Goal: Task Accomplishment & Management: Use online tool/utility

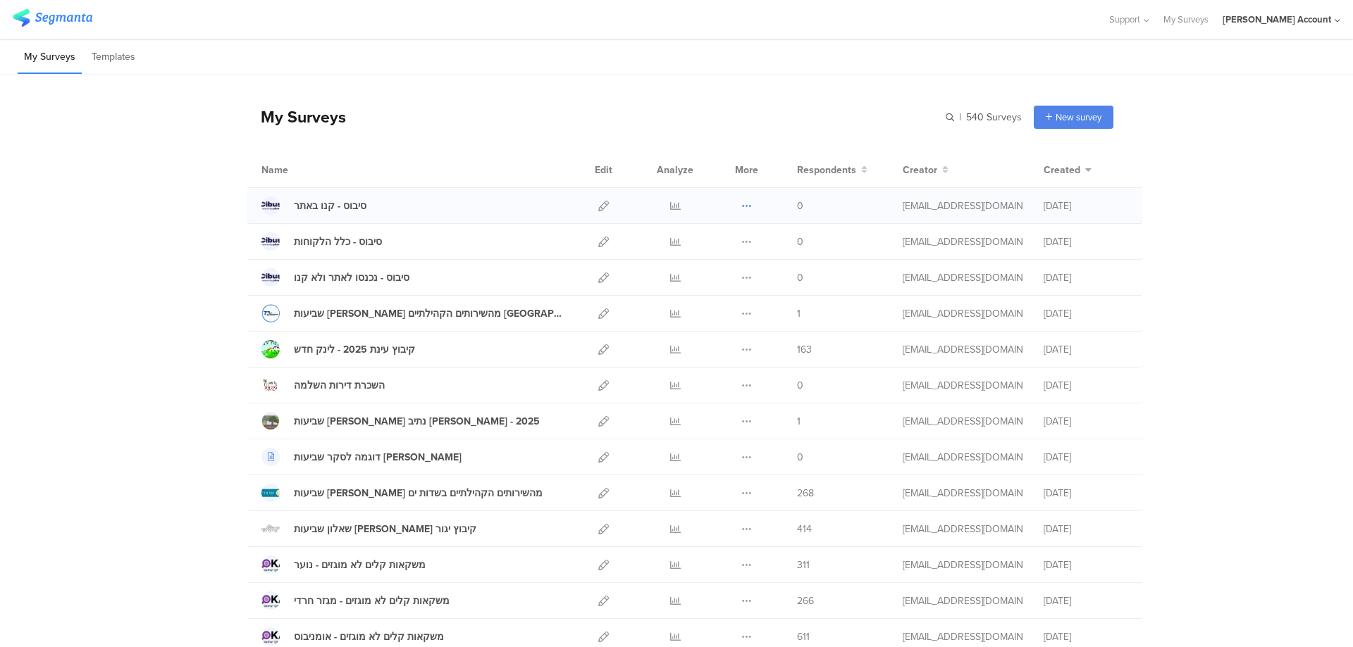
click at [742, 201] on icon at bounding box center [746, 206] width 11 height 11
click at [735, 232] on button "Duplicate" at bounding box center [718, 241] width 77 height 25
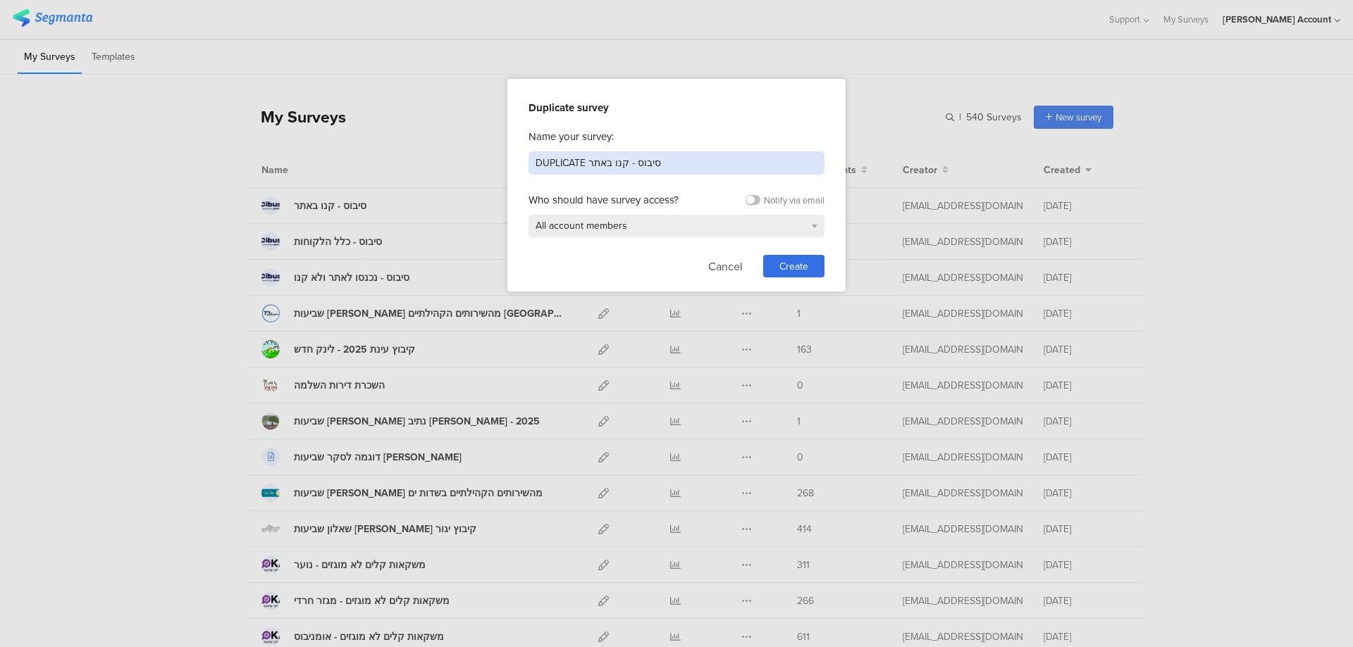
drag, startPoint x: 692, startPoint y: 163, endPoint x: 473, endPoint y: 150, distance: 219.5
click at [473, 150] on div "Duplicate survey Name your survey: DUPLICATE סיבוס - קנו באתר Who should have s…" at bounding box center [676, 323] width 1353 height 647
type input "x"
type input "סיבוס - לינק כללי לכולם"
click at [806, 265] on span "Create" at bounding box center [793, 266] width 29 height 15
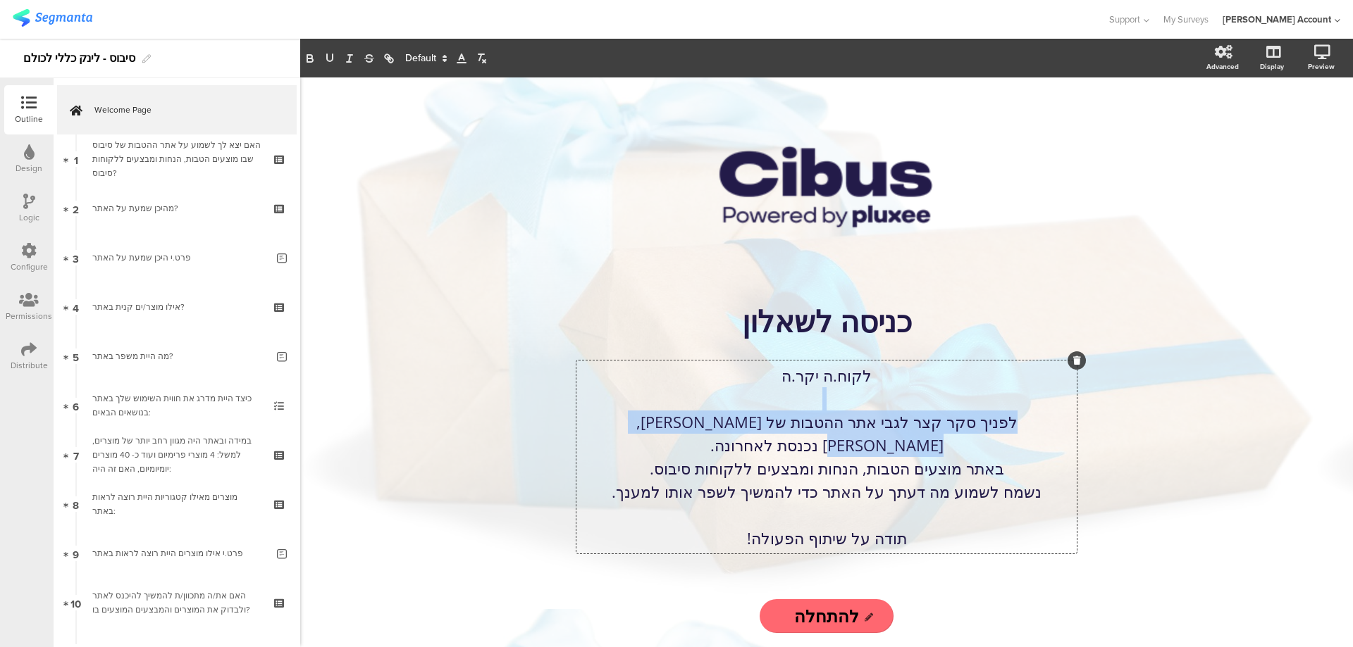
drag, startPoint x: 769, startPoint y: 434, endPoint x: 605, endPoint y: 426, distance: 163.6
click at [605, 426] on div "לקוח.ה יקר.ה לפניך סקר קצר לגבי אתר ההטבות של סיבוס, שאליו נכנסת לאחרונה. באתר …" at bounding box center [826, 457] width 500 height 193
click at [621, 430] on p "לפניך סקר קצר לגבי אתר ההטבות של סיבוס, שאליו נכנסת לאחרונה." at bounding box center [826, 434] width 493 height 46
drag, startPoint x: 621, startPoint y: 435, endPoint x: 769, endPoint y: 435, distance: 147.9
click at [769, 435] on p "לפניך סקר קצר לגבי אתר ההטבות של סיבוס, שאליו נכנסת לאחרונה." at bounding box center [826, 434] width 493 height 46
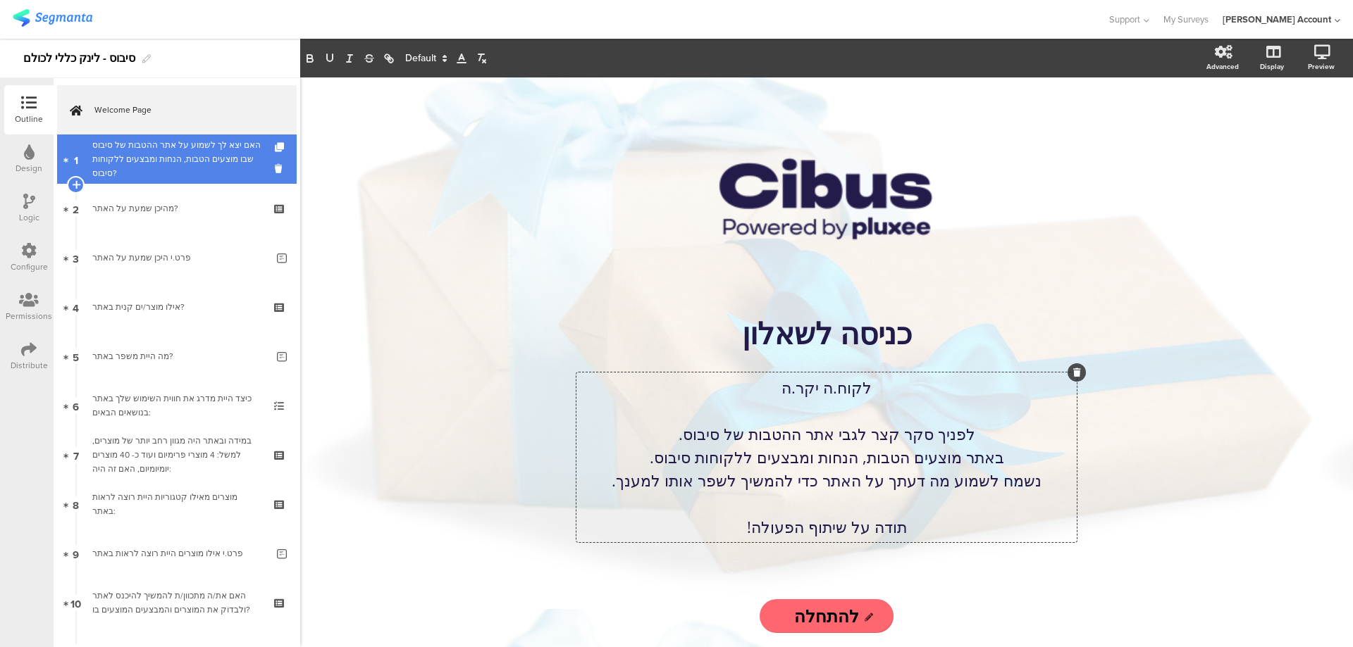
click at [211, 163] on div "האם יצא לך לשמוע על אתר ההטבות של סיבוס שבו מוצעים הטבות, הנחות ומבצעים ללקוחות…" at bounding box center [176, 159] width 168 height 42
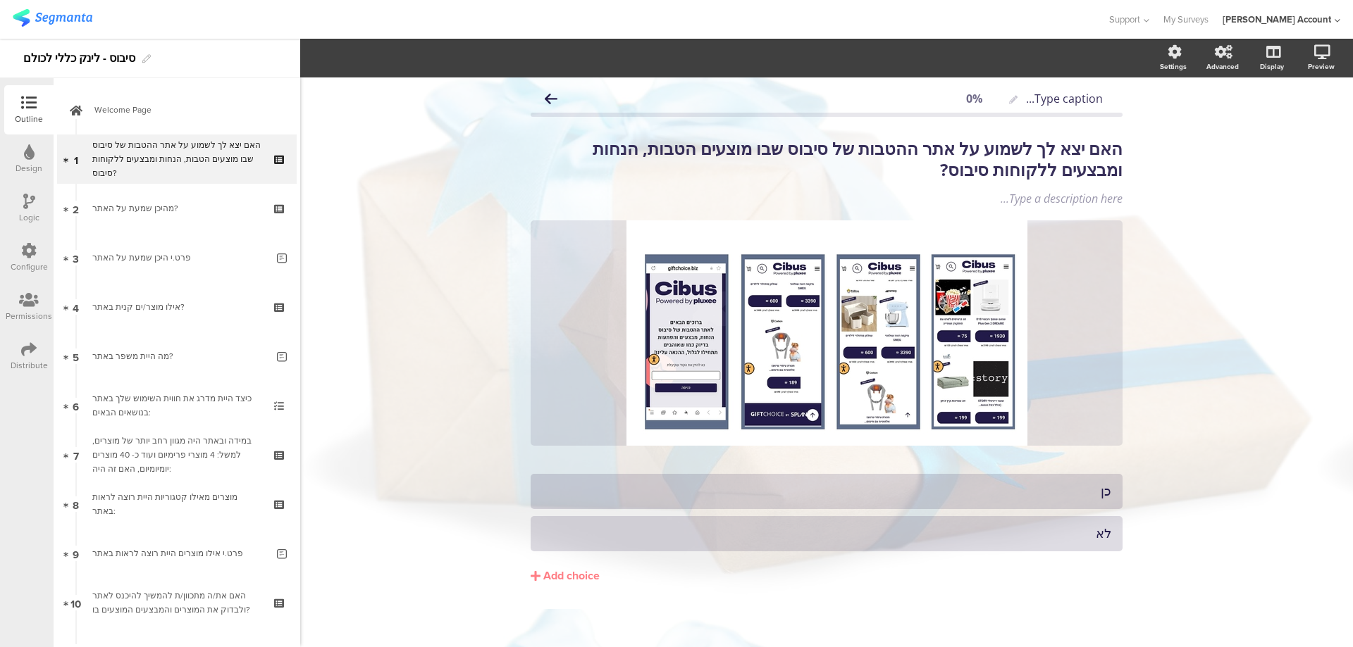
click at [25, 201] on icon at bounding box center [29, 201] width 12 height 15
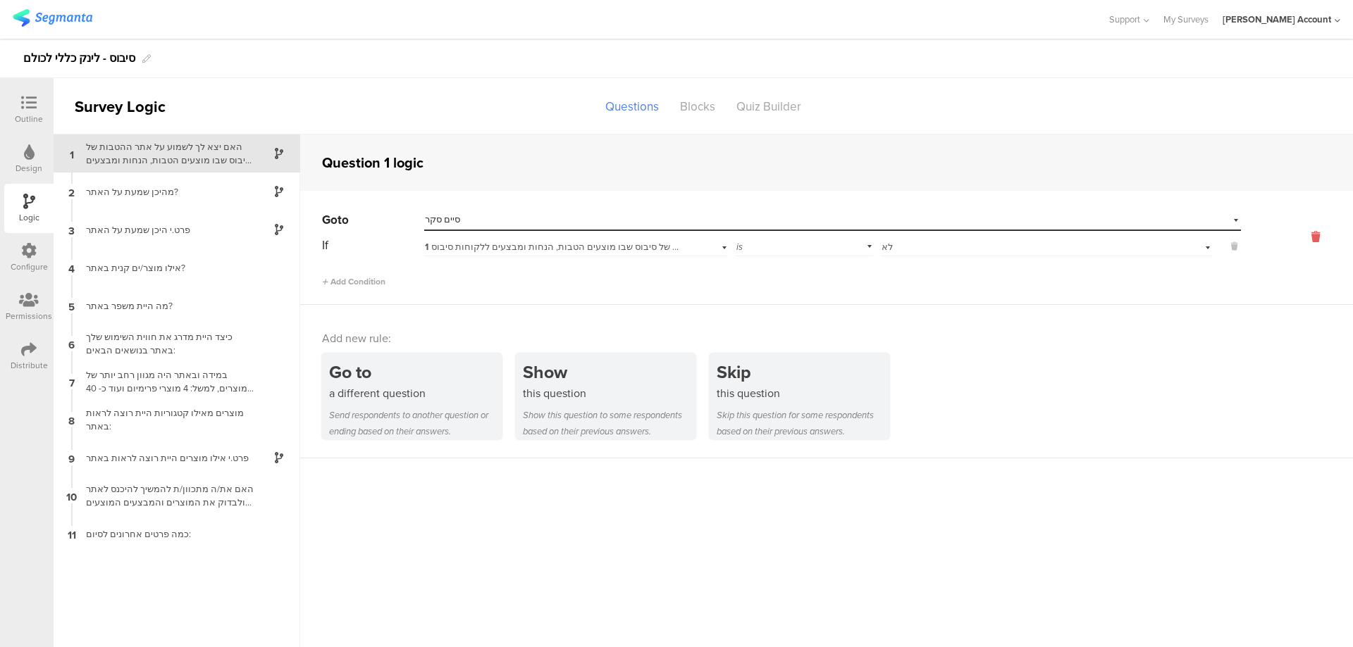
click at [1321, 234] on icon at bounding box center [1315, 237] width 34 height 16
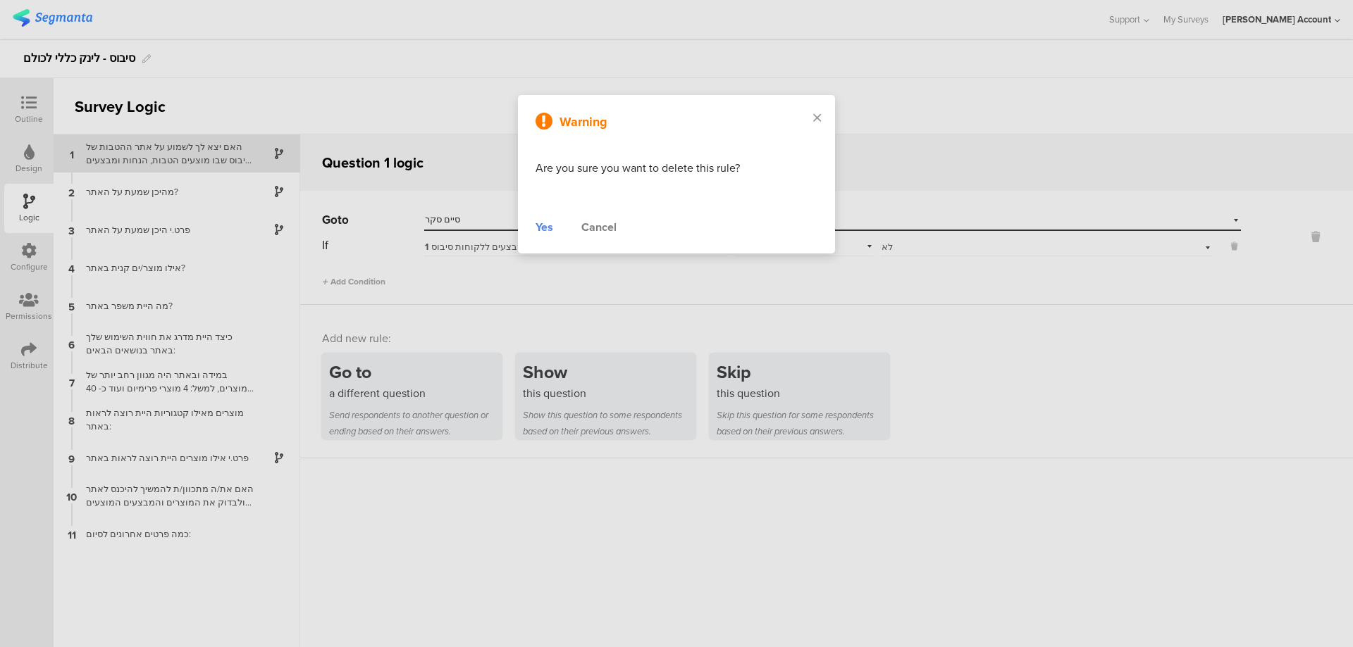
click at [545, 222] on div "Yes" at bounding box center [544, 227] width 18 height 17
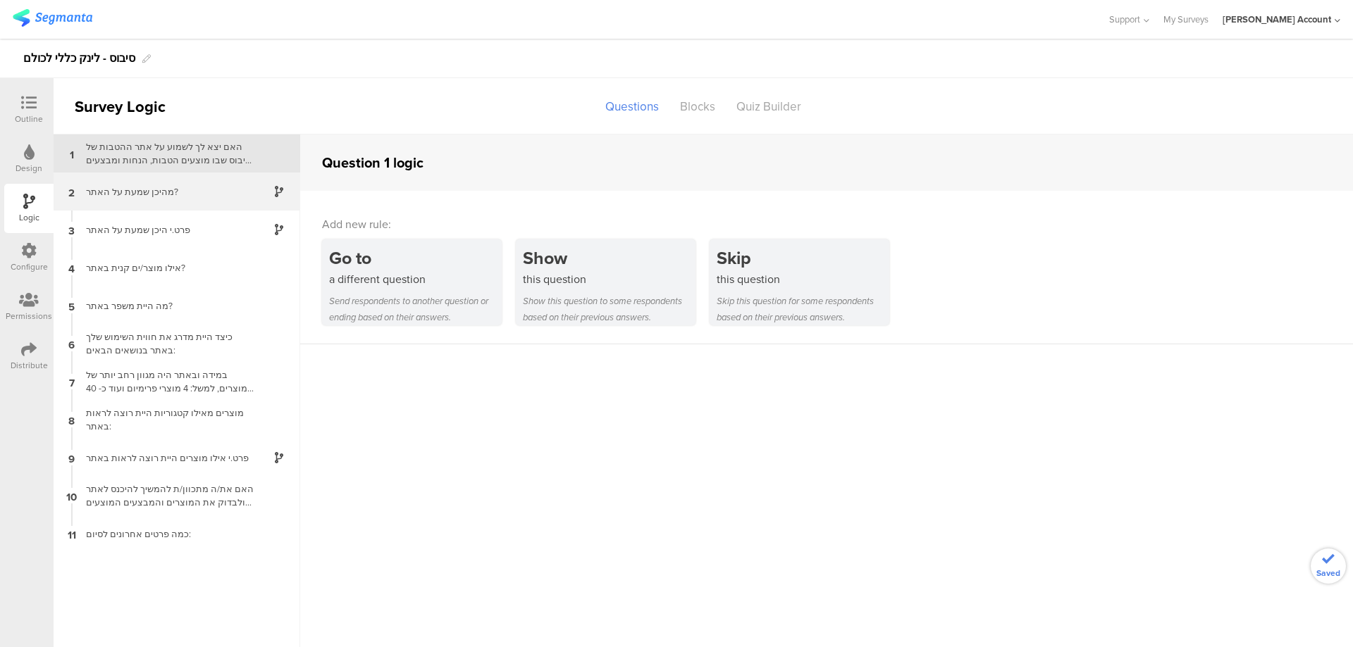
click at [216, 189] on div "מהיכן שמעת על האתר?" at bounding box center [165, 191] width 176 height 13
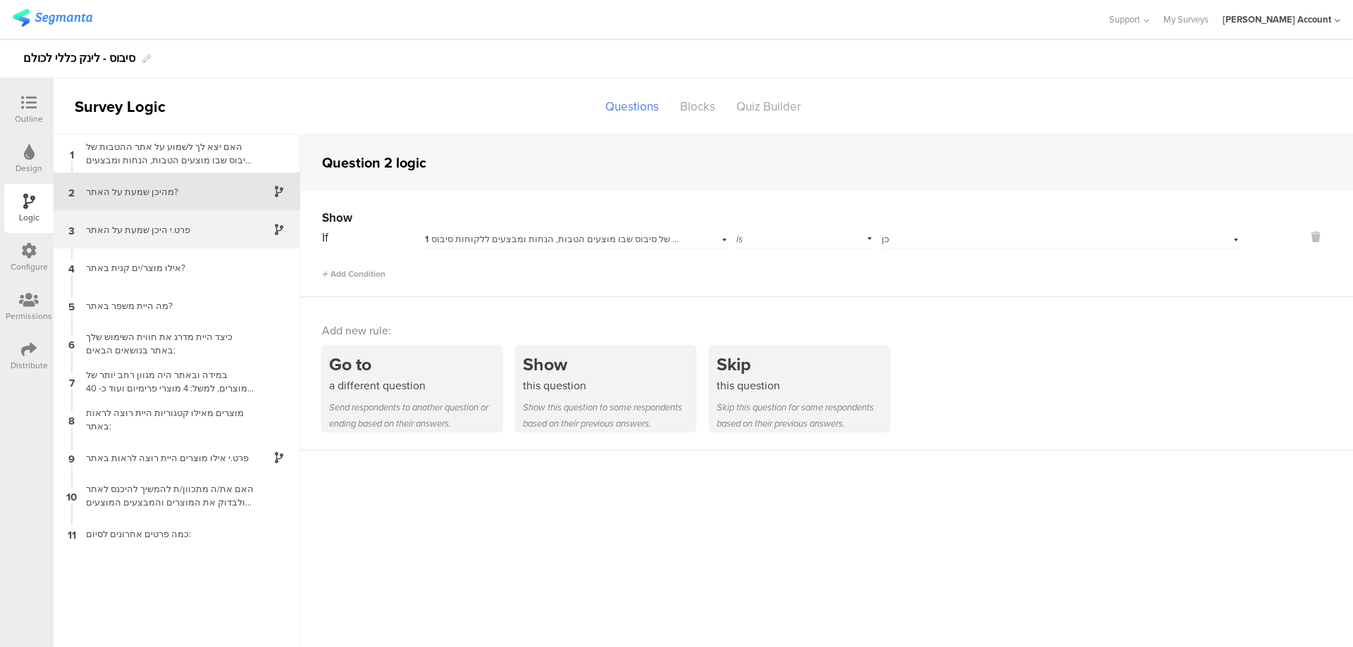
click at [212, 228] on div "פרט.י היכן שמעת על האתר" at bounding box center [165, 229] width 176 height 13
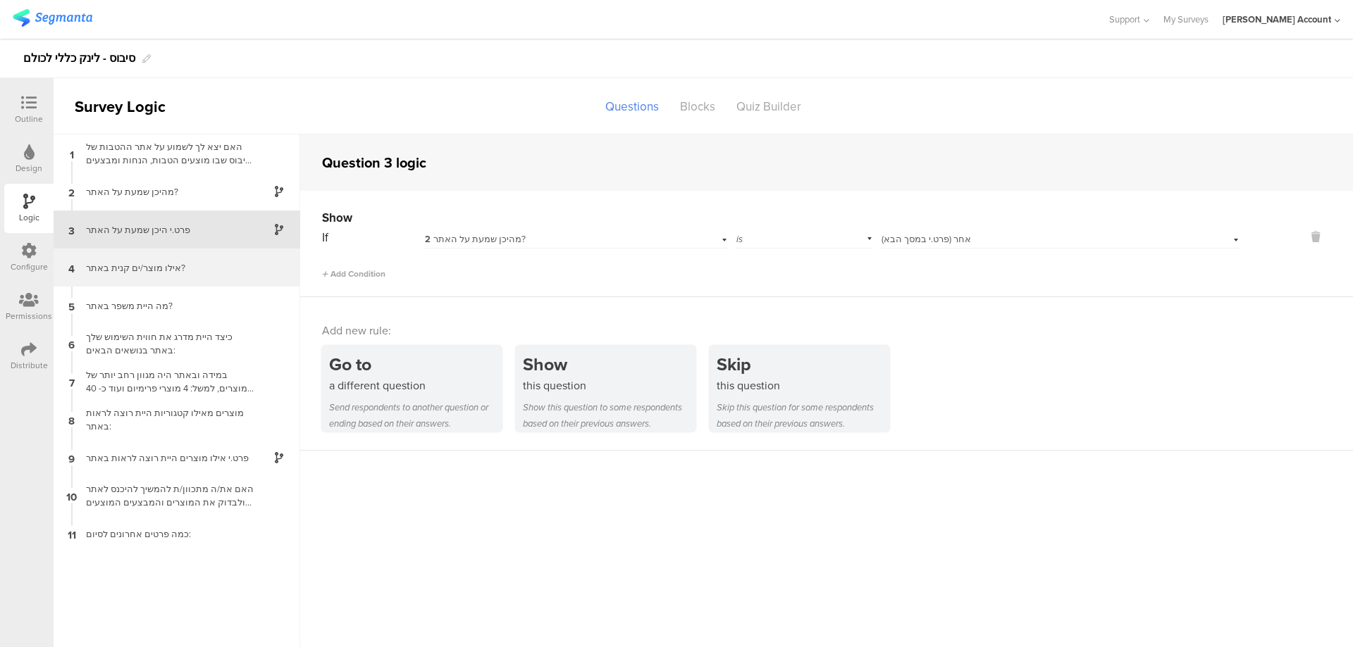
click at [213, 266] on div "אילו מוצר/ים קנית באתר?" at bounding box center [165, 267] width 176 height 13
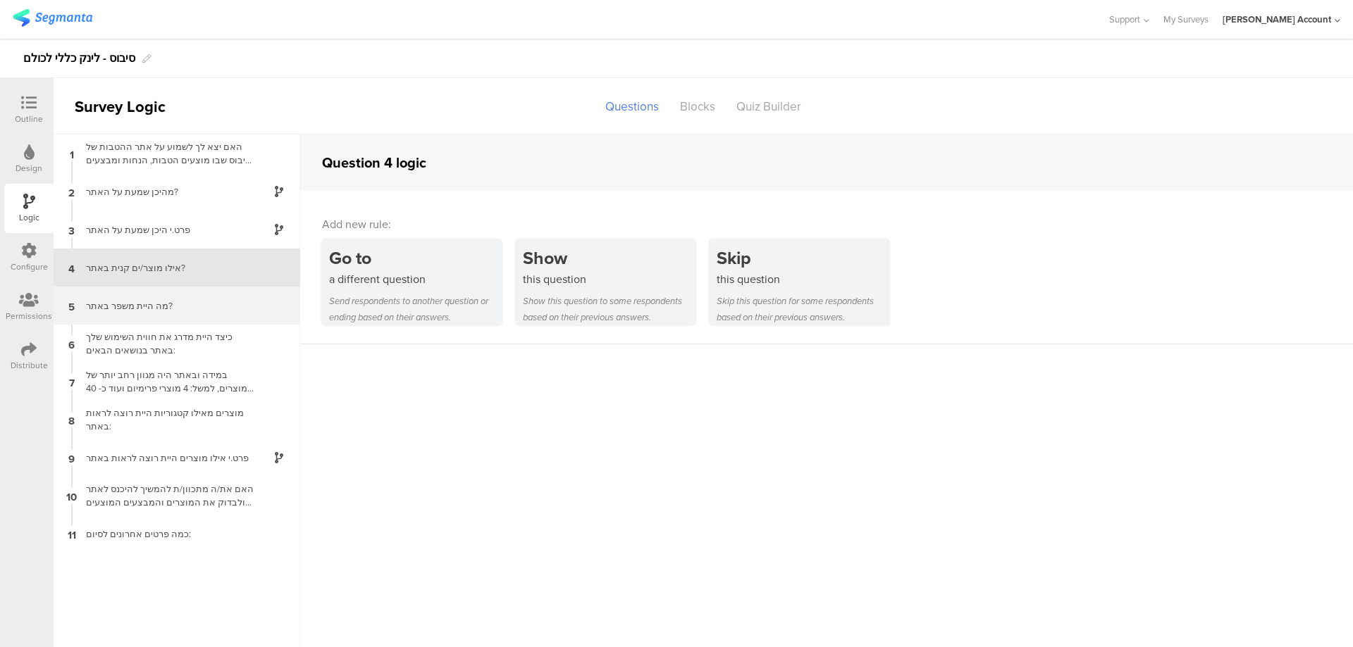
click at [180, 307] on div "מה היית משפר באתר?" at bounding box center [165, 305] width 176 height 13
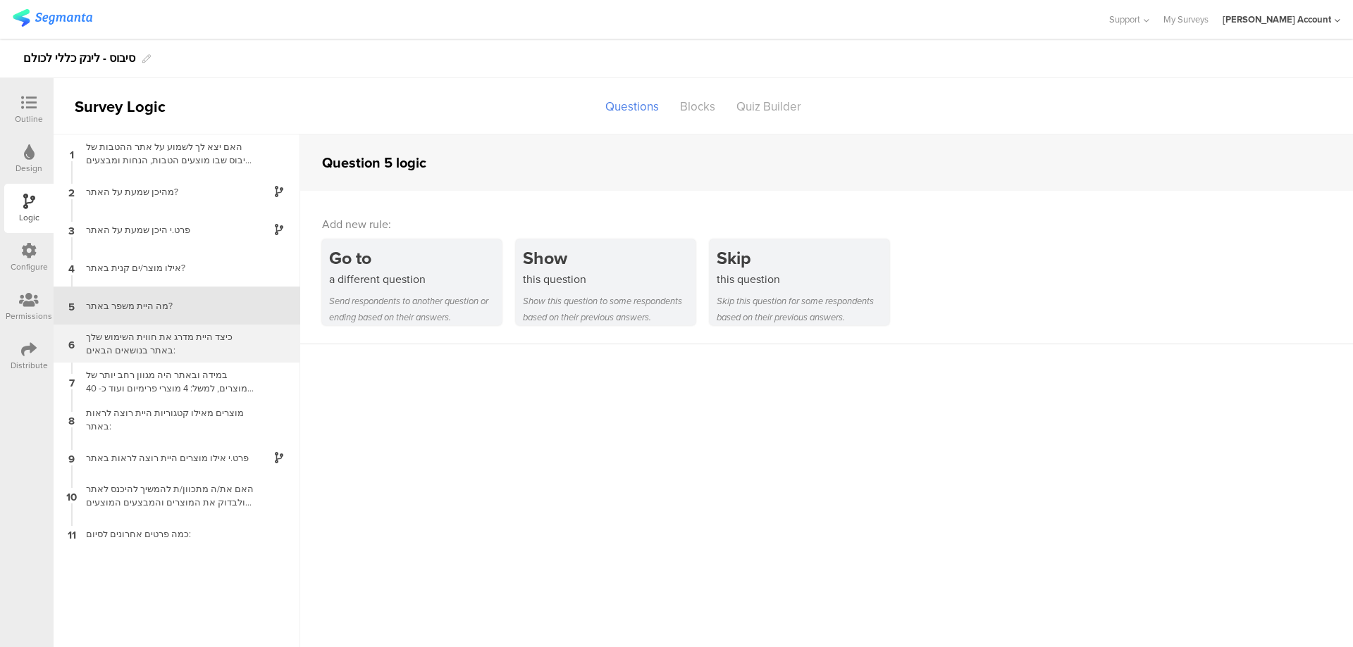
click at [200, 348] on div "כיצד היית מדרג את חווית השימוש שלך באתר בנושאים הבאים:" at bounding box center [165, 343] width 176 height 27
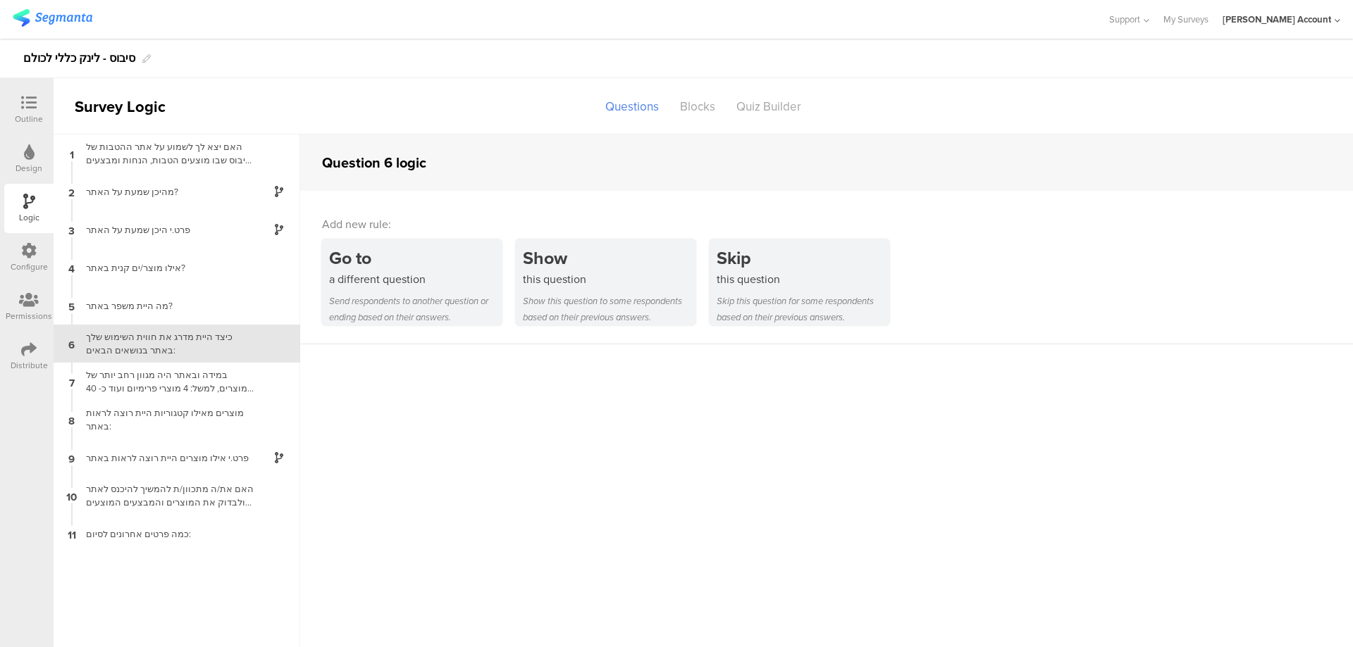
click at [224, 335] on div "כיצד היית מדרג את חווית השימוש שלך באתר בנושאים הבאים:" at bounding box center [165, 343] width 176 height 27
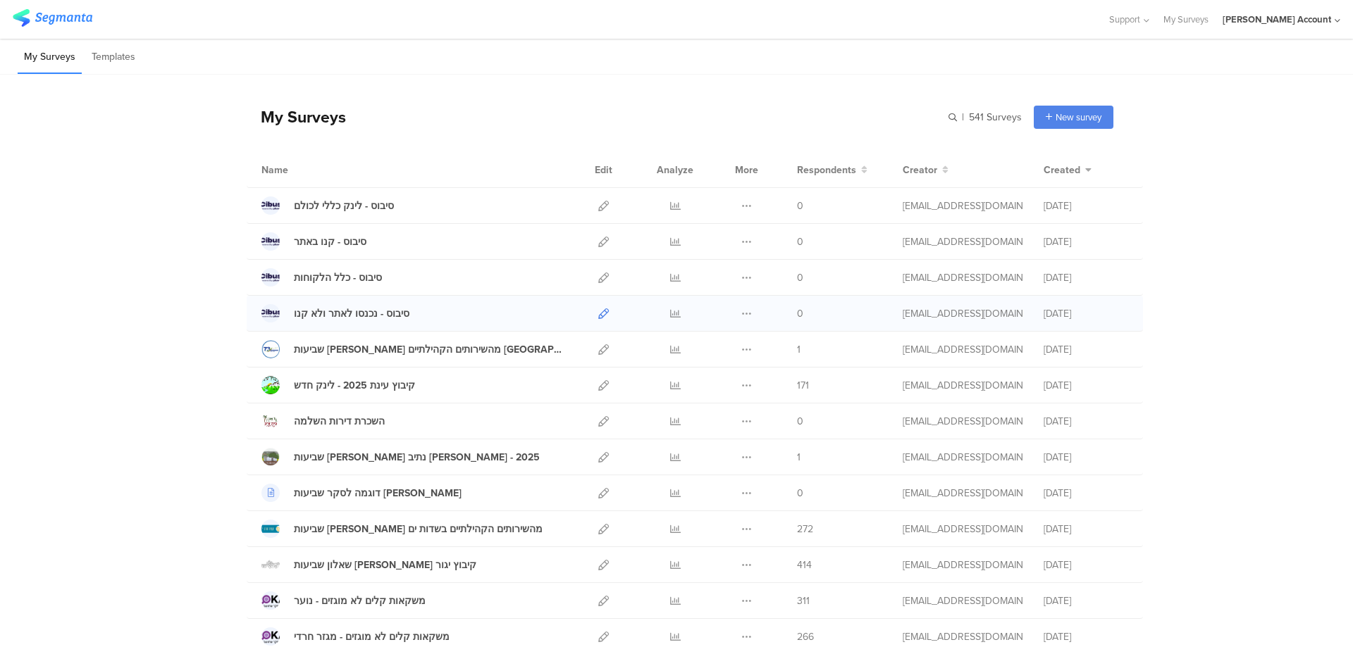
click at [601, 312] on icon at bounding box center [603, 314] width 11 height 11
click at [598, 242] on icon at bounding box center [603, 242] width 11 height 11
click at [598, 204] on icon at bounding box center [603, 206] width 11 height 11
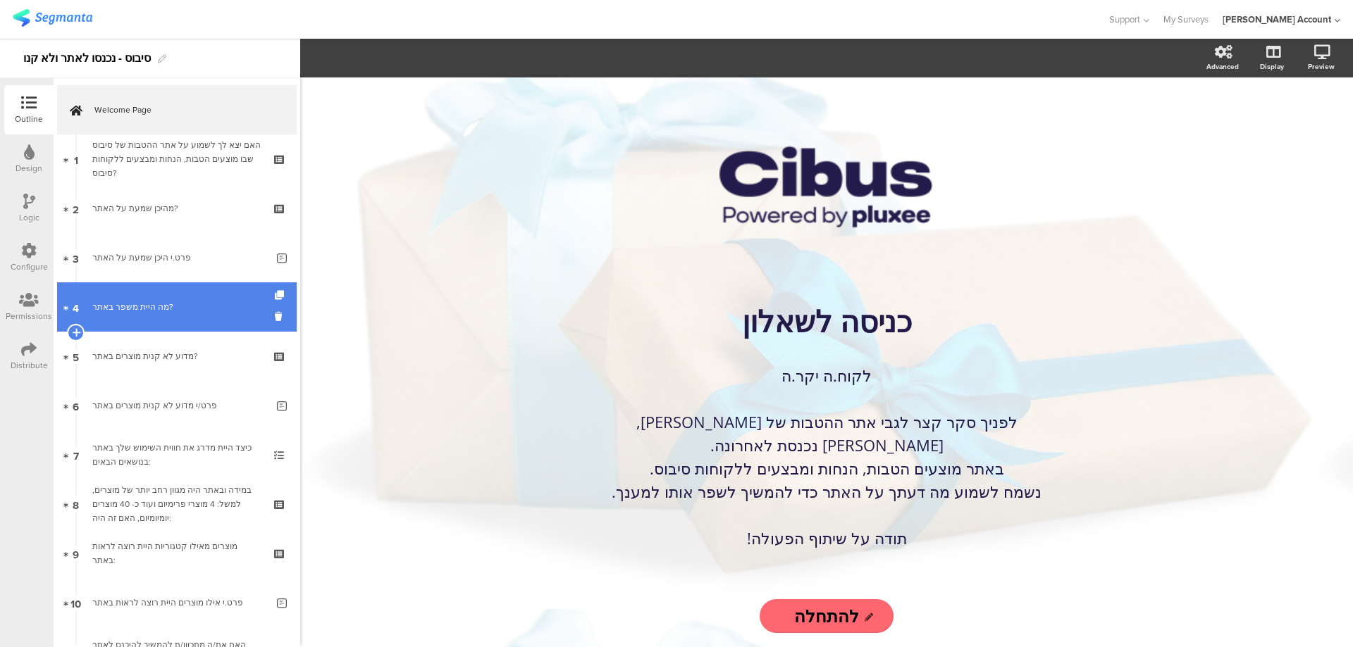
click at [214, 308] on div "מה היית משפר באתר?" at bounding box center [179, 307] width 174 height 14
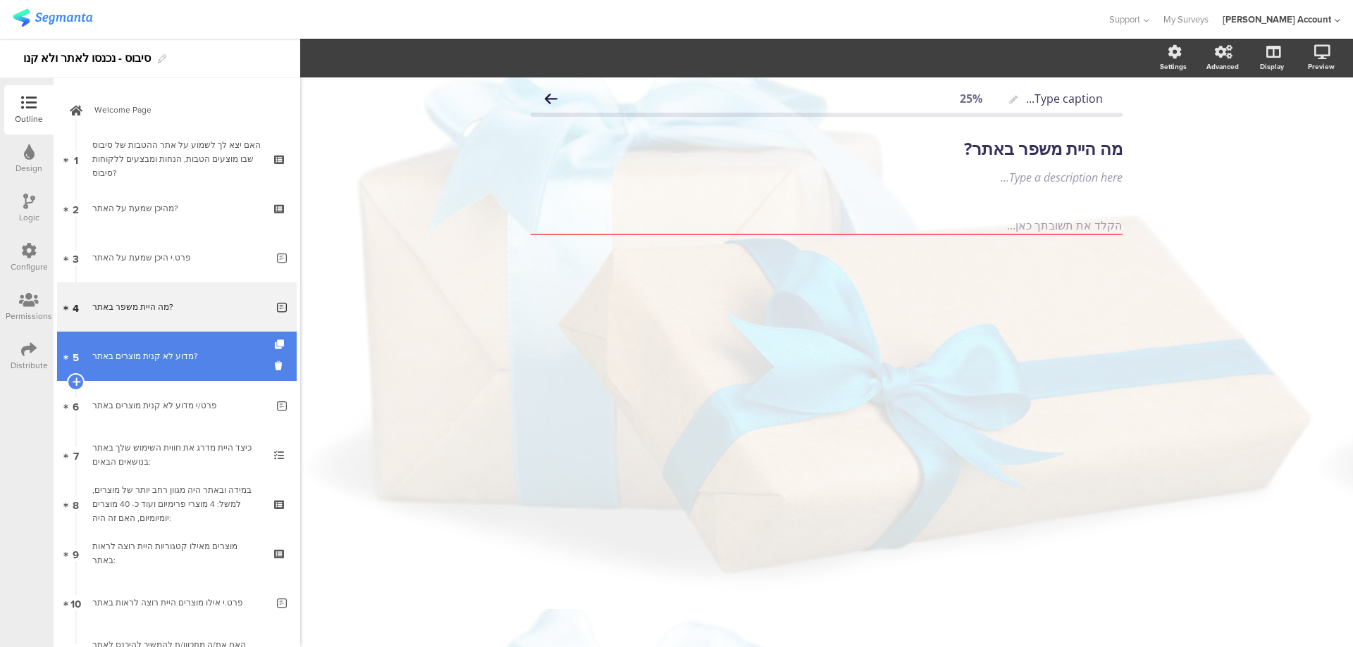
click at [235, 354] on div "מדוע לא קנית מוצרים באתר?" at bounding box center [176, 356] width 168 height 14
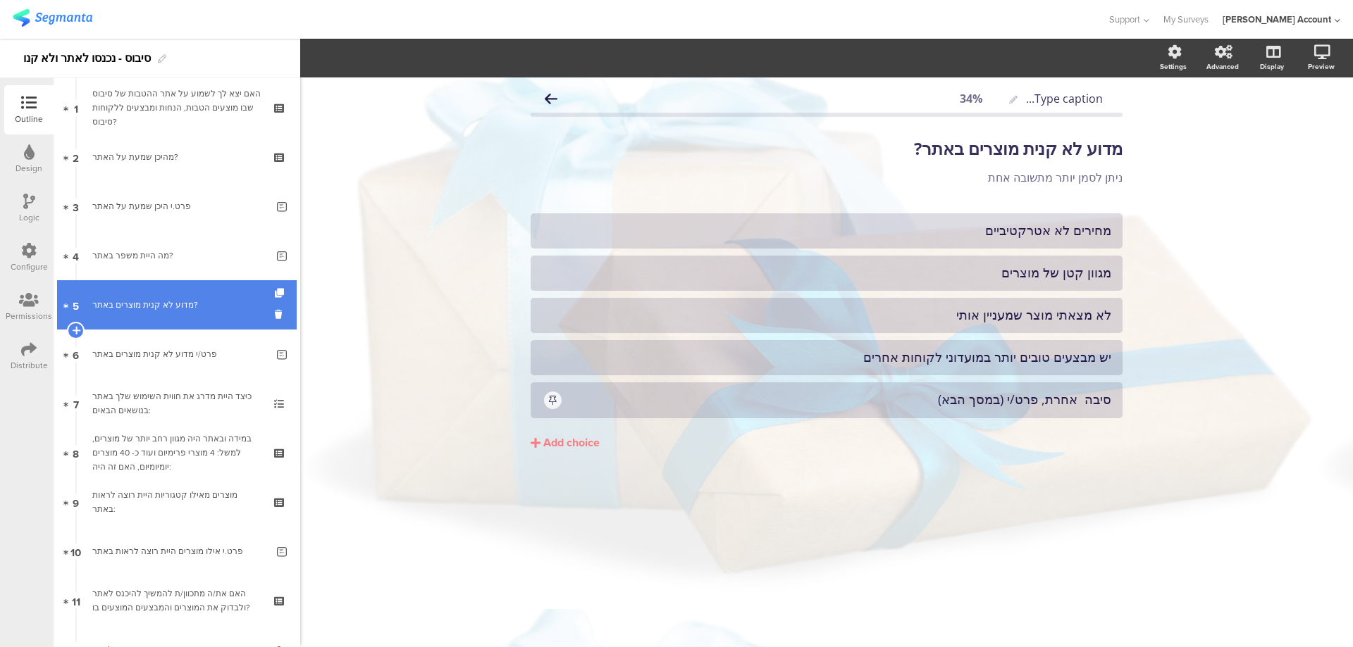
scroll to position [94, 0]
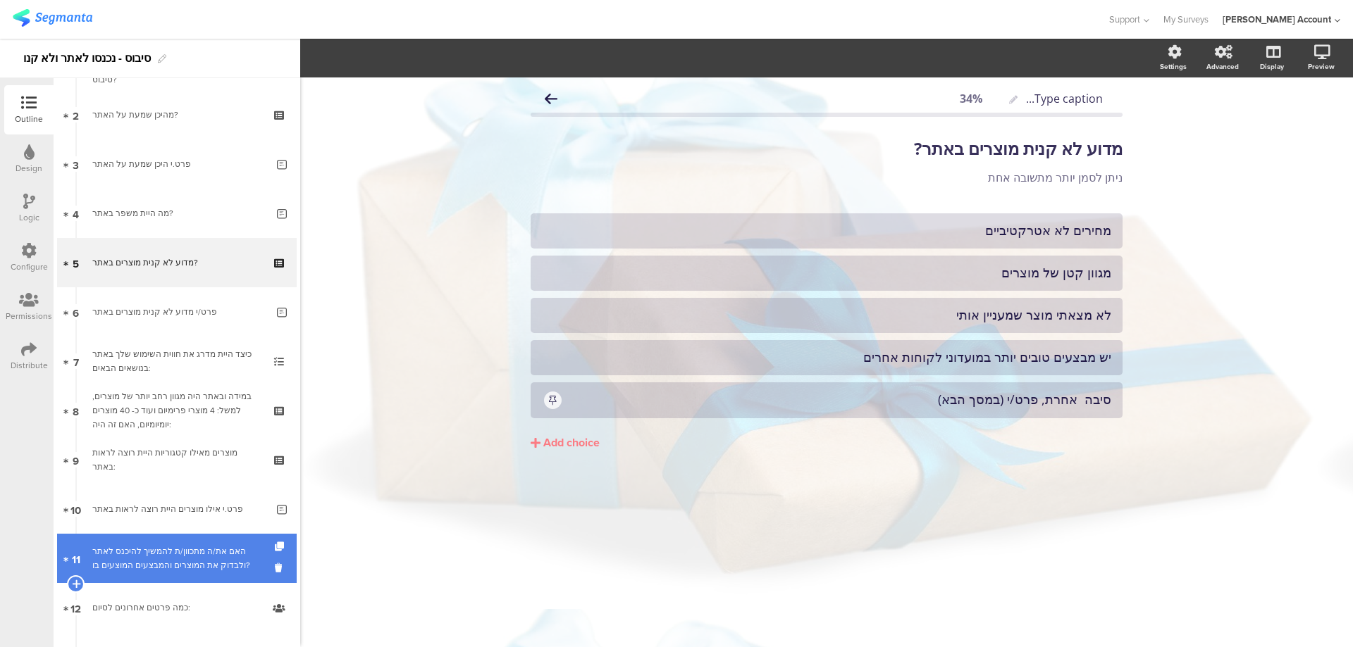
click at [172, 553] on div "האם את/ה מתכוון/ת להמשיך להיכנס לאתר ולבדוק את המוצרים והמבצעים המוצעים בו?" at bounding box center [176, 559] width 168 height 28
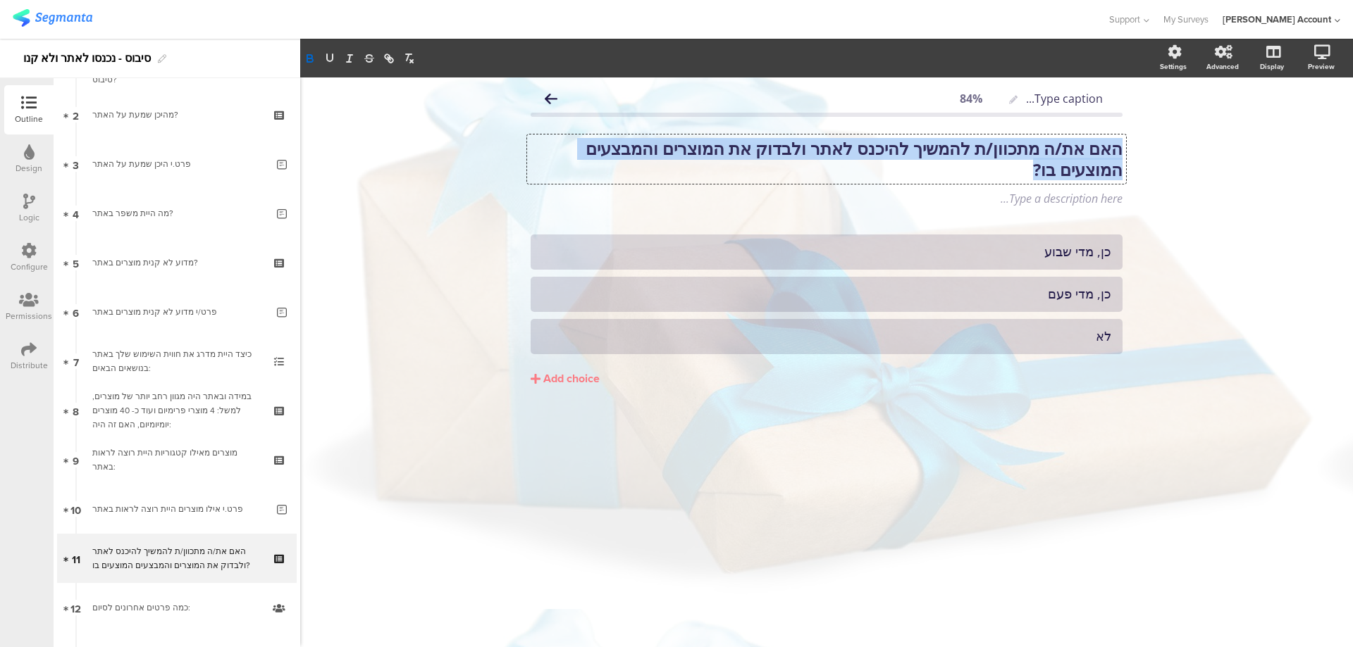
drag, startPoint x: 1119, startPoint y: 142, endPoint x: 998, endPoint y: 166, distance: 123.7
click at [998, 166] on div "האם את/ה מתכוון/ת להמשיך להיכנס לאתר ולבדוק את המוצרים והמבצעים המוצעים בו? האם…" at bounding box center [826, 159] width 599 height 49
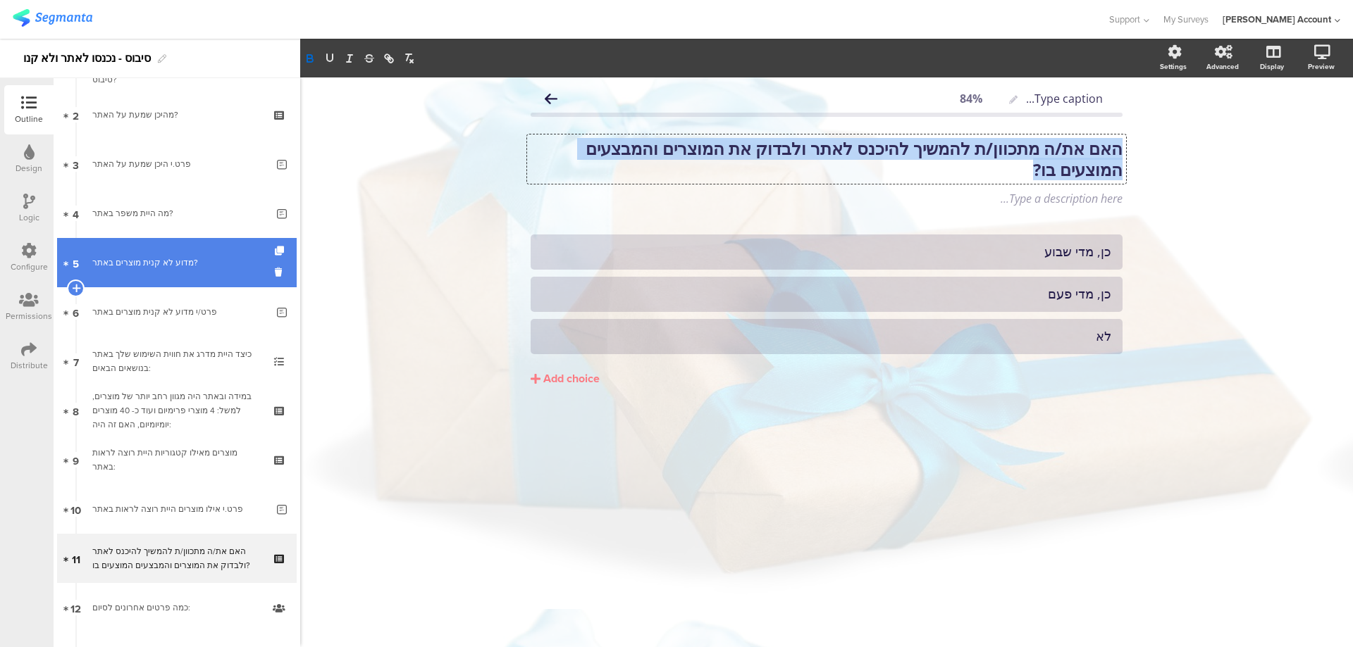
click at [187, 259] on div "מדוע לא קנית מוצרים באתר?" at bounding box center [176, 263] width 168 height 14
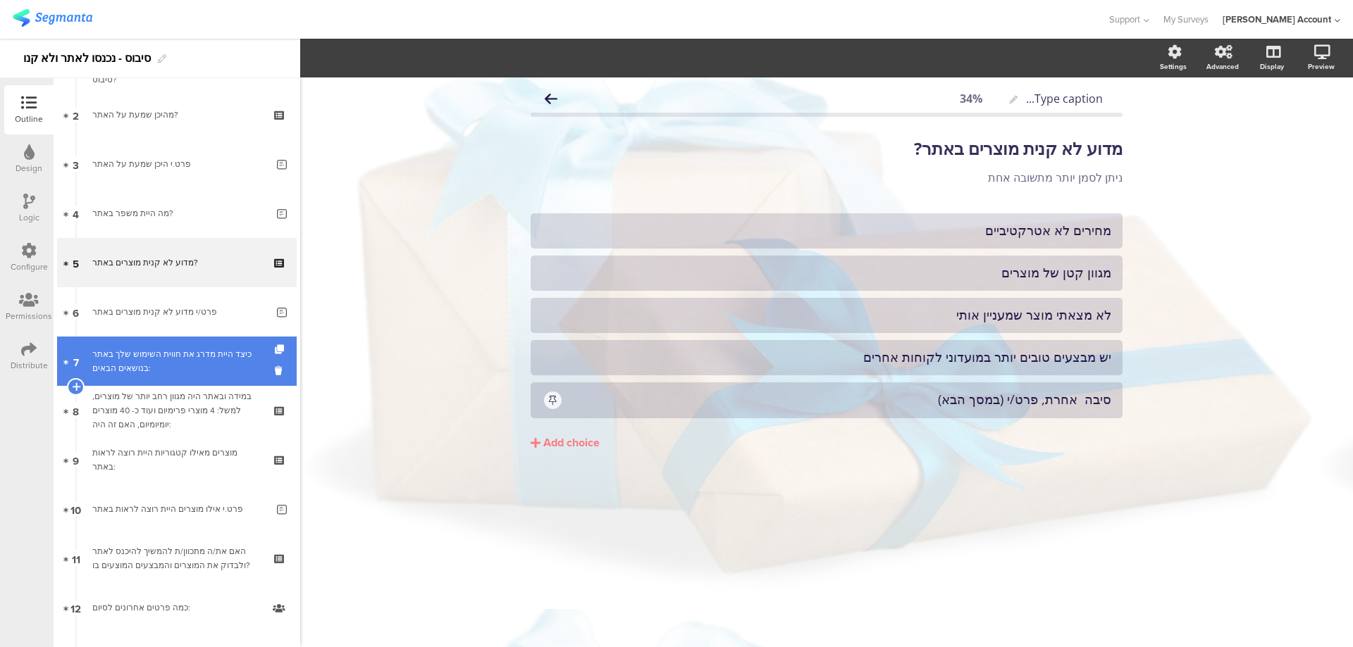
click at [210, 352] on div "כיצד היית מדרג את חווית השימוש שלך באתר בנושאים הבאים:" at bounding box center [176, 361] width 168 height 28
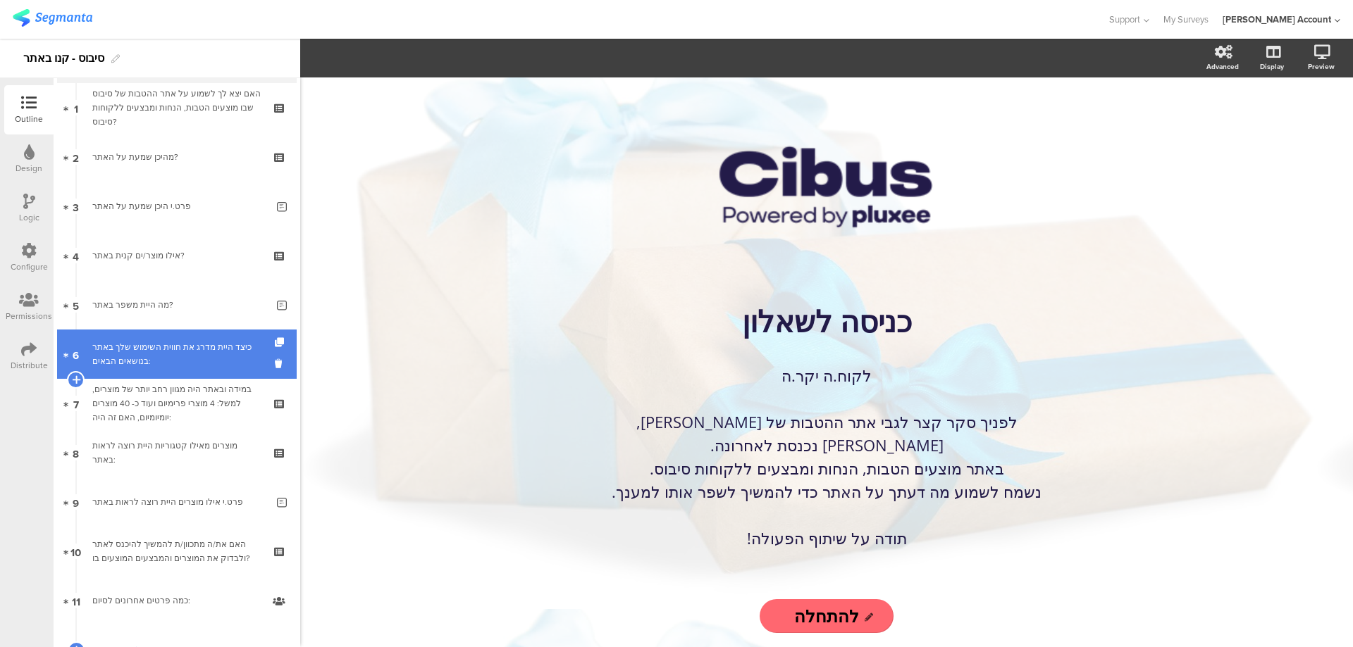
scroll to position [94, 0]
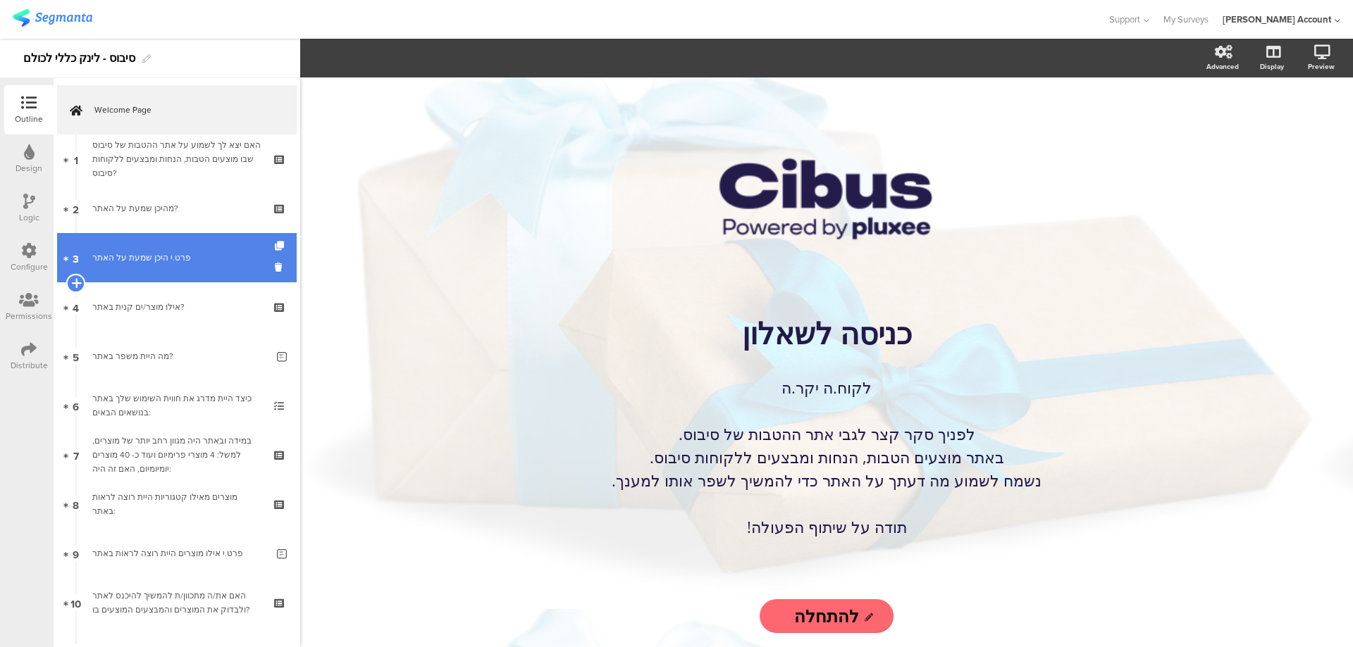
click at [77, 279] on icon at bounding box center [75, 283] width 9 height 13
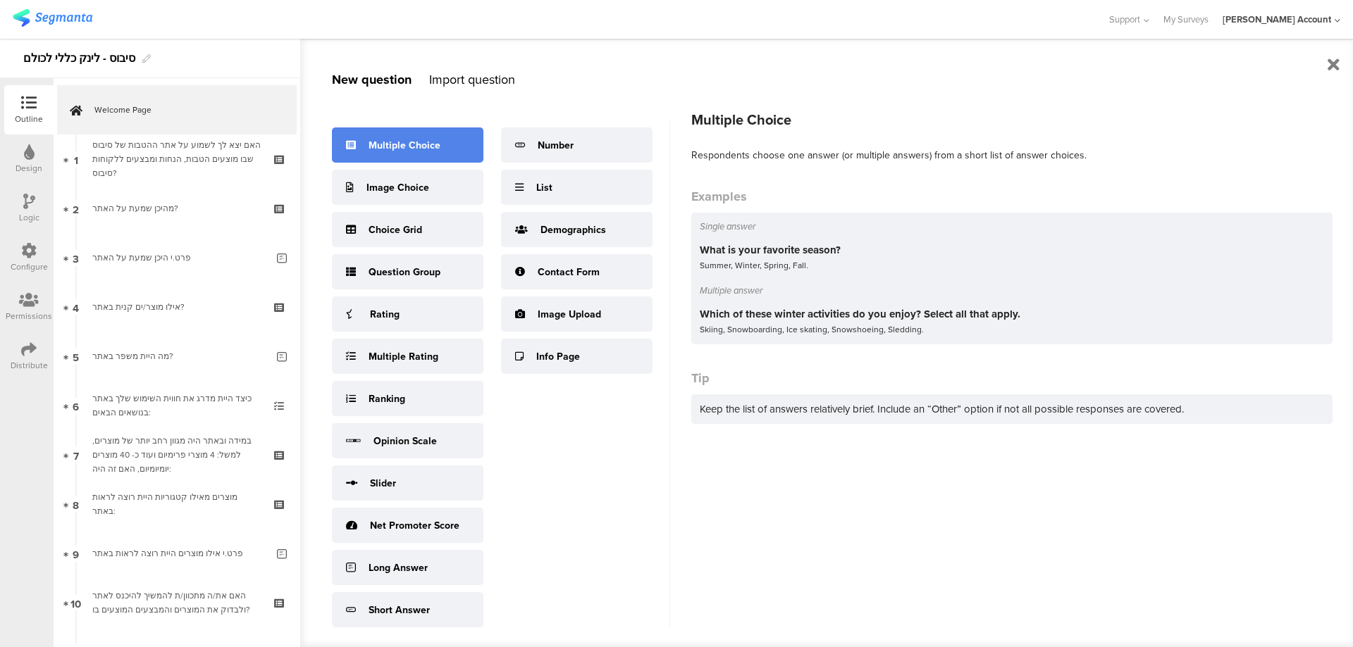
click at [432, 150] on div "Multiple Choice" at bounding box center [404, 145] width 72 height 15
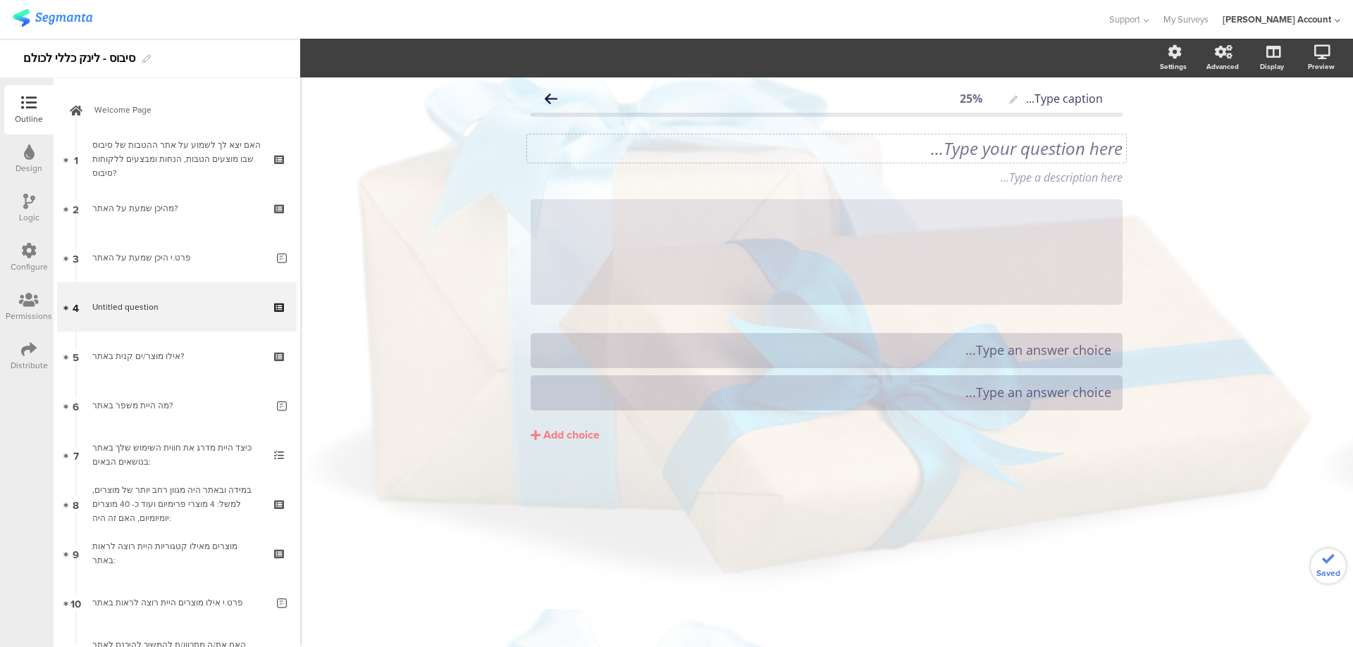
click at [871, 144] on div "Type your question here..." at bounding box center [826, 148] width 592 height 21
click at [1101, 149] on p "4. האם הקלקת על הלינק ונכנסת לאתר?" at bounding box center [826, 148] width 592 height 21
click at [1108, 148] on p "האם הקלקת על הלינק ונכנסת לאתר?" at bounding box center [826, 148] width 592 height 21
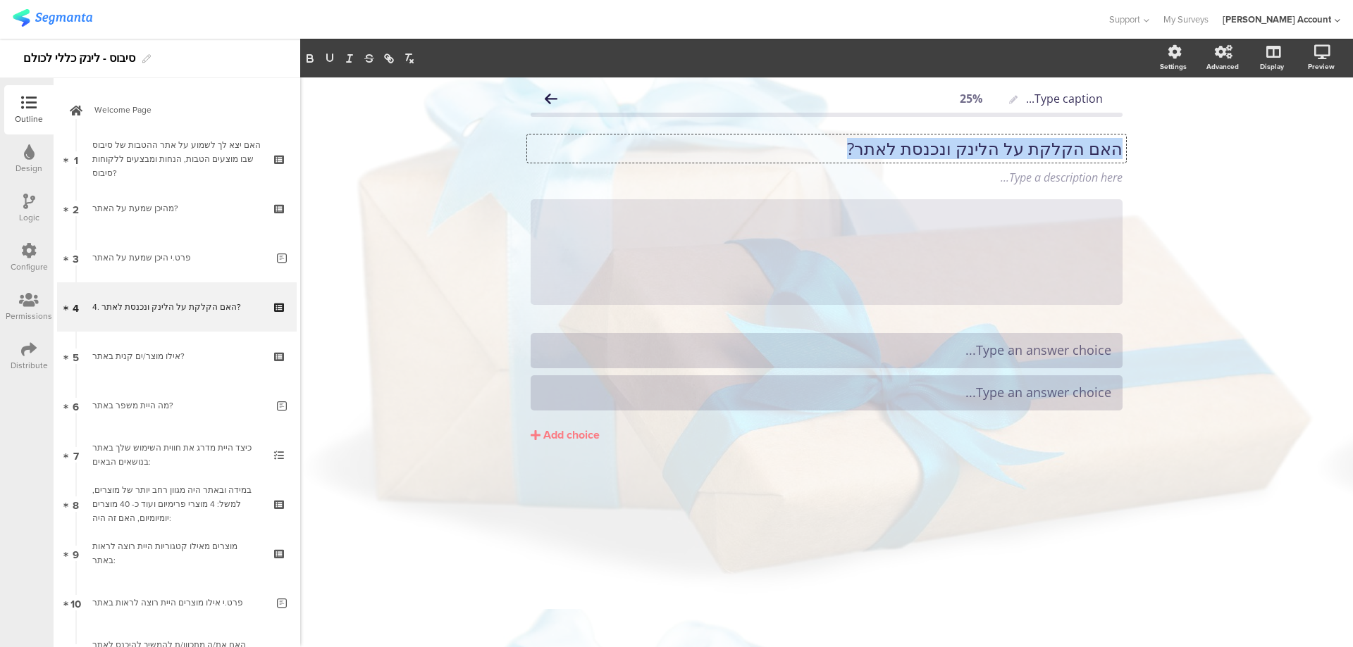
click at [1108, 148] on p "האם הקלקת על הלינק ונכנסת לאתר?" at bounding box center [826, 148] width 592 height 21
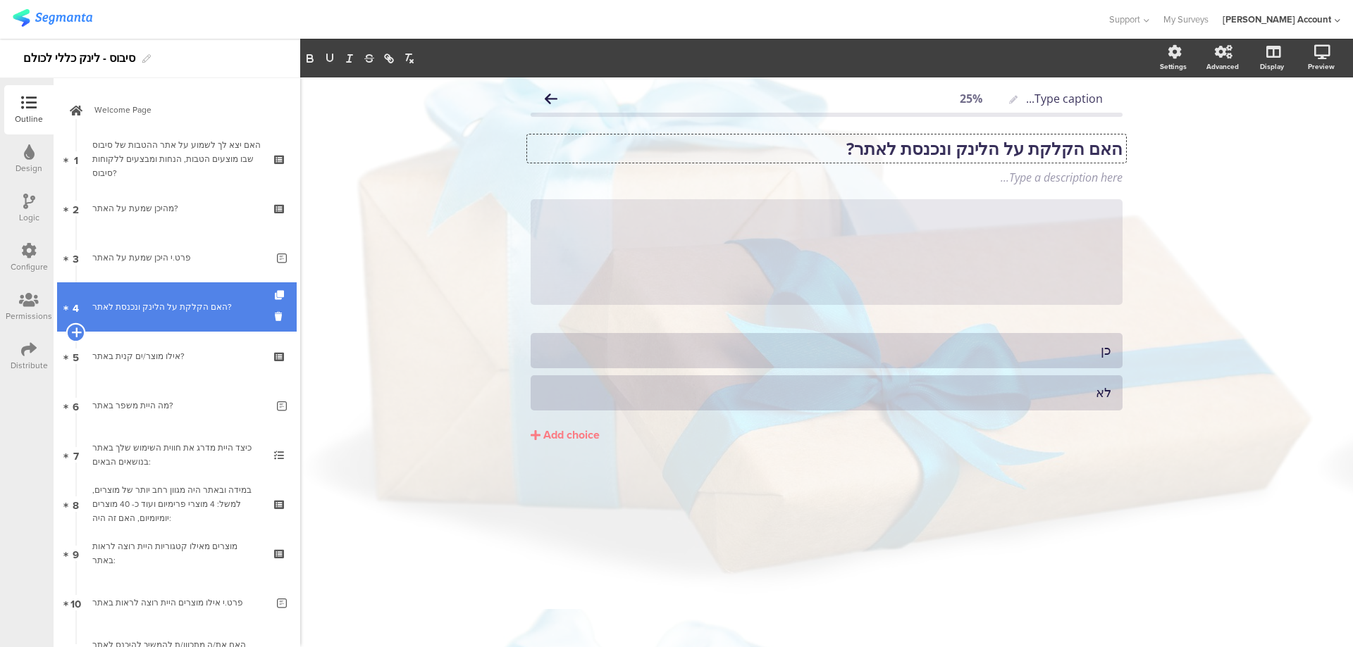
click at [73, 329] on icon at bounding box center [75, 332] width 9 height 13
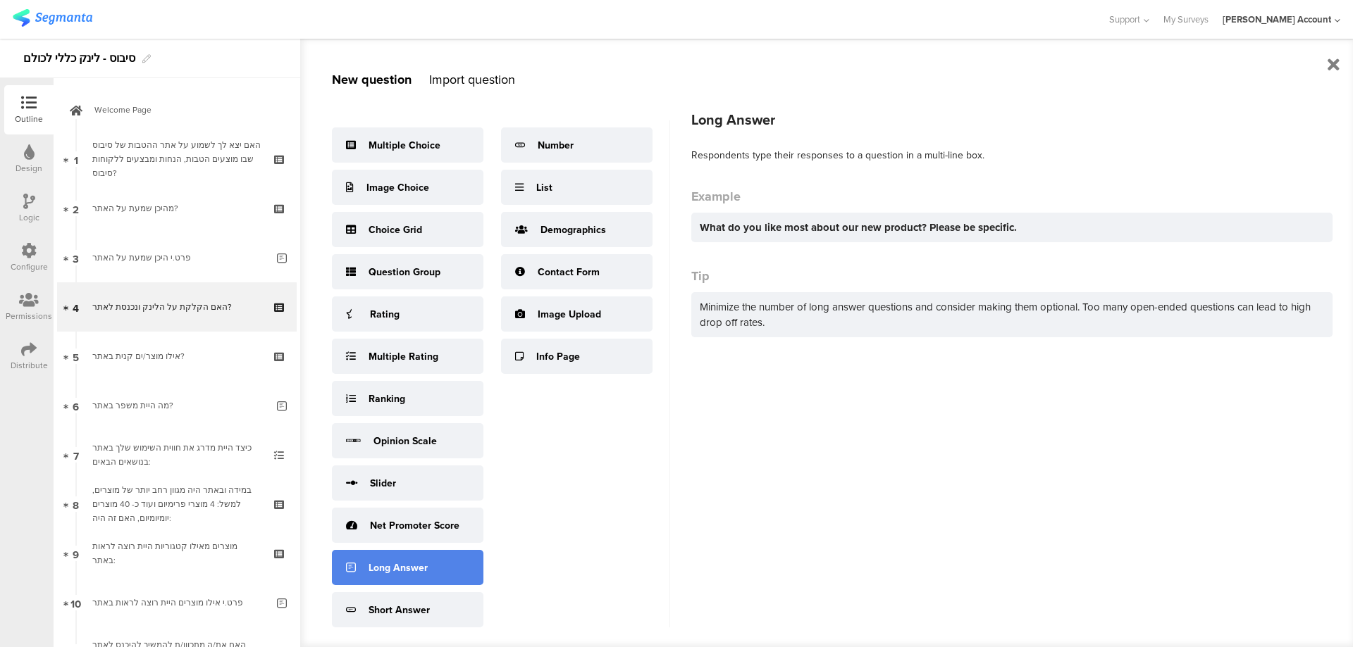
click at [438, 557] on div "Long Answer" at bounding box center [407, 567] width 151 height 35
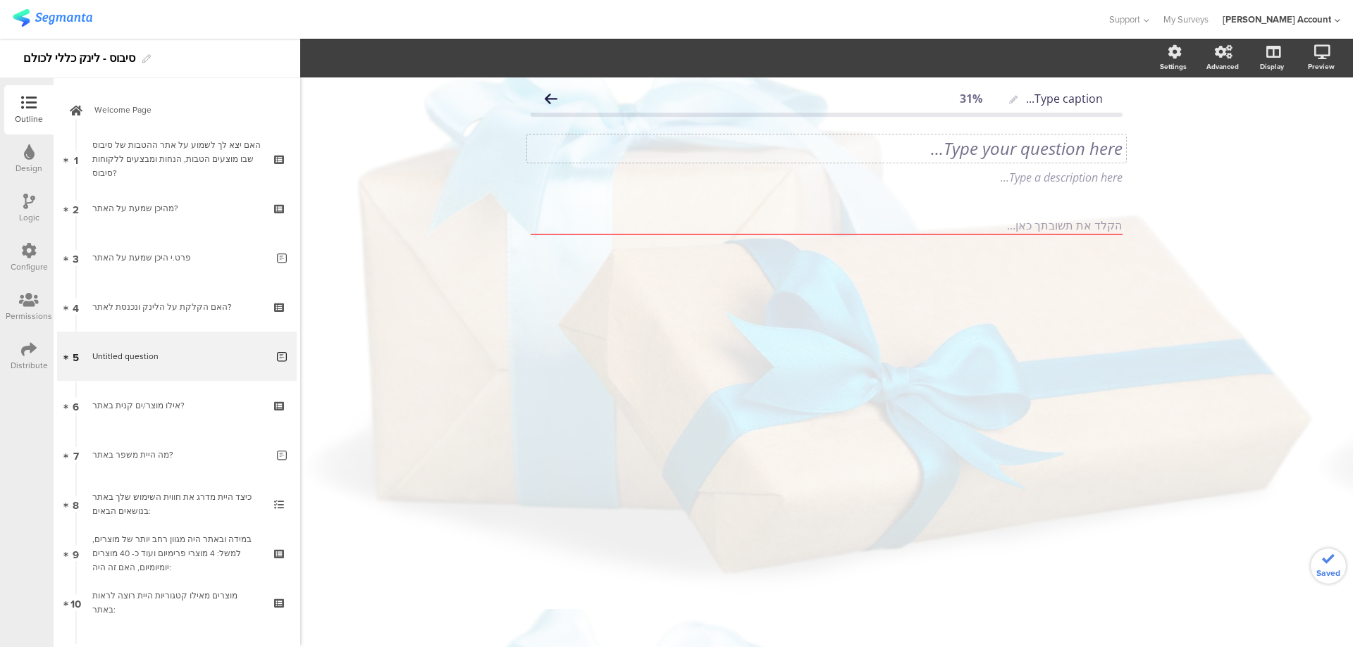
click at [1090, 151] on div "Type your question here..." at bounding box center [826, 149] width 599 height 28
click at [1091, 151] on p "מדוע לא נכנסת לאתר?" at bounding box center [826, 148] width 592 height 21
click at [1091, 152] on p "מדוע לא נכנסת לאתר?" at bounding box center [826, 148] width 592 height 21
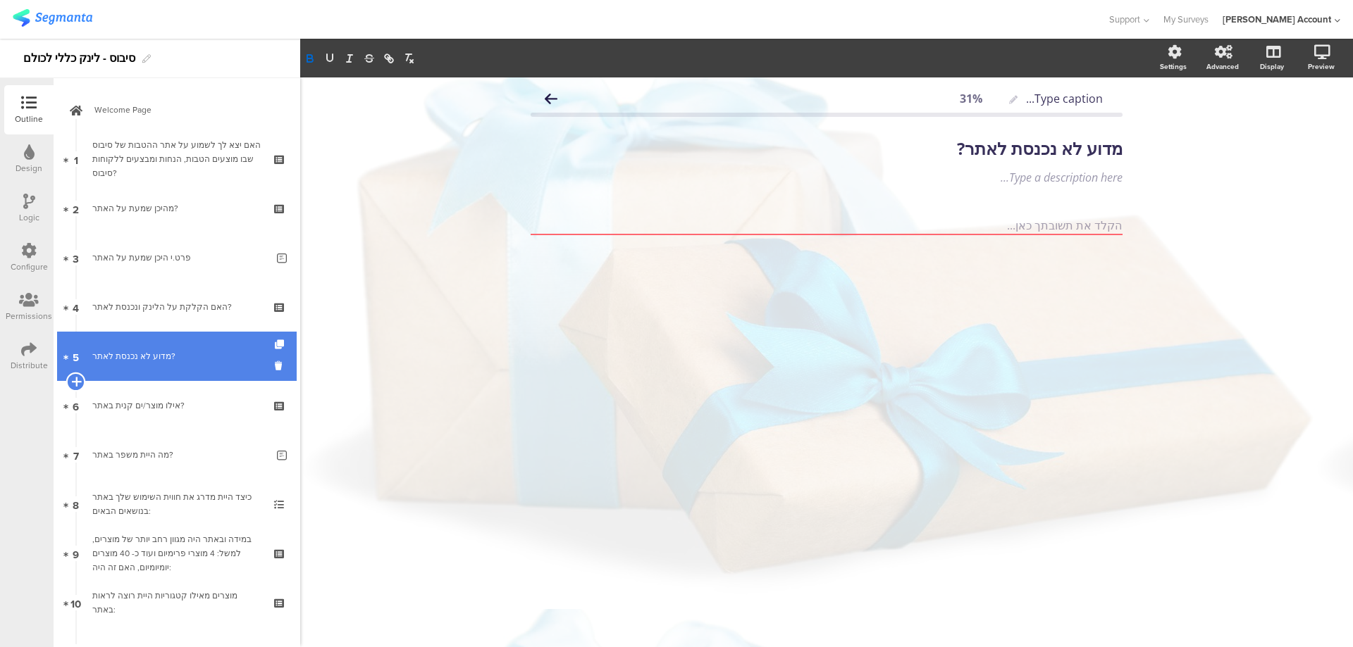
click at [75, 380] on icon at bounding box center [75, 382] width 9 height 13
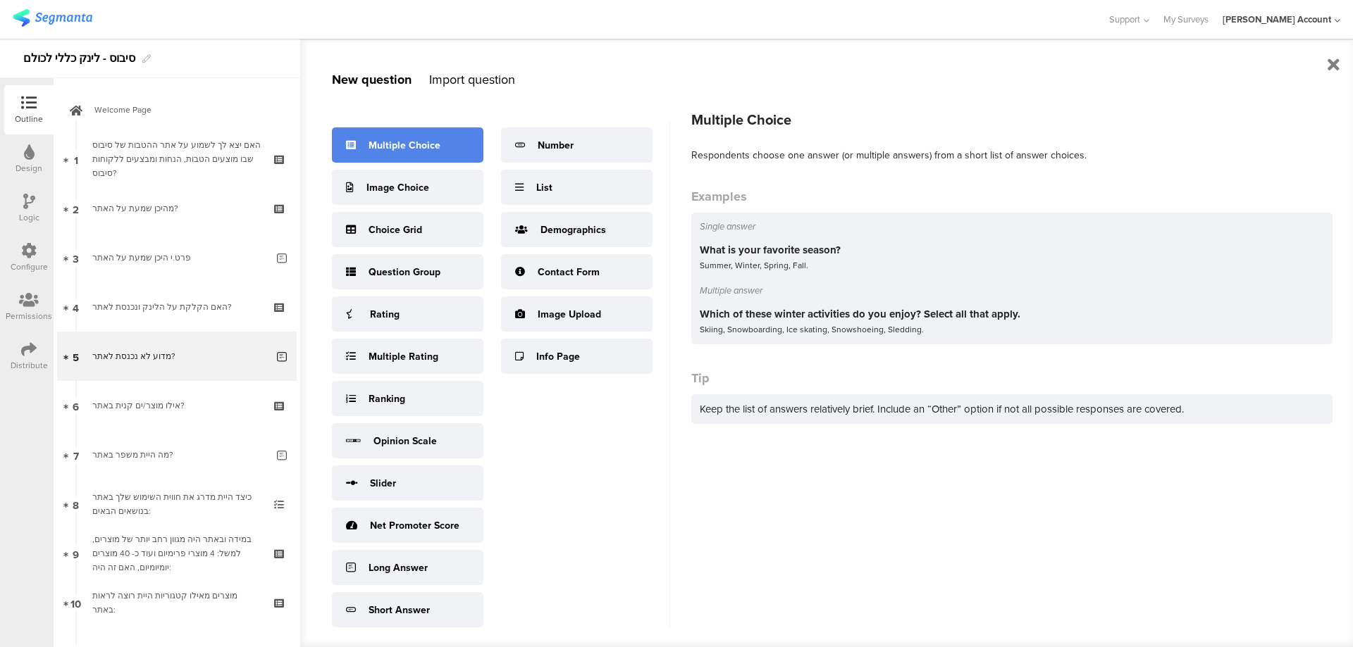
click at [418, 139] on div "Multiple Choice" at bounding box center [404, 145] width 72 height 15
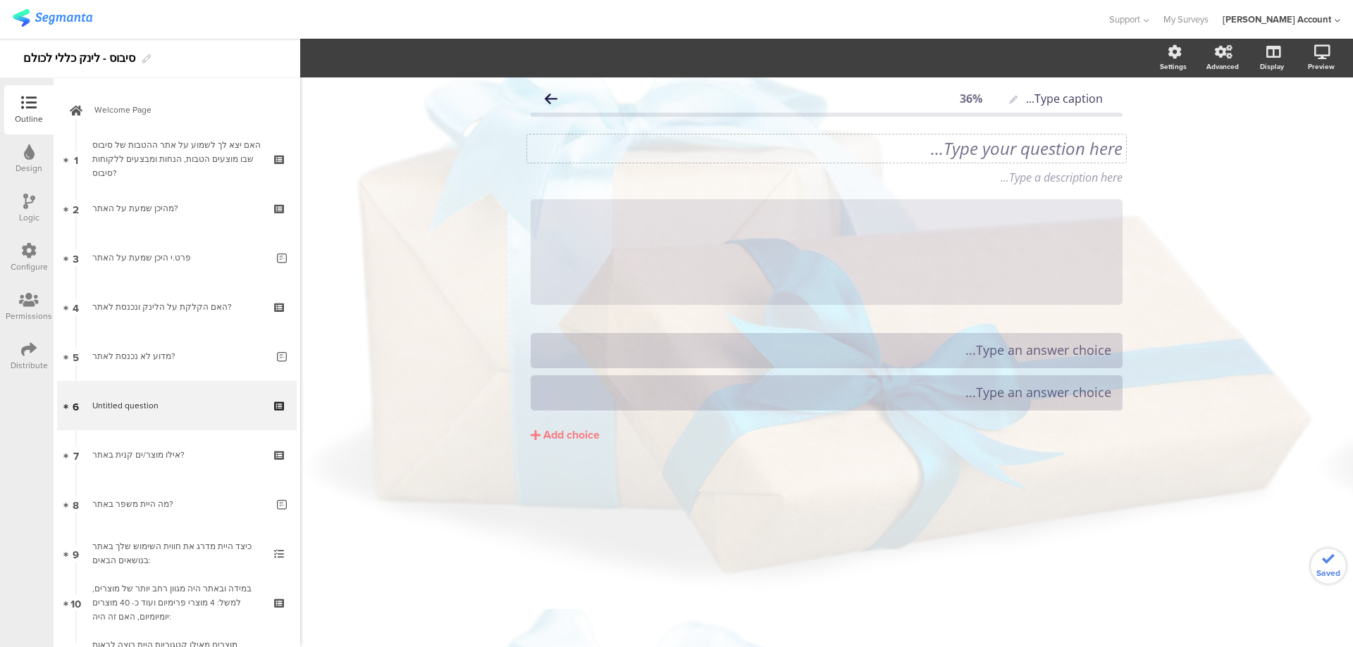
click at [1051, 149] on div "Type your question here..." at bounding box center [826, 149] width 599 height 28
click at [986, 145] on p "5. מדוע לא נכנסת לאתר?" at bounding box center [826, 148] width 592 height 21
paste div
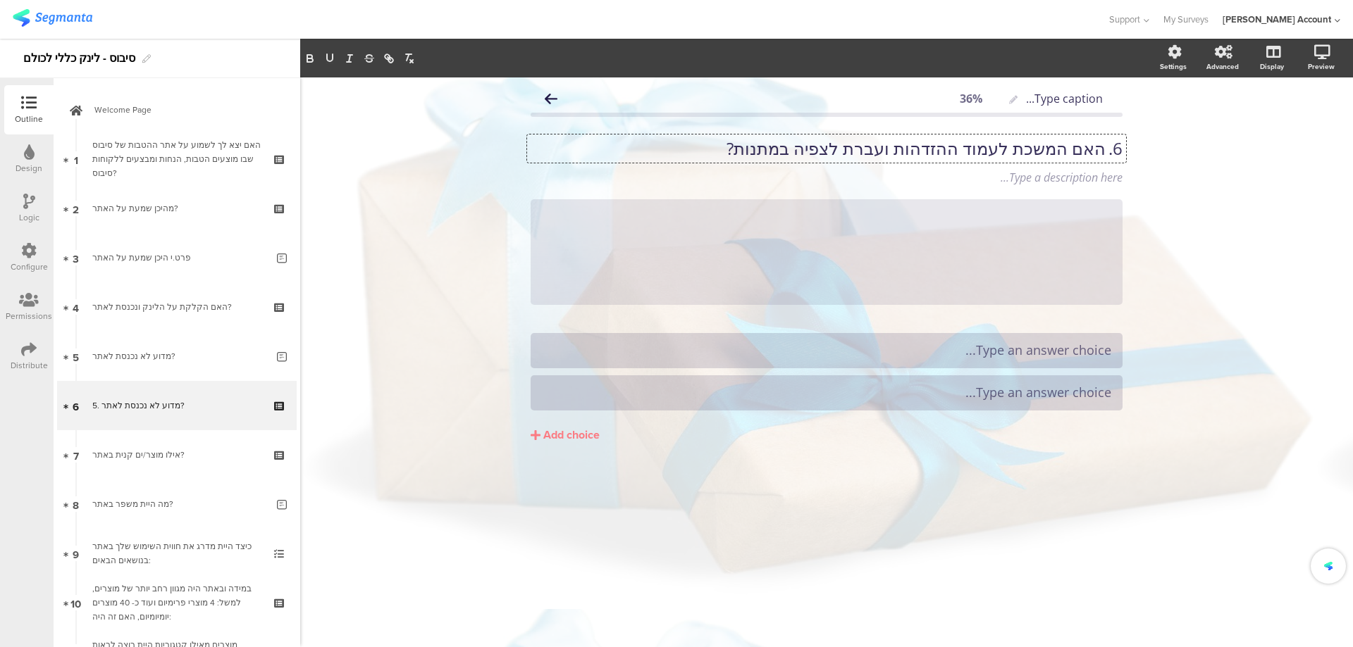
click at [1103, 151] on p "6. האם המשכת לעמוד ההזדהות ועברת לצפיה במתנות?" at bounding box center [826, 148] width 592 height 21
click at [1103, 151] on p "האם המשכת לעמוד ההזדהות ועברת לצפיה במתנות?" at bounding box center [826, 148] width 592 height 21
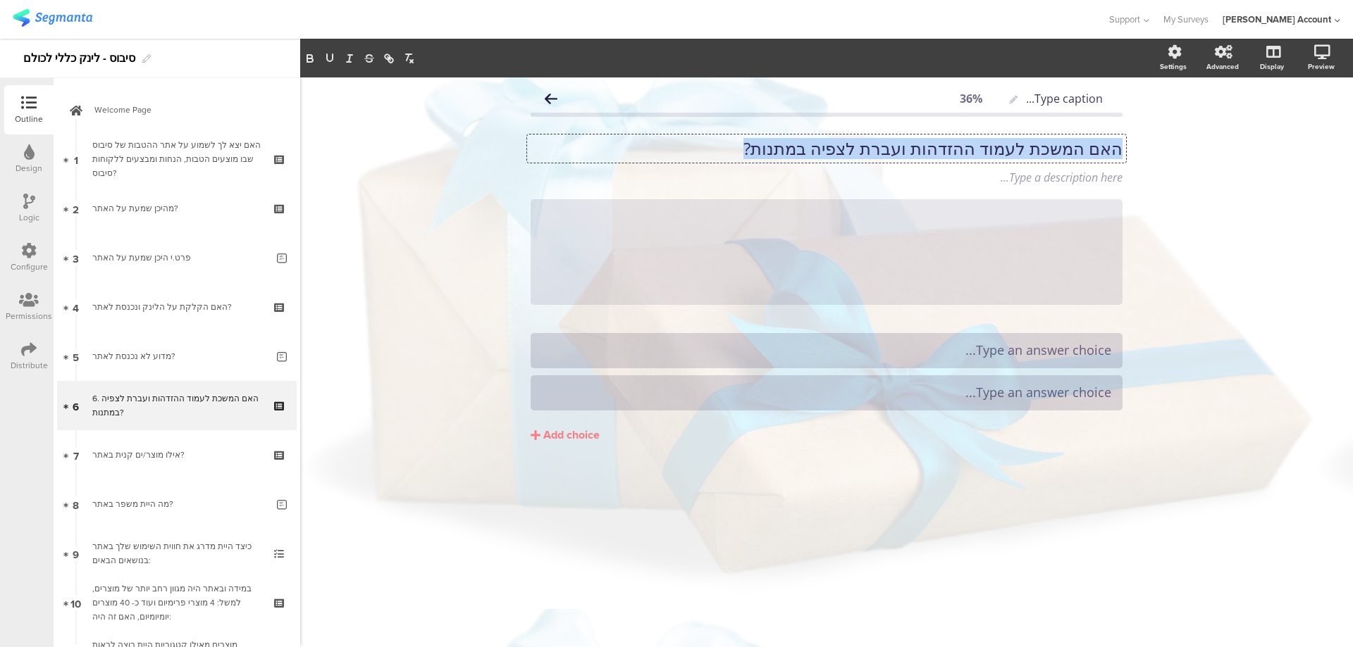
click at [1103, 151] on p "האם המשכת לעמוד ההזדהות ועברת לצפיה במתנות?" at bounding box center [826, 148] width 592 height 21
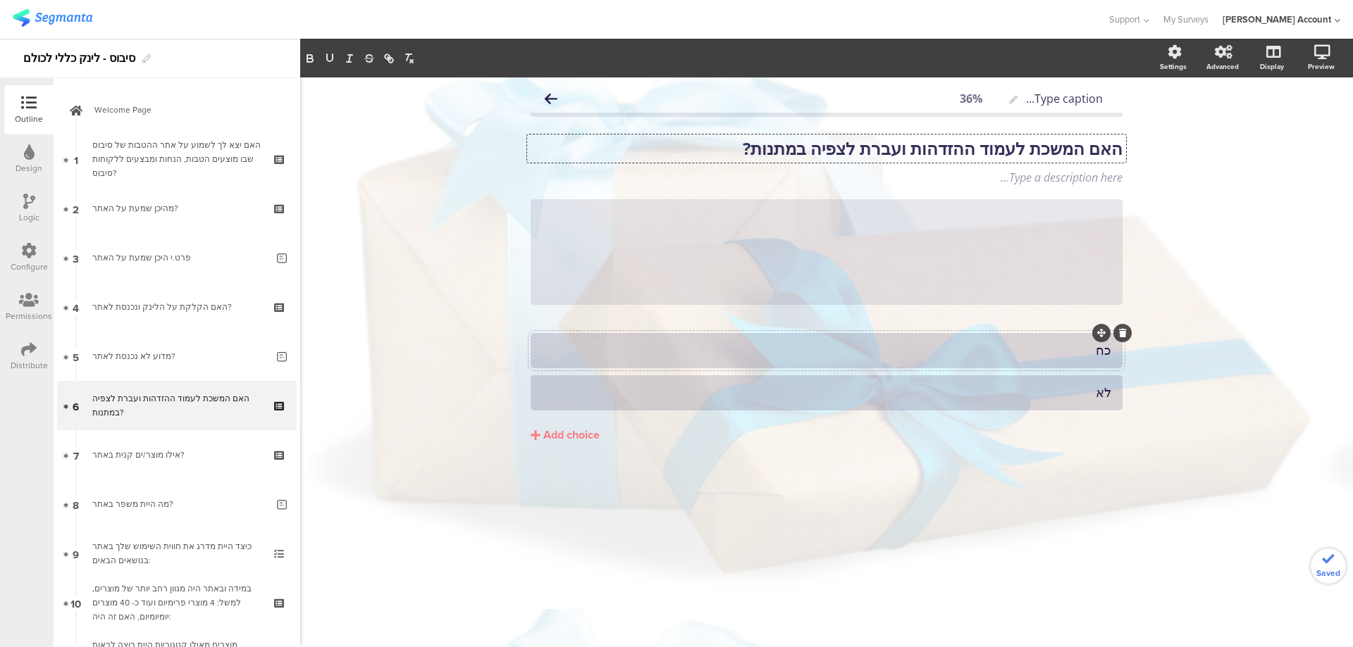
click at [1062, 353] on div "כח" at bounding box center [826, 350] width 569 height 16
click at [1122, 198] on icon at bounding box center [1123, 199] width 8 height 8
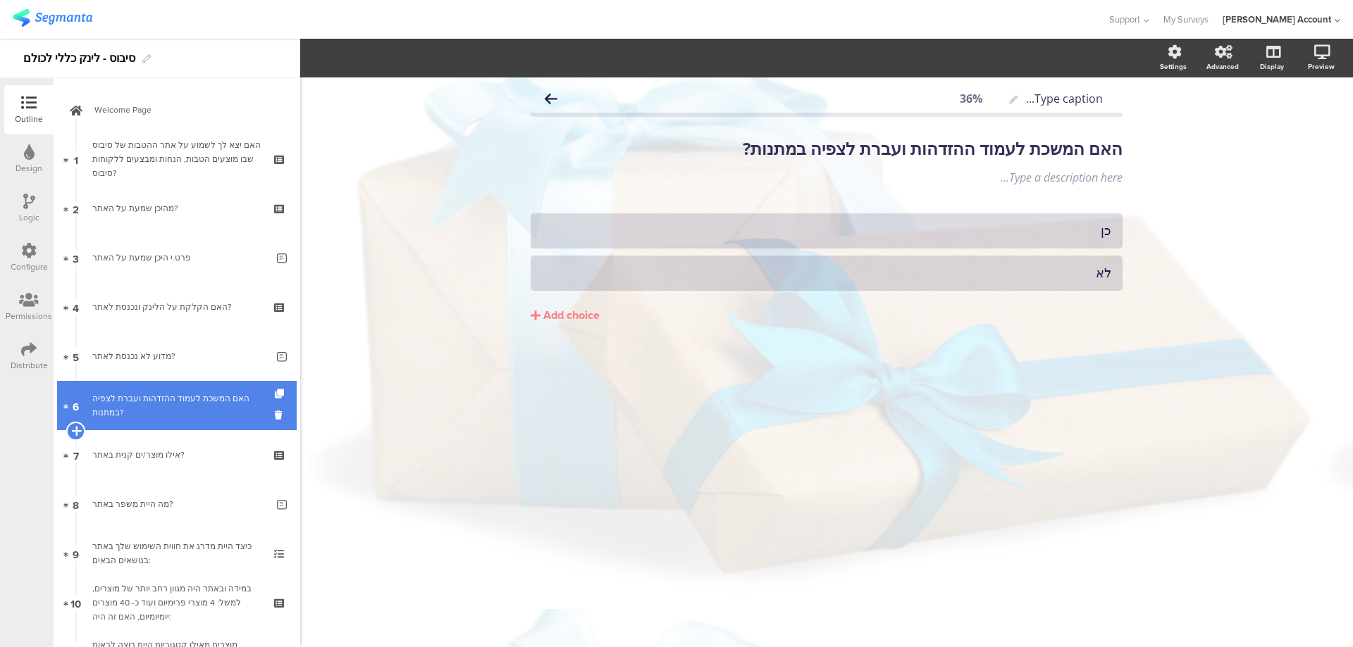
click at [75, 429] on icon at bounding box center [75, 431] width 9 height 13
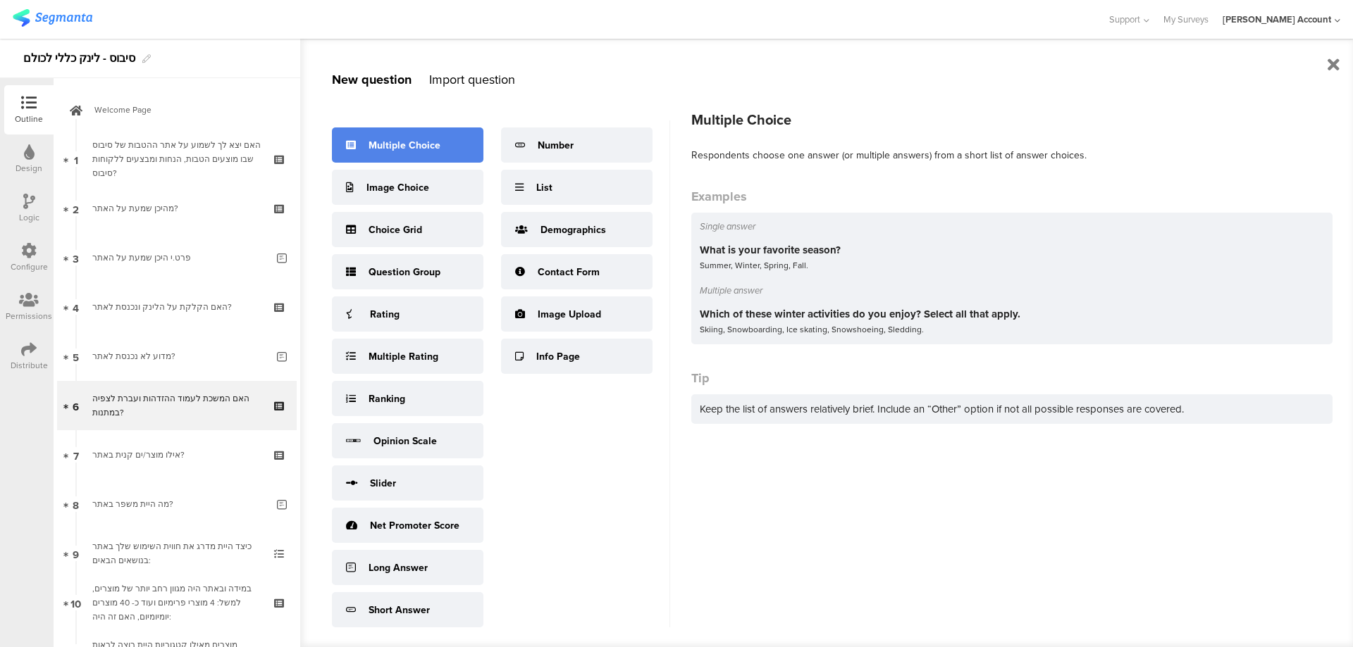
click at [438, 147] on div "Multiple Choice" at bounding box center [404, 145] width 72 height 15
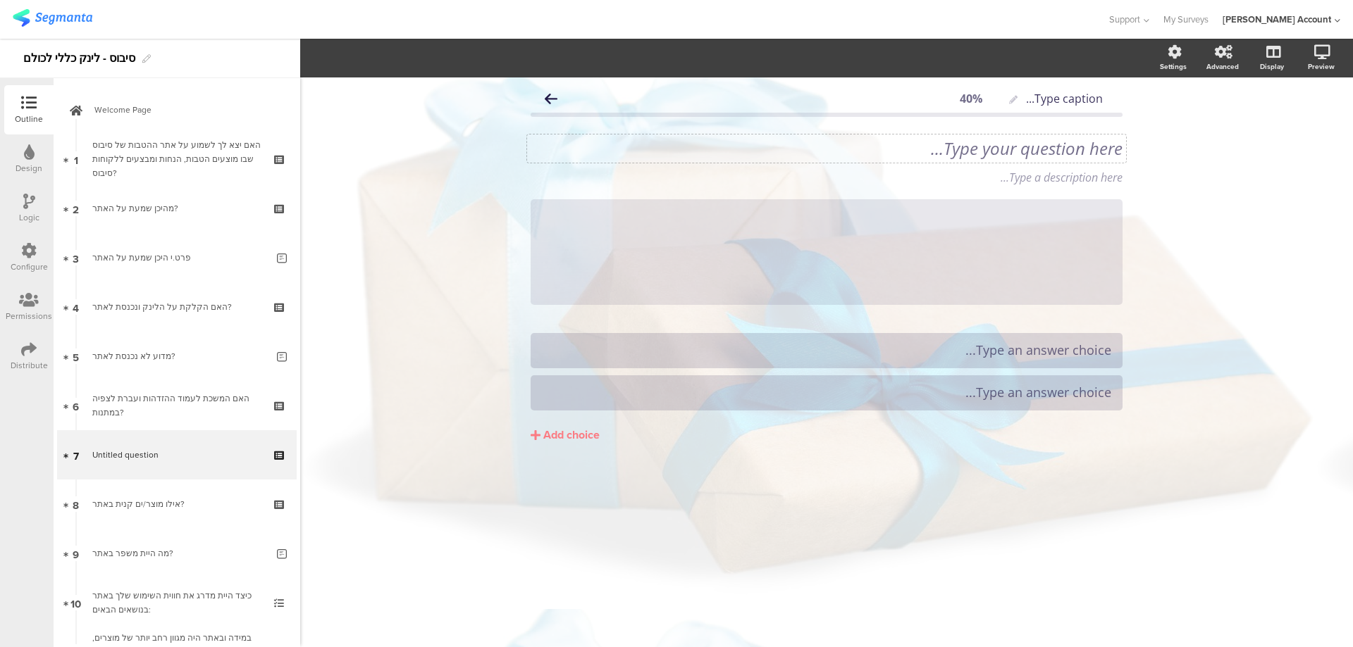
click at [1088, 148] on div "Type your question here..." at bounding box center [826, 149] width 599 height 28
click at [1104, 147] on p "7. למה לא עברת לעמוד ההזדמנות וצפיה במתנות?" at bounding box center [826, 148] width 592 height 21
click at [1107, 147] on p "למה לא עברת לעמוד ההזדמנות וצפיה במתנות?" at bounding box center [826, 148] width 592 height 21
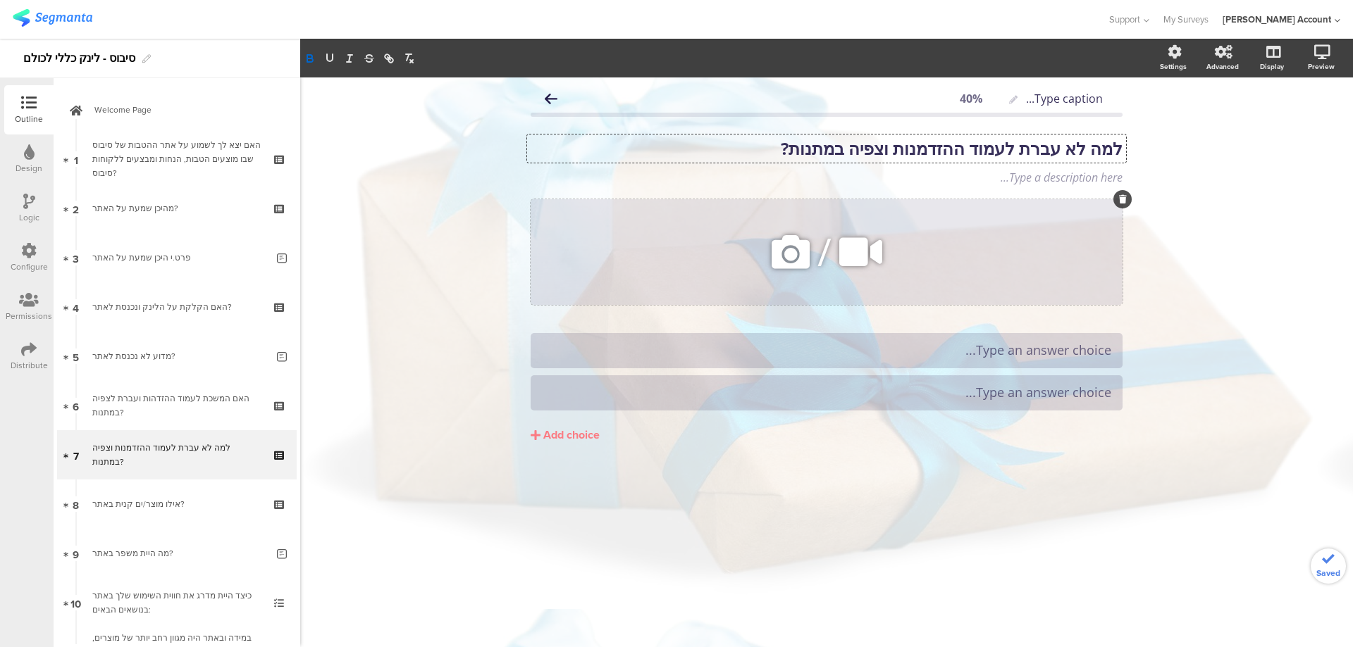
click at [1121, 201] on icon at bounding box center [1123, 199] width 8 height 8
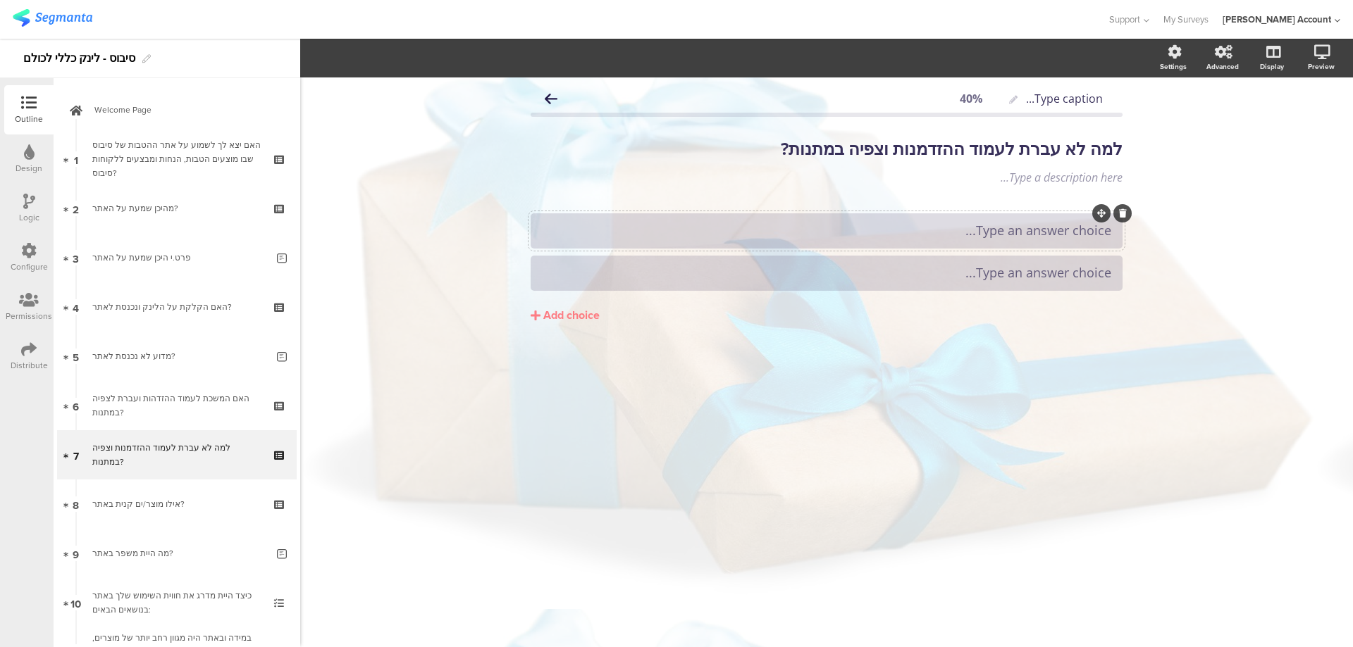
click at [984, 243] on div at bounding box center [826, 230] width 592 height 35
click at [564, 309] on div "Add choice" at bounding box center [571, 316] width 56 height 15
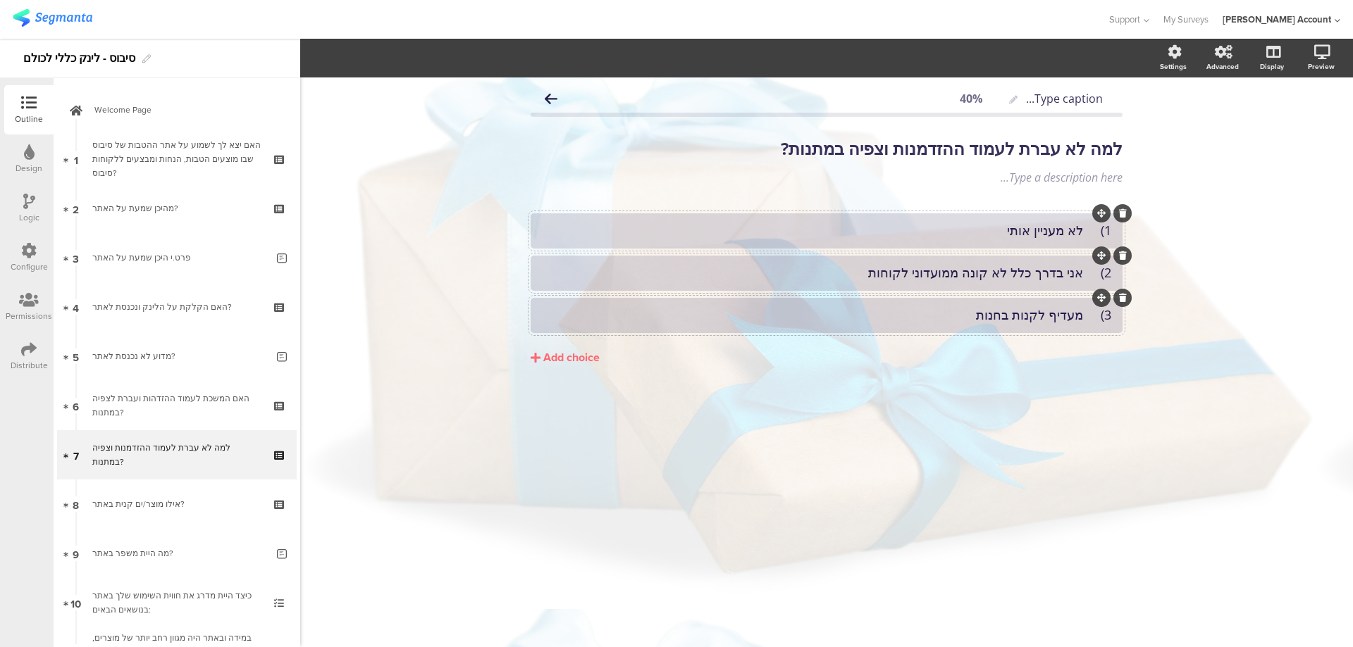
click at [590, 357] on div "Add choice" at bounding box center [571, 358] width 56 height 15
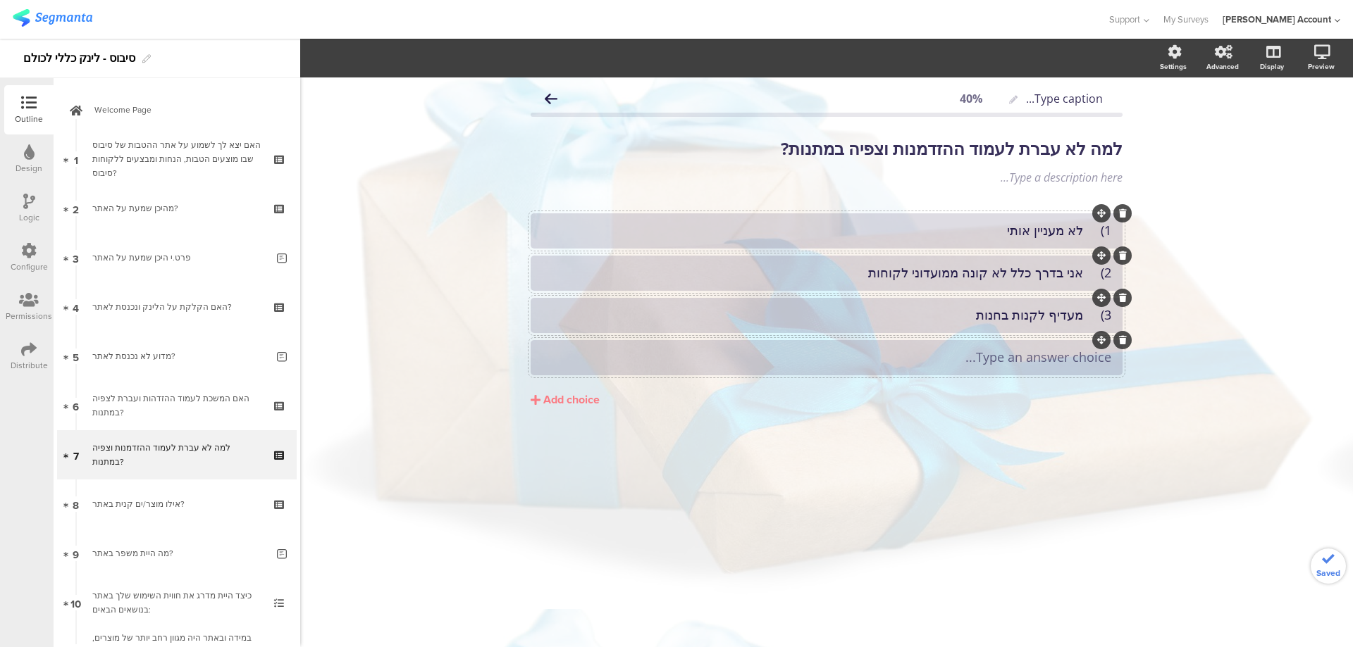
click at [993, 348] on div "Type an answer choice..." at bounding box center [826, 357] width 569 height 23
drag, startPoint x: 570, startPoint y: 382, endPoint x: 571, endPoint y: 390, distance: 7.9
click at [570, 385] on div "1) לא מעניין אותי 2) אני בדרך כלל לא קונה ממועדוני לקוחות 3) מעדיף לקנות בחנות" at bounding box center [826, 315] width 592 height 204
click at [571, 393] on div "Add choice" at bounding box center [571, 400] width 56 height 15
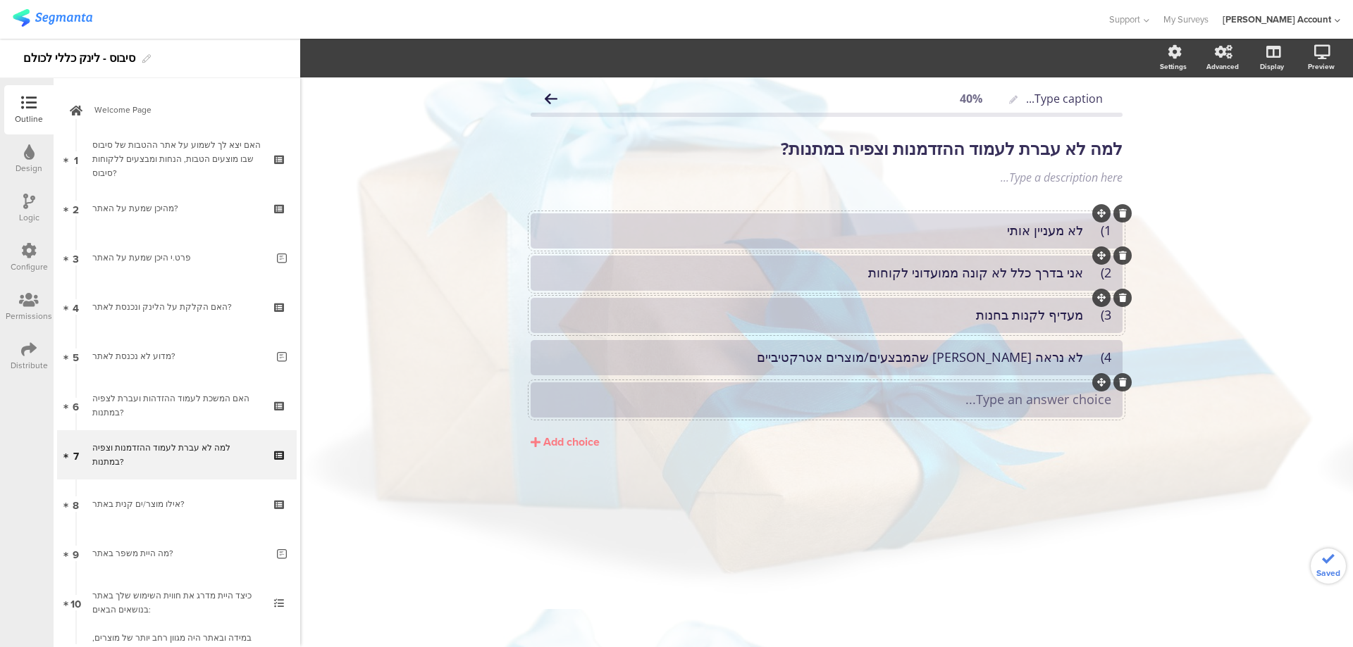
click at [941, 397] on div "Type an answer choice..." at bounding box center [826, 400] width 569 height 16
click at [600, 438] on div "Add choice" at bounding box center [571, 442] width 56 height 15
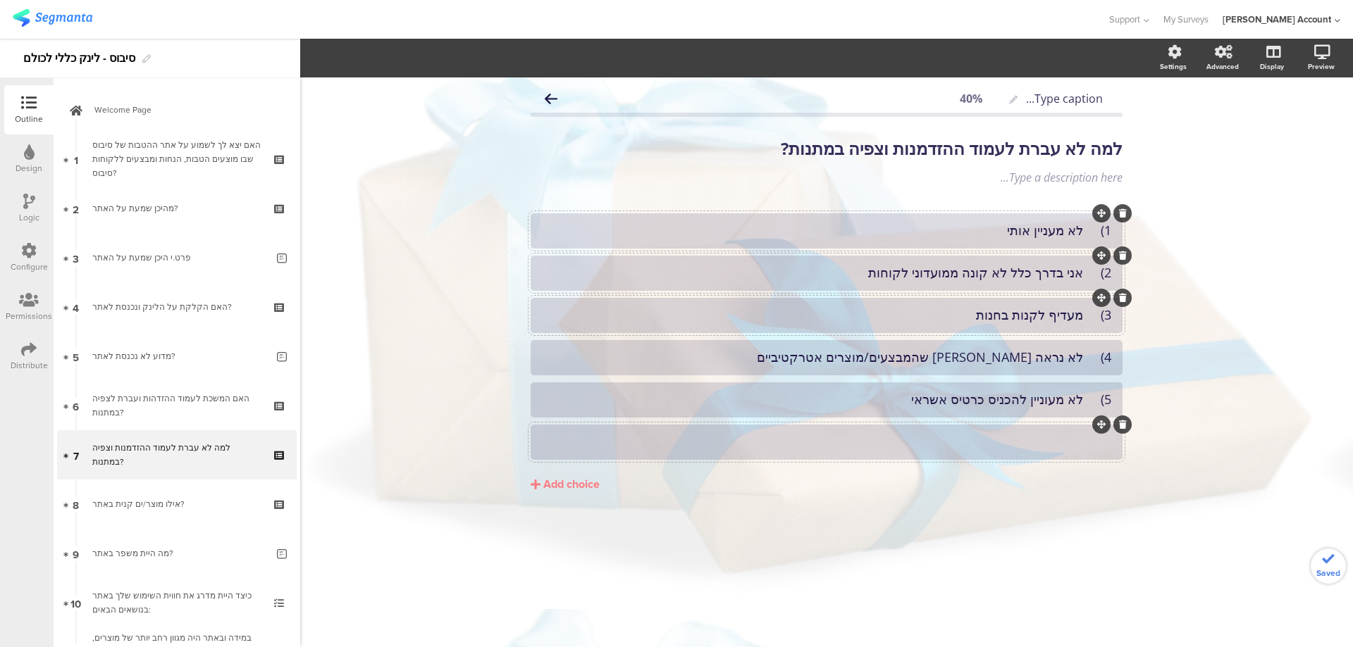
click at [922, 447] on div at bounding box center [826, 442] width 569 height 16
click at [590, 485] on div "Add choice" at bounding box center [571, 485] width 56 height 15
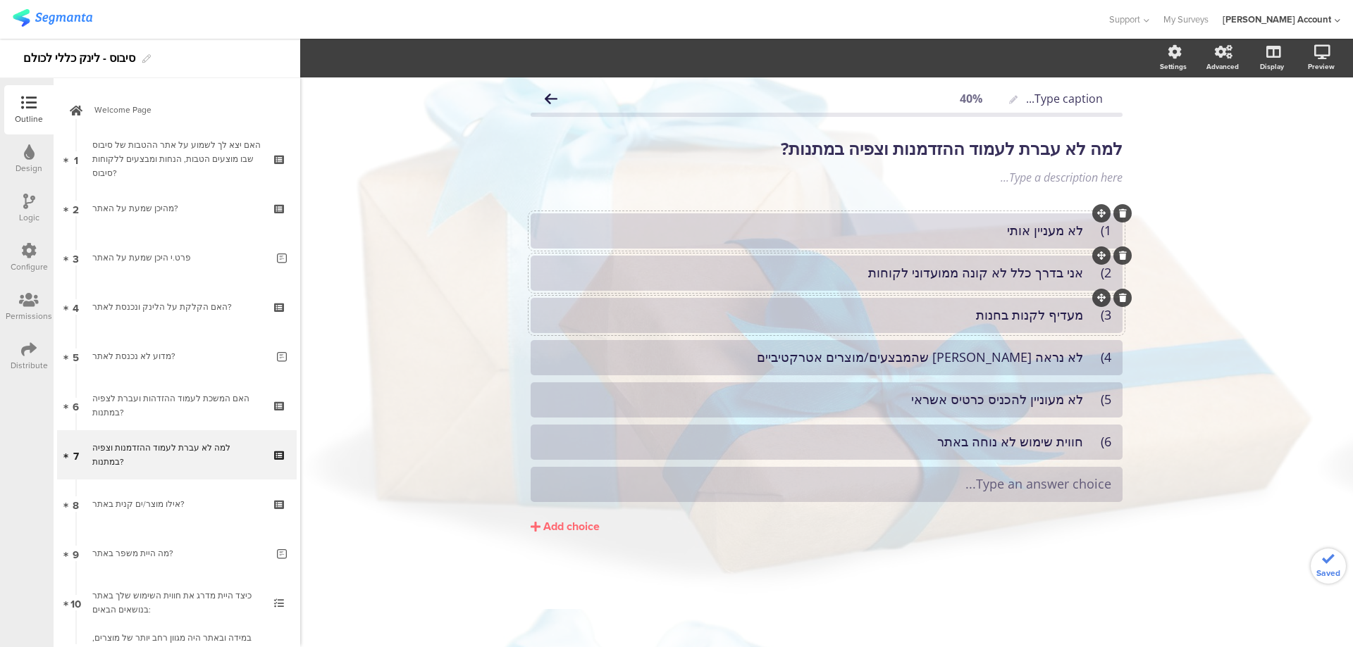
click at [941, 480] on div "Type an answer choice..." at bounding box center [826, 484] width 569 height 16
click at [586, 533] on div "Add choice" at bounding box center [571, 527] width 56 height 15
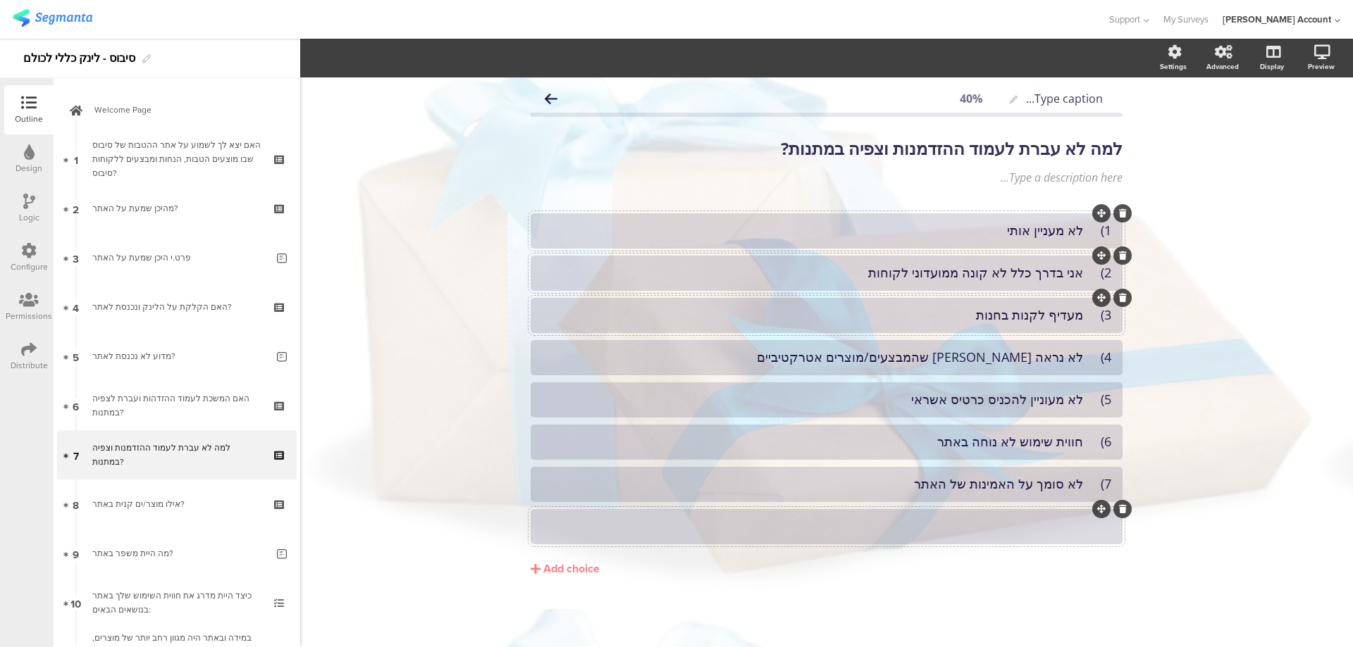
click at [951, 532] on div at bounding box center [826, 527] width 569 height 16
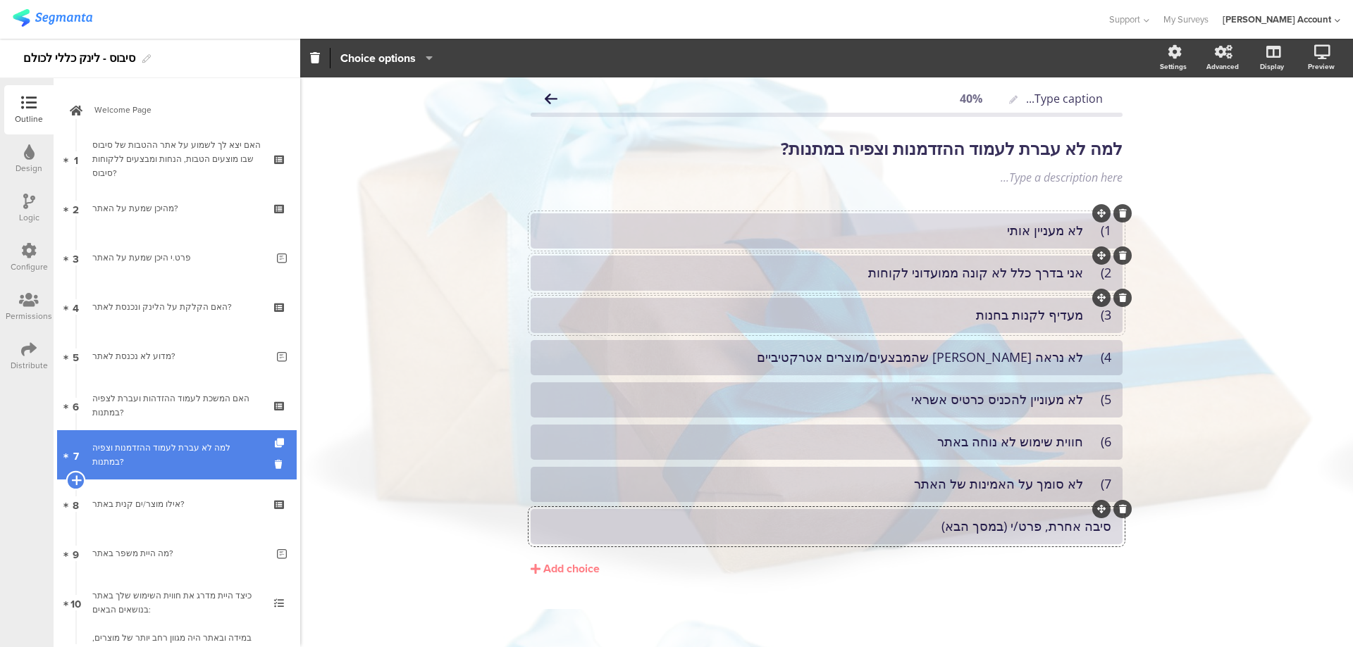
click at [77, 480] on icon at bounding box center [75, 480] width 9 height 13
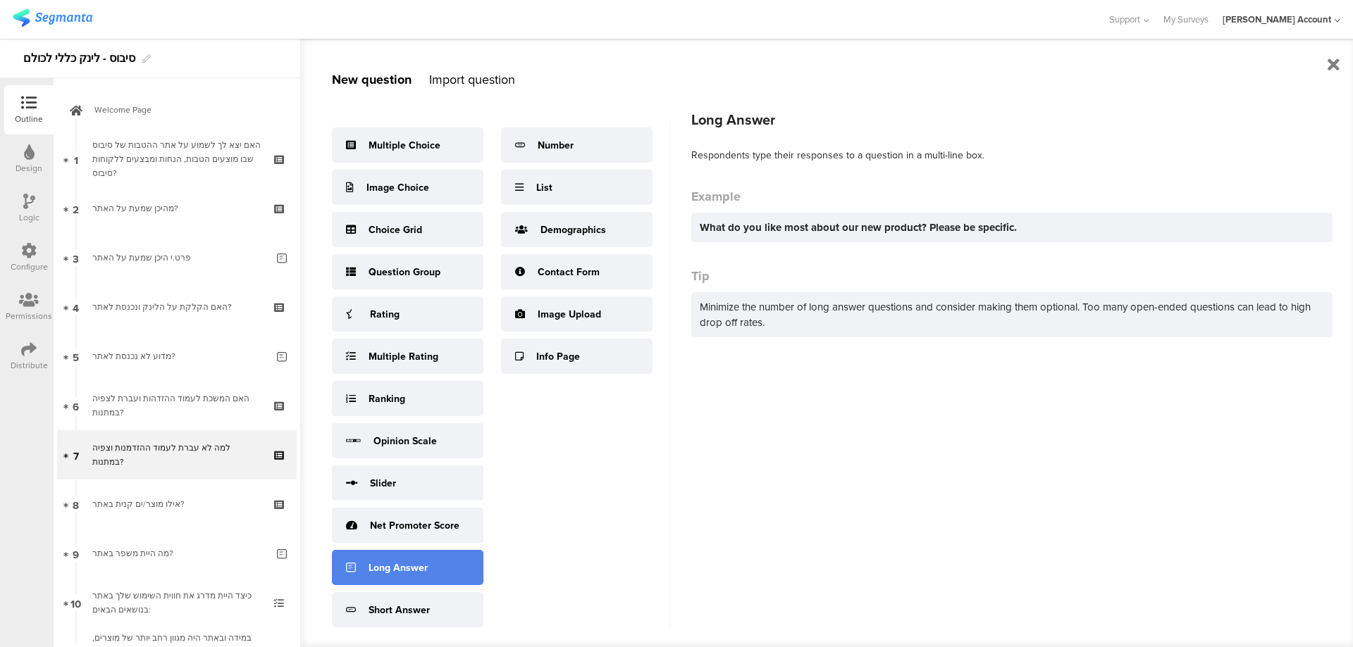
click at [433, 557] on div "Long Answer" at bounding box center [407, 567] width 151 height 35
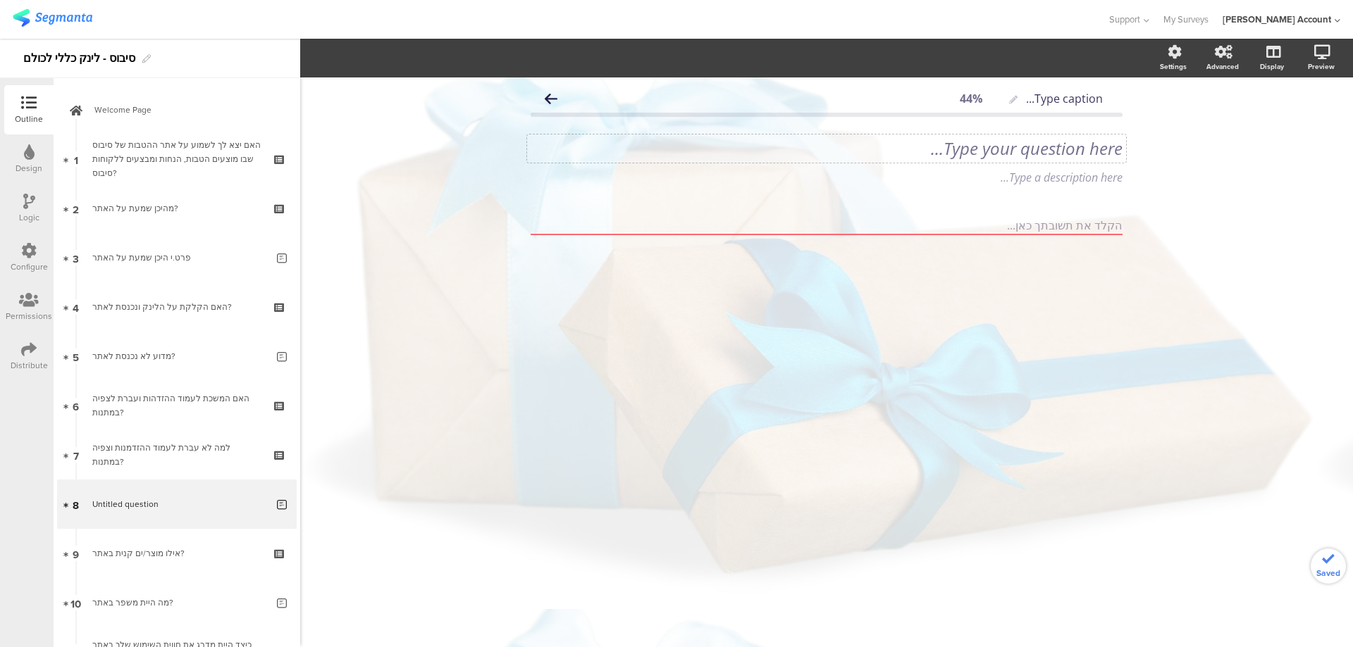
click at [1092, 157] on div "Type your question here..." at bounding box center [826, 148] width 592 height 21
drag, startPoint x: 1027, startPoint y: 152, endPoint x: 1035, endPoint y: 152, distance: 7.7
click at [1035, 152] on p "פרט/י למה לע עברת לעמוד ההזמנות וצפייה במתנות?" at bounding box center [826, 148] width 592 height 21
click at [1038, 156] on p "פרט/י למה לא עברת לעמוד ההזמנות וצפייה במתנות?" at bounding box center [826, 148] width 592 height 21
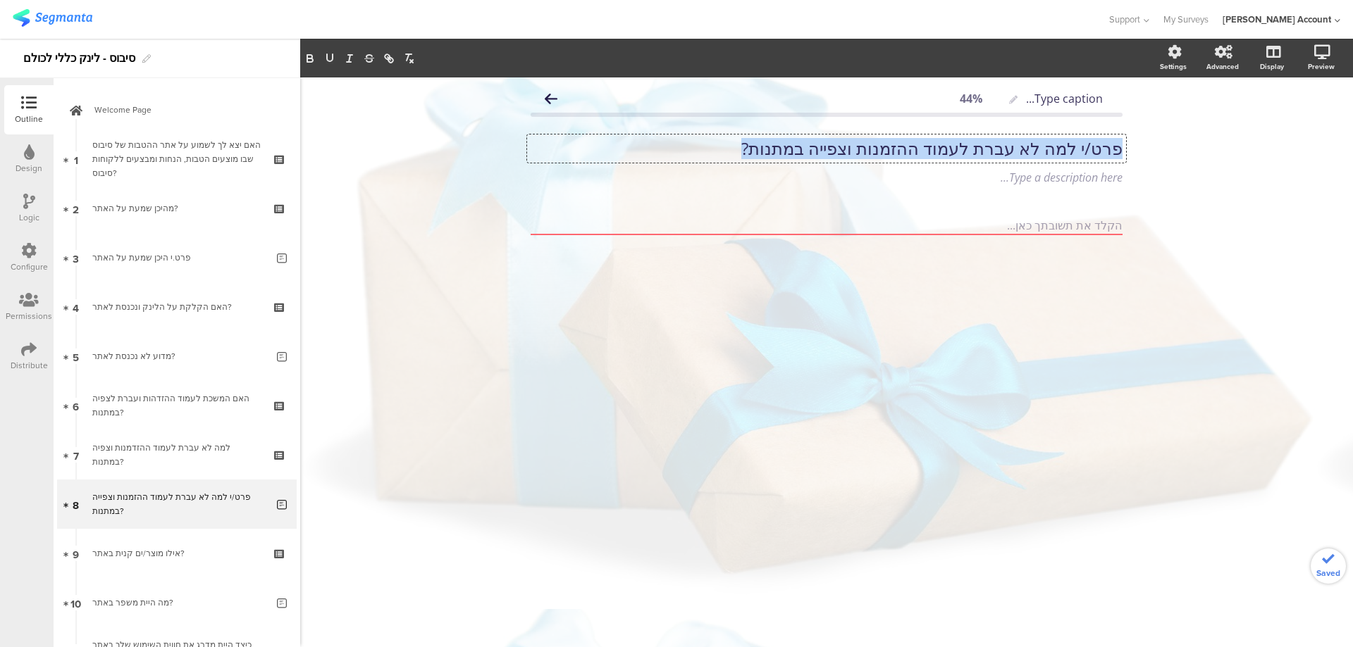
click at [1038, 155] on p "פרט/י למה לא עברת לעמוד ההזמנות וצפייה במתנות?" at bounding box center [826, 148] width 592 height 21
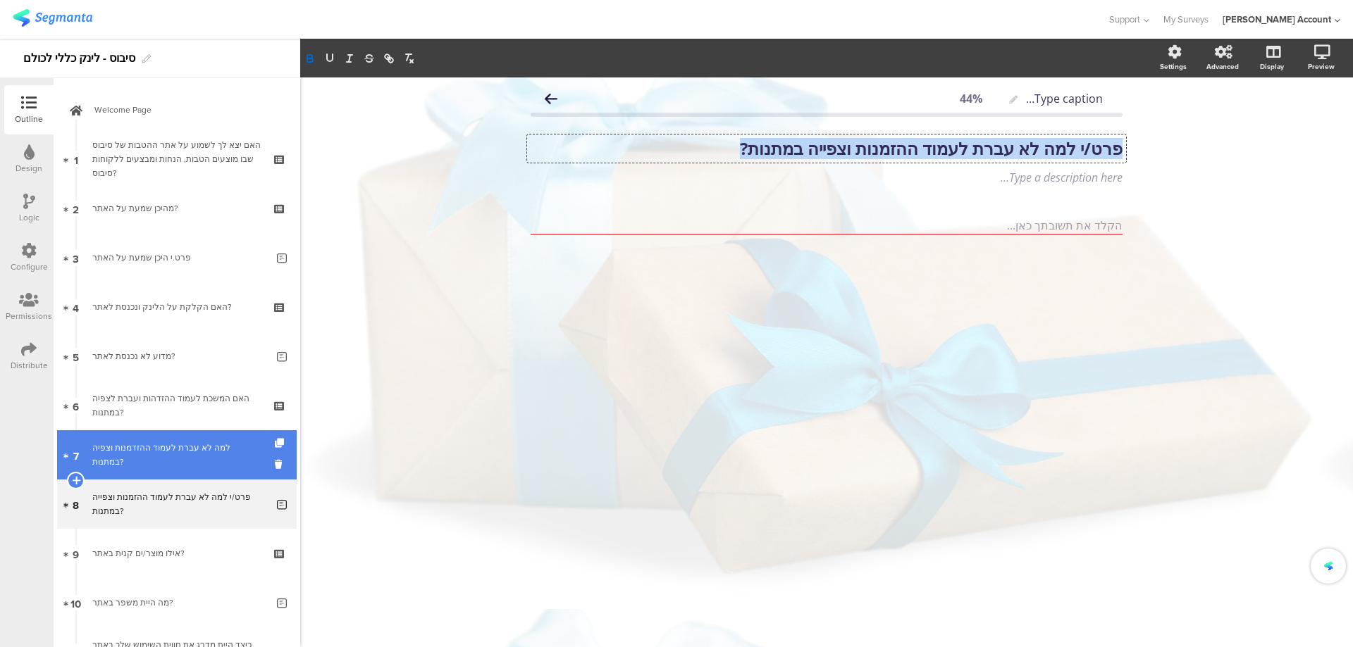
click at [209, 457] on div "למה לא עברת לעמוד ההזדמנות וצפיה במתנות?" at bounding box center [176, 455] width 168 height 28
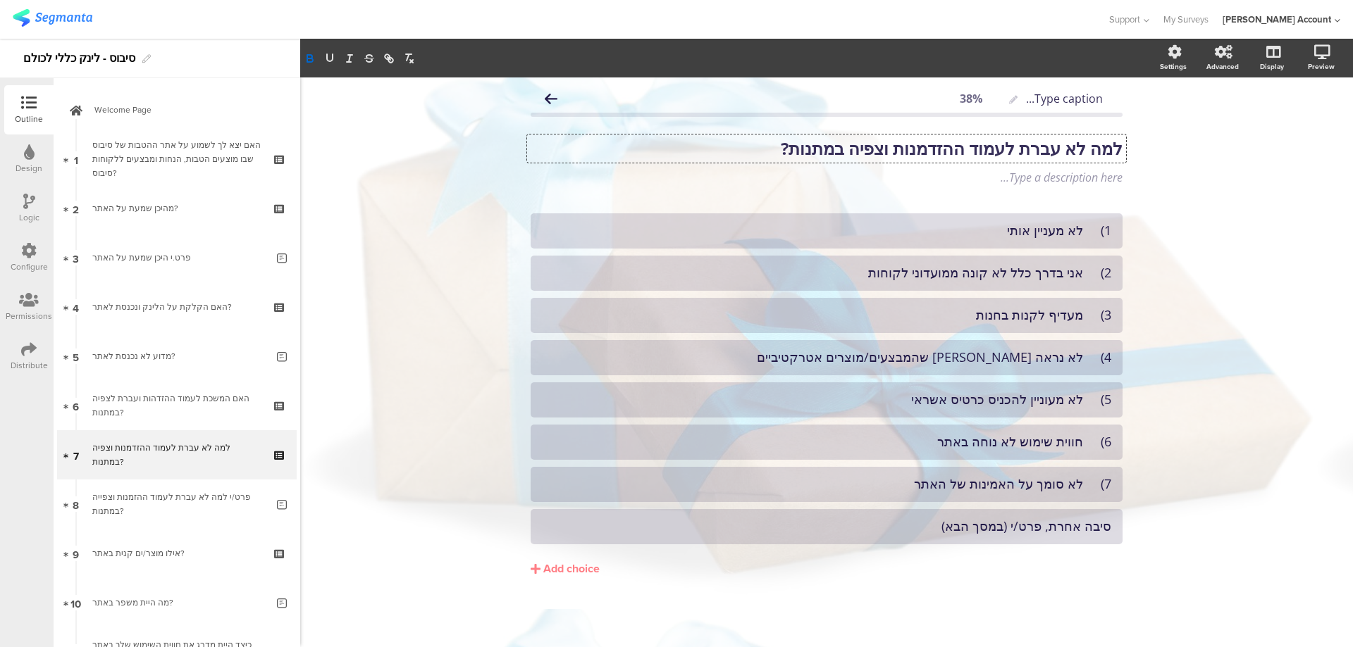
click at [924, 147] on div "למה לא עברת לעמוד ההזדמנות וצפיה במתנות? למה לא עברת לעמוד ההזדמנות וצפיה במתנו…" at bounding box center [826, 149] width 599 height 28
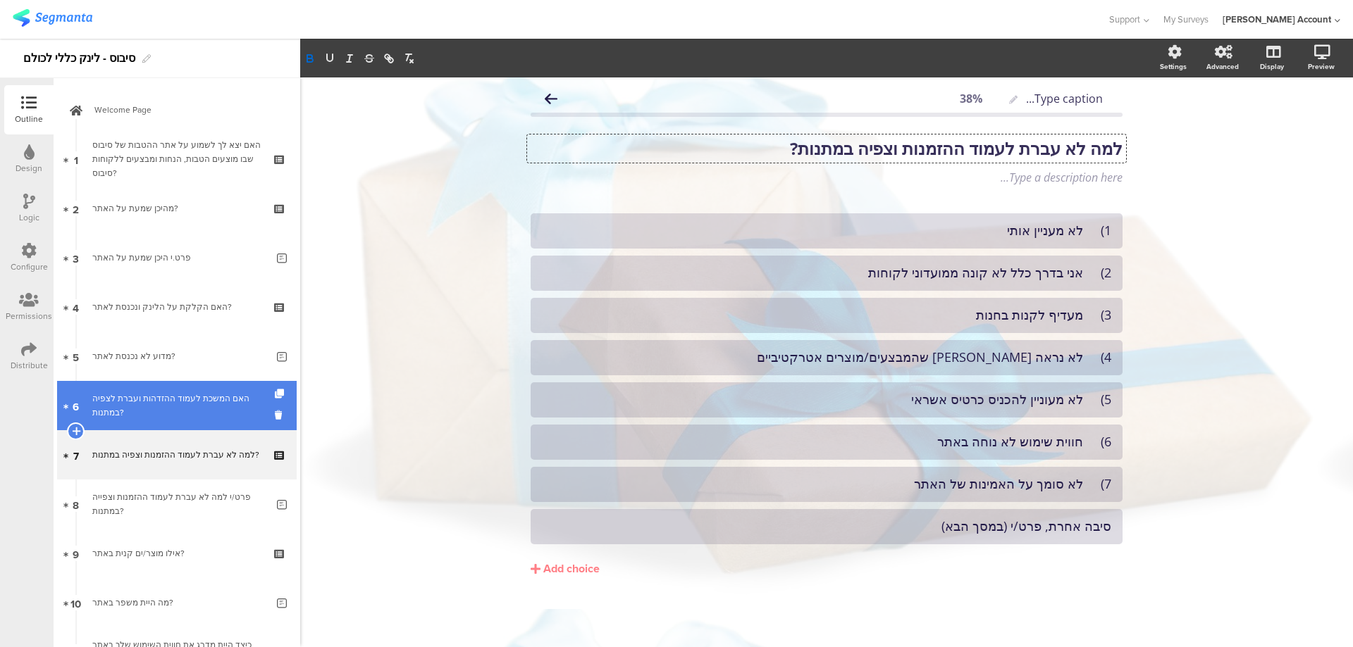
click at [240, 404] on div "האם המשכת לעמוד ההזדהות ועברת לצפיה במתנות?" at bounding box center [176, 406] width 168 height 28
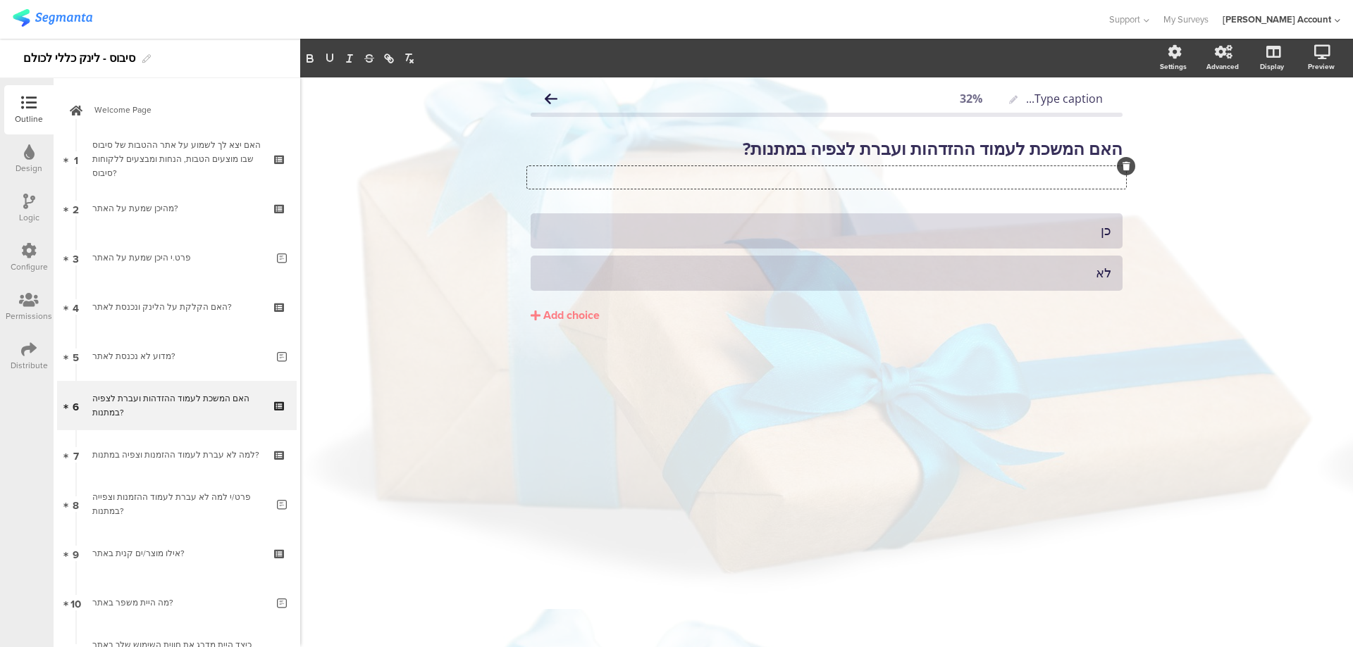
click at [1083, 174] on div "Type a description here..." at bounding box center [826, 177] width 599 height 23
click at [1269, 168] on label at bounding box center [1265, 171] width 19 height 11
click at [0, 0] on input "checkbox" at bounding box center [0, 0] width 0 height 0
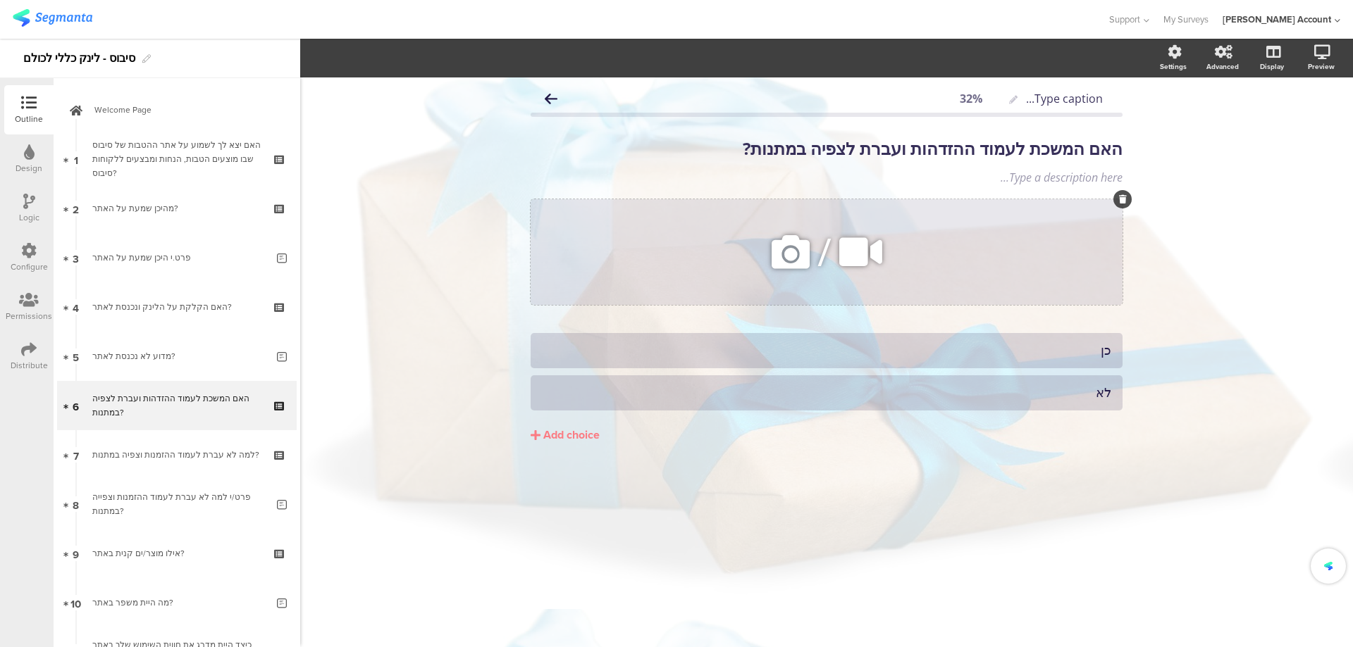
click at [782, 251] on icon at bounding box center [791, 252] width 48 height 48
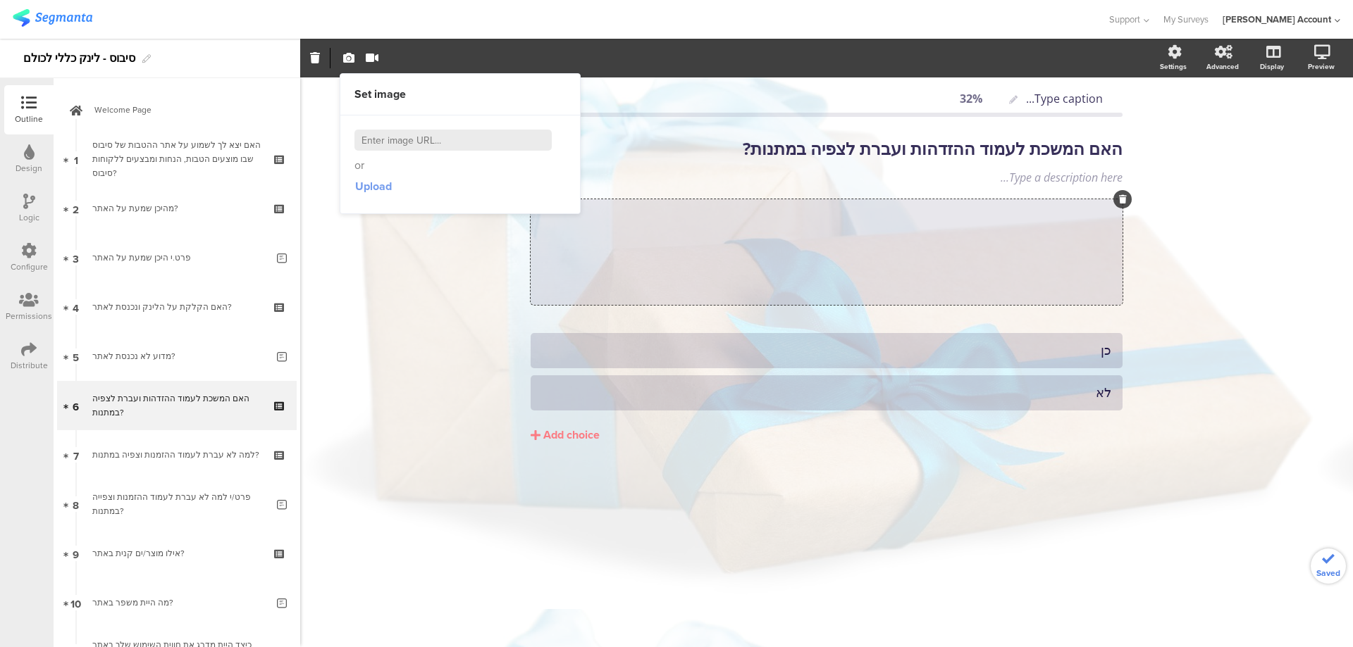
click at [373, 189] on span "Upload" at bounding box center [373, 186] width 37 height 16
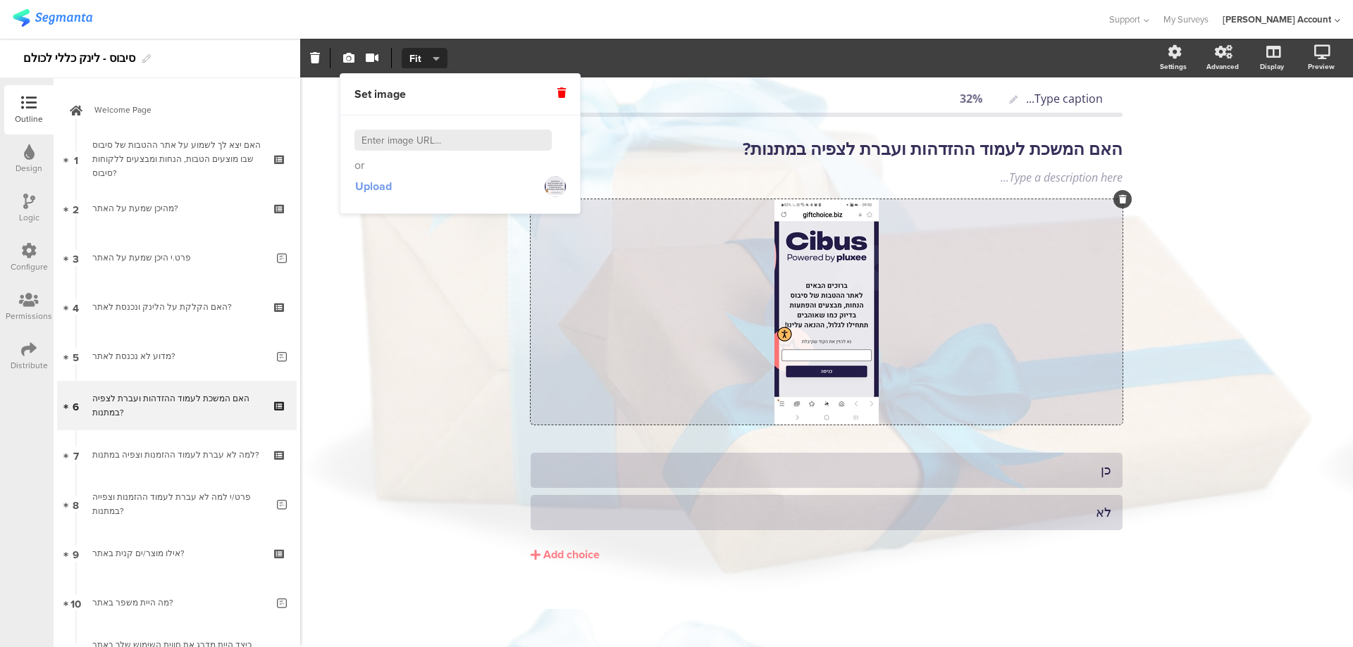
click at [387, 185] on span "Upload" at bounding box center [373, 186] width 37 height 16
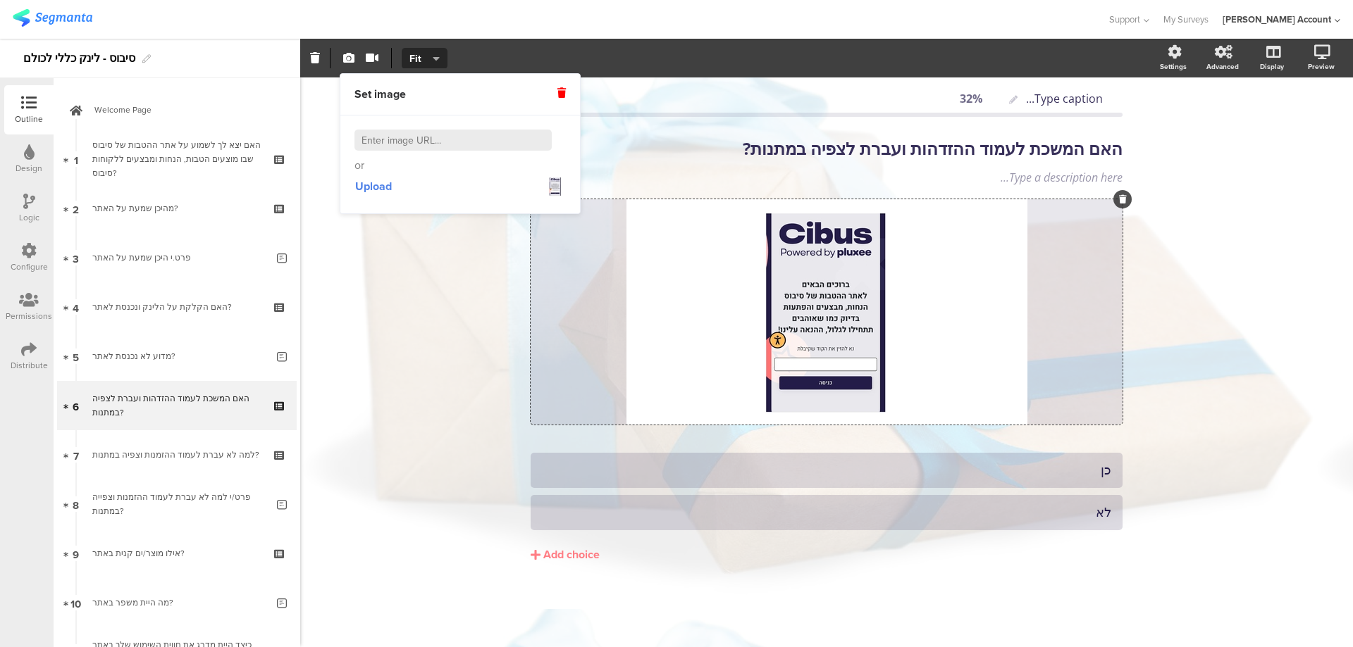
click at [459, 345] on div "Type caption... 32% האם המשכת לעמוד ההזדהות ועברת לצפיה במתנות? האם המשכת לעמוד…" at bounding box center [826, 362] width 1053 height 570
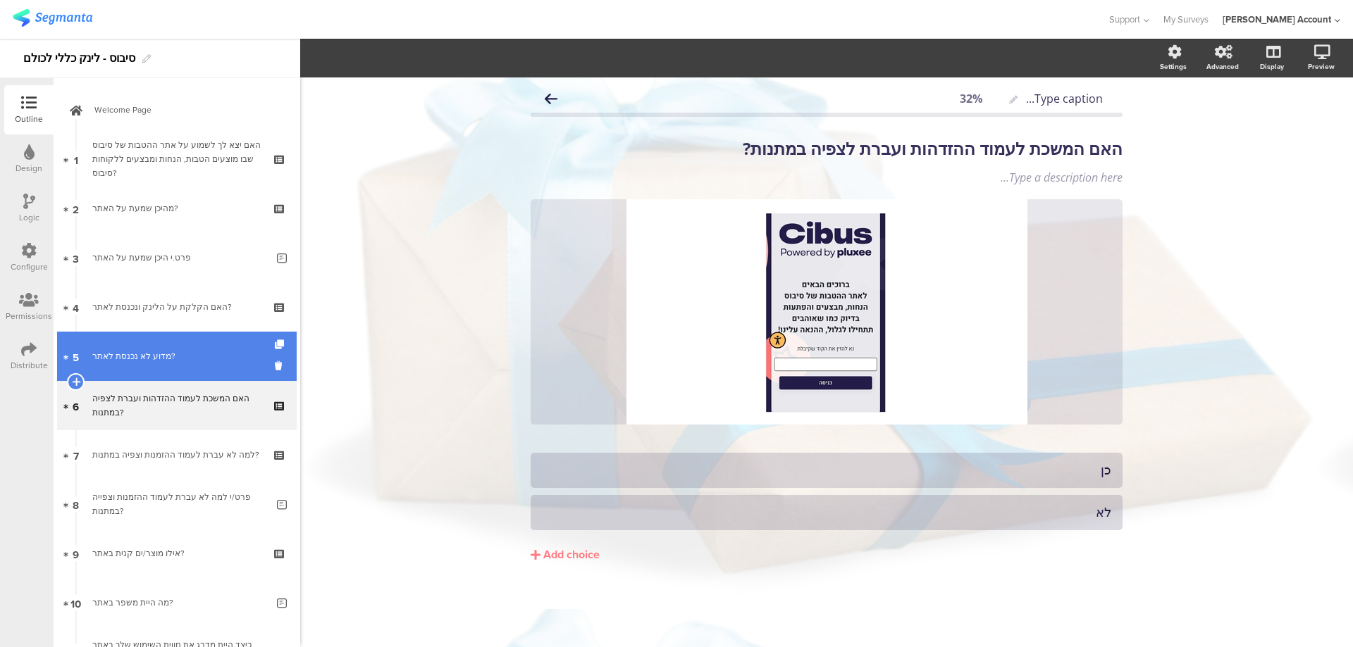
click at [216, 368] on link "5 מדוע לא נכנסת לאתר?" at bounding box center [177, 356] width 240 height 49
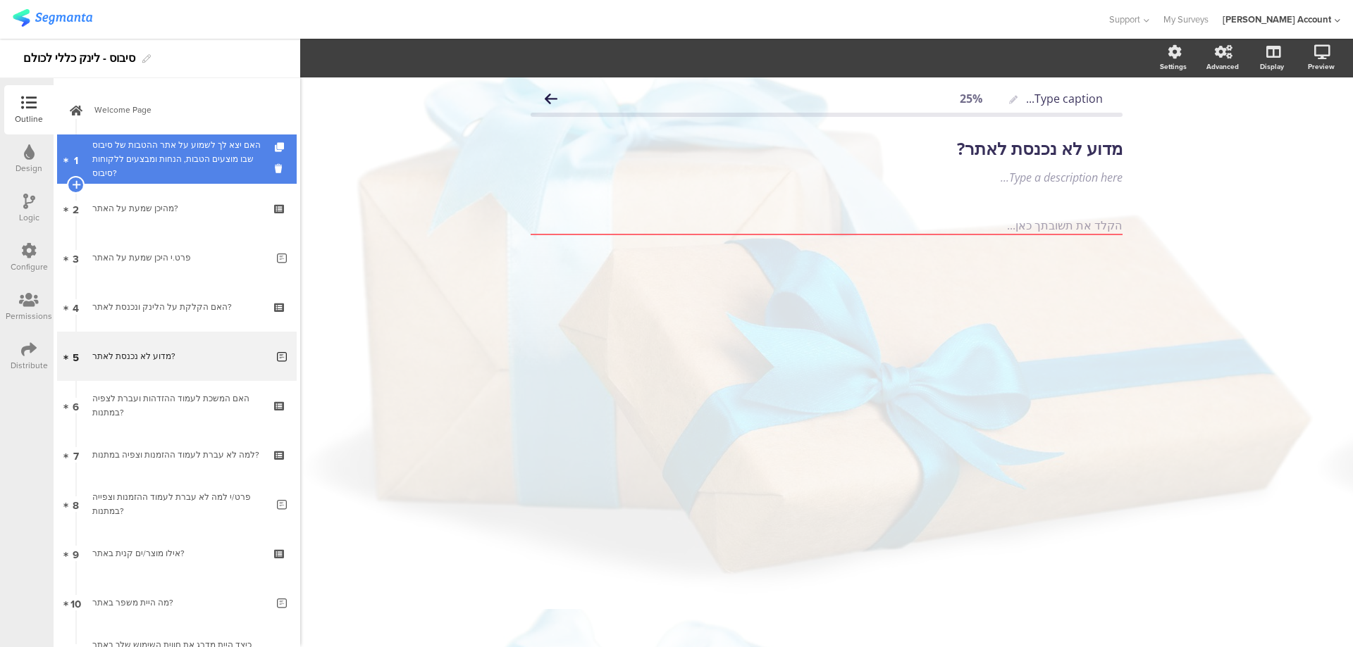
click at [205, 140] on div "האם יצא לך לשמוע על אתר ההטבות של סיבוס שבו מוצעים הטבות, הנחות ומבצעים ללקוחות…" at bounding box center [176, 159] width 168 height 42
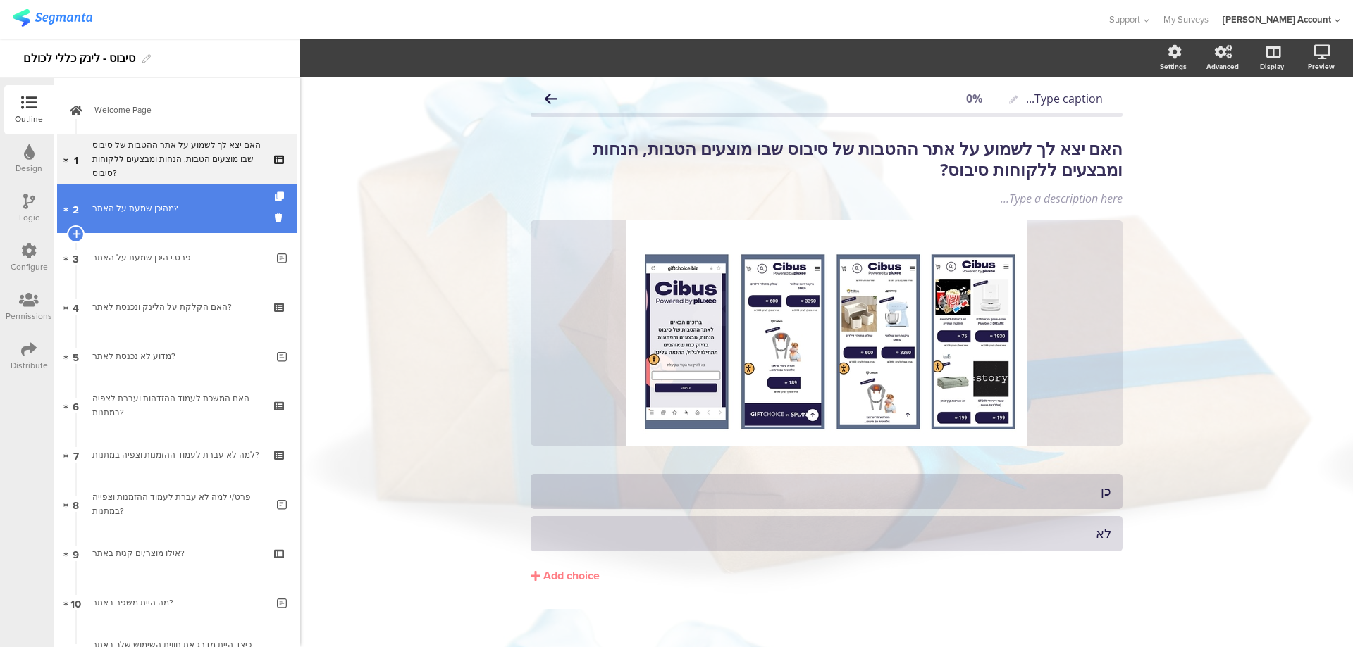
click at [244, 206] on div "מהיכן שמעת על האתר?" at bounding box center [176, 208] width 168 height 14
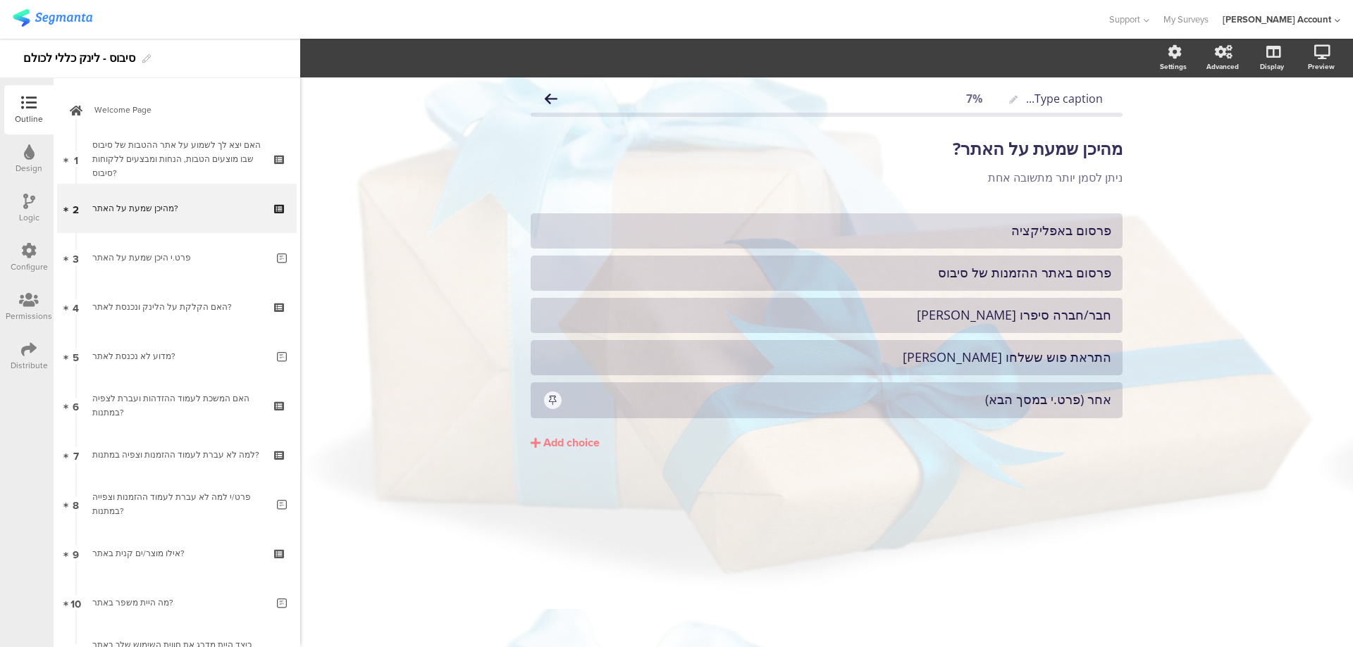
click at [23, 194] on icon at bounding box center [29, 201] width 12 height 15
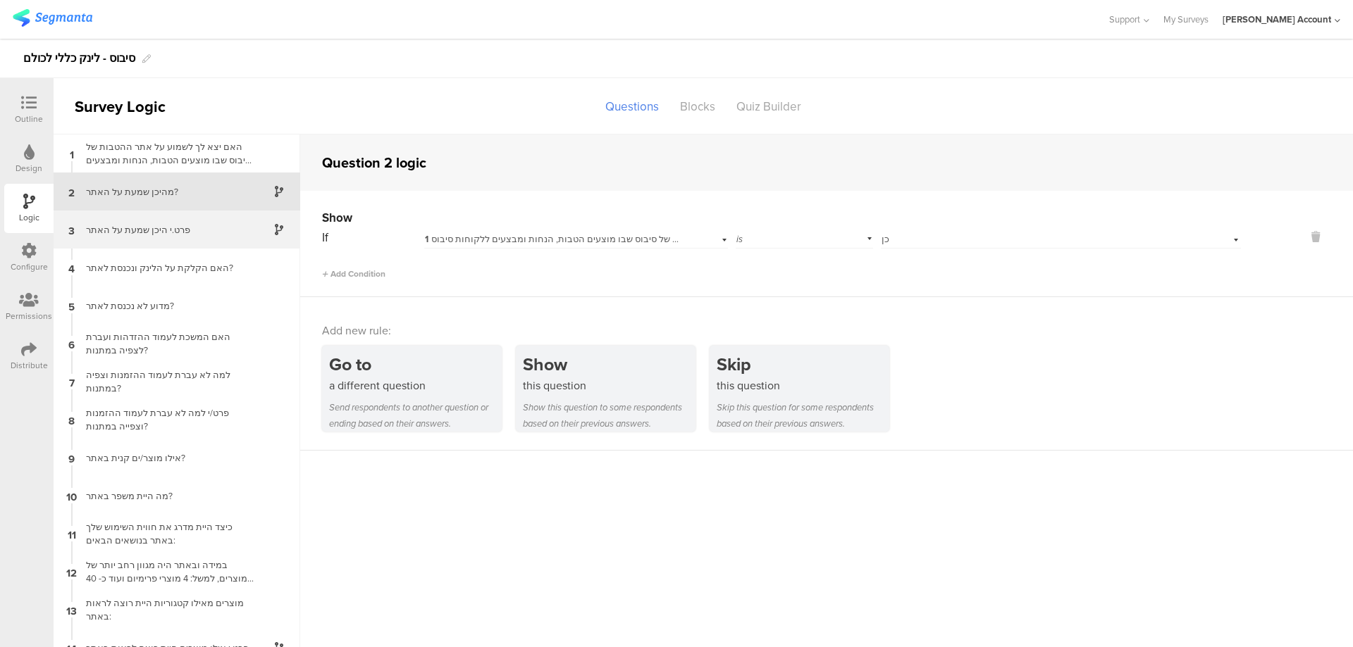
click at [129, 227] on div "פרט.י היכן שמעת על האתר" at bounding box center [165, 229] width 176 height 13
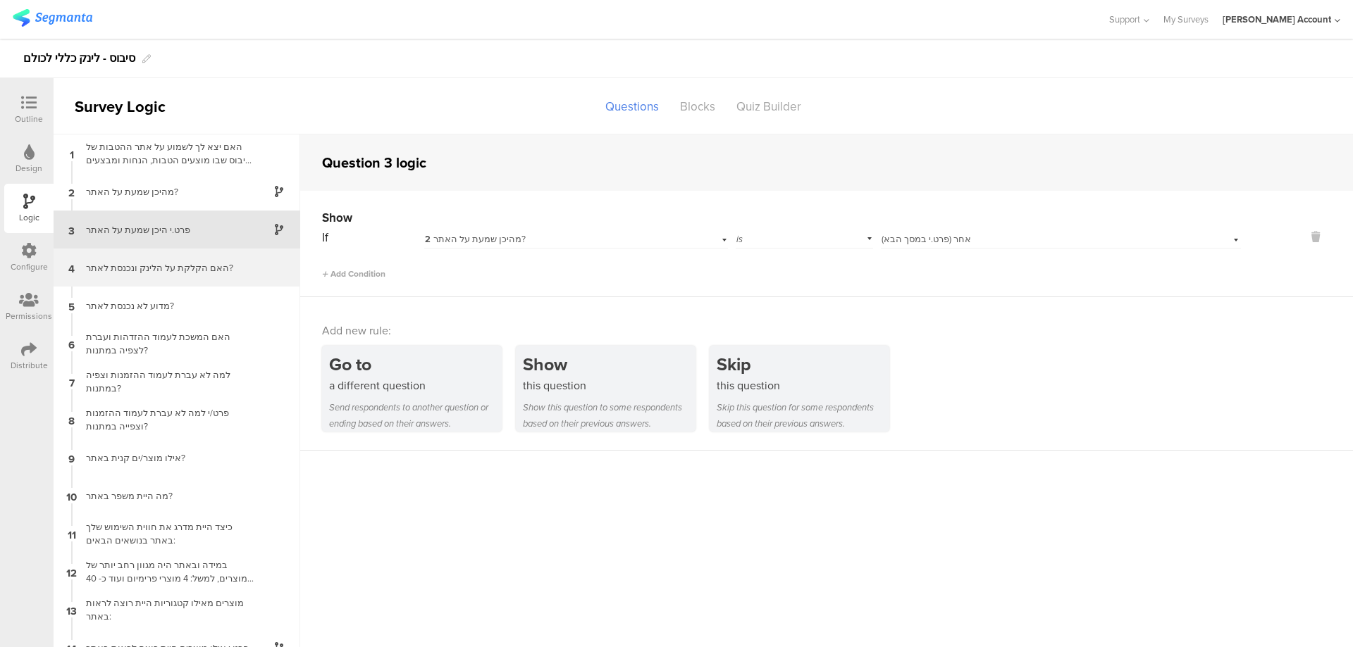
click at [146, 269] on div "האם הקלקת על הלינק ונכנסת לאתר?" at bounding box center [165, 267] width 176 height 13
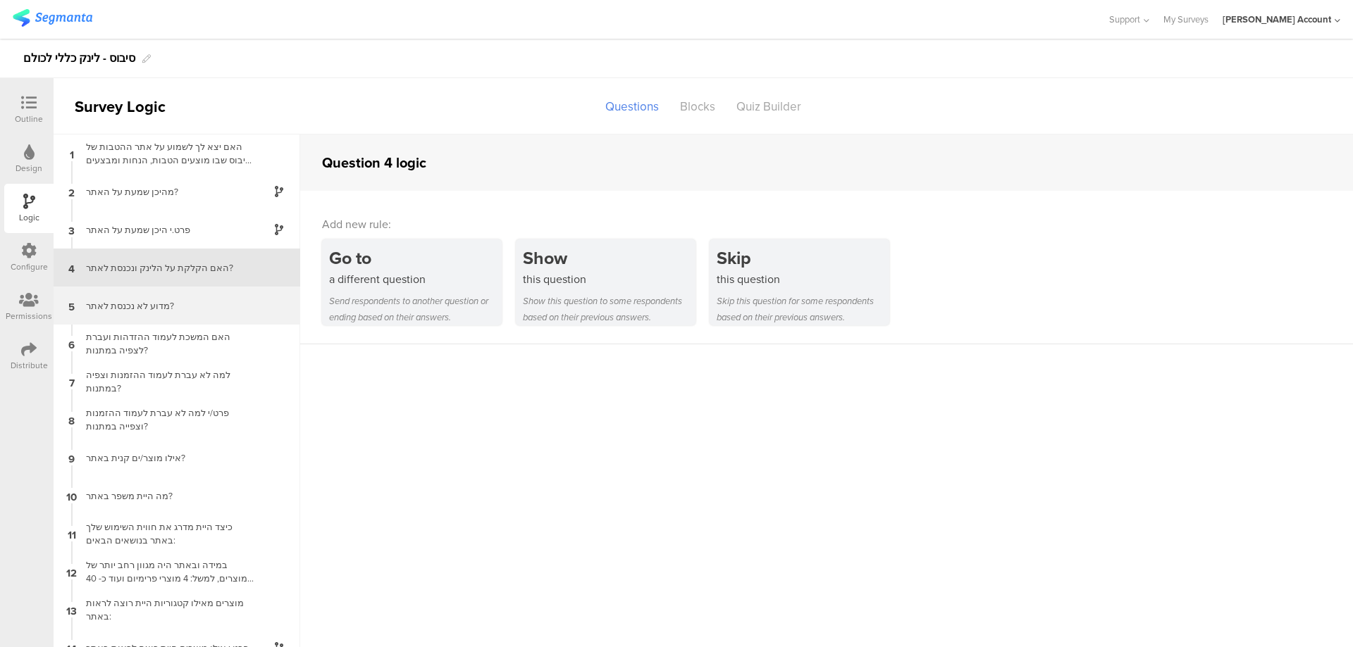
click at [193, 302] on div "מדוע לא נכנסת לאתר?" at bounding box center [165, 305] width 176 height 13
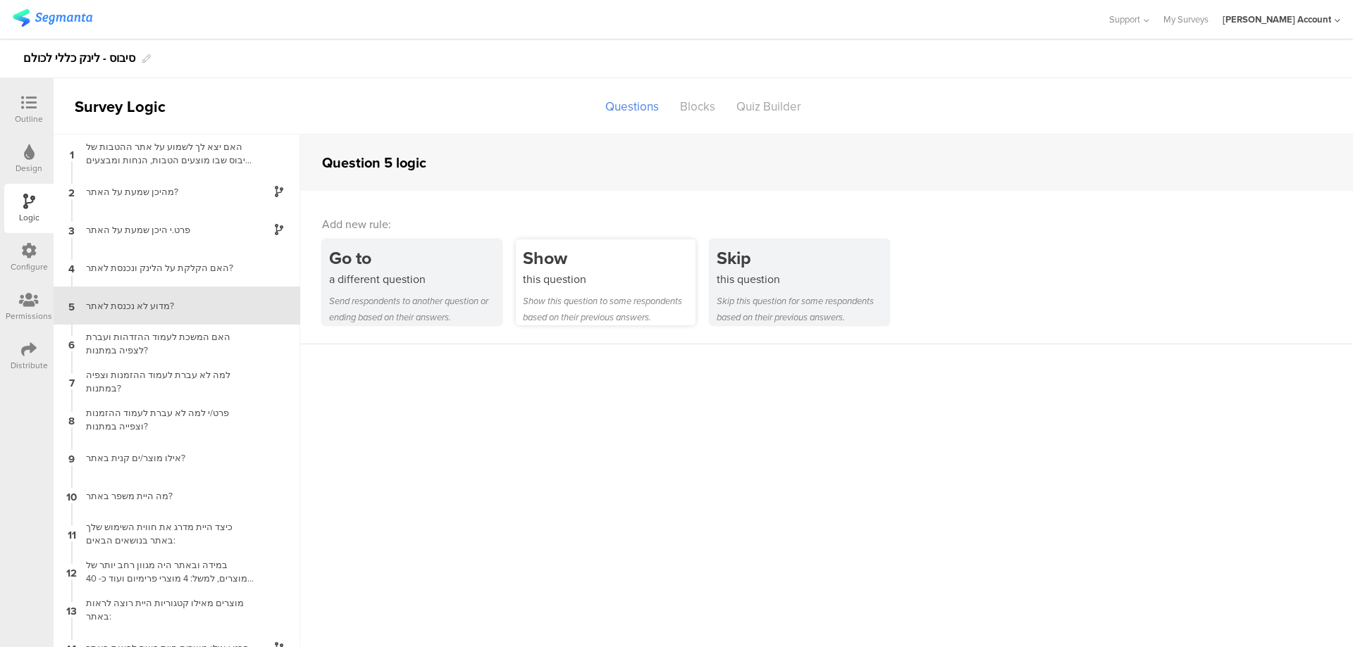
click at [604, 271] on div "this question" at bounding box center [609, 279] width 173 height 16
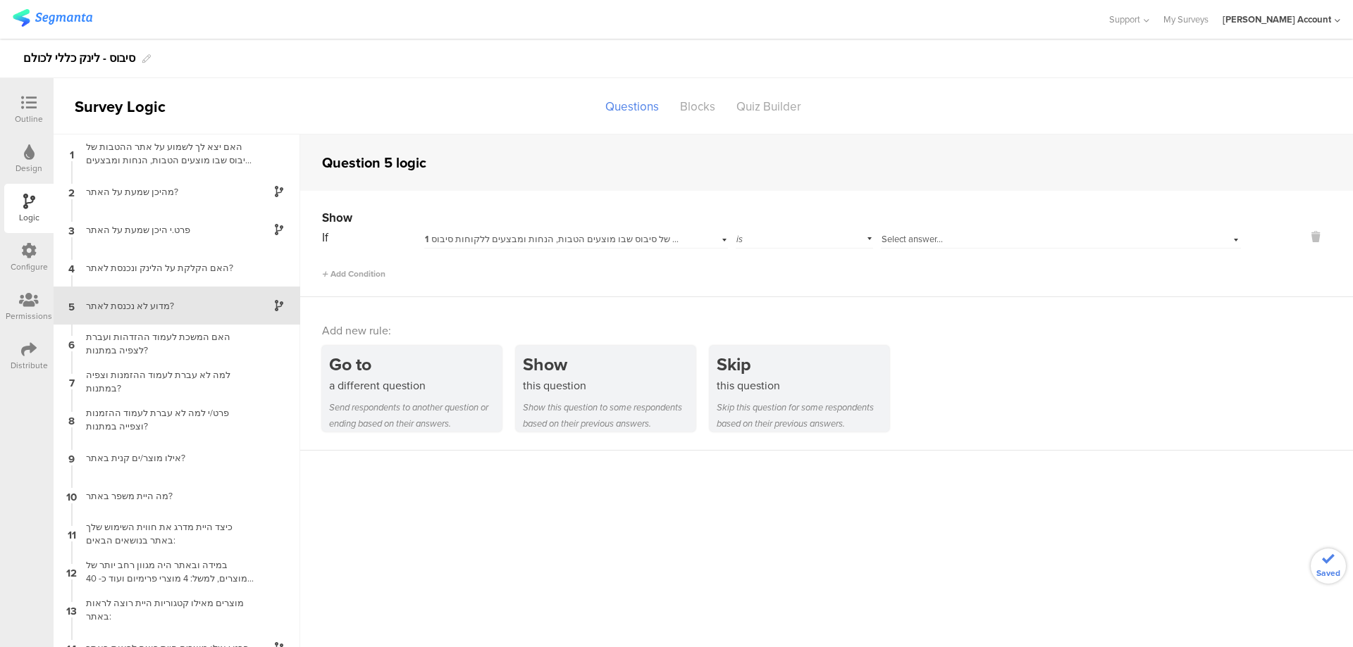
click at [516, 234] on span "1 האם יצא לך לשמוע על אתר ההטבות של סיבוס שבו מוצעים הטבות, הנחות ומבצעים ללקוח…" at bounding box center [622, 238] width 395 height 13
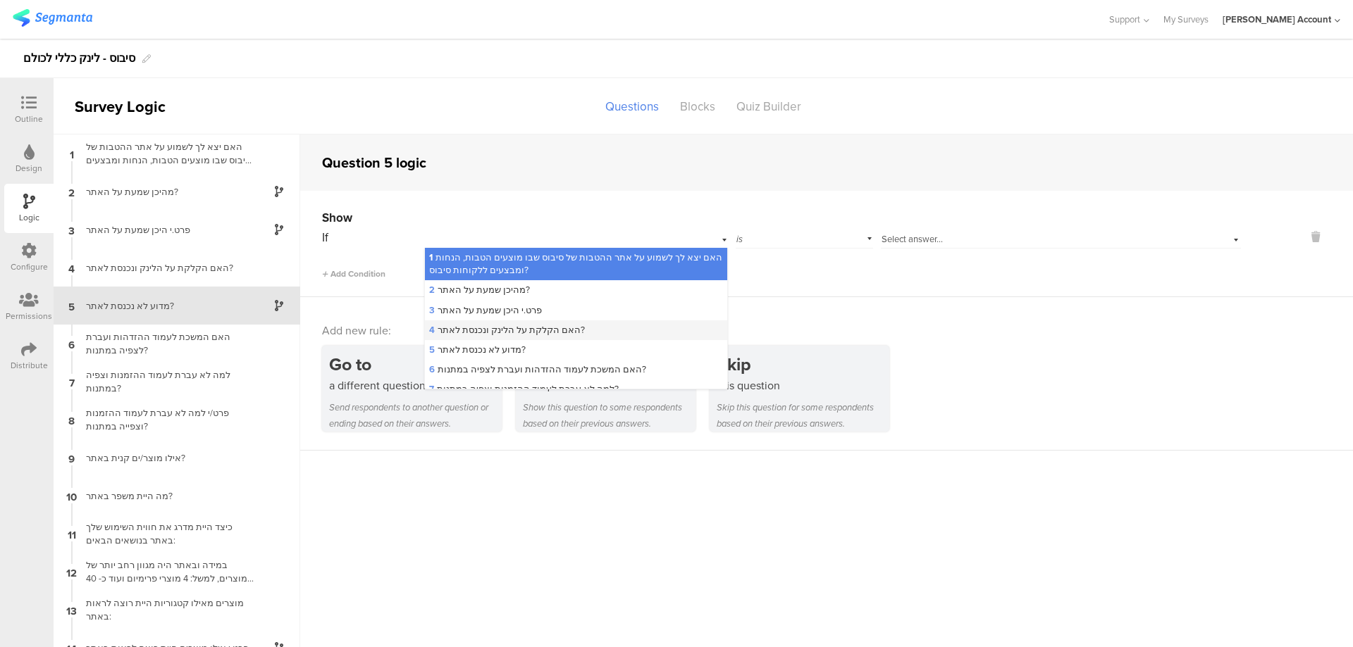
click at [510, 325] on span "4 האם הקלקת על הלינק ונכנסת לאתר?" at bounding box center [507, 329] width 156 height 13
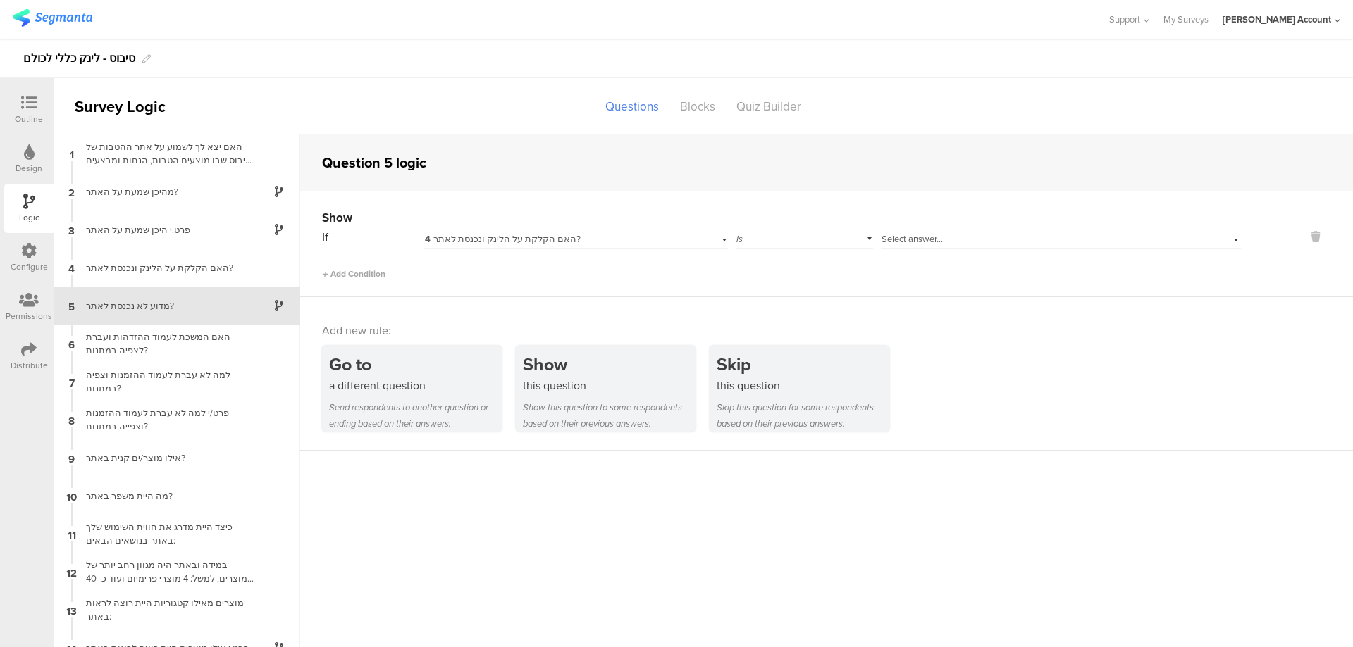
click at [912, 242] on span "Select answer..." at bounding box center [911, 238] width 61 height 13
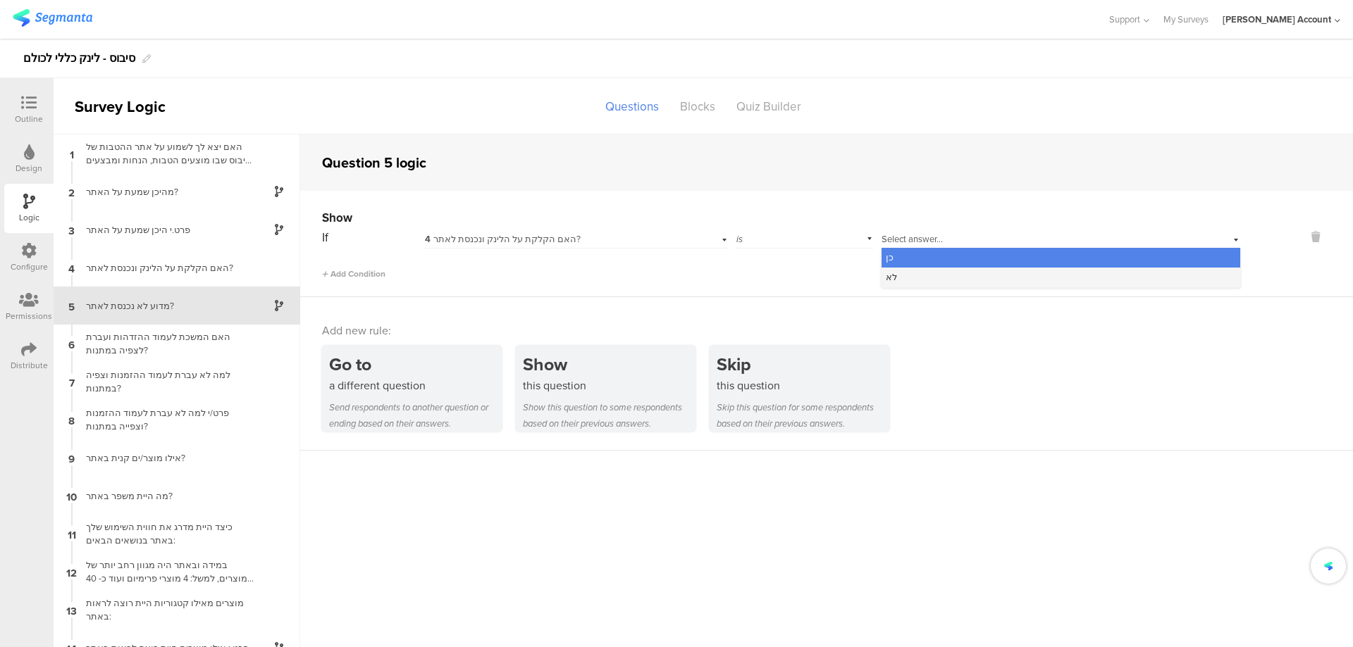
click at [922, 276] on div "לא" at bounding box center [1060, 278] width 359 height 20
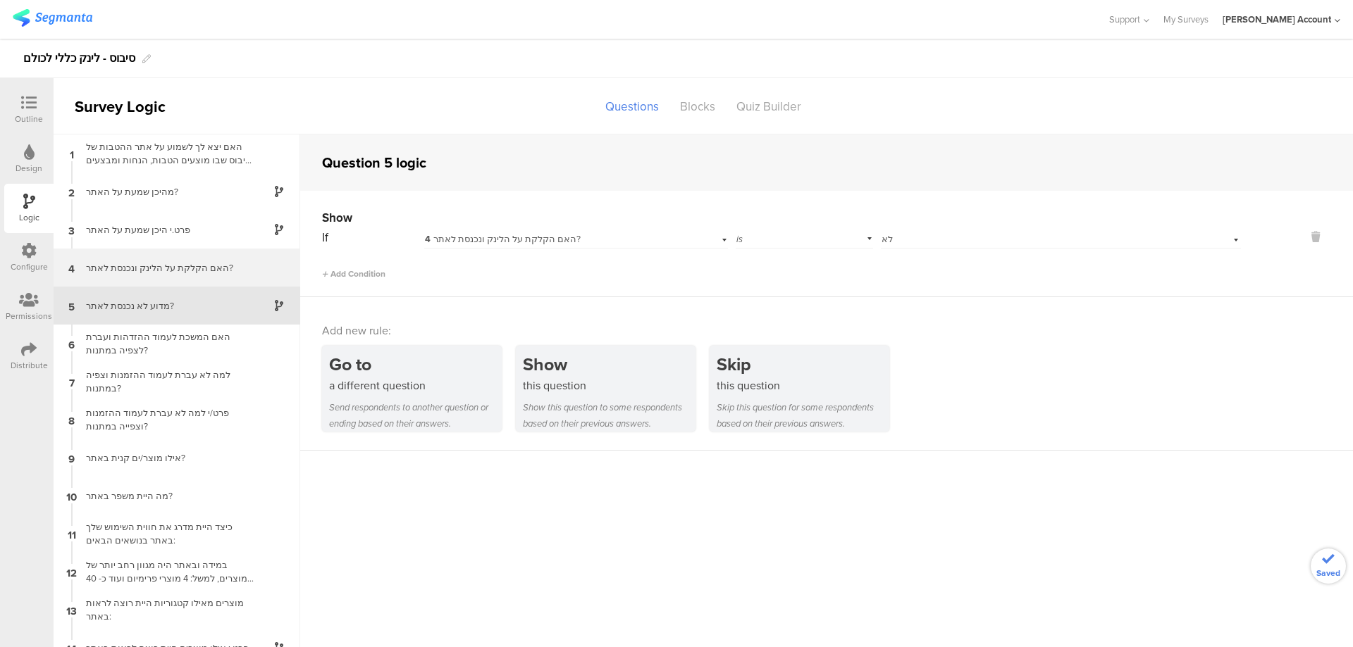
click at [209, 273] on div "האם הקלקת על הלינק ונכנסת לאתר?" at bounding box center [165, 267] width 176 height 13
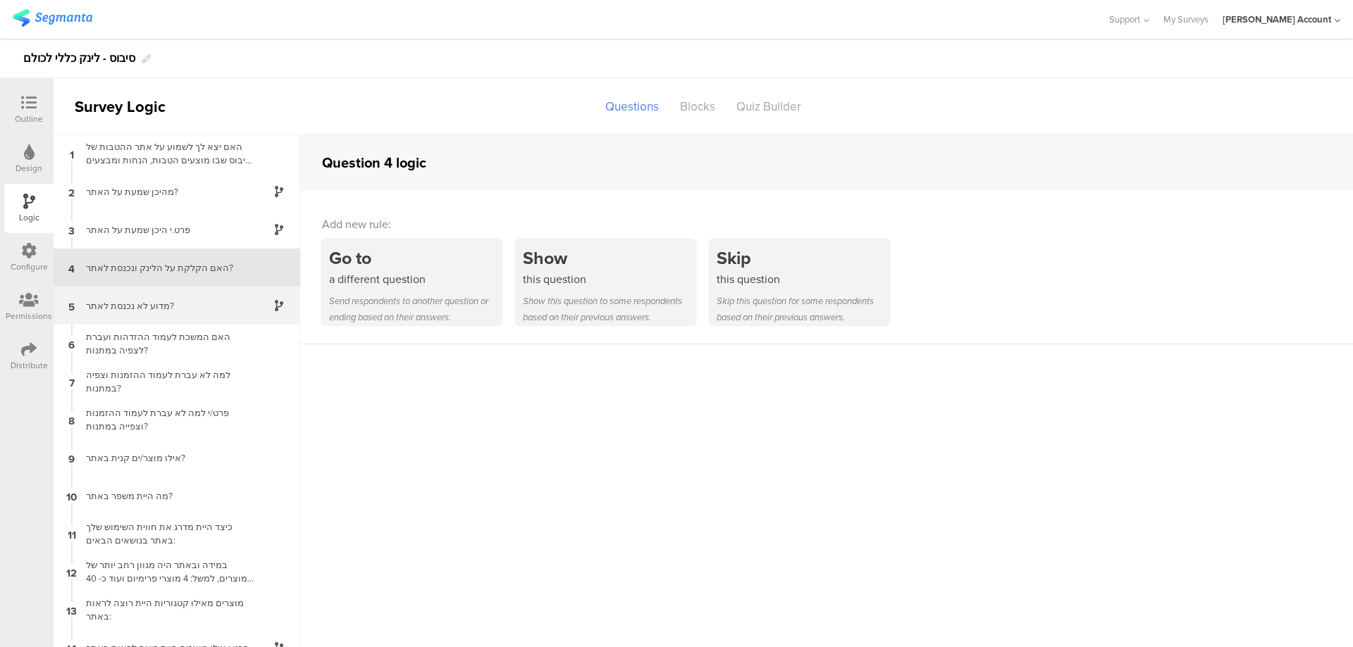
click at [209, 301] on div "מדוע לא נכנסת לאתר?" at bounding box center [165, 305] width 176 height 13
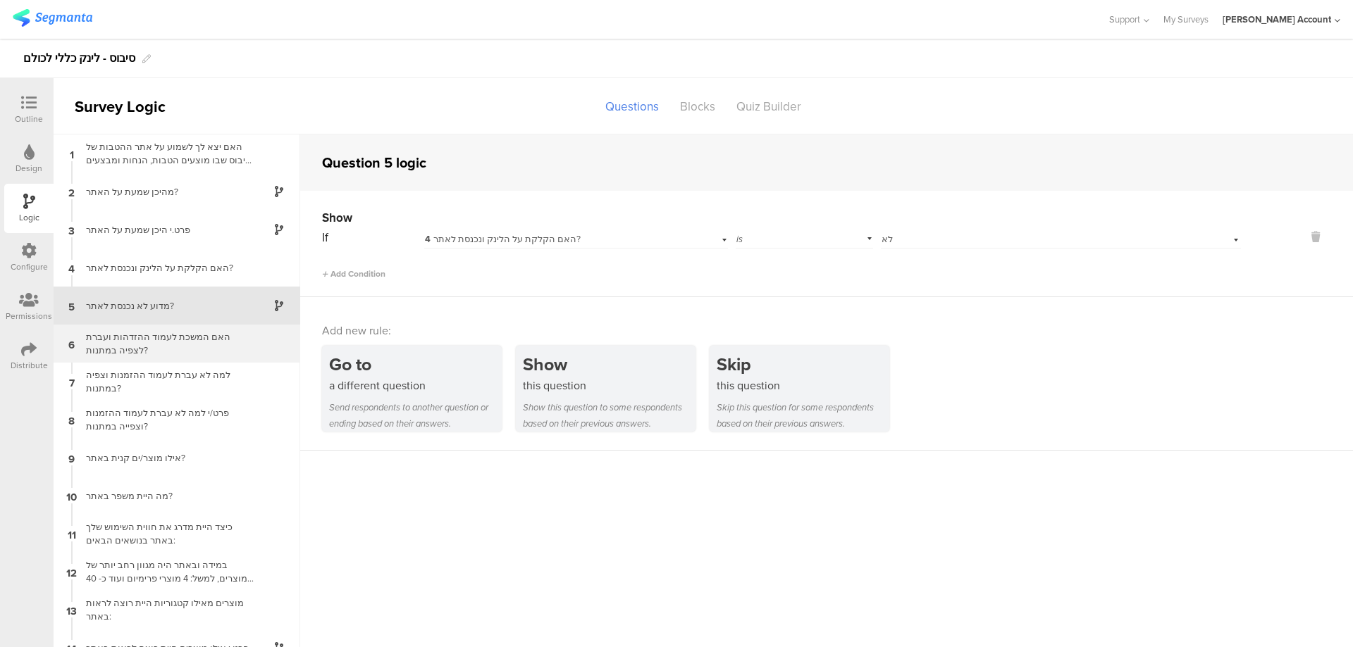
click at [225, 352] on div "האם המשכת לעמוד ההזדהות ועברת לצפיה במתנות?" at bounding box center [165, 343] width 176 height 27
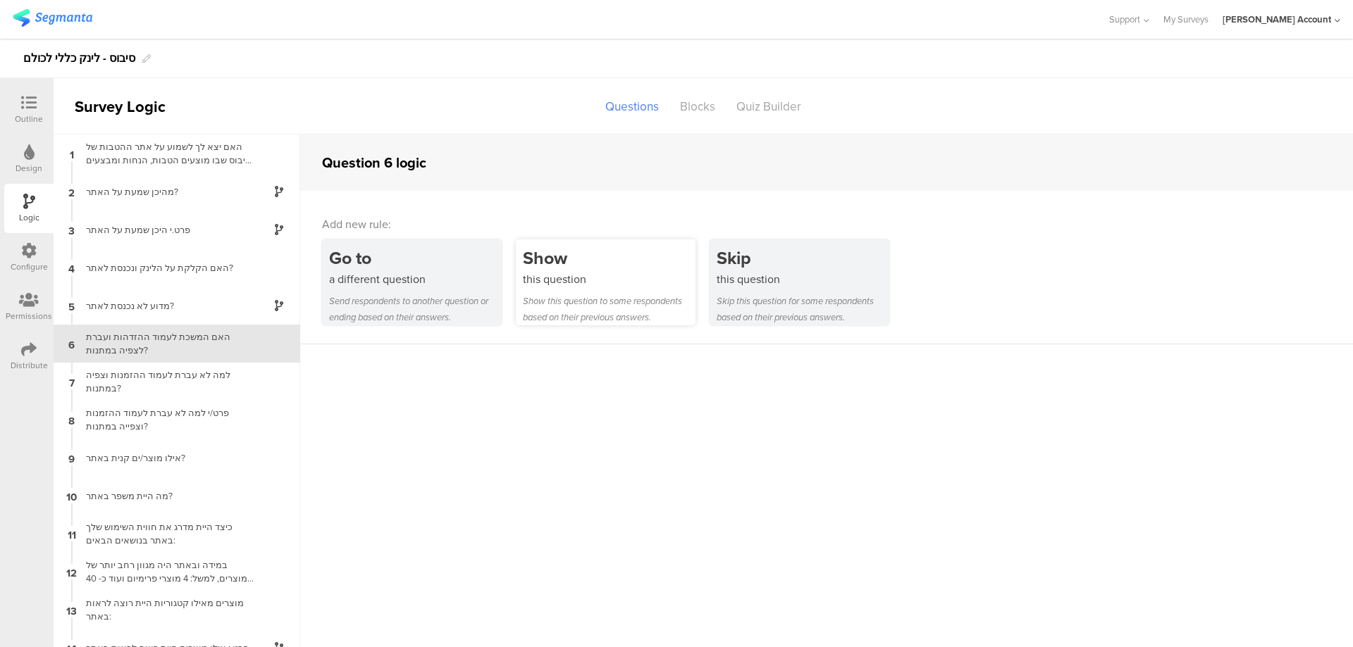
click at [539, 274] on div "this question" at bounding box center [609, 279] width 173 height 16
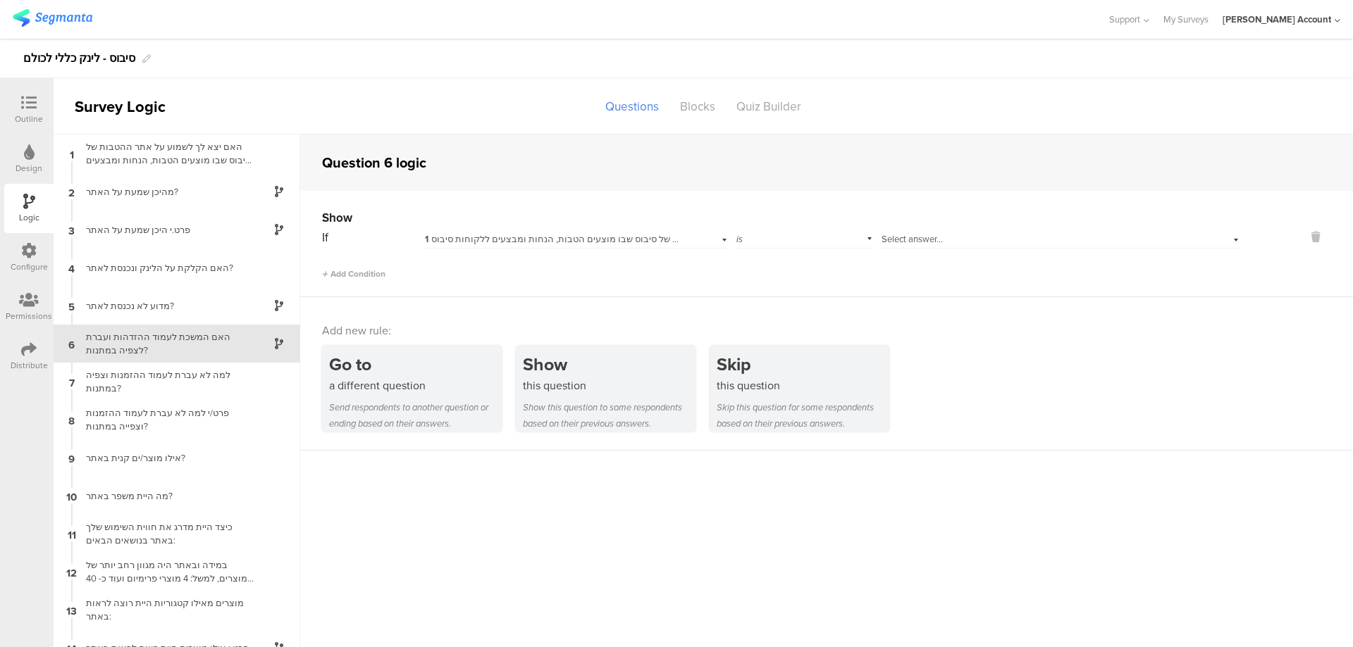
click at [621, 239] on span "1 האם יצא לך לשמוע על אתר ההטבות של סיבוס שבו מוצעים הטבות, הנחות ומבצעים ללקוח…" at bounding box center [622, 238] width 395 height 13
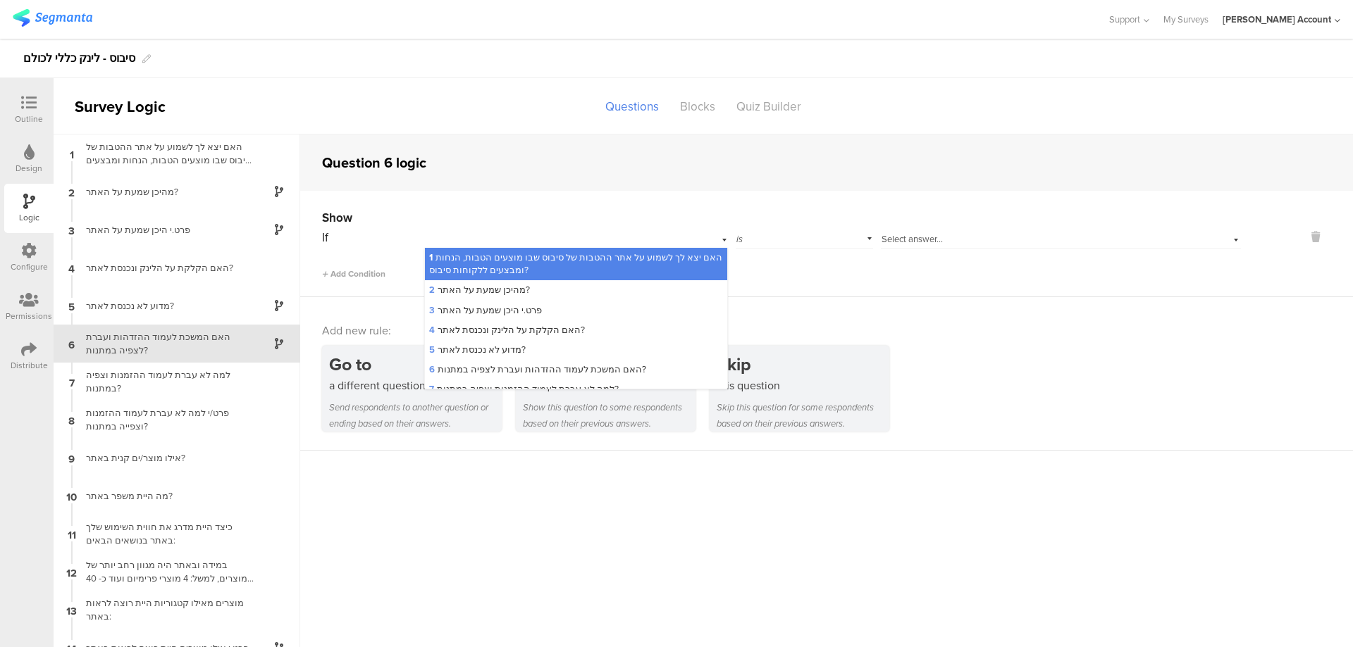
click at [584, 329] on div "4 האם הקלקת על הלינק ונכנסת לאתר?" at bounding box center [576, 331] width 302 height 20
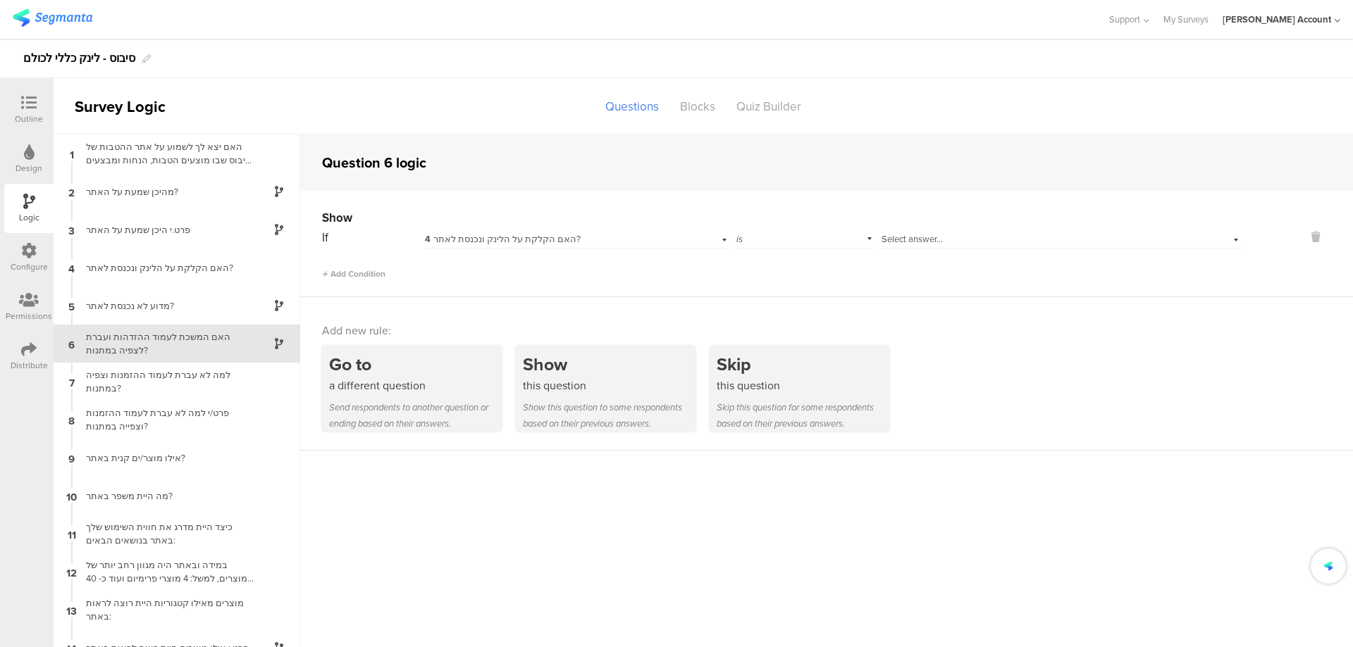
click at [919, 240] on span "Select answer..." at bounding box center [911, 238] width 61 height 13
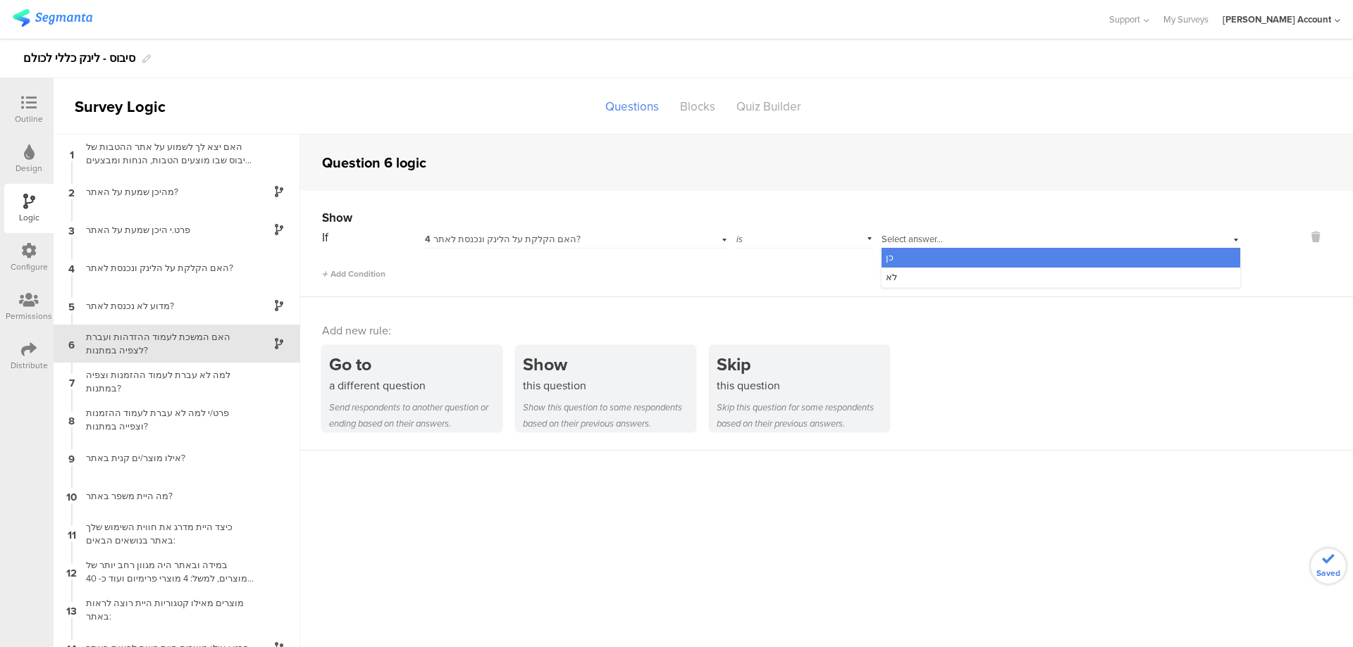
click at [924, 259] on div "כן" at bounding box center [1060, 258] width 359 height 20
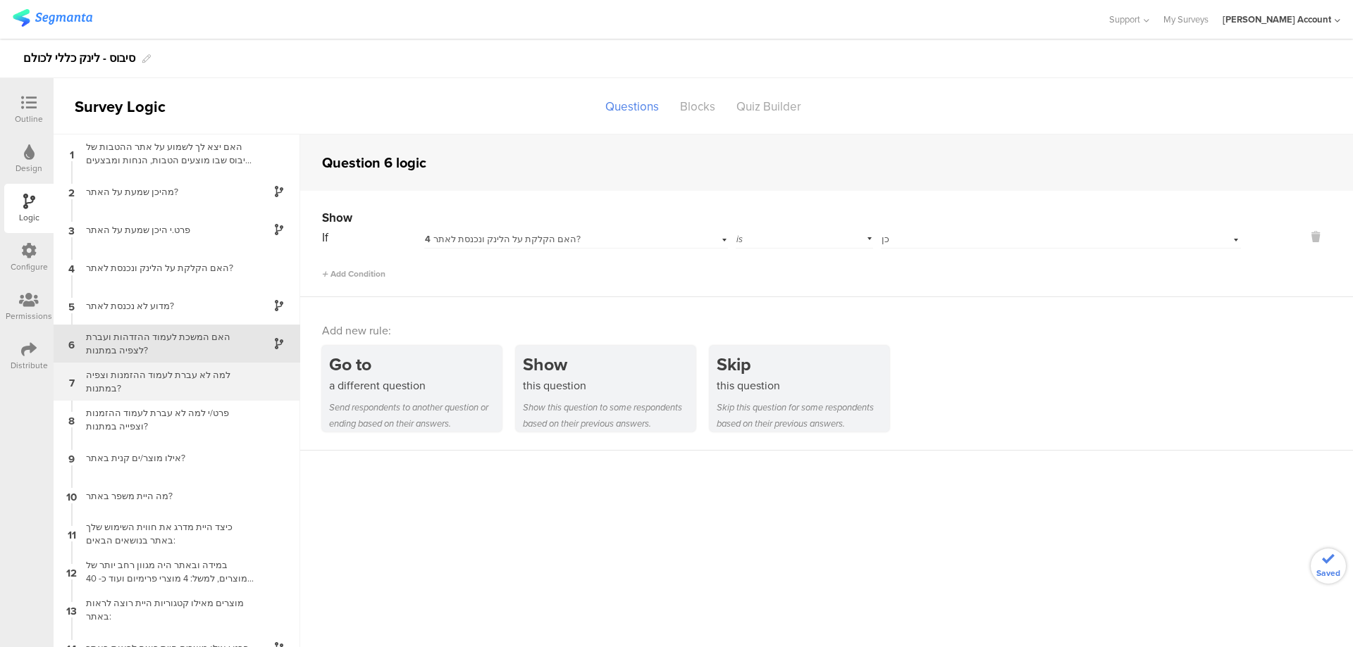
click at [221, 376] on div "למה לא עברת לעמוד ההזמנות וצפיה במתנות?" at bounding box center [165, 381] width 176 height 27
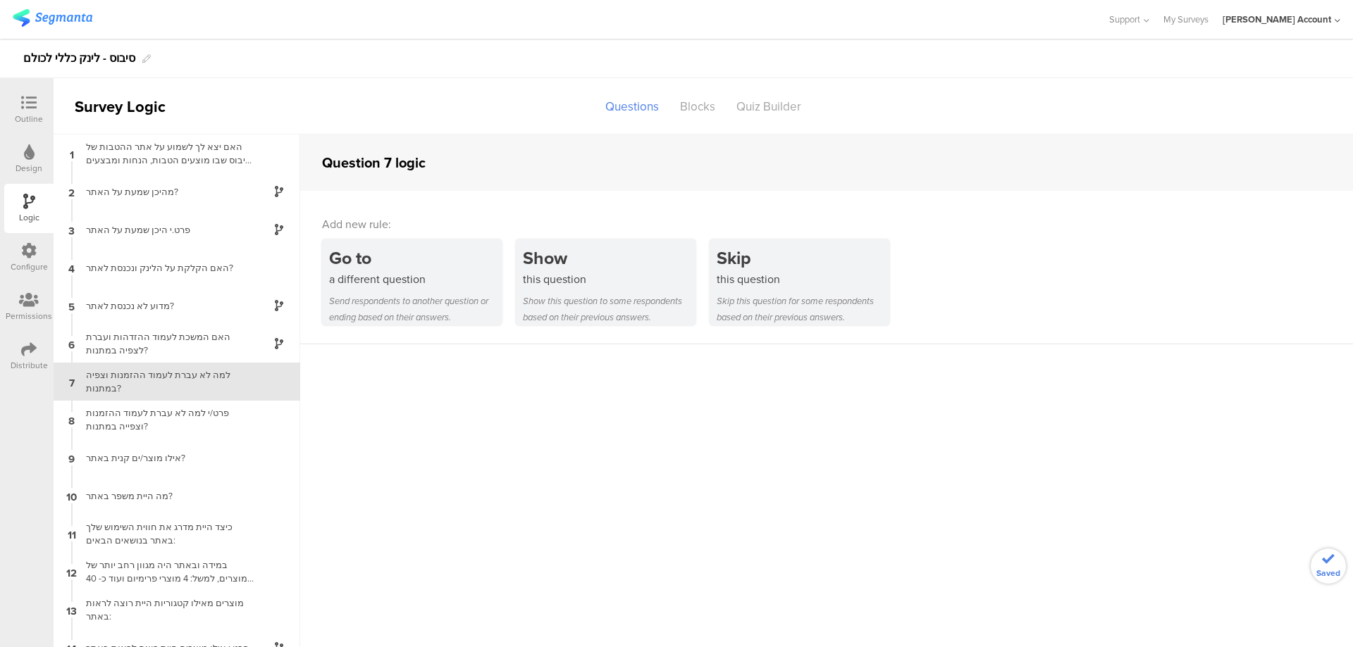
scroll to position [19, 0]
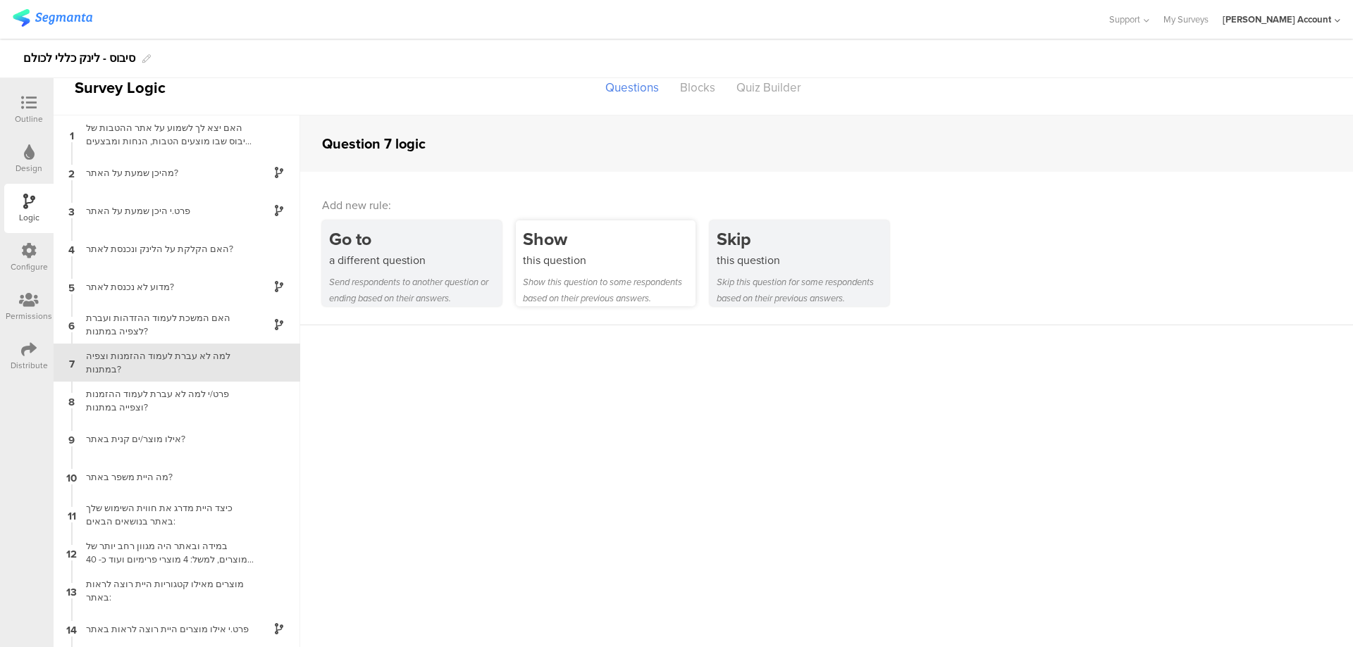
click at [573, 259] on div "this question" at bounding box center [609, 260] width 173 height 16
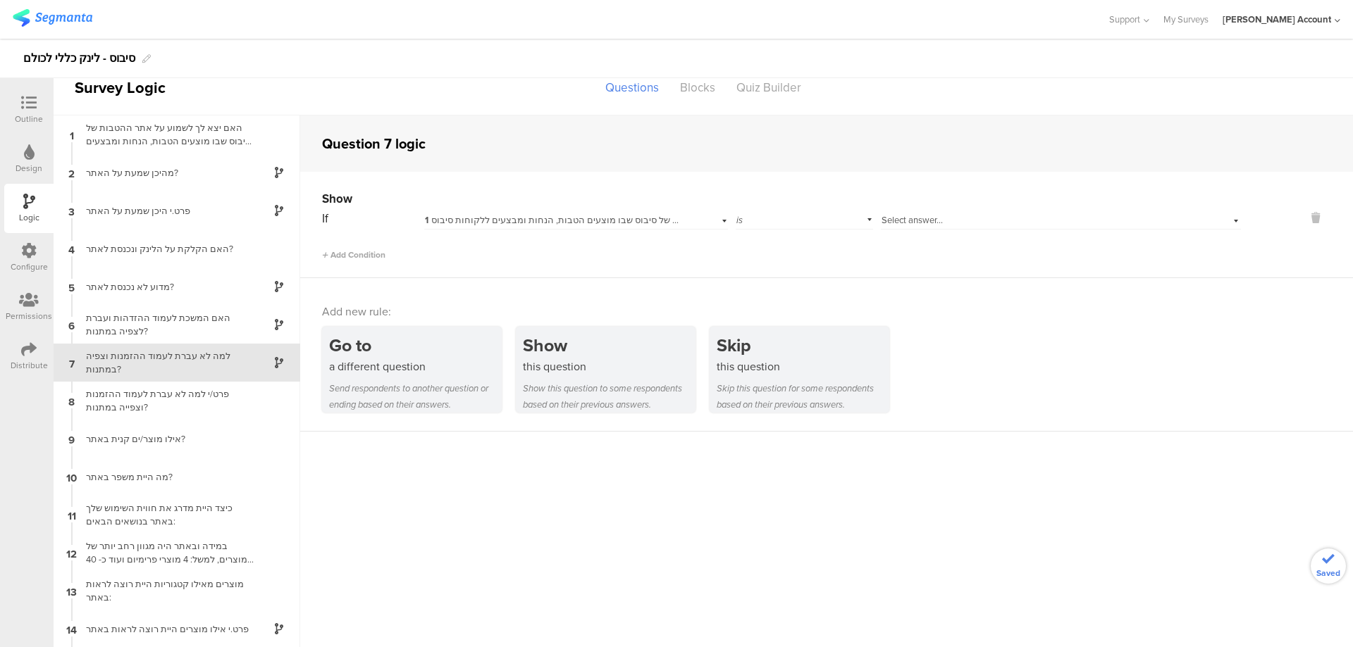
click at [576, 211] on div "1 האם יצא לך לשמוע על אתר ההטבות של סיבוס שבו מוצעים הטבות, הנחות ומבצעים ללקוח…" at bounding box center [575, 219] width 303 height 22
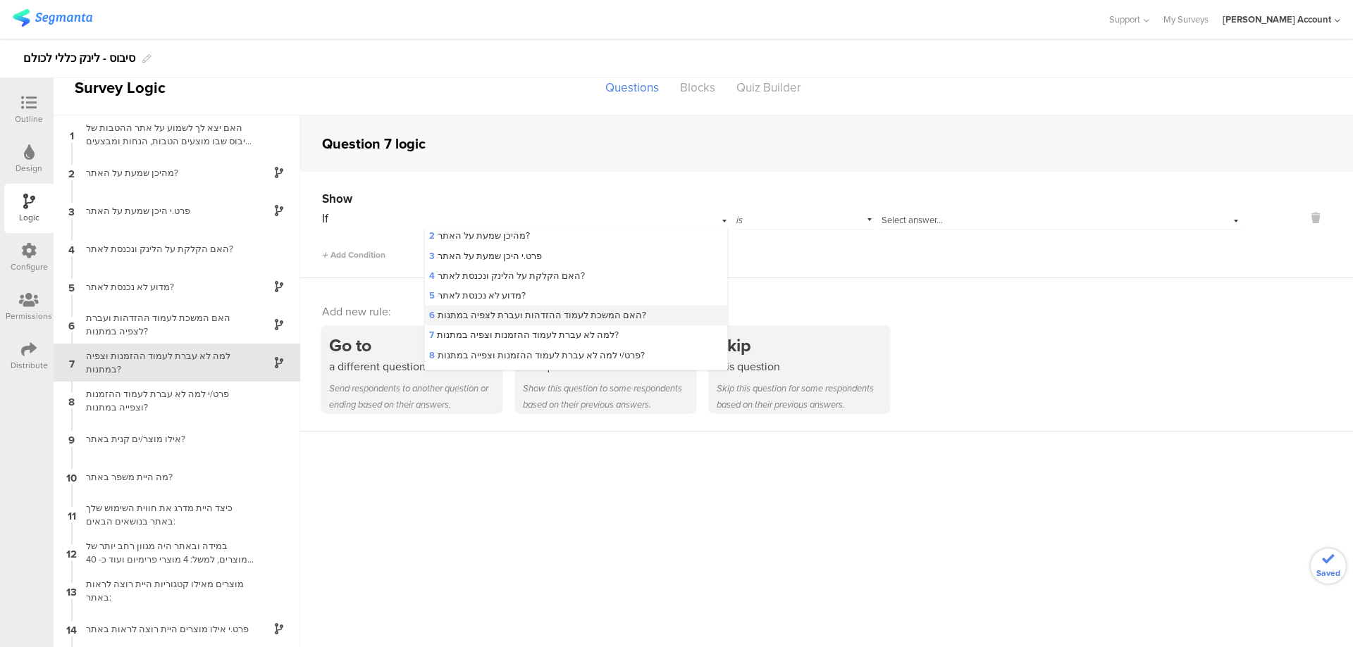
scroll to position [94, 0]
click at [581, 250] on span "6 האם המשכת לעמוד ההזדהות ועברת לצפיה במתנות?" at bounding box center [537, 256] width 217 height 13
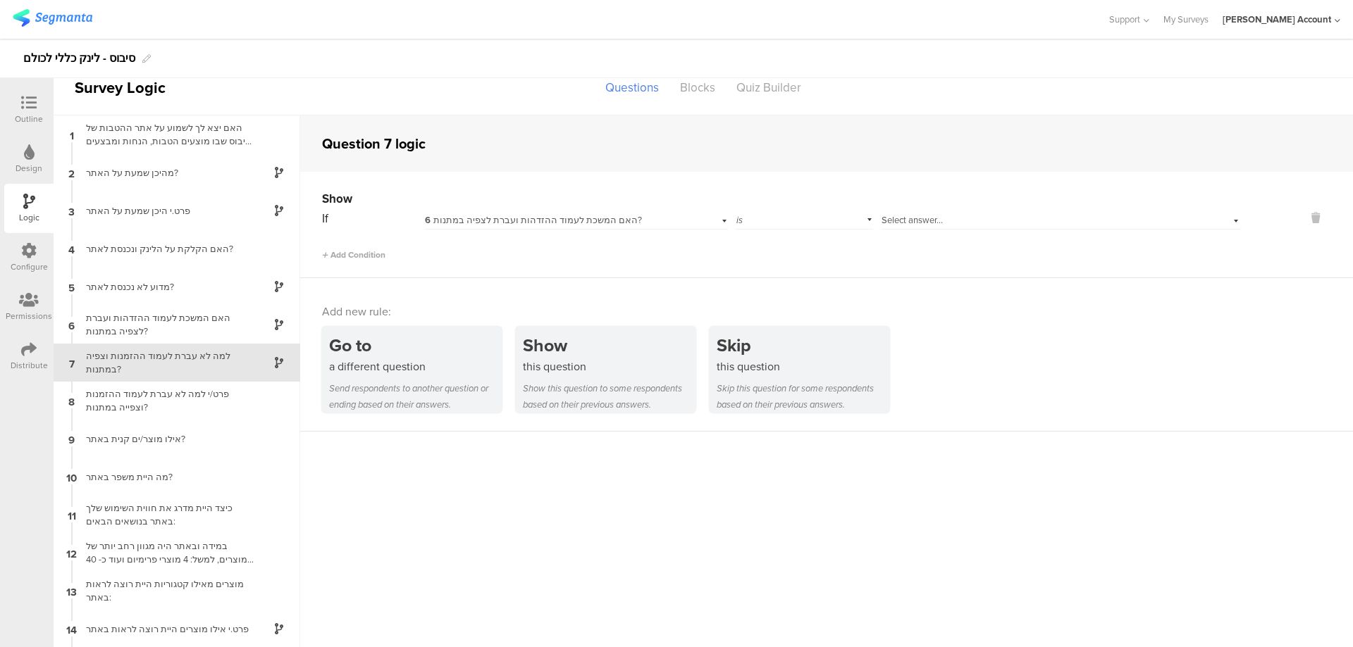
click at [938, 222] on div "Select answer..." at bounding box center [1034, 220] width 306 height 13
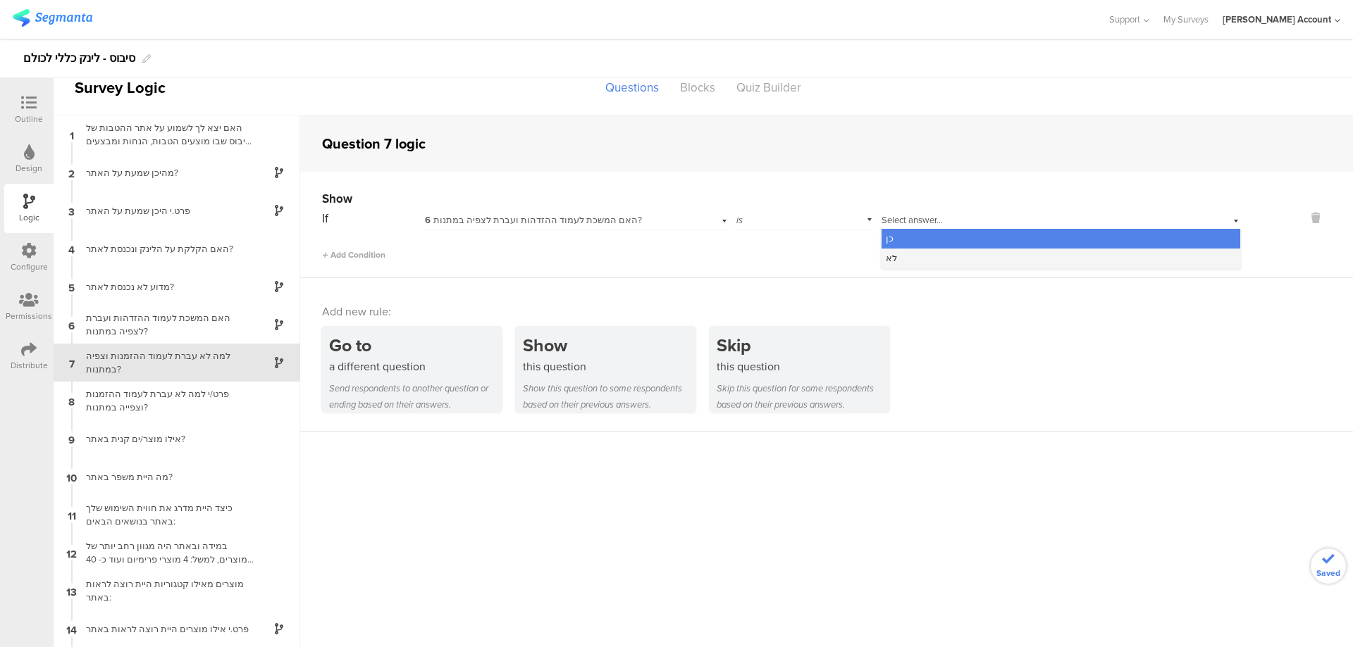
click at [938, 254] on div "לא" at bounding box center [1060, 259] width 359 height 20
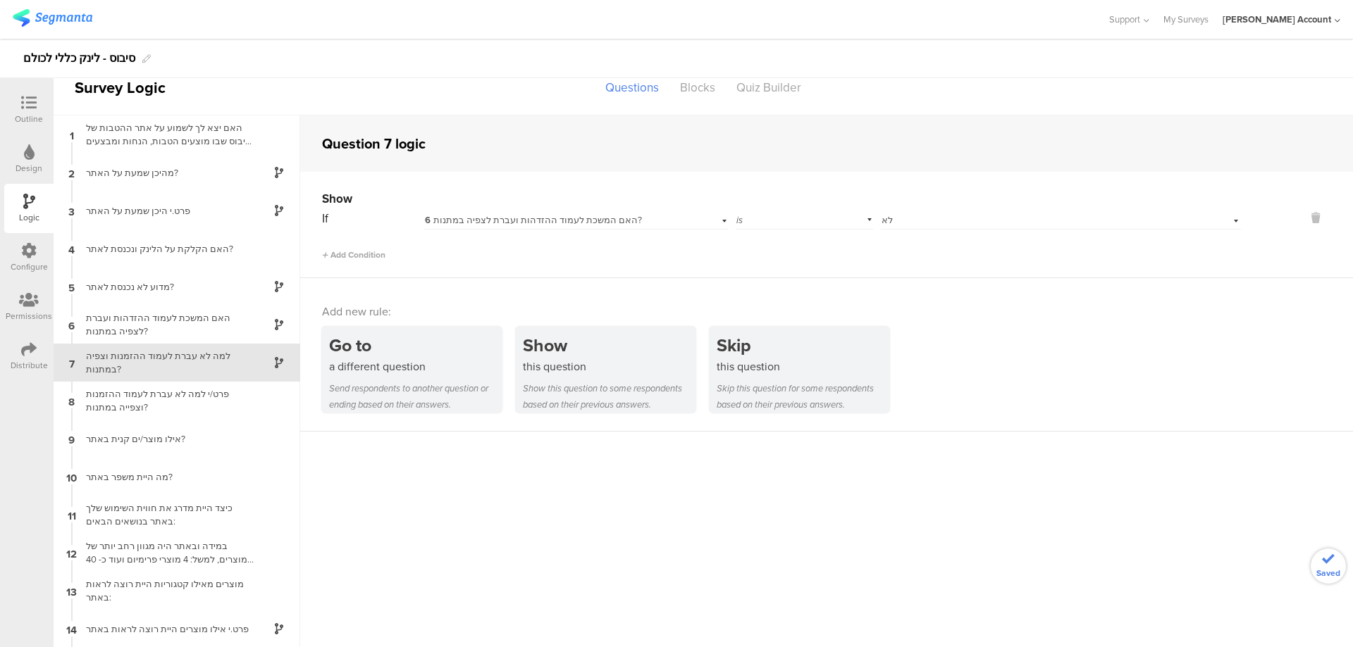
click at [199, 359] on div "למה לא עברת לעמוד ההזמנות וצפיה במתנות?" at bounding box center [165, 362] width 176 height 27
click at [23, 100] on icon at bounding box center [28, 102] width 15 height 15
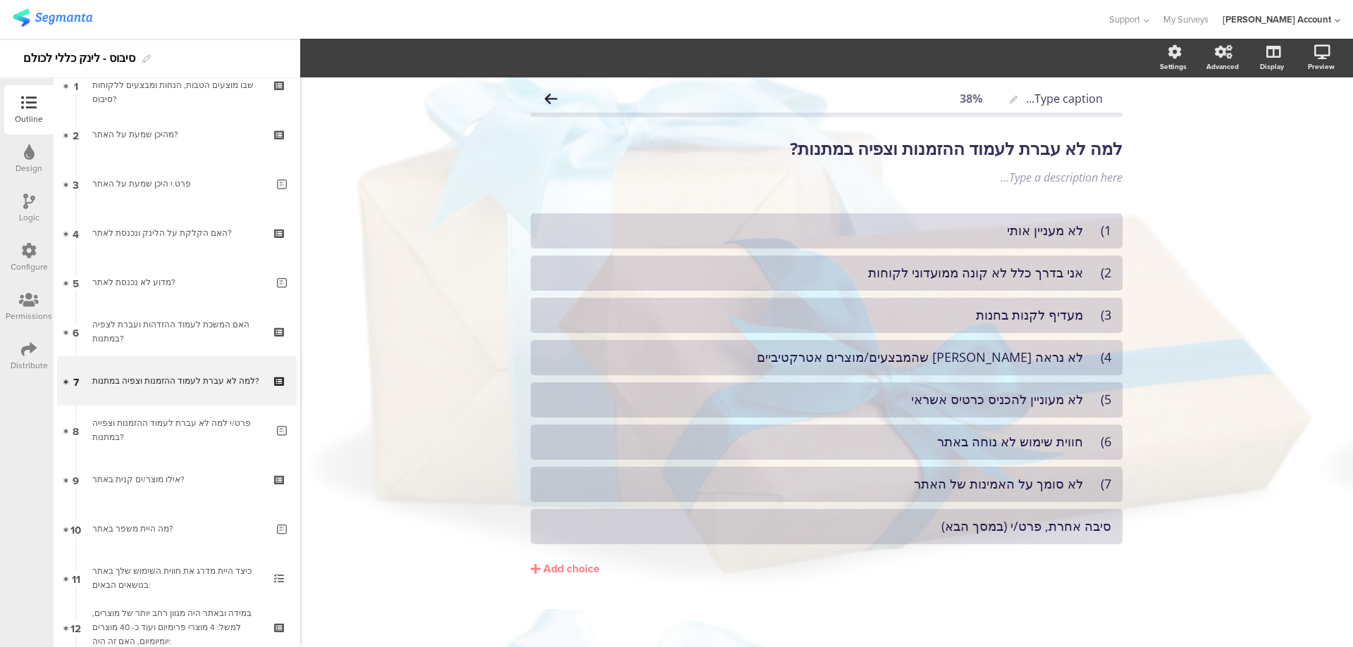
scroll to position [92, 0]
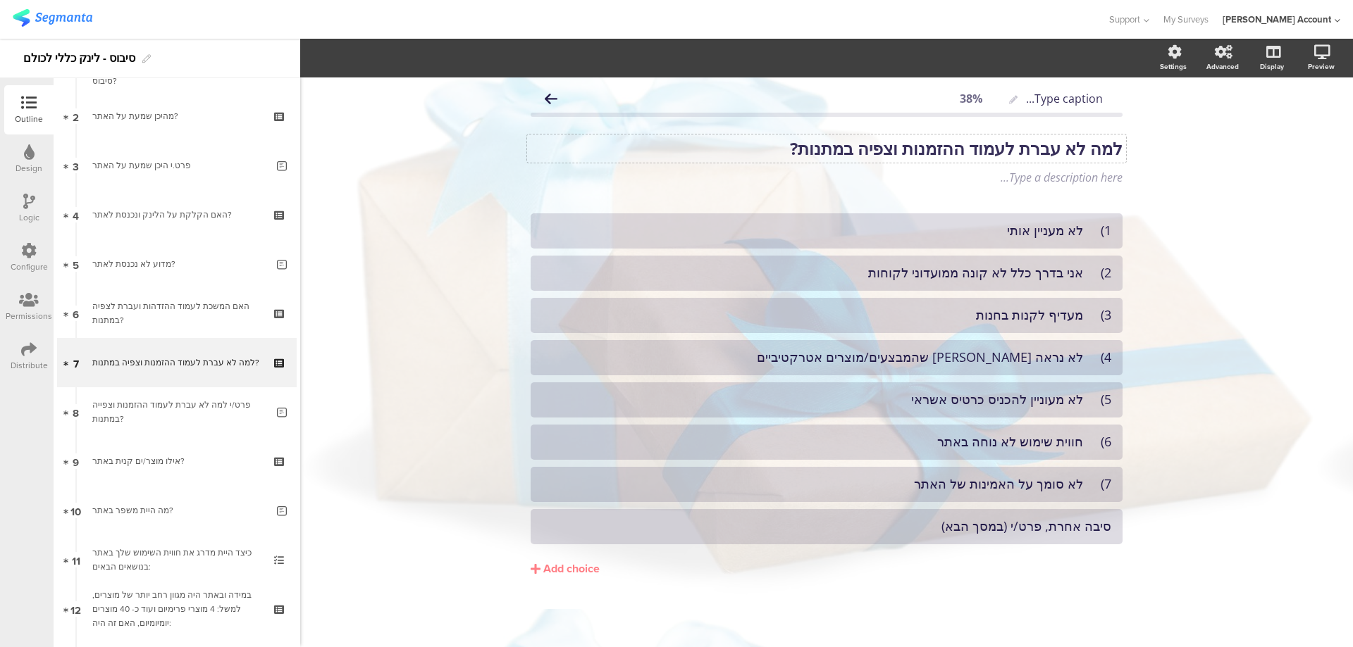
click at [938, 153] on strong "למה לא עברת לעמוד ההזמנות וצפיה במתנות?" at bounding box center [956, 148] width 333 height 23
click at [1084, 233] on div "1) לא מעניין אותי" at bounding box center [826, 231] width 569 height 16
click at [1091, 274] on div "2) אני בדרך כלל לא קונה ממועדוני לקוחות" at bounding box center [826, 273] width 569 height 16
click at [1089, 316] on div "3) מעדיף לקנות בחנות" at bounding box center [826, 315] width 569 height 16
click at [1084, 361] on div "4) לא נראה [PERSON_NAME] שהמבצעים/מוצרים אטרקטיביים" at bounding box center [826, 357] width 569 height 16
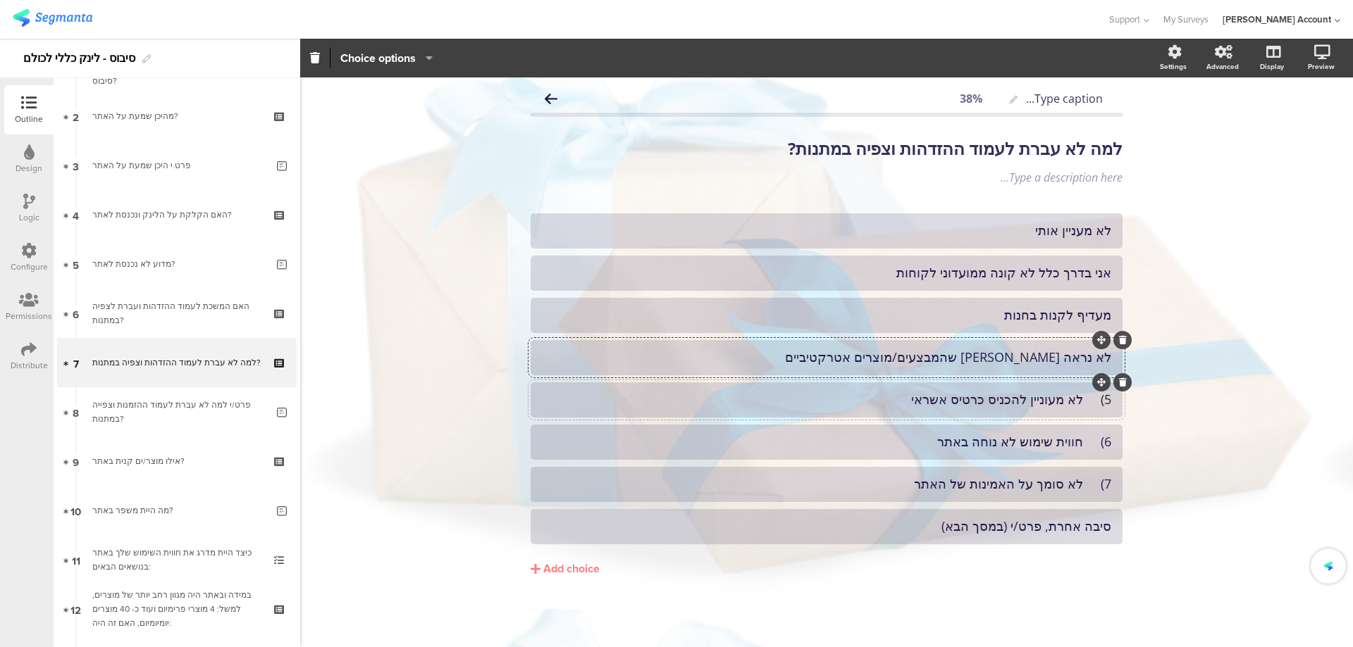
click at [1084, 405] on div "5) לא מעוניין להכניס כרטיס אשראי" at bounding box center [826, 400] width 569 height 16
click at [1086, 445] on div "6) חווית שימוש לא נוחה באתר" at bounding box center [826, 442] width 569 height 16
click at [1090, 485] on div "7) לא סומך על האמינות של האתר" at bounding box center [826, 484] width 569 height 16
click at [1091, 527] on div "סיבה אחרת, פרט/י (במסך הבא)" at bounding box center [826, 527] width 569 height 16
click at [1074, 180] on div "Type a description here..." at bounding box center [826, 177] width 599 height 23
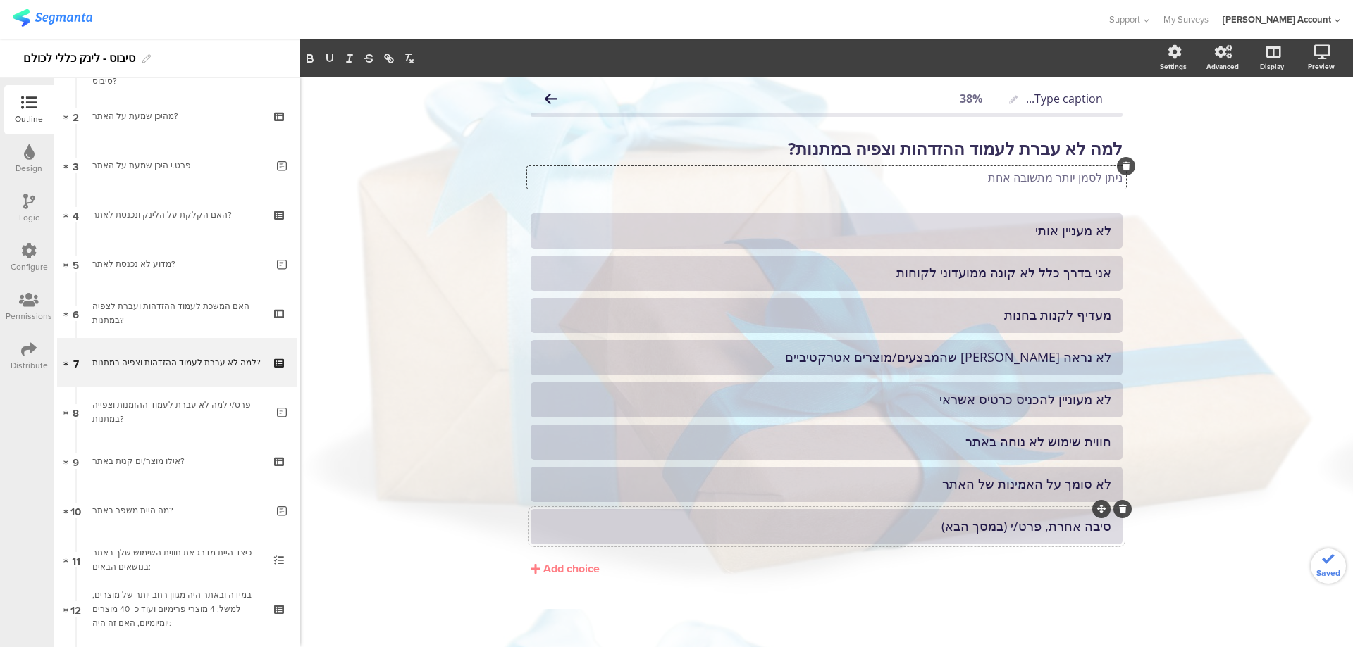
click at [848, 523] on div "סיבה אחרת, פרט/י (במסך הבא)" at bounding box center [826, 527] width 569 height 16
click at [370, 59] on span "Choice options" at bounding box center [377, 58] width 75 height 16
click at [469, 100] on span at bounding box center [463, 94] width 21 height 11
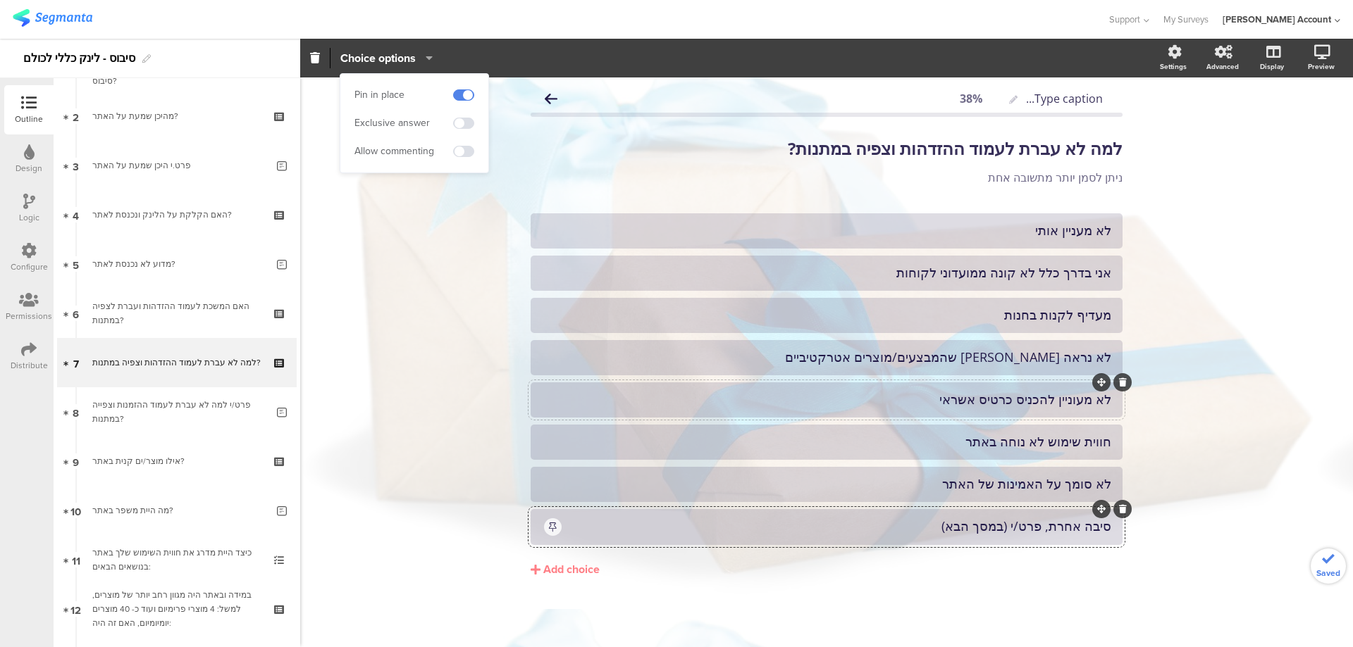
click at [782, 397] on div "לא מעוניין להכניס כרטיס אשראי" at bounding box center [826, 400] width 569 height 16
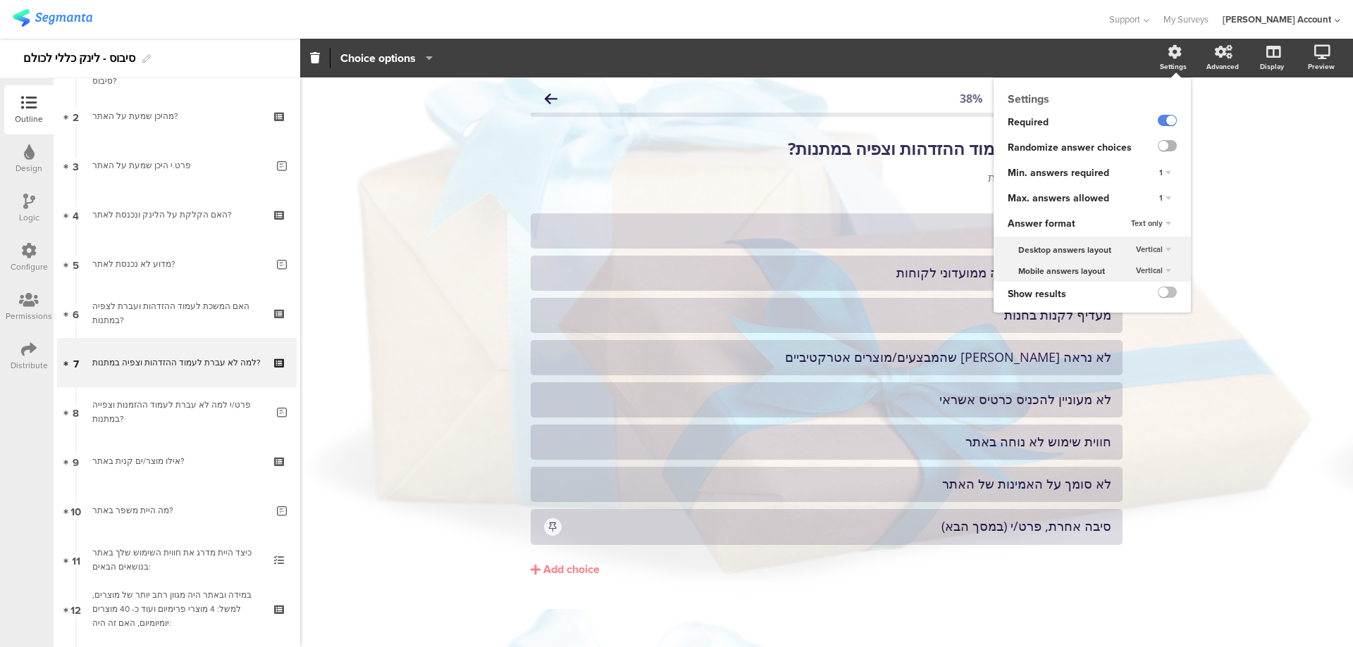
click at [1170, 142] on label at bounding box center [1167, 145] width 19 height 11
click at [0, 0] on input "checkbox" at bounding box center [0, 0] width 0 height 0
click at [1169, 187] on div "1" at bounding box center [1164, 198] width 52 height 25
click at [1167, 193] on div "1" at bounding box center [1164, 198] width 23 height 17
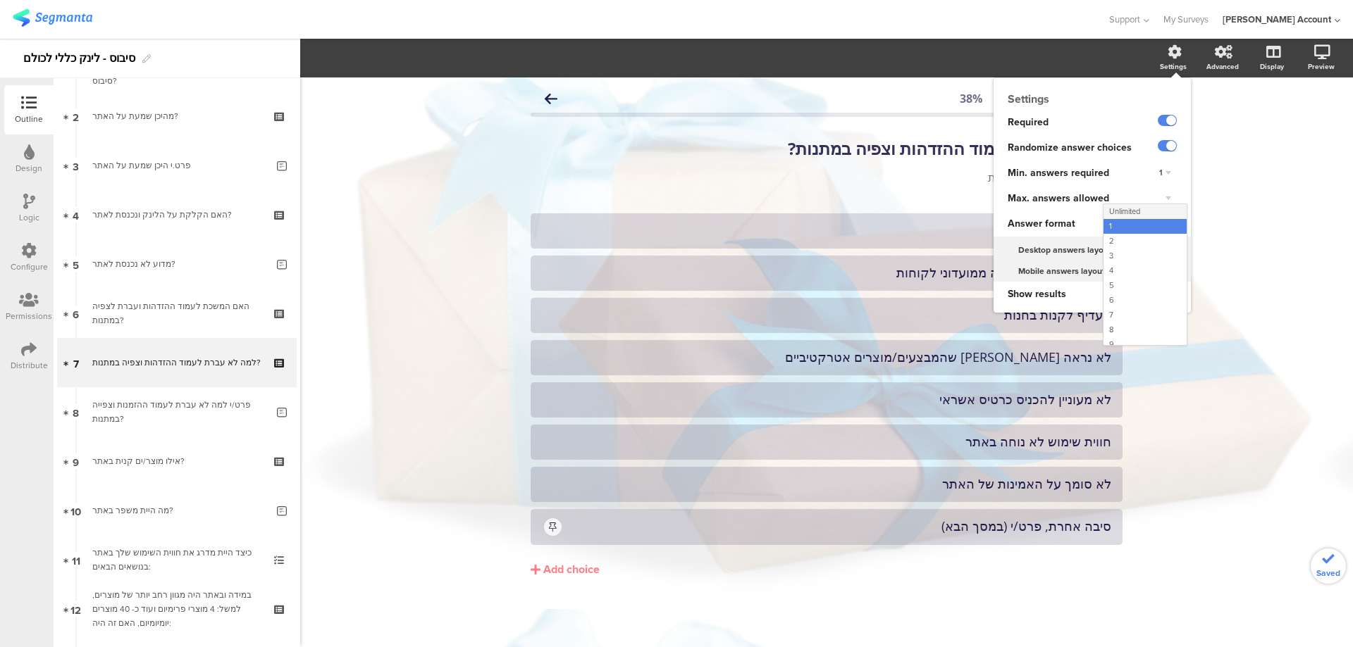
click at [1136, 207] on span "Unlimited" at bounding box center [1124, 211] width 31 height 11
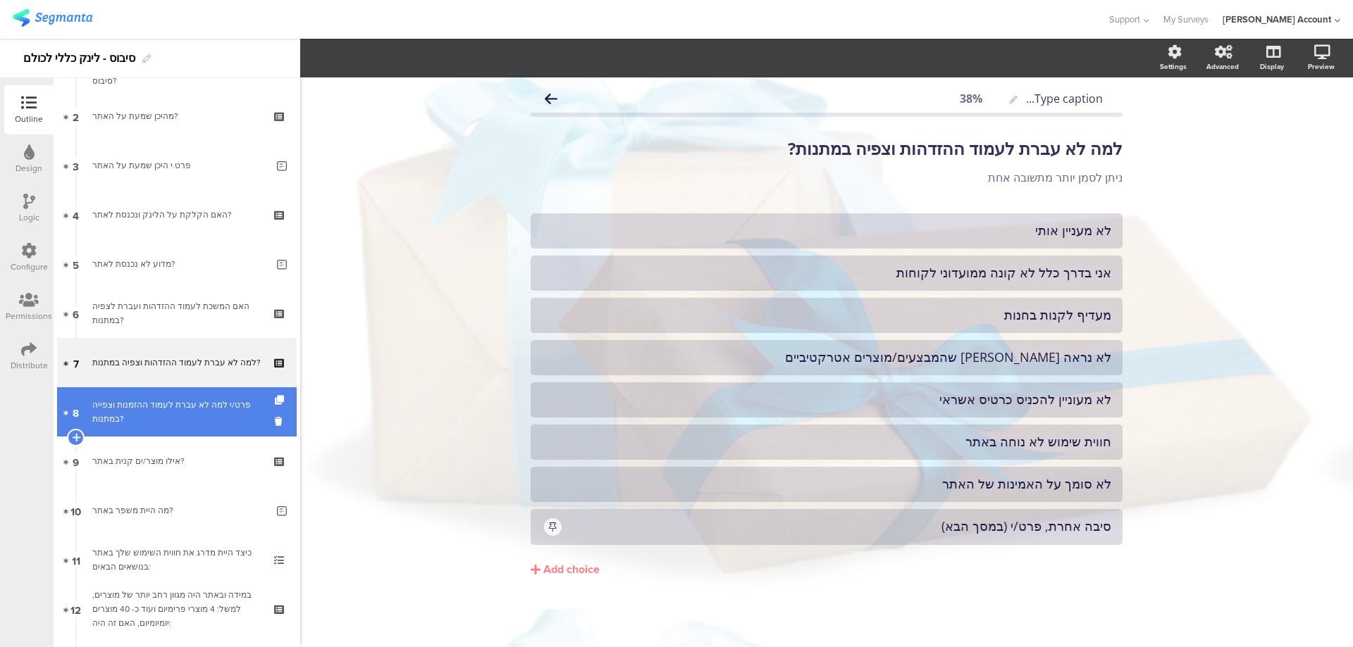
click at [214, 405] on div "פרט/י למה לא עברת לעמוד ההזמנות וצפייה במתנות?" at bounding box center [179, 412] width 174 height 28
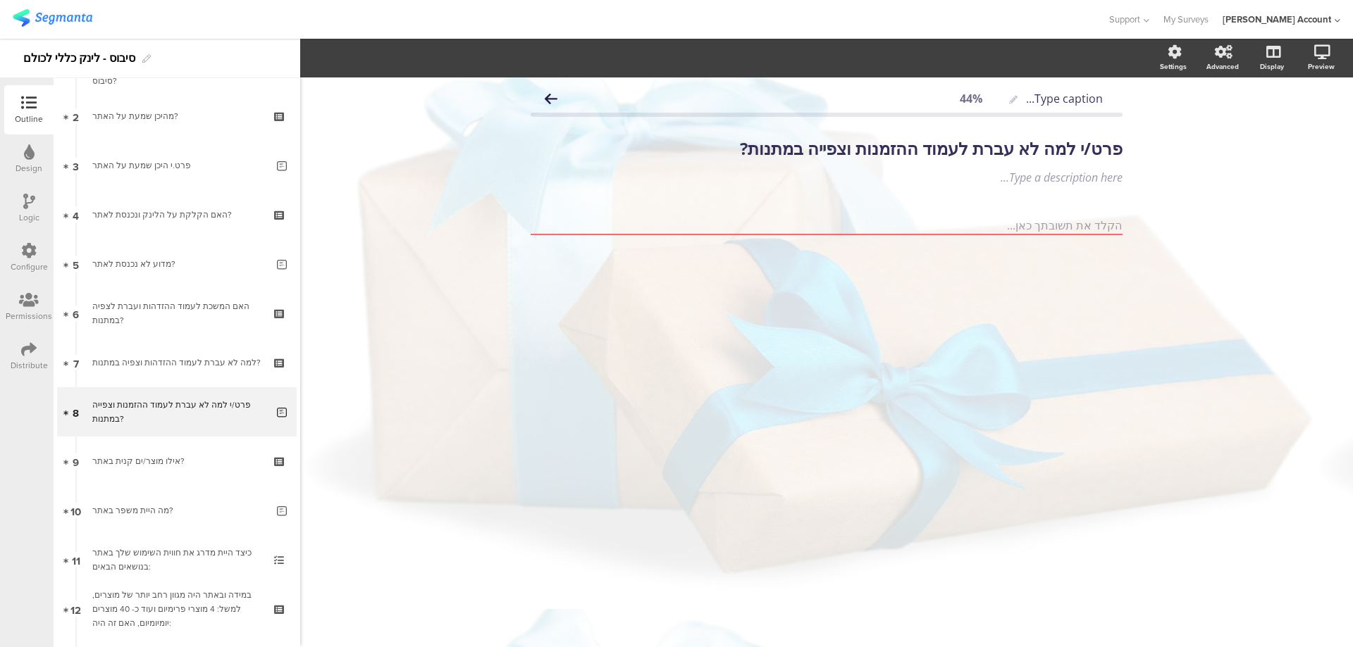
click at [29, 204] on icon at bounding box center [29, 201] width 12 height 15
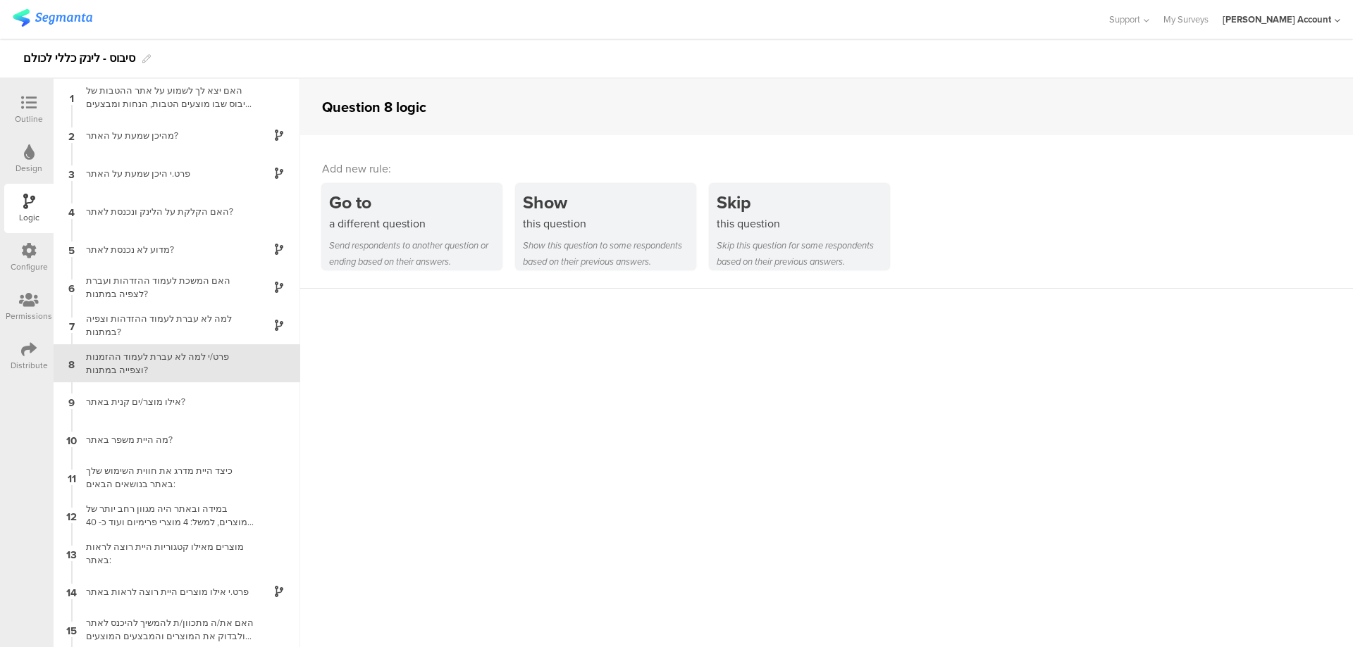
scroll to position [56, 0]
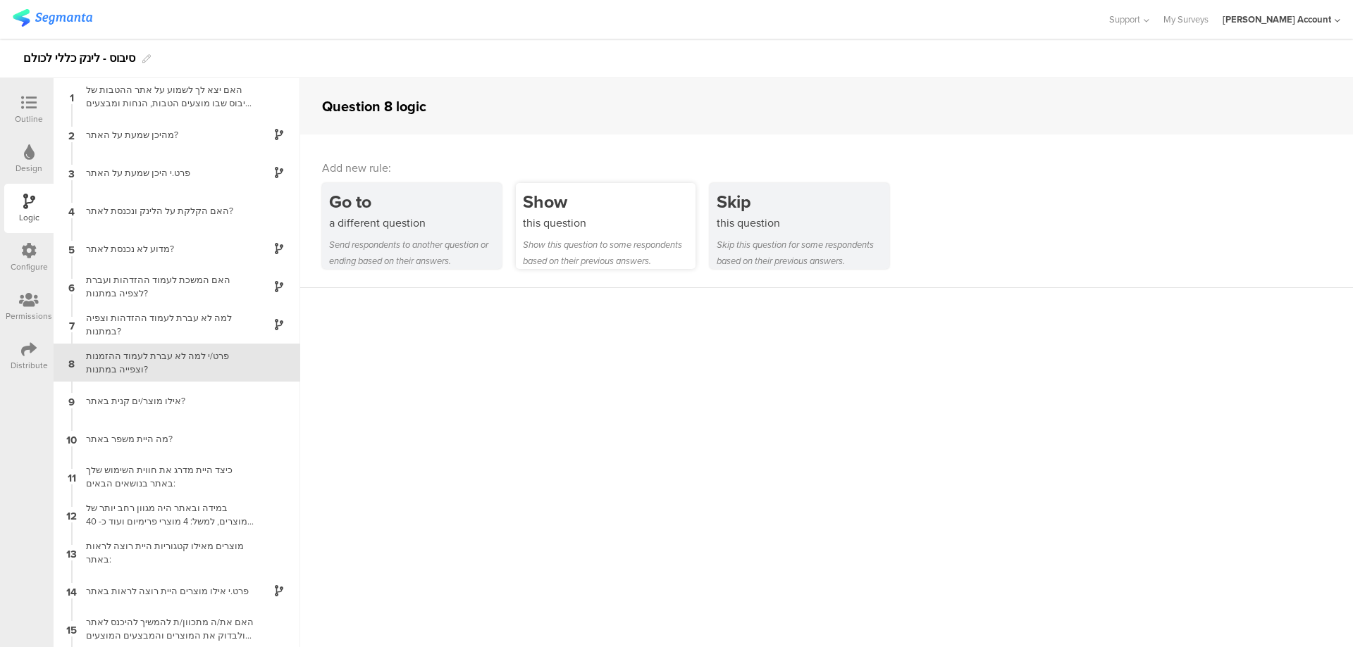
click at [561, 225] on div "this question" at bounding box center [609, 223] width 173 height 16
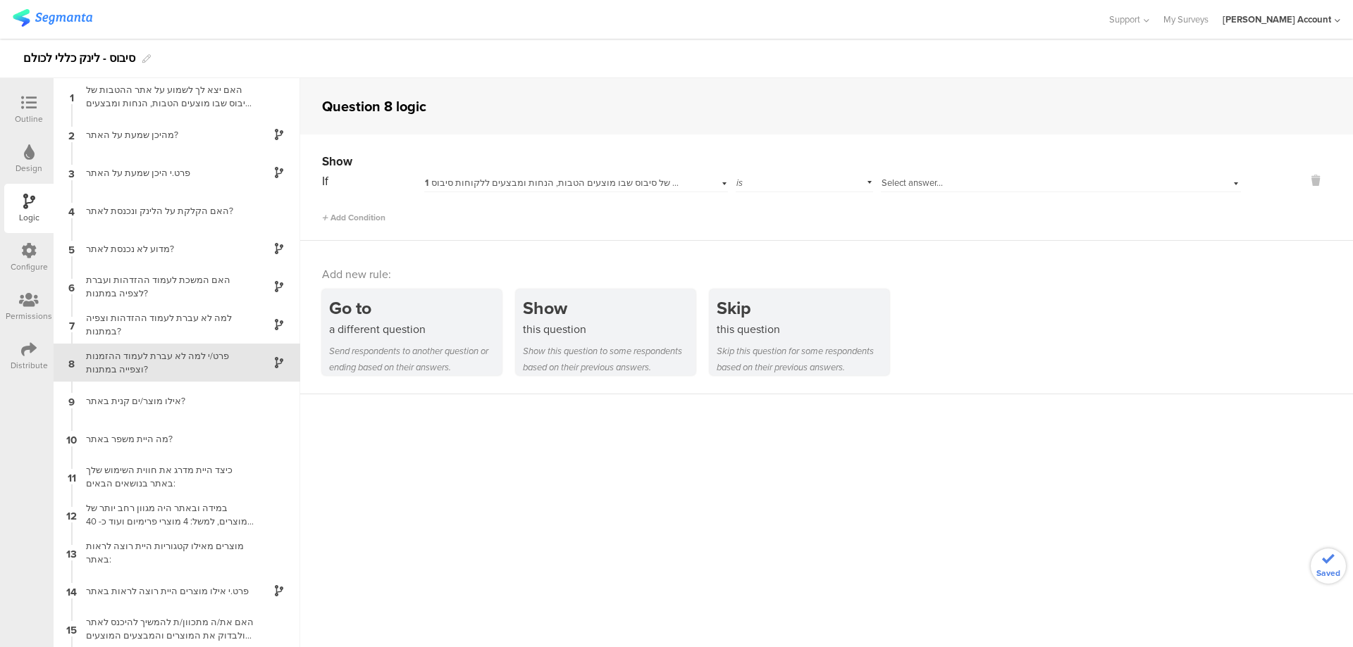
click at [595, 186] on span "1 האם יצא לך לשמוע על אתר ההטבות של סיבוס שבו מוצעים הטבות, הנחות ומבצעים ללקוח…" at bounding box center [622, 182] width 395 height 13
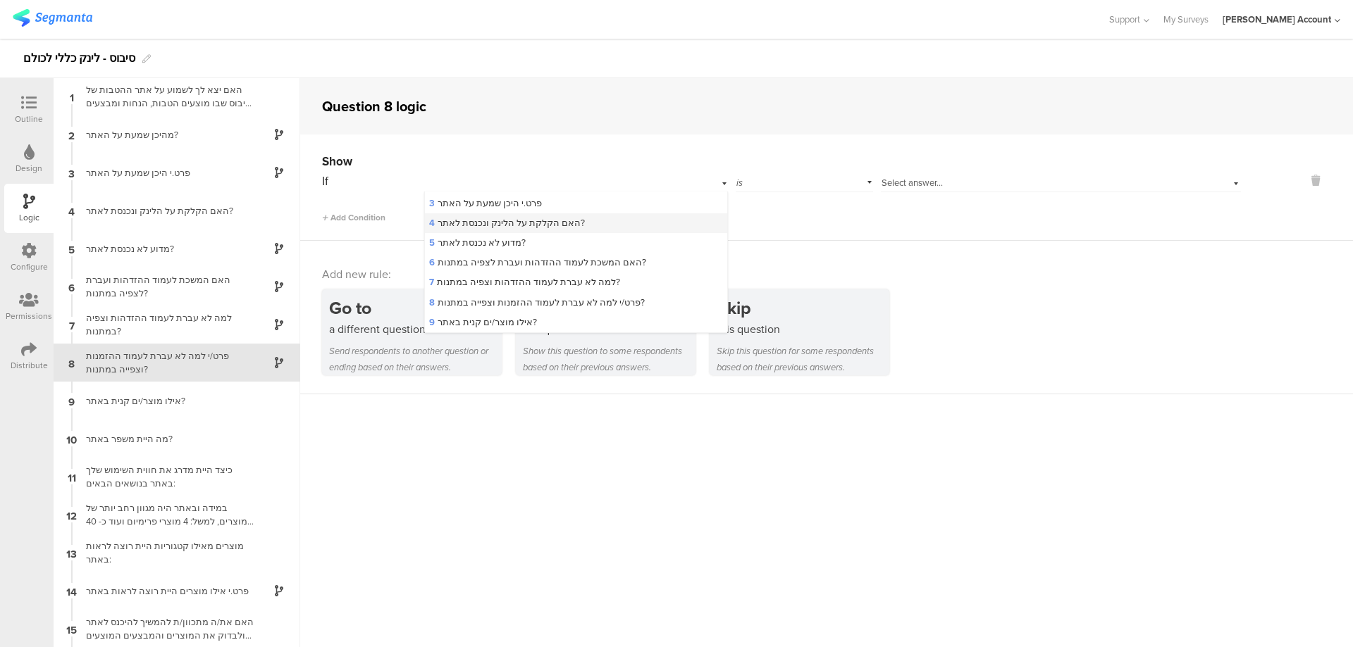
scroll to position [94, 0]
click at [581, 237] on span "7 למה לא עברת לעמוד ההזדהות וצפיה במתנות?" at bounding box center [524, 238] width 191 height 13
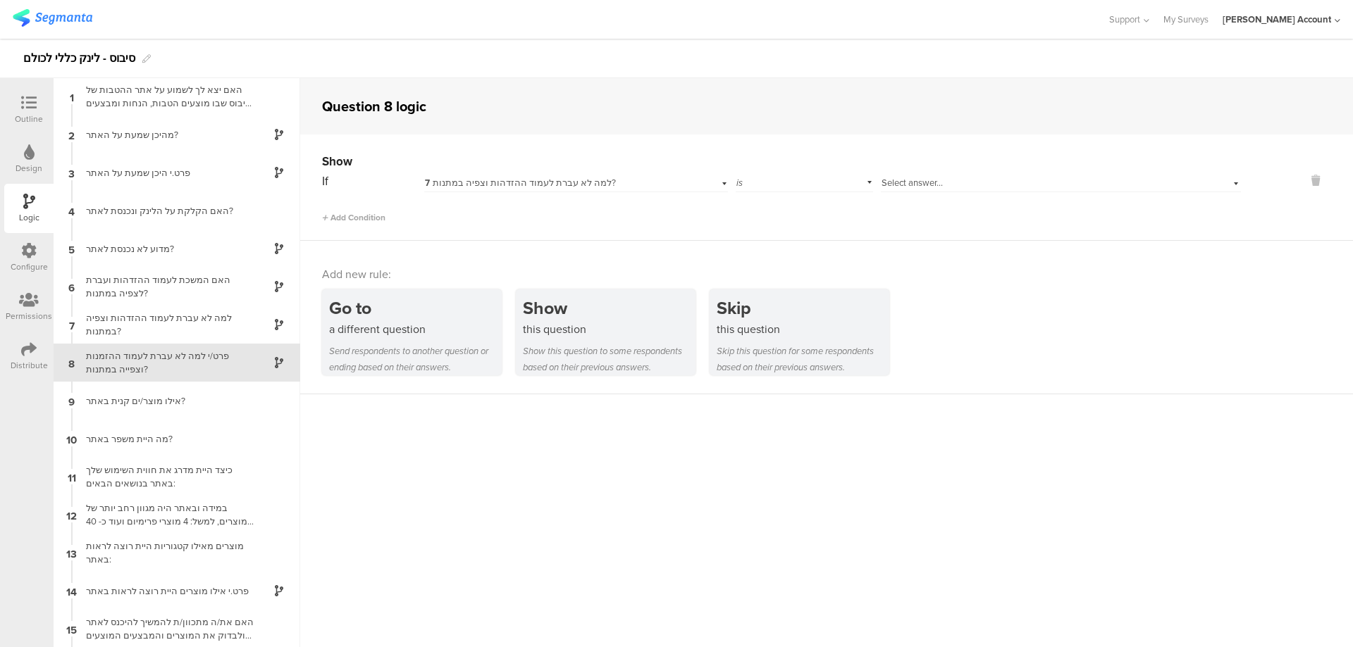
scroll to position [0, 0]
click at [910, 182] on span "Select answer..." at bounding box center [911, 182] width 61 height 13
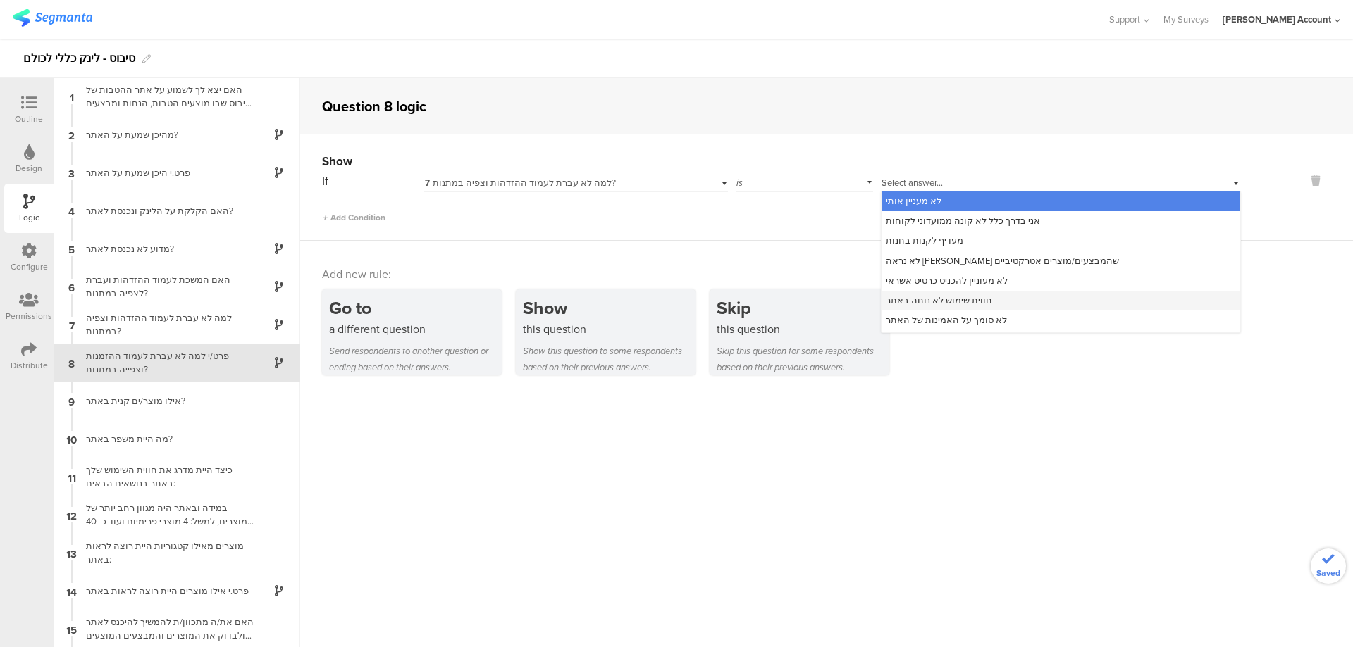
scroll to position [18, 0]
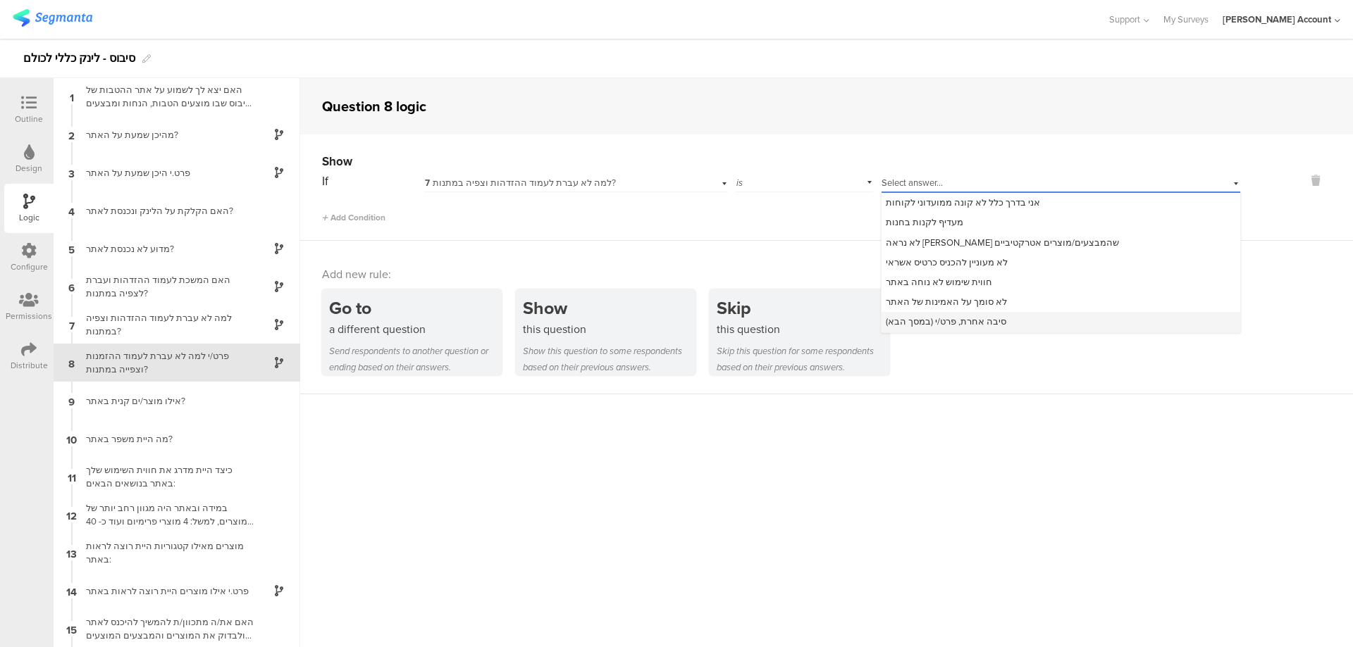
click at [988, 317] on span "סיבה אחרת, פרט/י (במסך הבא)" at bounding box center [946, 321] width 120 height 13
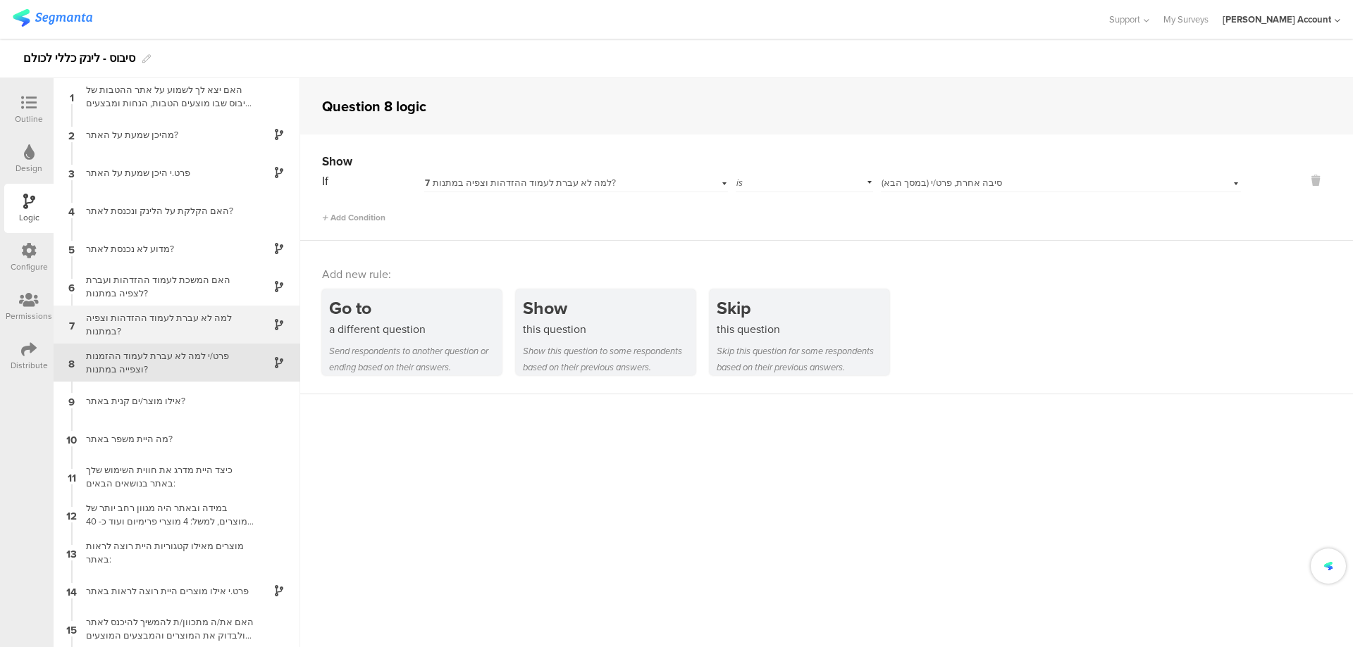
click at [192, 329] on div "למה לא עברת לעמוד ההזדהות וצפיה במתנות?" at bounding box center [165, 324] width 176 height 27
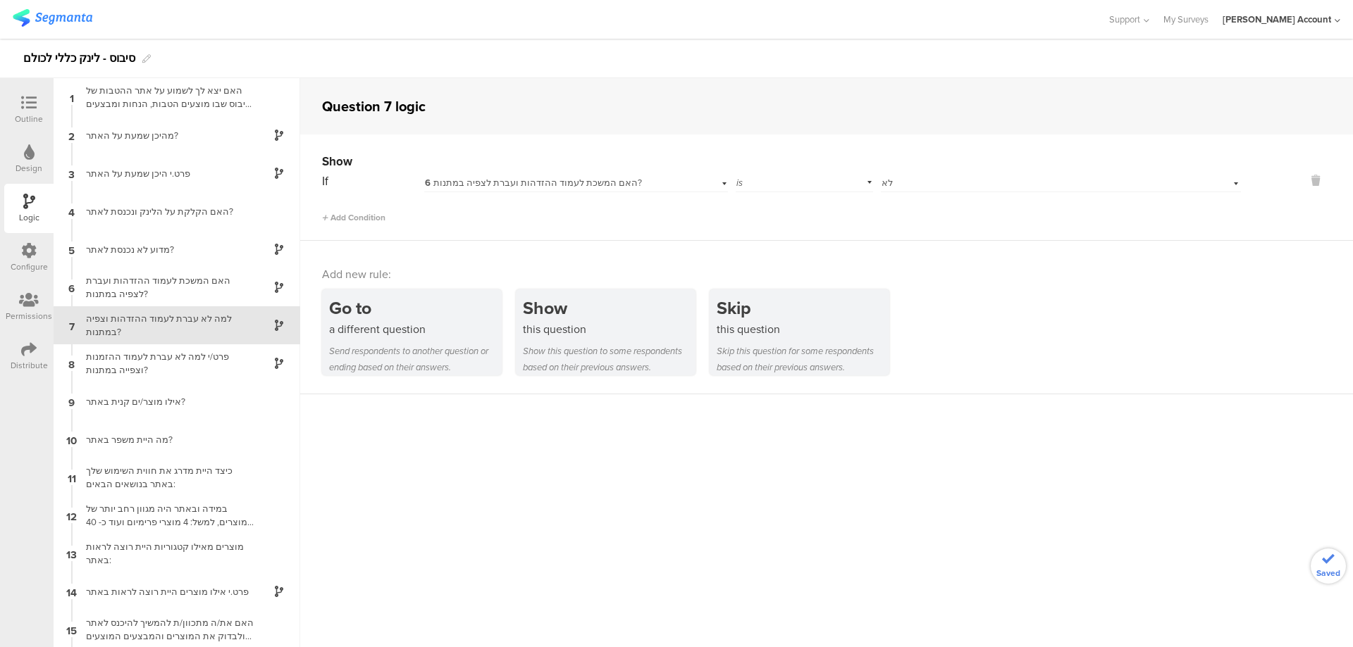
scroll to position [19, 0]
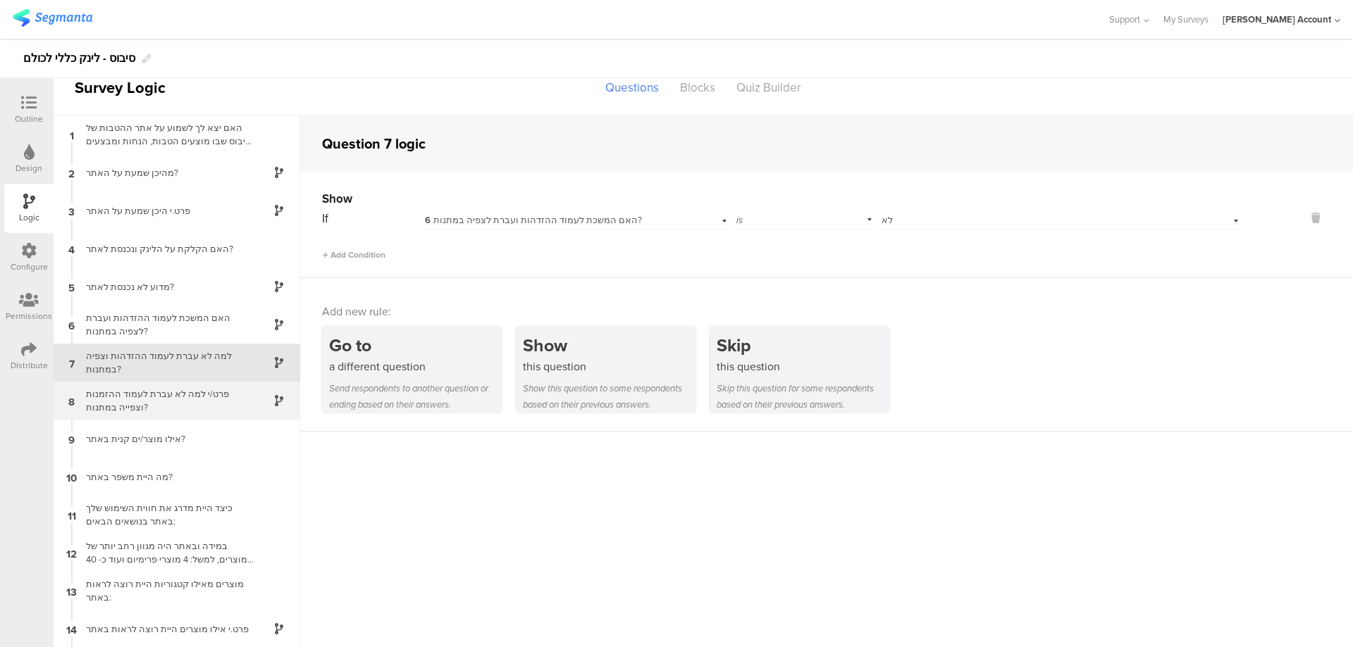
click at [191, 397] on div "פרט/י למה לא עברת לעמוד ההזמנות וצפייה במתנות?" at bounding box center [165, 400] width 176 height 27
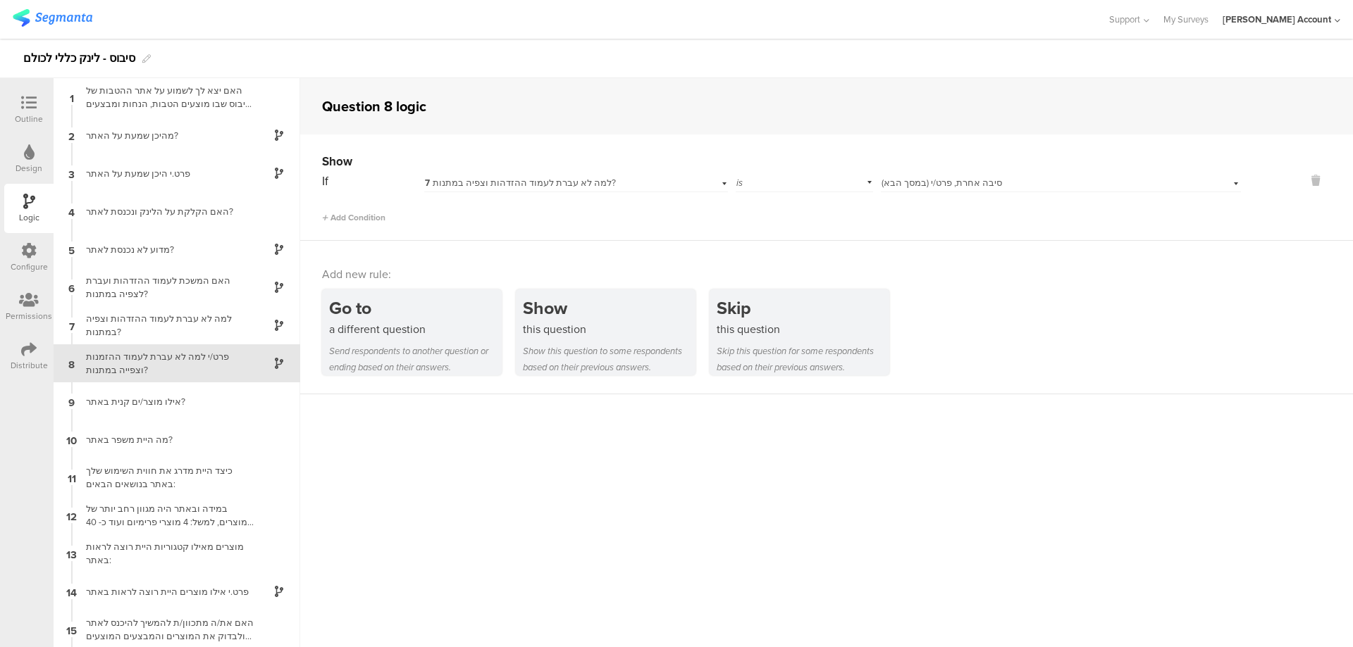
scroll to position [1, 0]
click at [172, 316] on div "למה לא עברת לעמוד ההזדהות וצפיה במתנות?" at bounding box center [165, 324] width 176 height 27
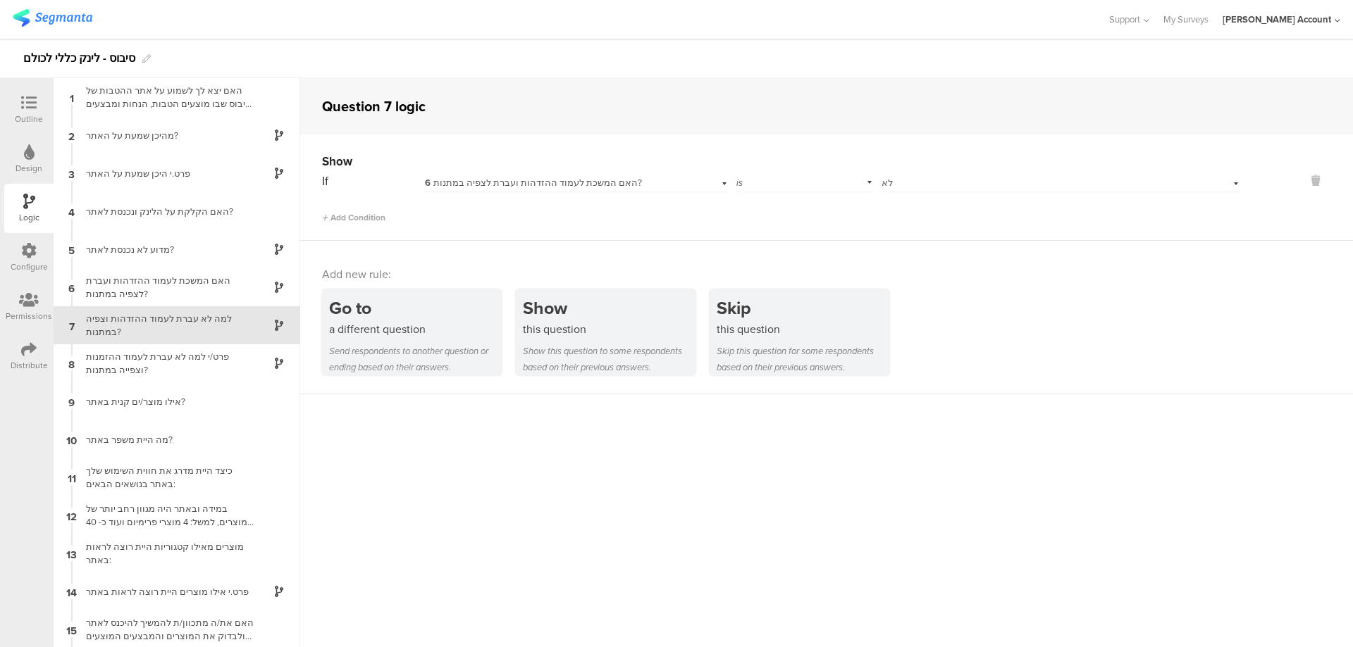
scroll to position [19, 0]
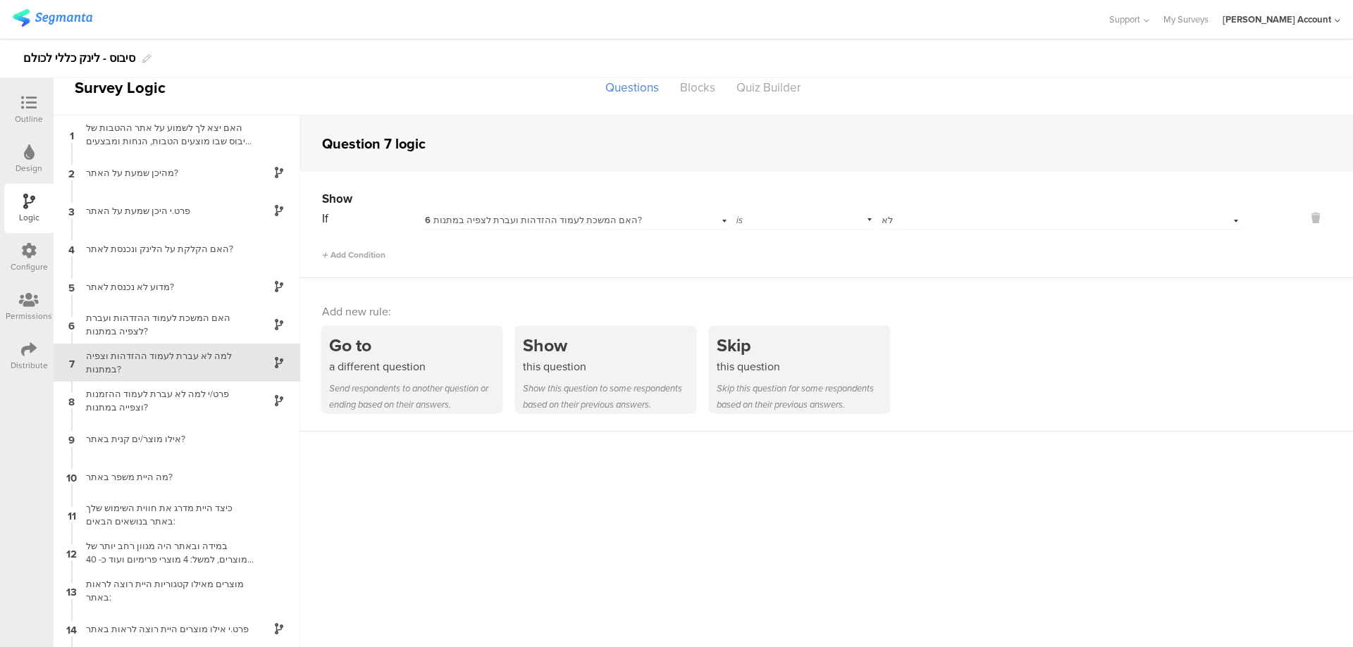
click at [28, 105] on icon at bounding box center [28, 102] width 15 height 15
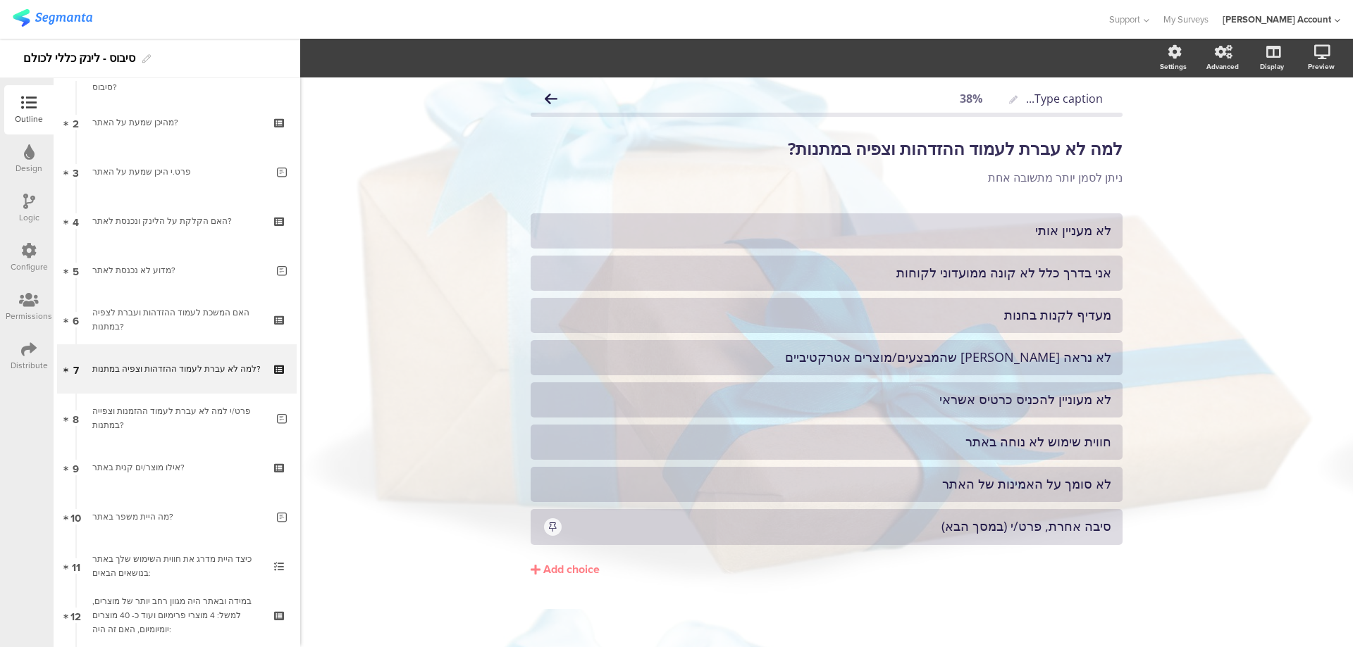
scroll to position [92, 0]
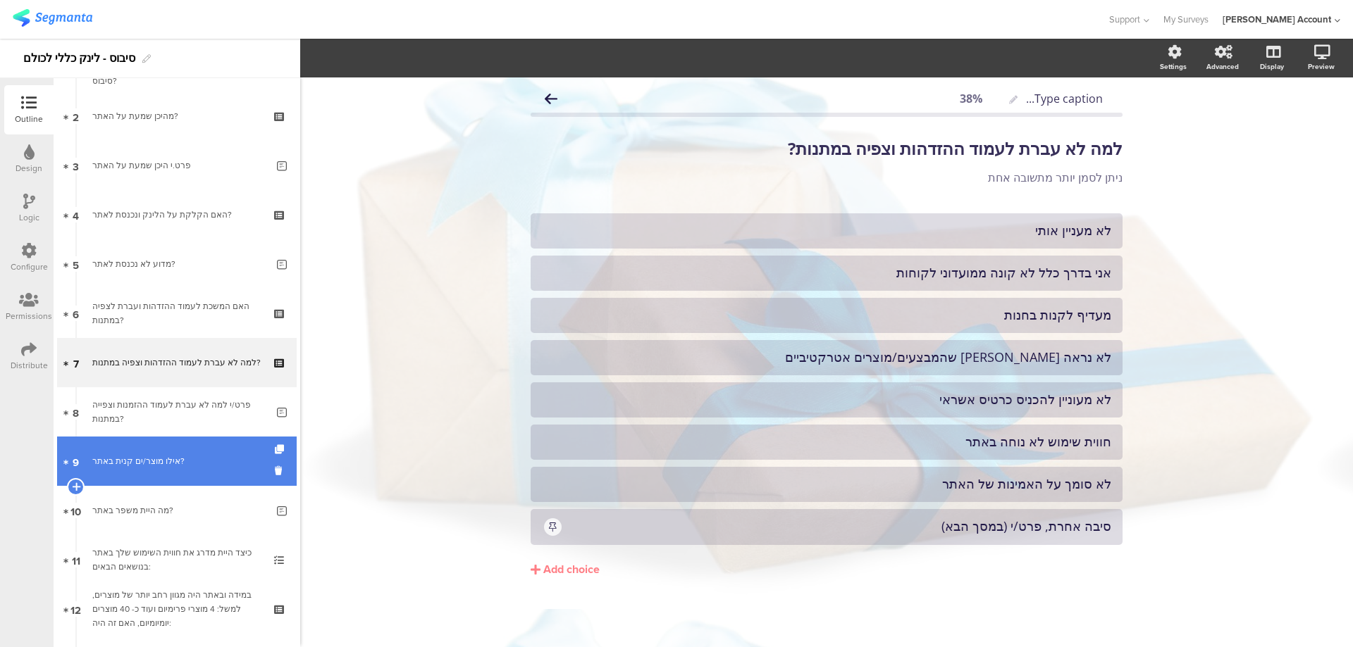
click at [196, 457] on div "אילו מוצר/ים קנית באתר?" at bounding box center [176, 461] width 168 height 14
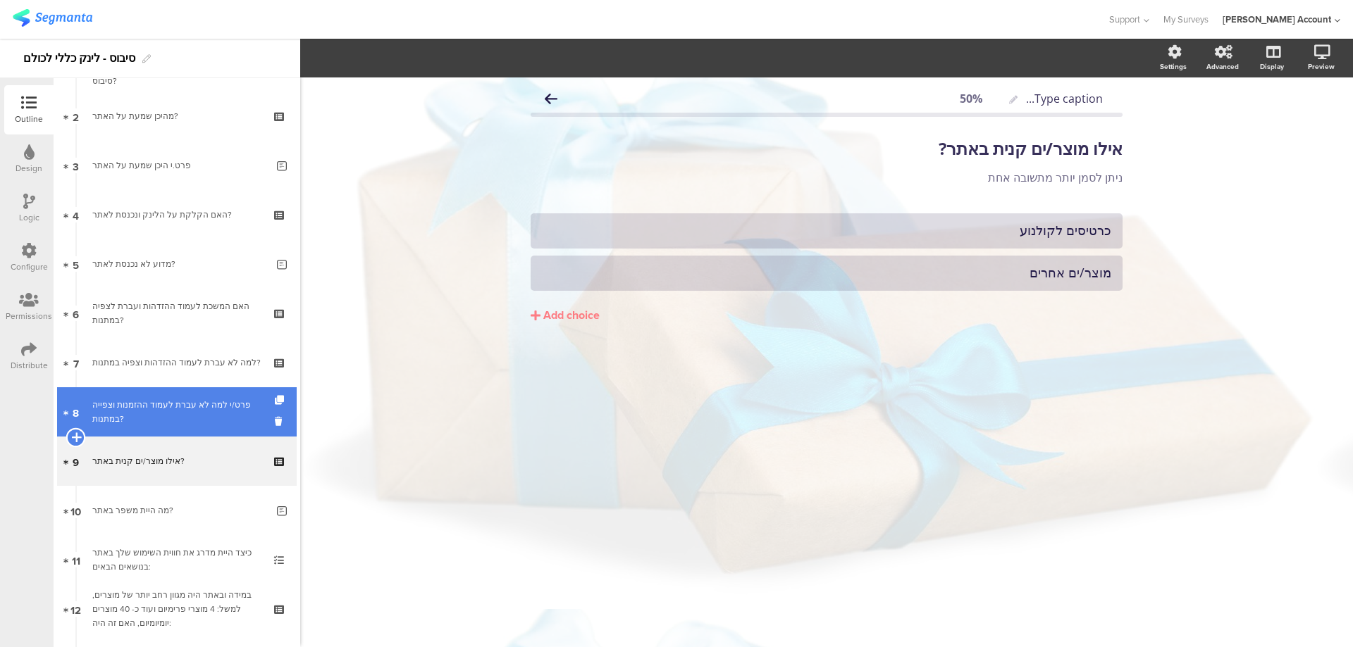
click at [77, 435] on icon at bounding box center [75, 437] width 9 height 13
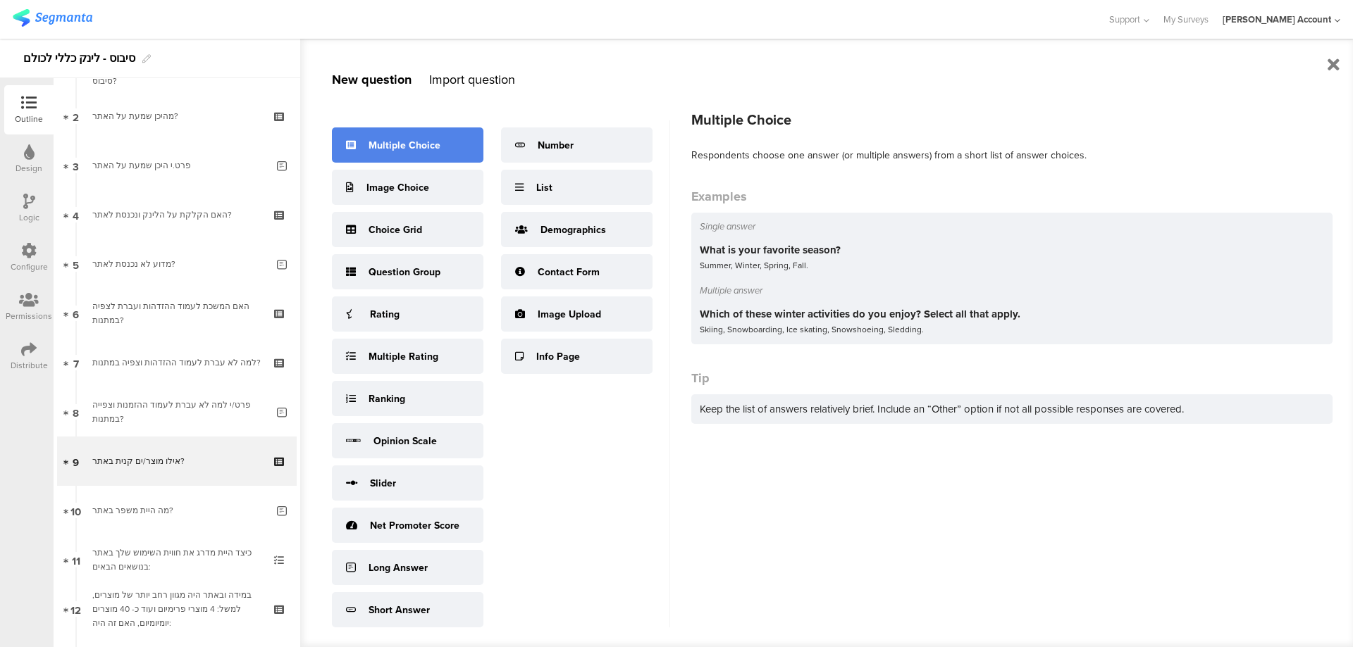
click at [421, 154] on div "Multiple Choice" at bounding box center [407, 145] width 151 height 35
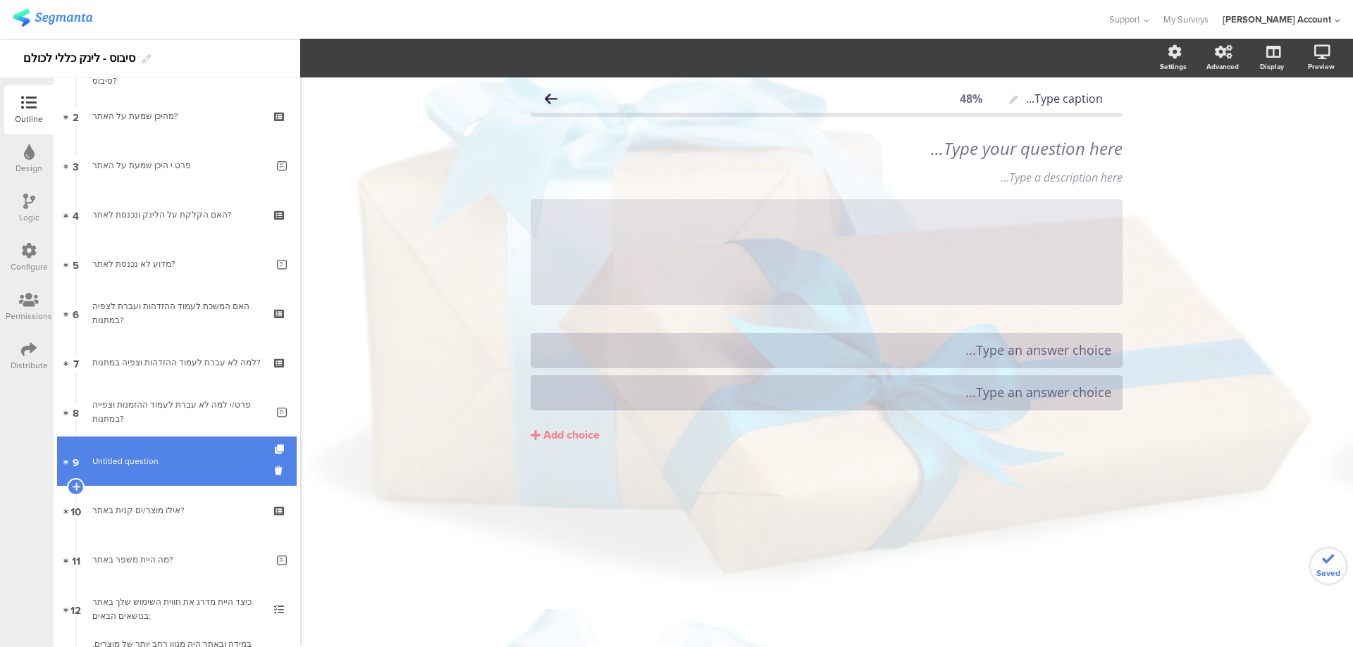
click at [173, 464] on span "Untitled question" at bounding box center [176, 461] width 168 height 14
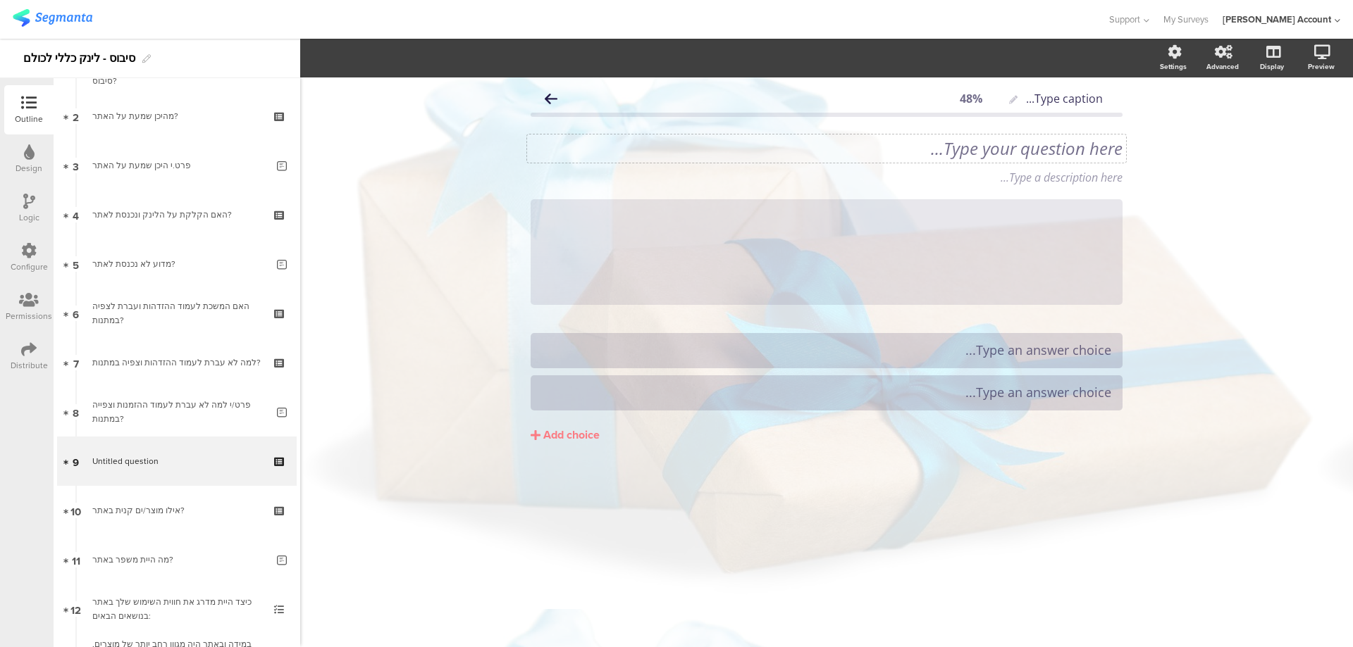
click at [1041, 155] on div "Type your question here..." at bounding box center [826, 149] width 599 height 28
click at [1103, 150] on p "8. האם קנית מוצרים באתר?" at bounding box center [826, 148] width 592 height 21
click at [1018, 148] on p "האם קנית מוצרים באתר?" at bounding box center [826, 148] width 592 height 21
click at [1040, 148] on p "האם קנית מוצר/ים באתר?" at bounding box center [826, 148] width 592 height 21
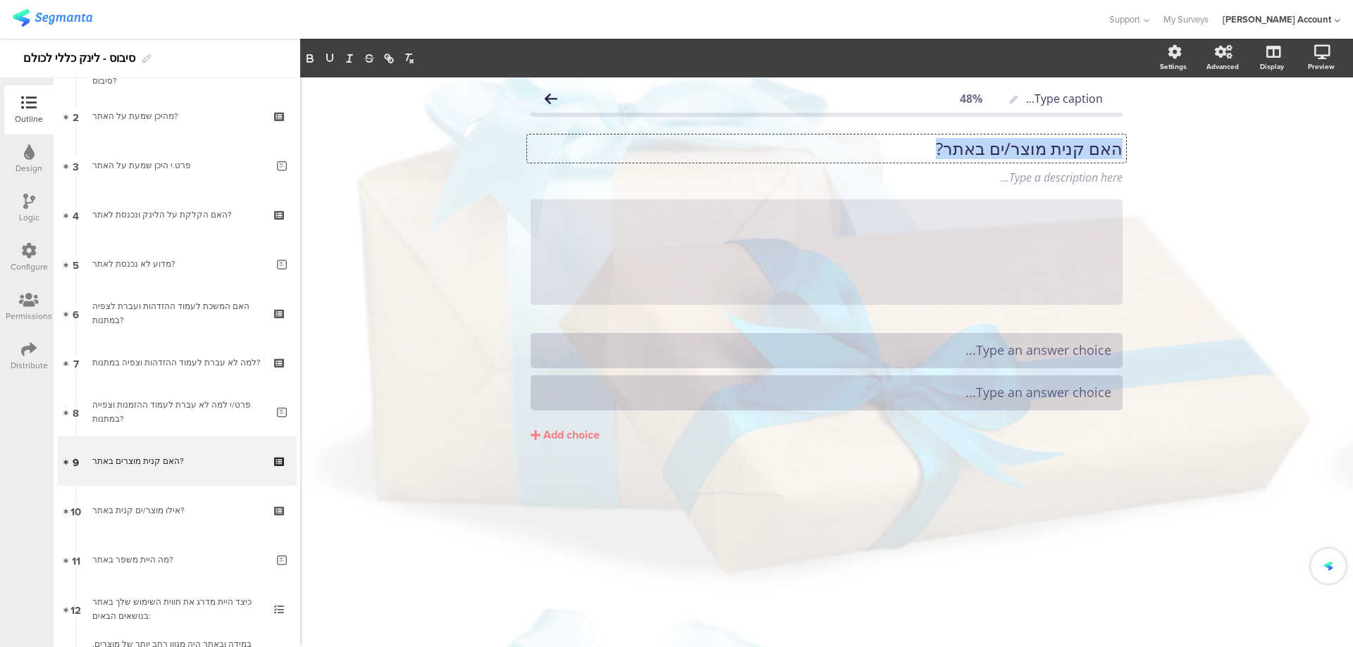
click at [1040, 148] on p "האם קנית מוצר/ים באתר?" at bounding box center [826, 148] width 592 height 21
click at [1121, 197] on icon at bounding box center [1123, 199] width 8 height 8
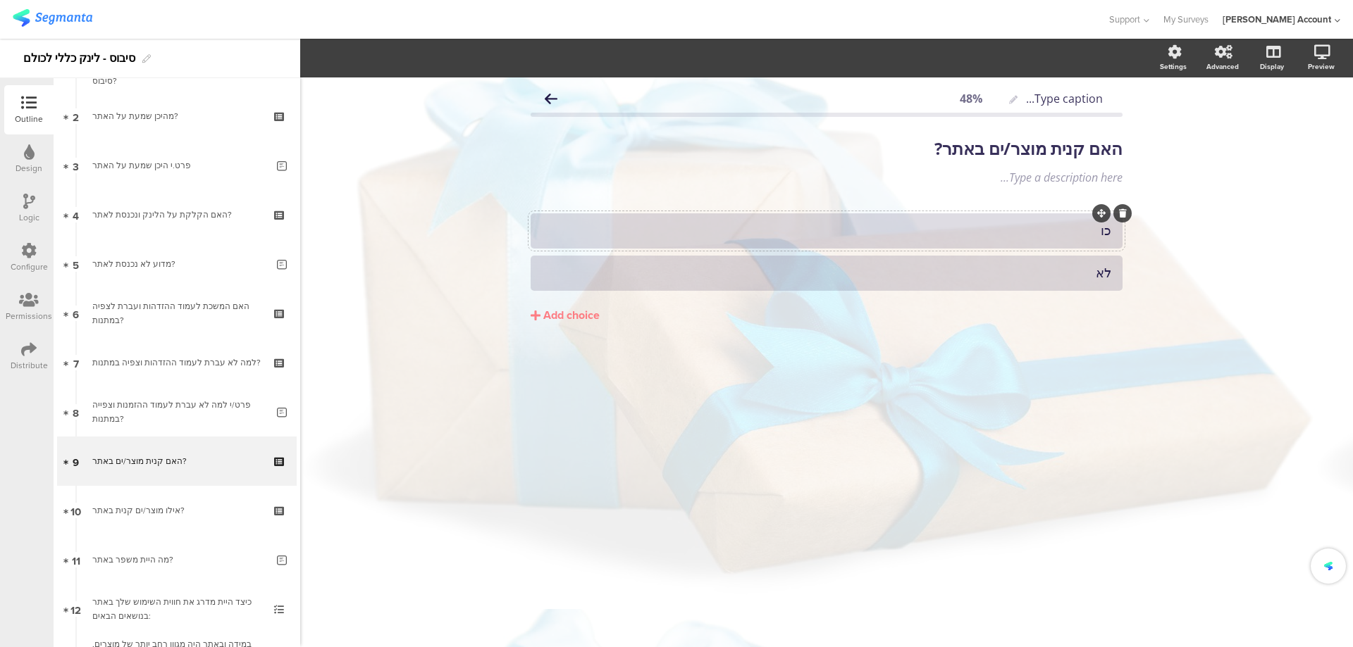
click at [1067, 228] on div "כו" at bounding box center [826, 231] width 569 height 16
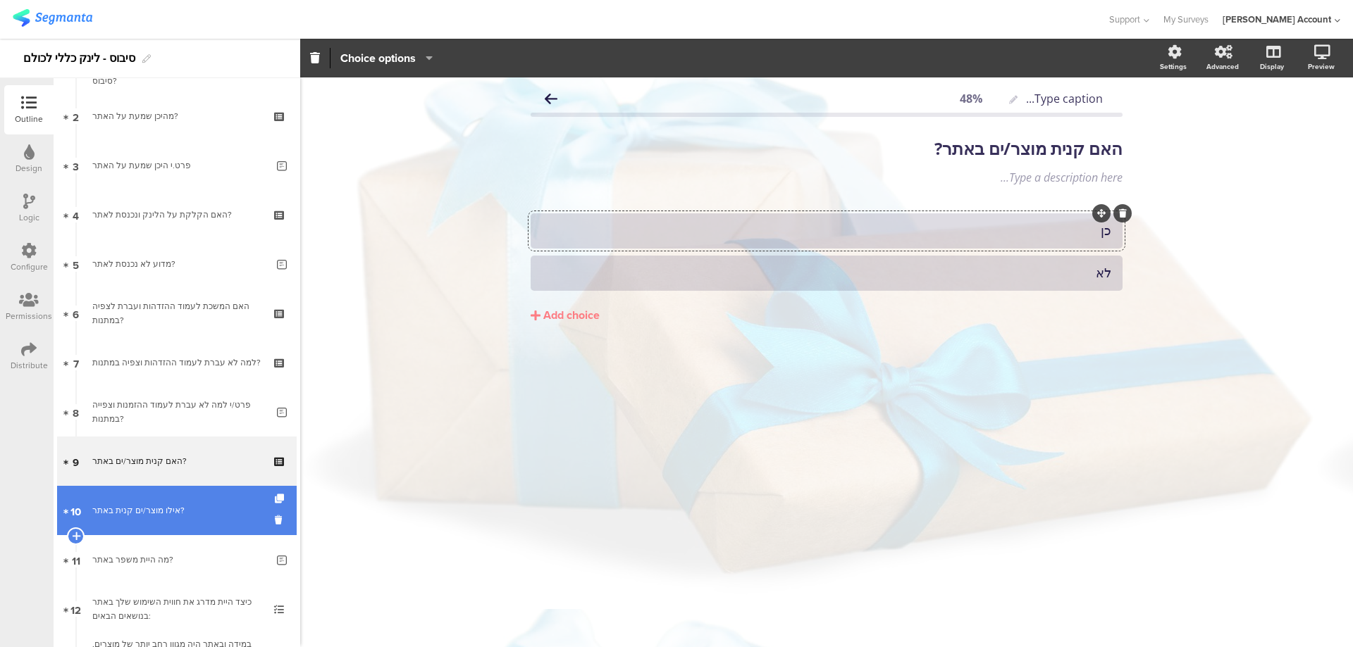
click at [126, 508] on div "אילו מוצר/ים קנית באתר?" at bounding box center [176, 511] width 168 height 14
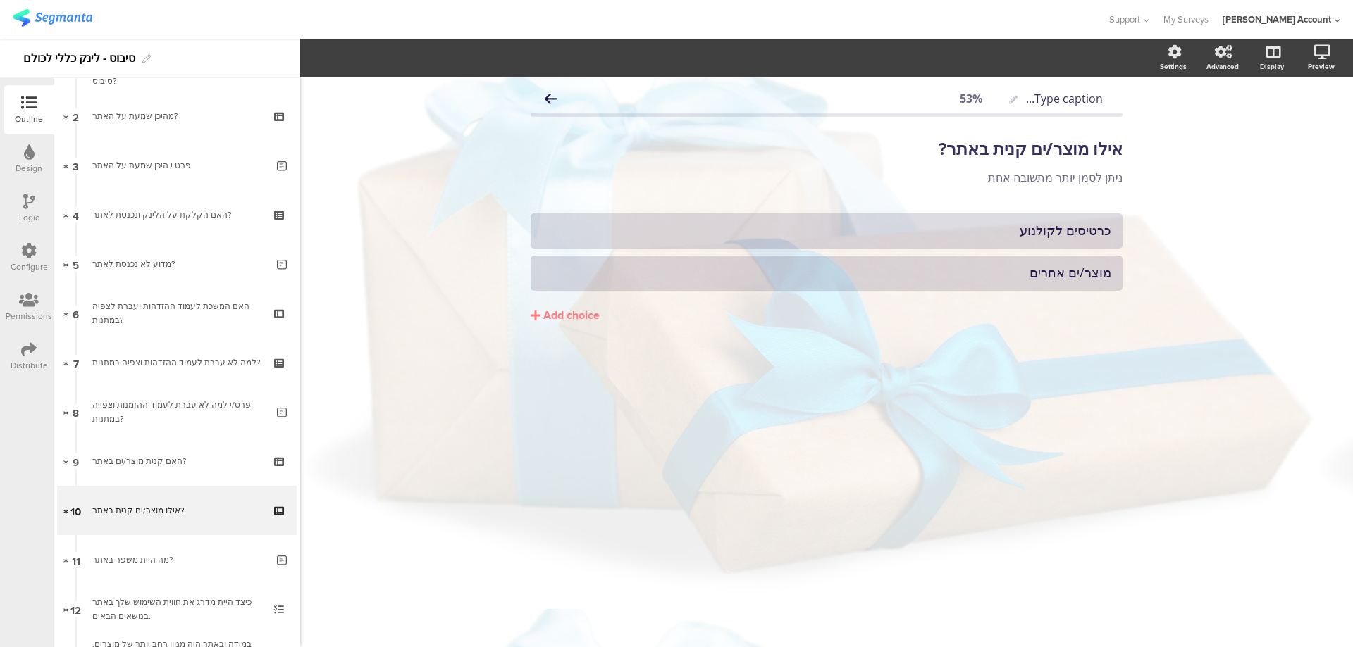
click at [17, 202] on div "Logic" at bounding box center [28, 208] width 49 height 49
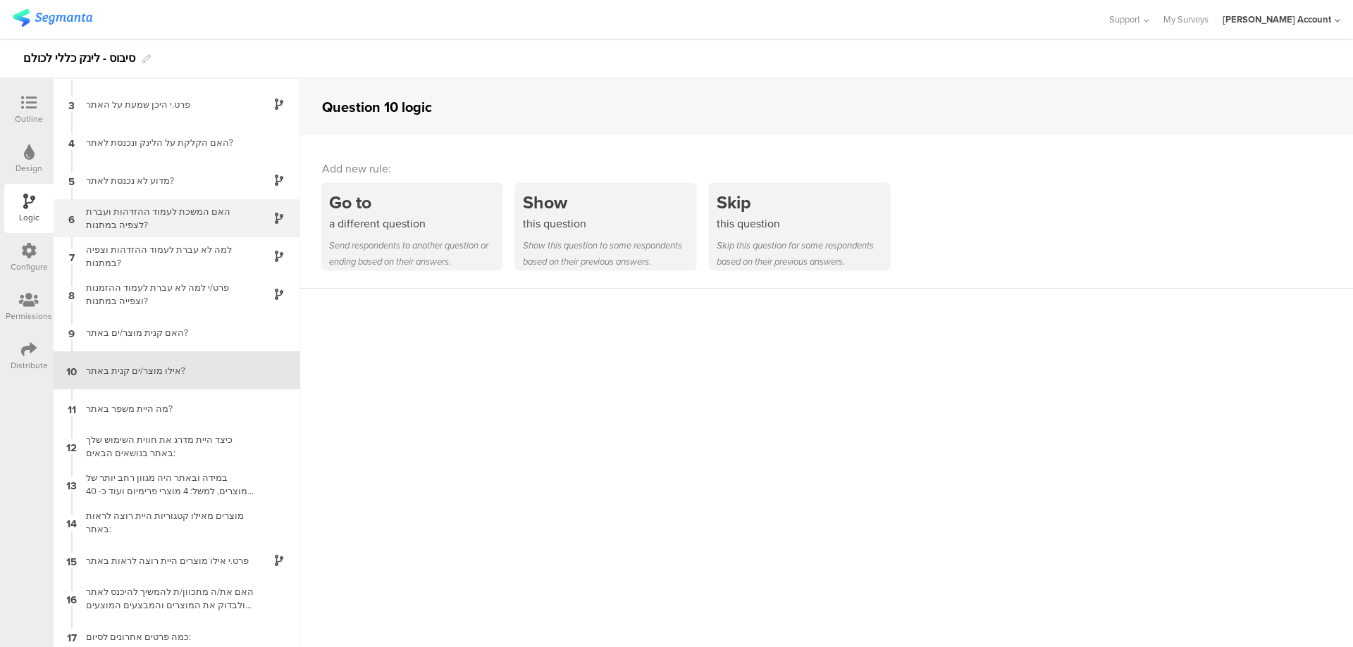
scroll to position [77, 0]
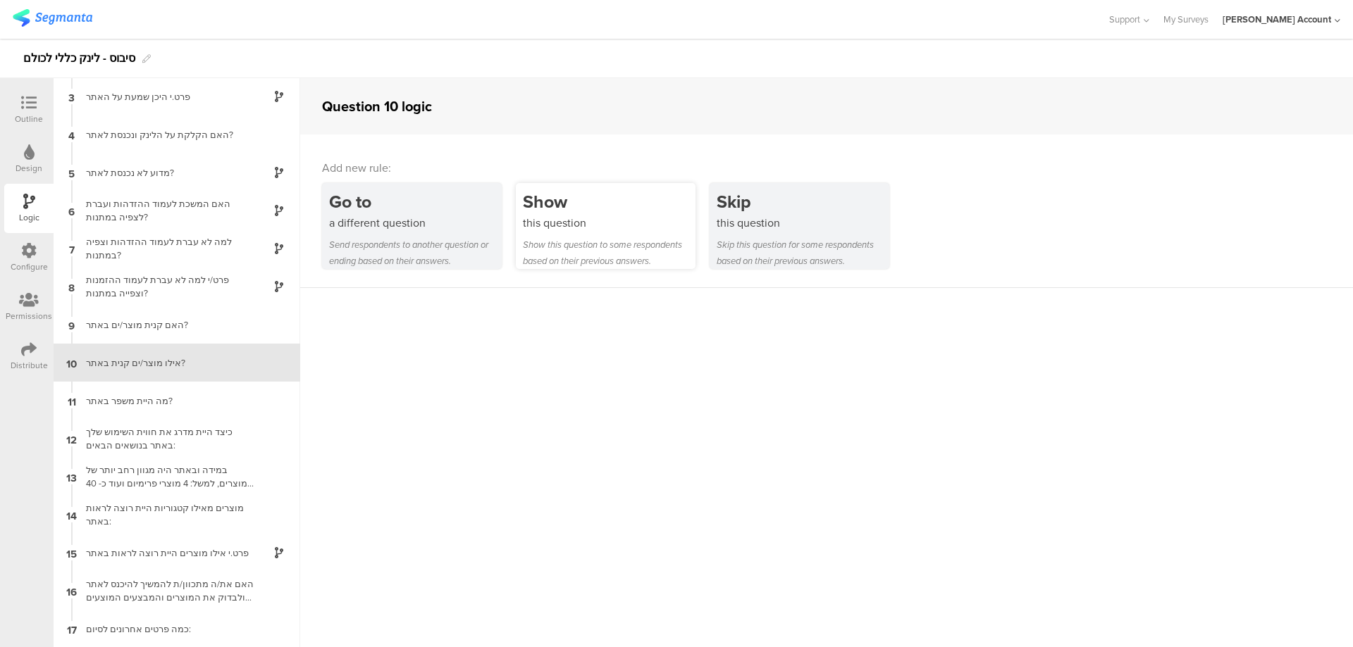
click at [540, 230] on div "Show this question Show this question to some respondents based on their previo…" at bounding box center [606, 226] width 180 height 86
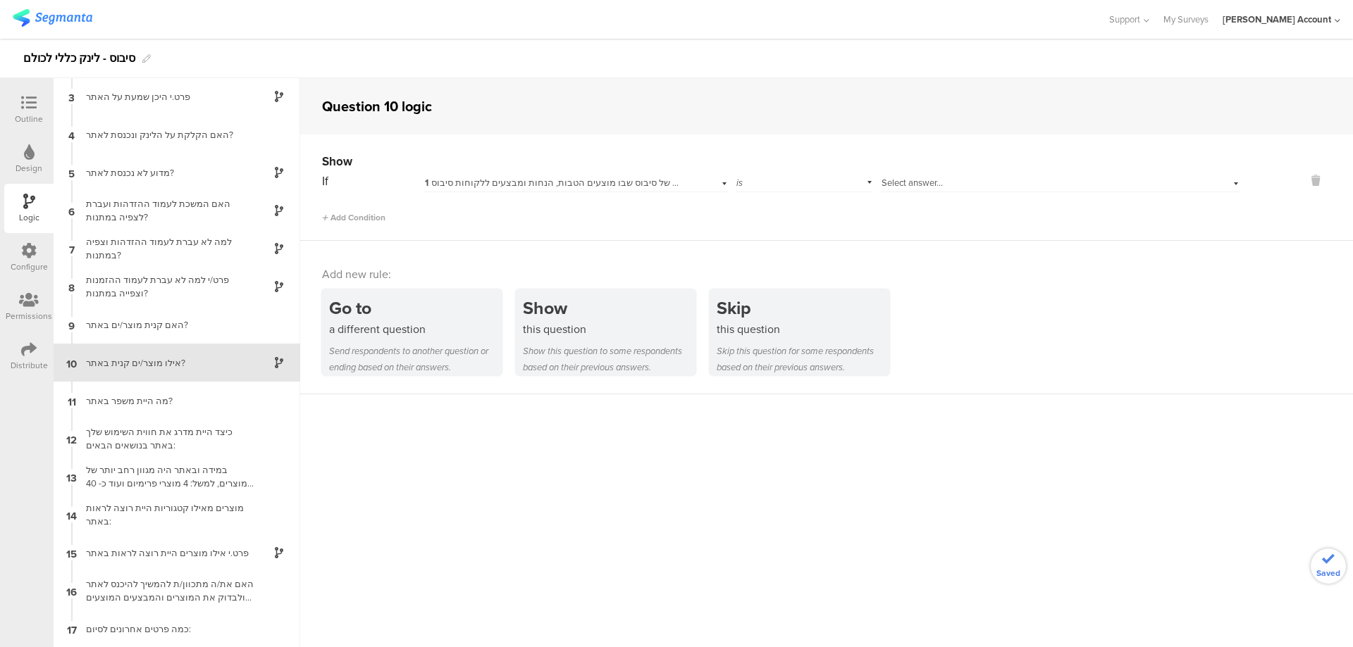
click at [597, 180] on span "1 האם יצא לך לשמוע על אתר ההטבות של סיבוס שבו מוצעים הטבות, הנחות ומבצעים ללקוח…" at bounding box center [622, 182] width 395 height 13
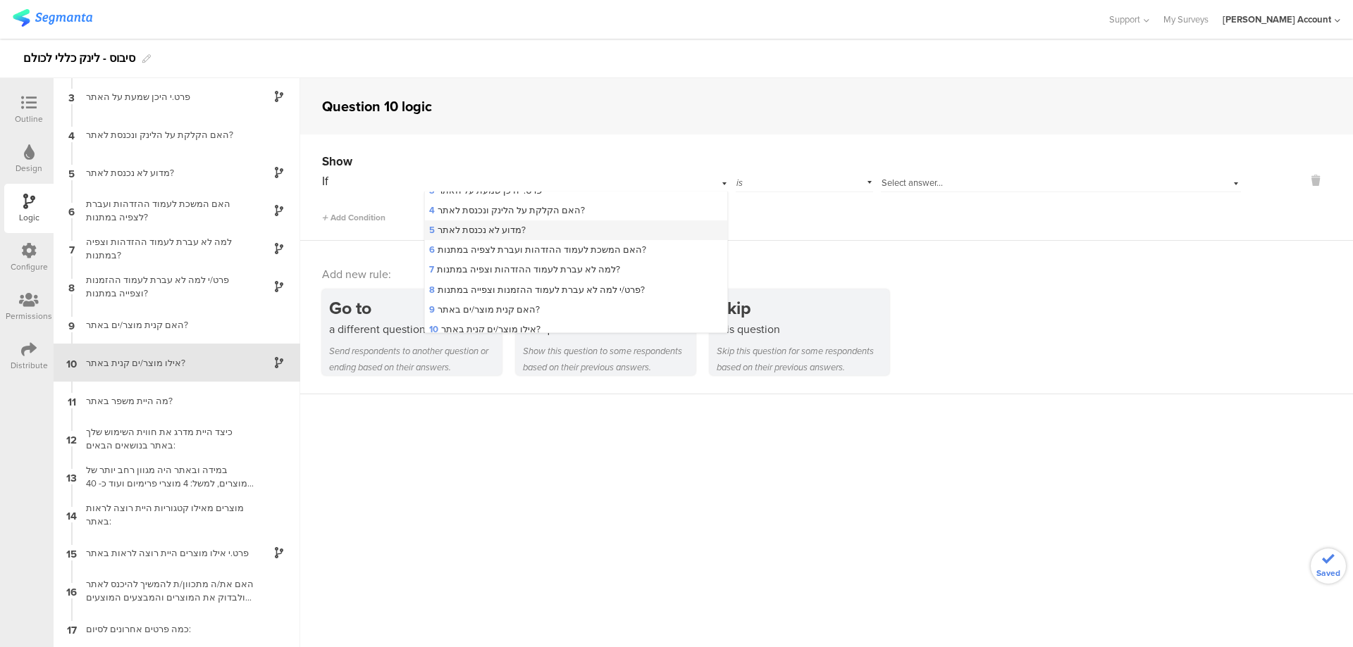
scroll to position [94, 0]
click at [576, 275] on div "9 האם קנית מוצר/ים באתר?" at bounding box center [576, 280] width 302 height 20
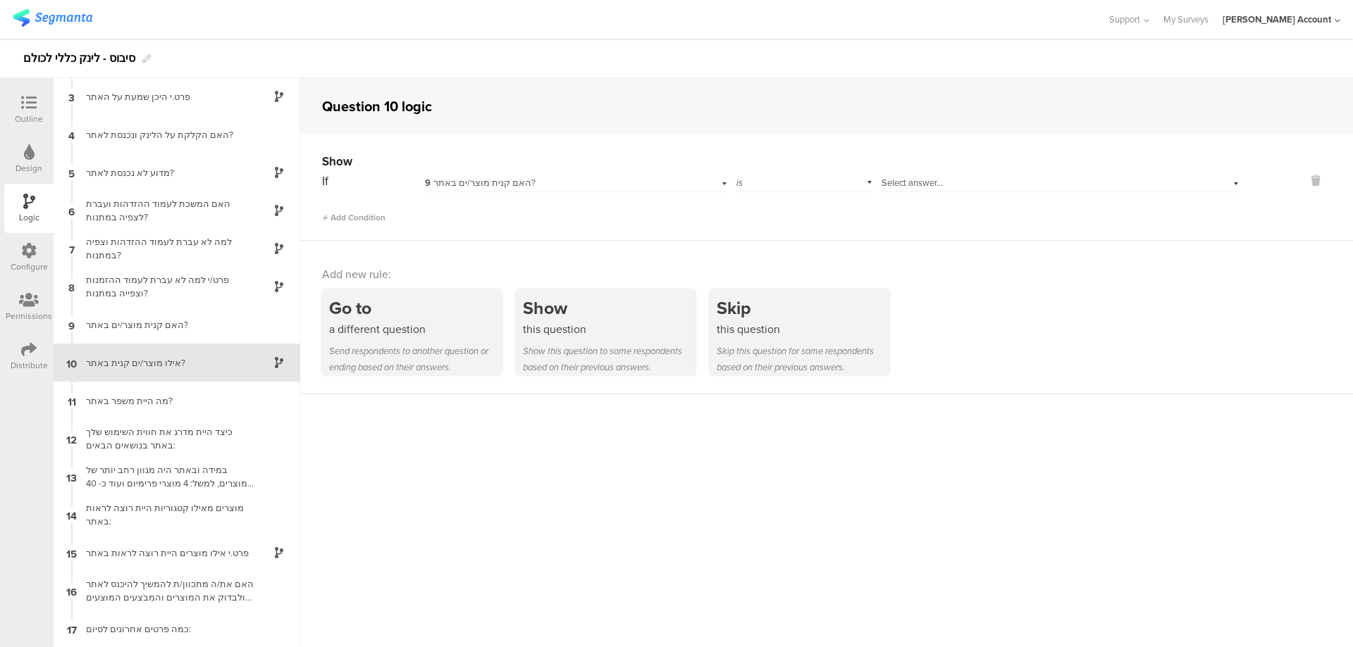
click at [918, 175] on div "Select answer..." at bounding box center [1061, 181] width 360 height 22
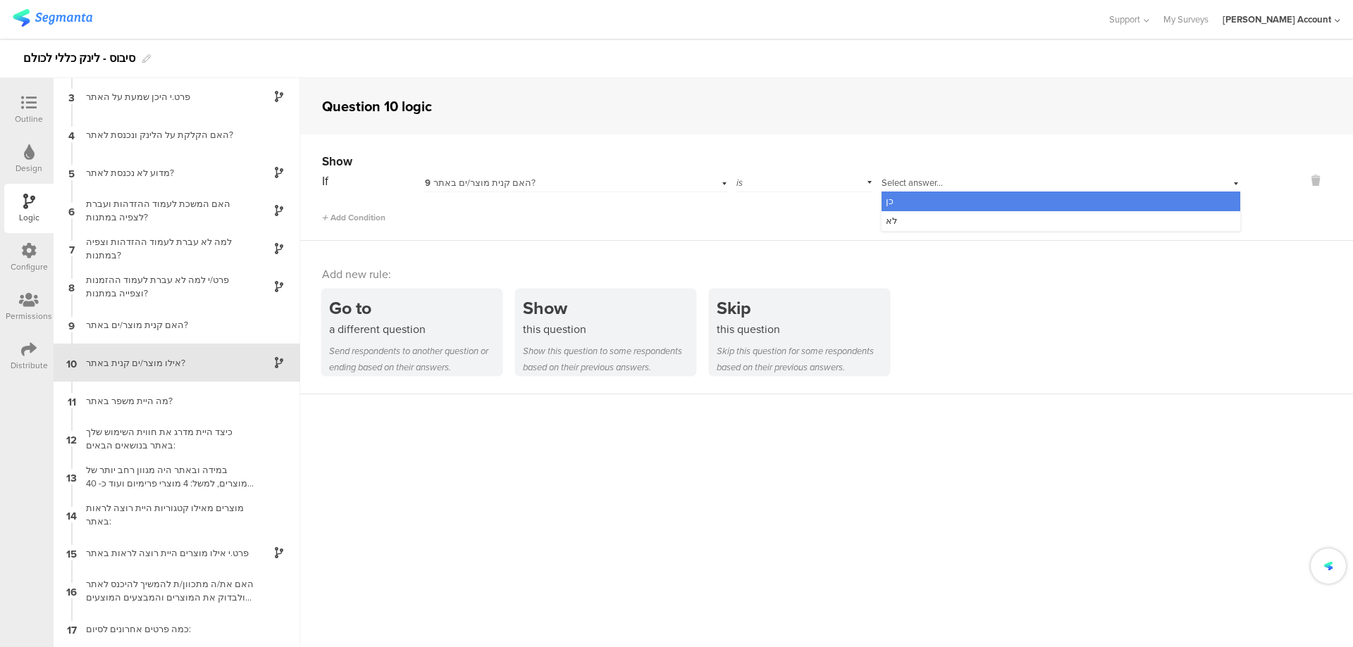
click at [932, 199] on div "כן" at bounding box center [1060, 202] width 359 height 20
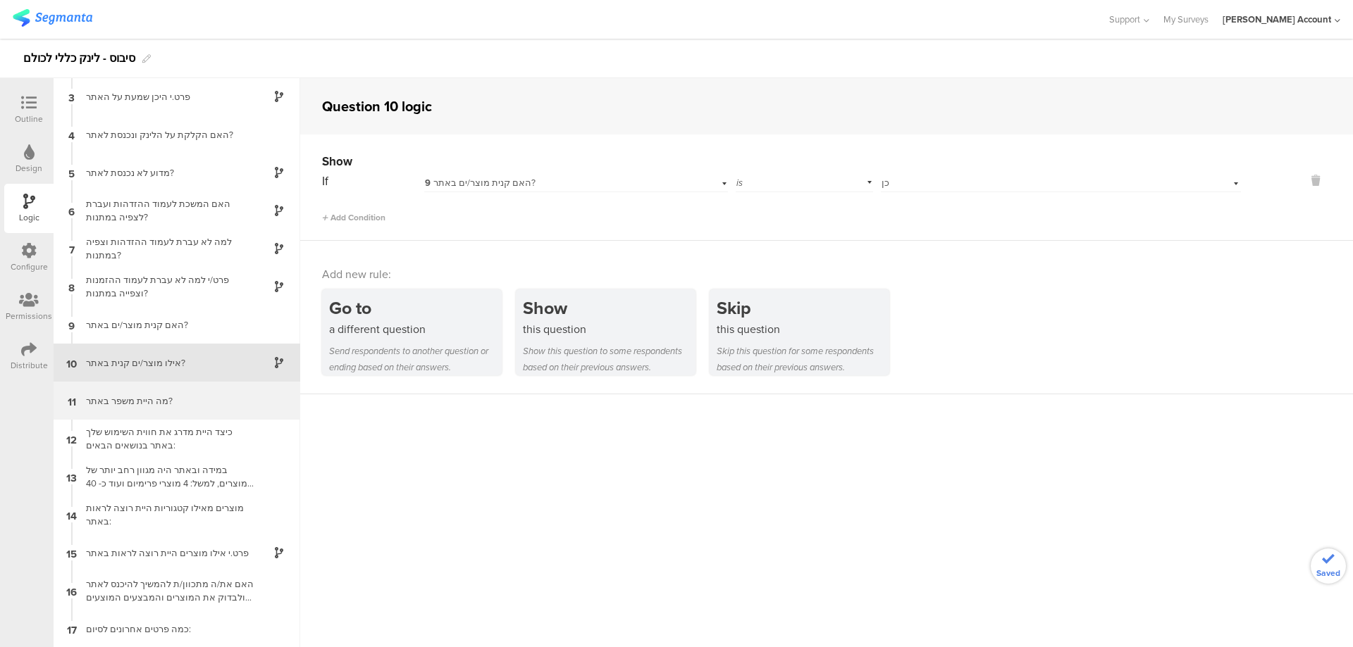
click at [192, 395] on div "מה היית משפר באתר?" at bounding box center [165, 401] width 176 height 13
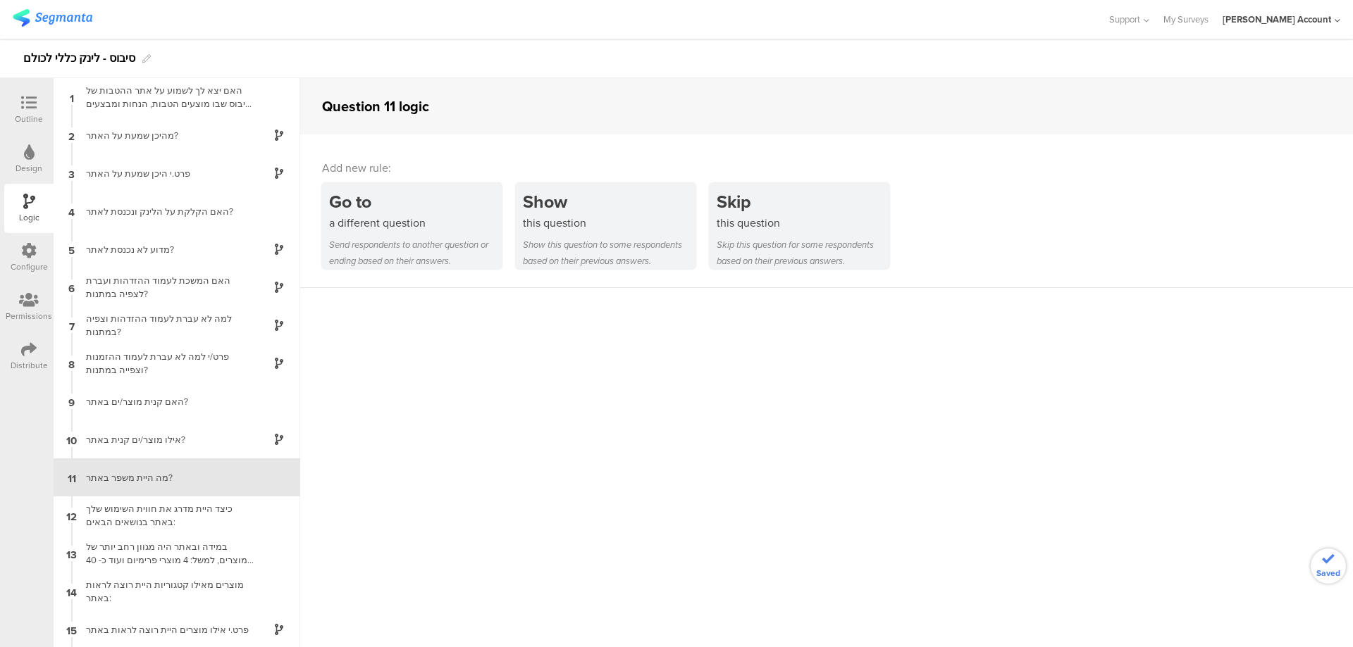
scroll to position [77, 0]
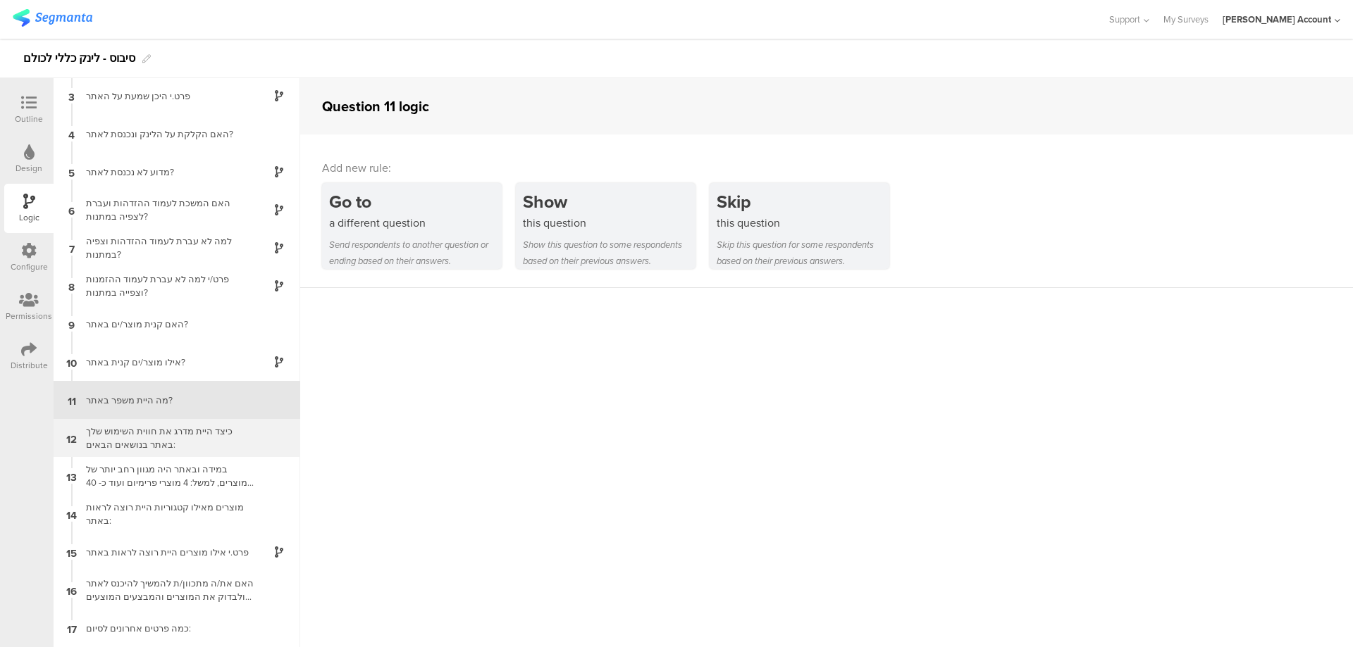
click at [219, 437] on div "כיצד היית מדרג את חווית השימוש שלך באתר בנושאים הבאים:" at bounding box center [165, 438] width 176 height 27
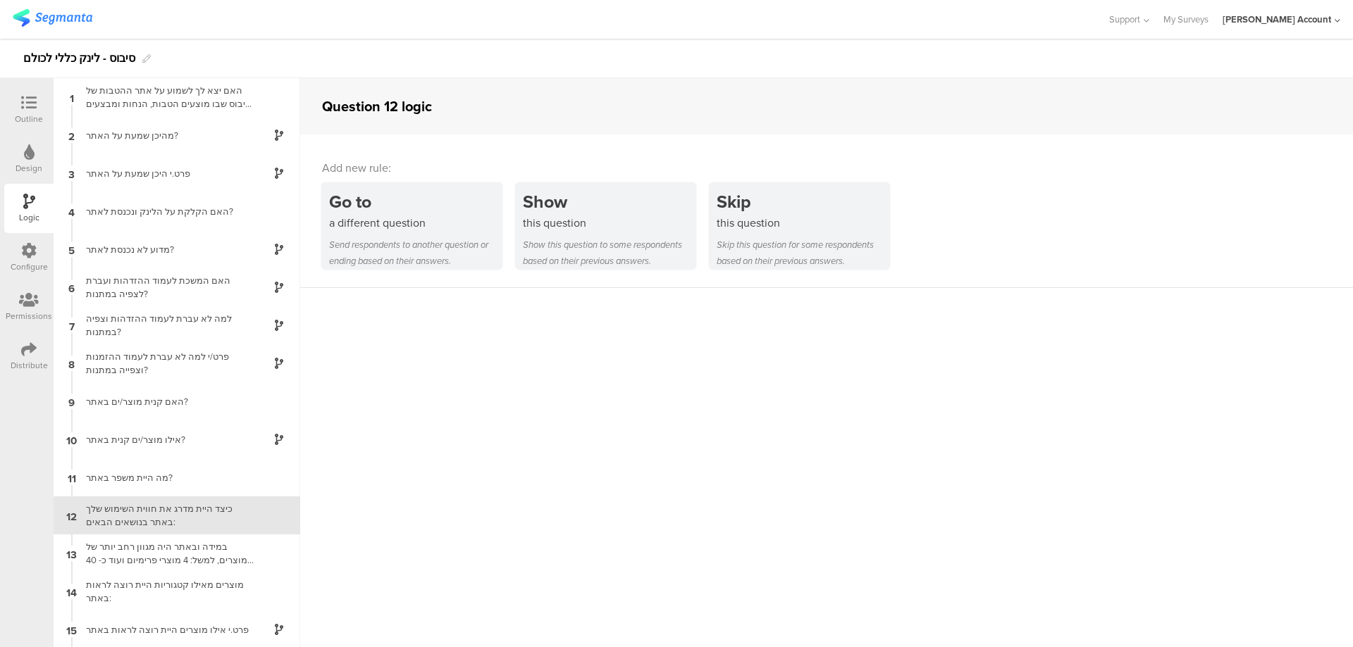
scroll to position [77, 0]
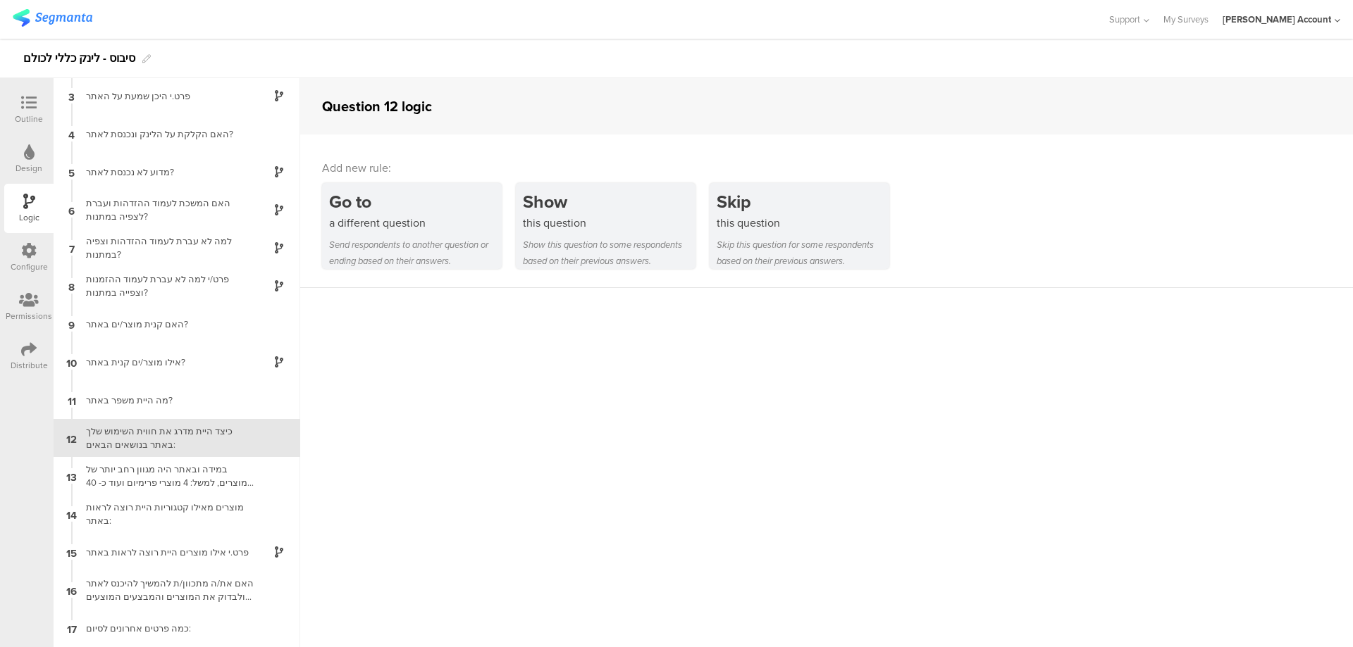
click at [27, 100] on icon at bounding box center [28, 102] width 15 height 15
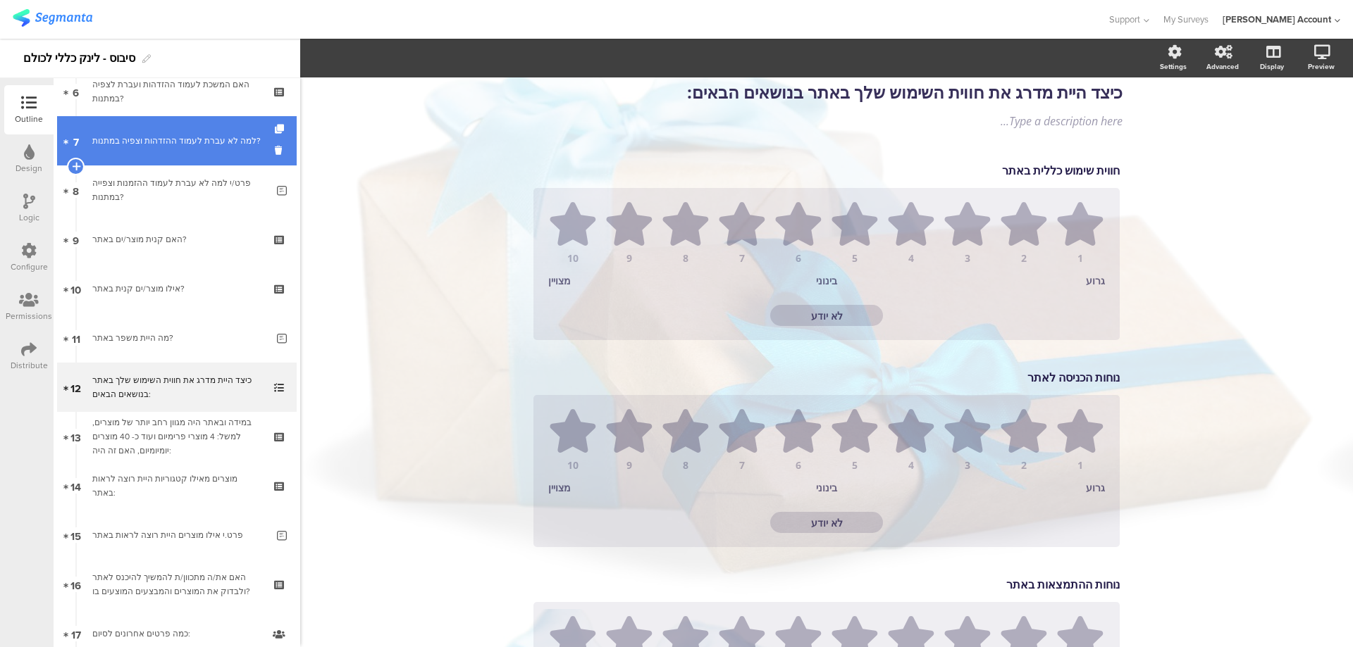
scroll to position [245, 0]
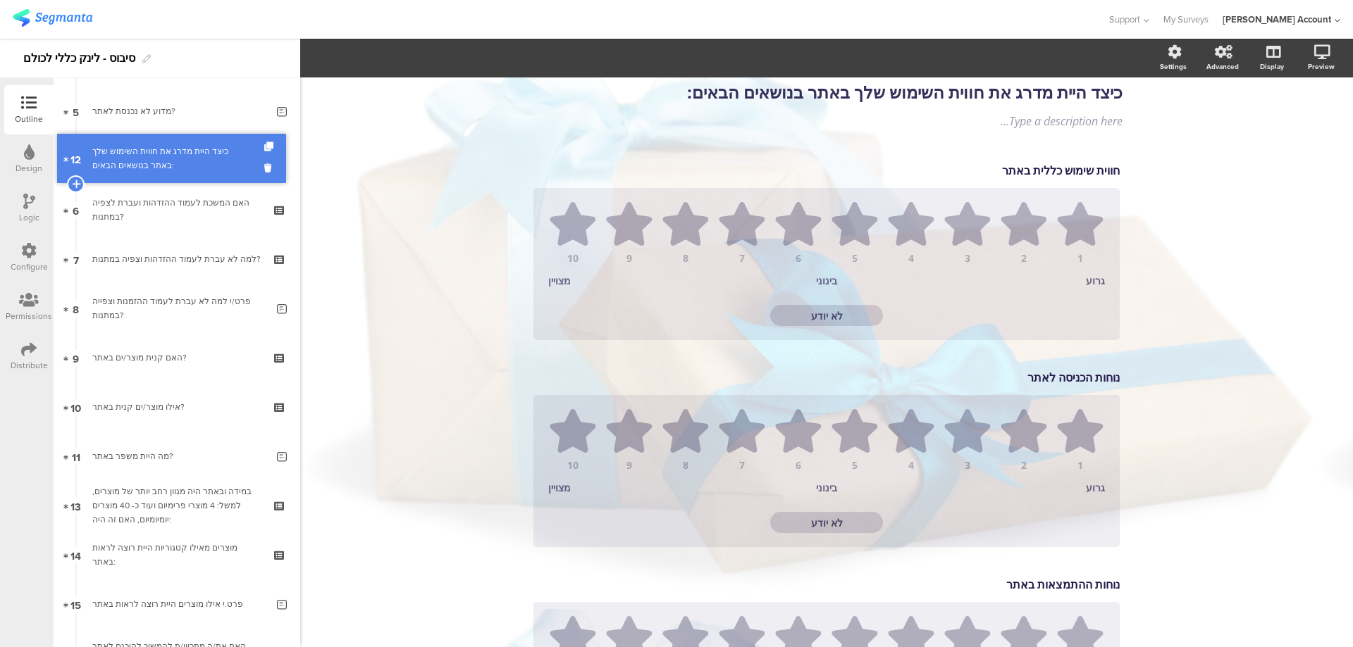
drag, startPoint x: 197, startPoint y: 446, endPoint x: 184, endPoint y: 148, distance: 298.3
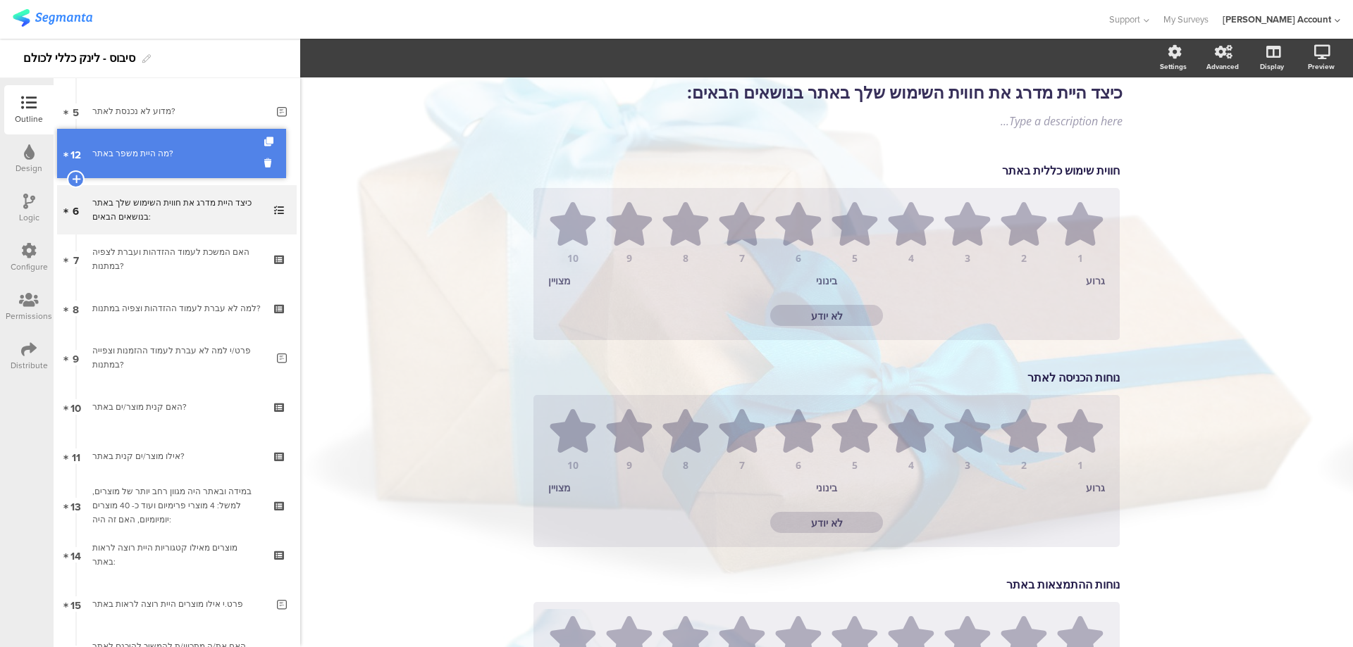
drag, startPoint x: 232, startPoint y: 466, endPoint x: 212, endPoint y: 163, distance: 303.6
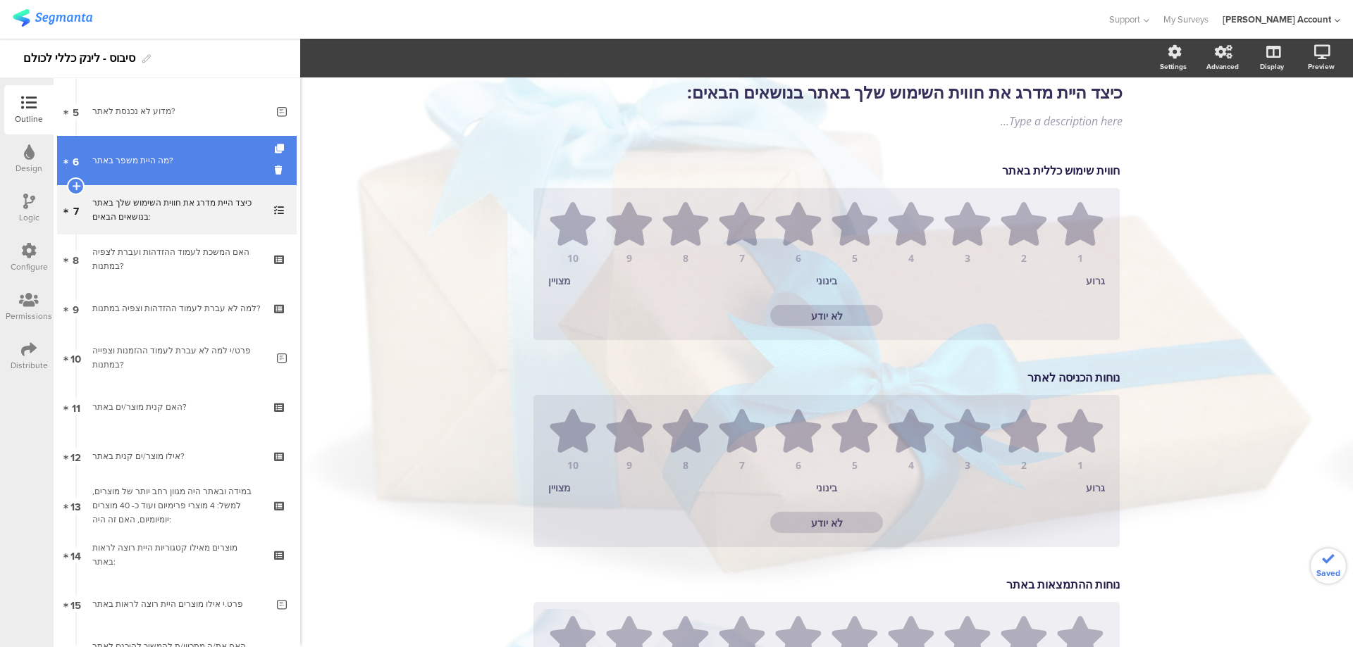
click at [211, 162] on div "מה היית משפר באתר?" at bounding box center [179, 161] width 174 height 14
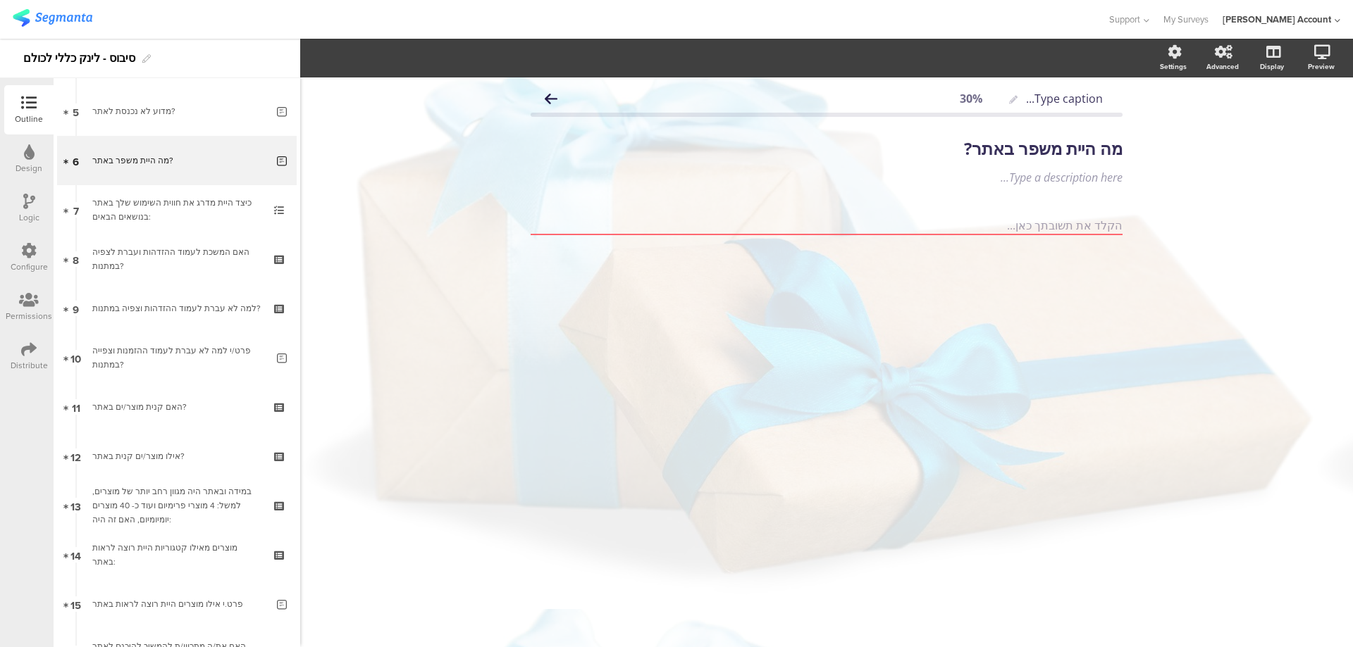
click at [36, 203] on div "Logic" at bounding box center [28, 208] width 49 height 49
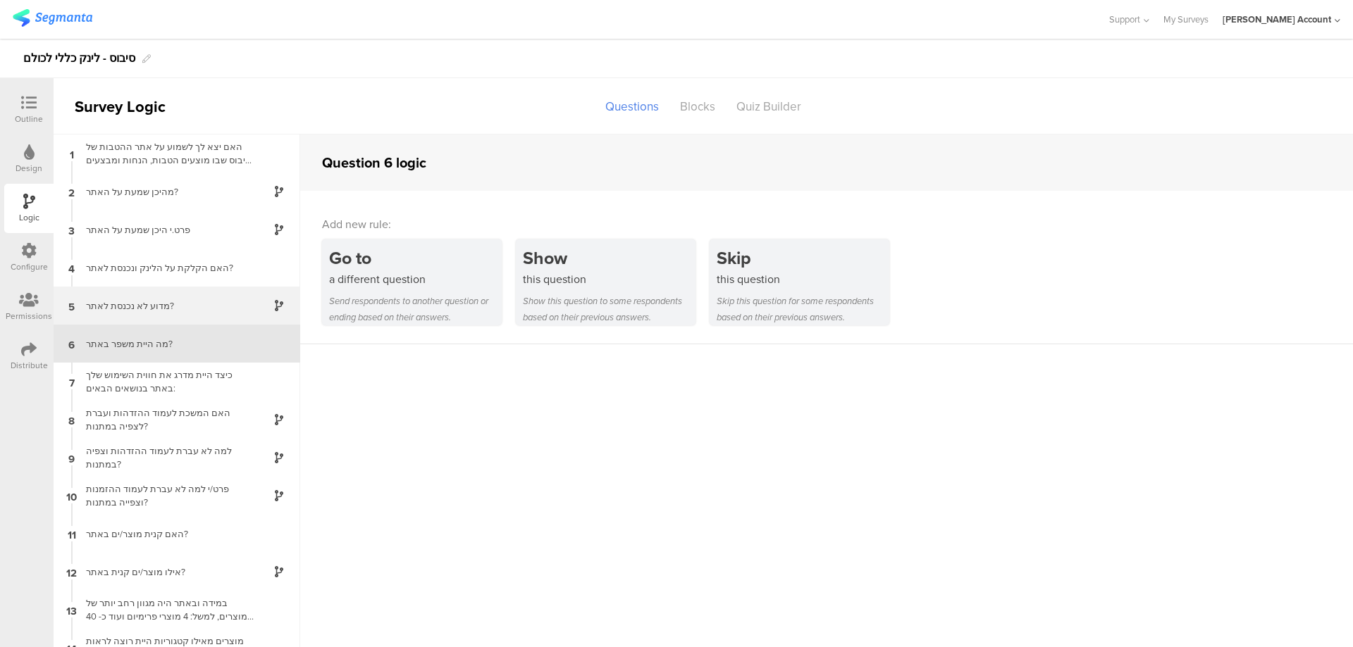
click at [176, 302] on div "מדוע לא נכנסת לאתר?" at bounding box center [165, 305] width 176 height 13
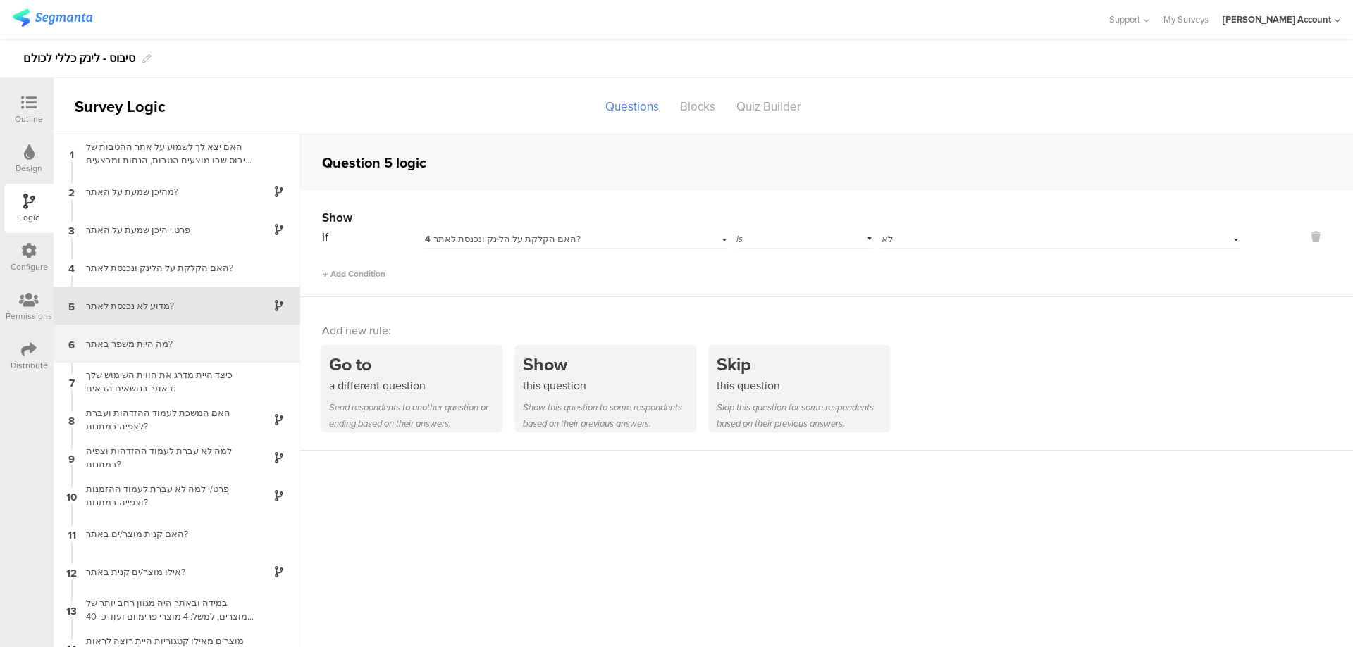
click at [213, 343] on div "מה היית משפר באתר?" at bounding box center [165, 343] width 176 height 13
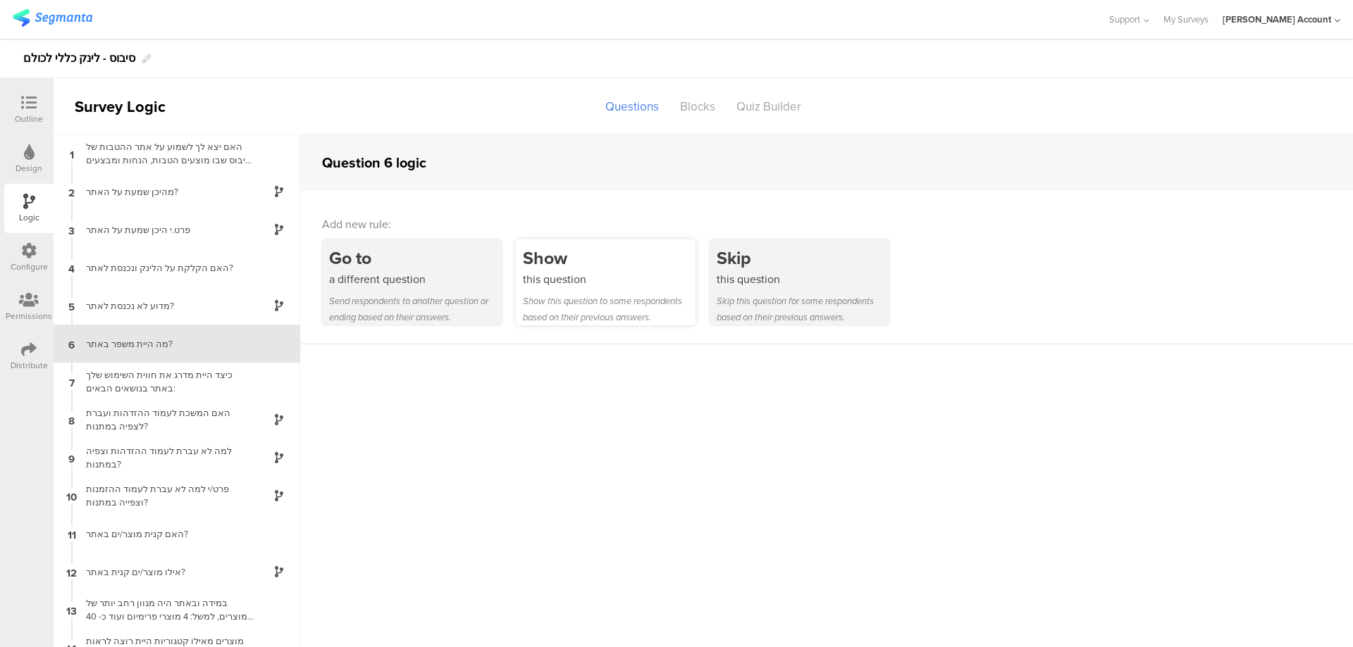
click at [550, 265] on div "Show" at bounding box center [609, 258] width 173 height 26
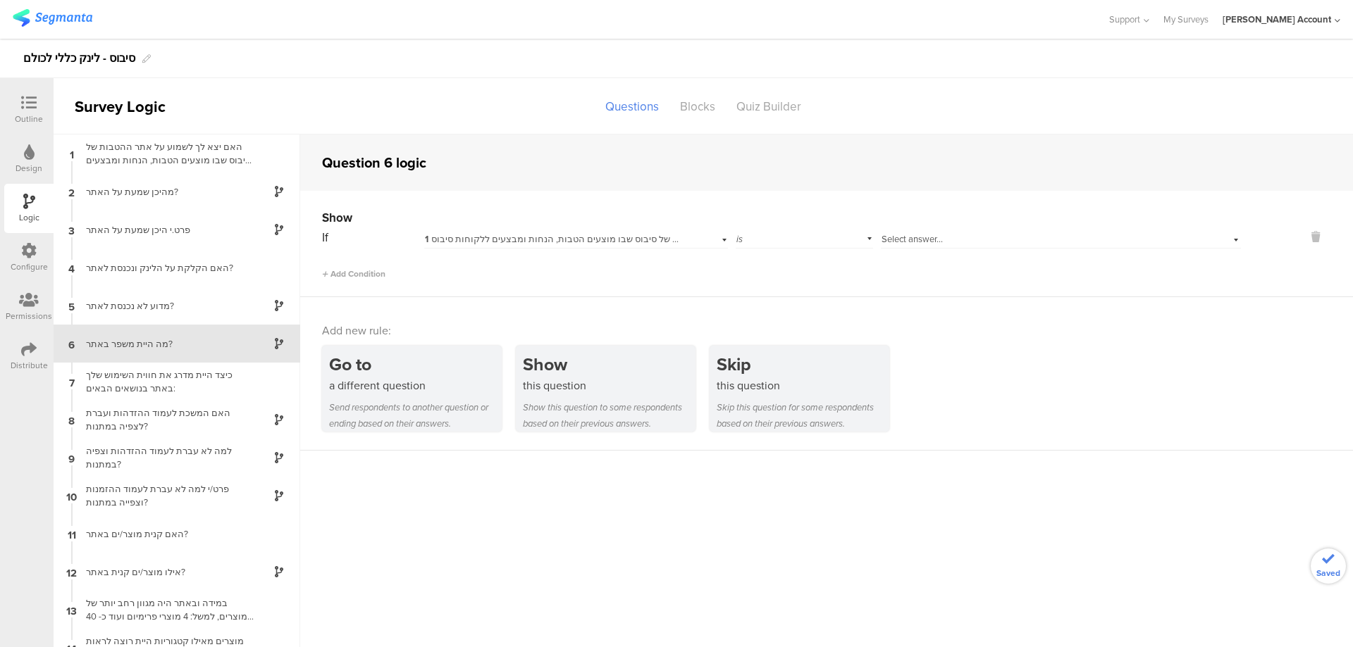
click at [493, 232] on span "1 האם יצא לך לשמוע על אתר ההטבות של סיבוס שבו מוצעים הטבות, הנחות ומבצעים ללקוח…" at bounding box center [622, 238] width 395 height 13
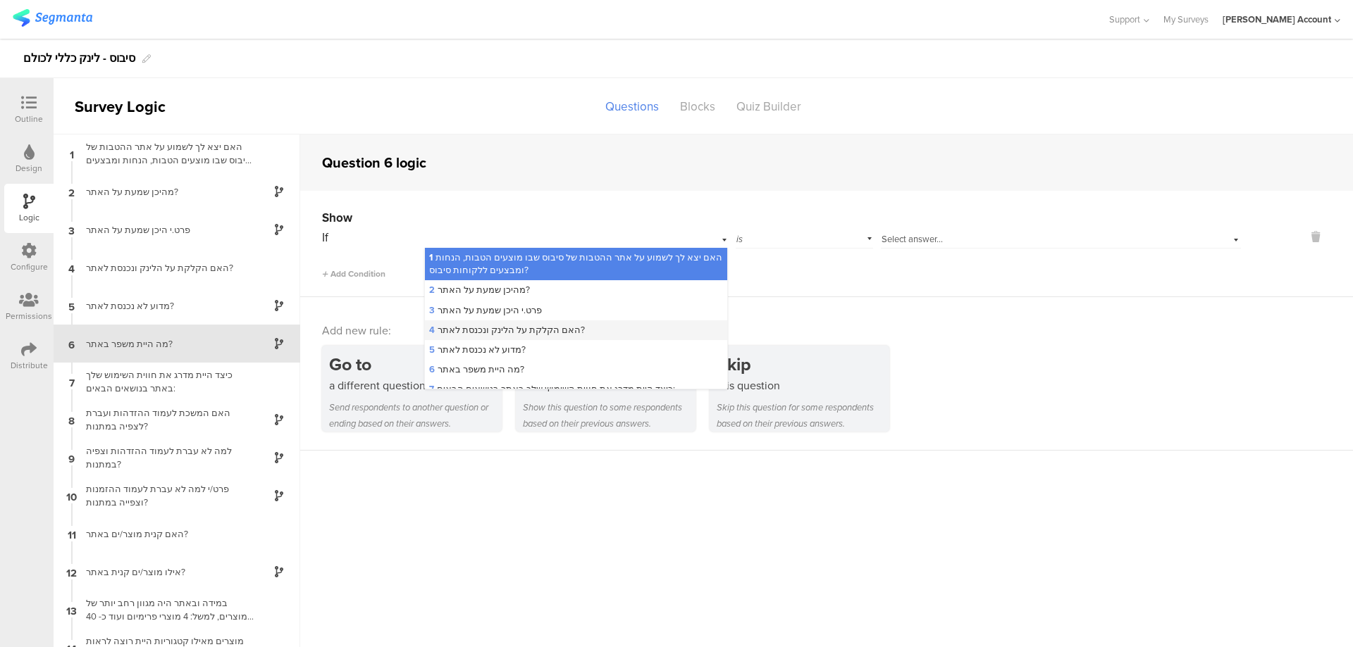
click at [510, 323] on span "4 האם הקלקת על הלינק ונכנסת לאתר?" at bounding box center [507, 329] width 156 height 13
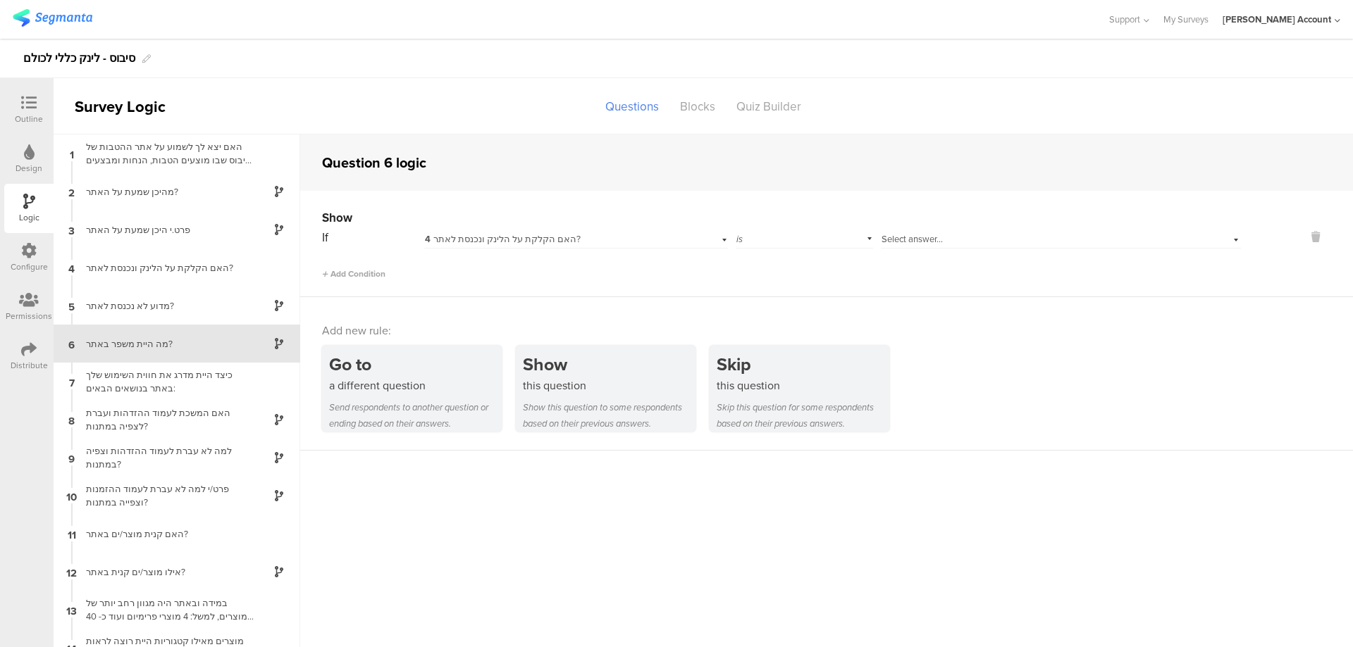
click at [913, 235] on span "Select answer..." at bounding box center [911, 238] width 61 height 13
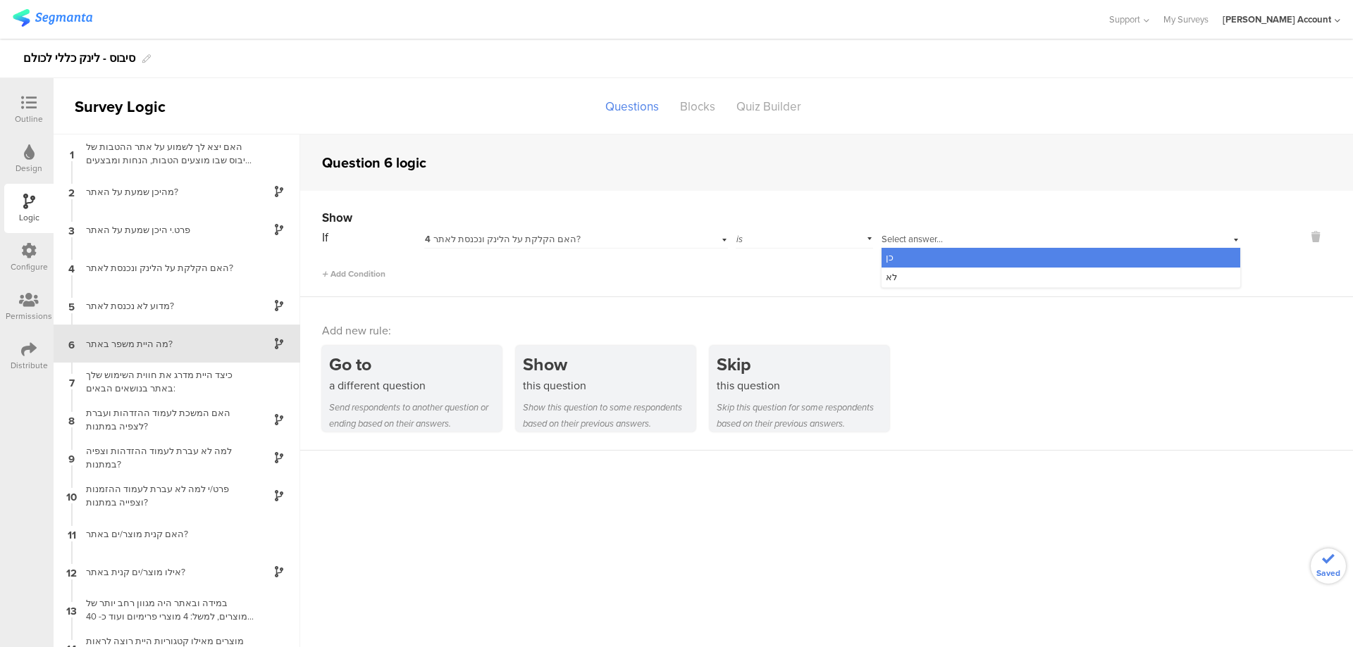
click at [921, 257] on div "כן" at bounding box center [1060, 258] width 359 height 20
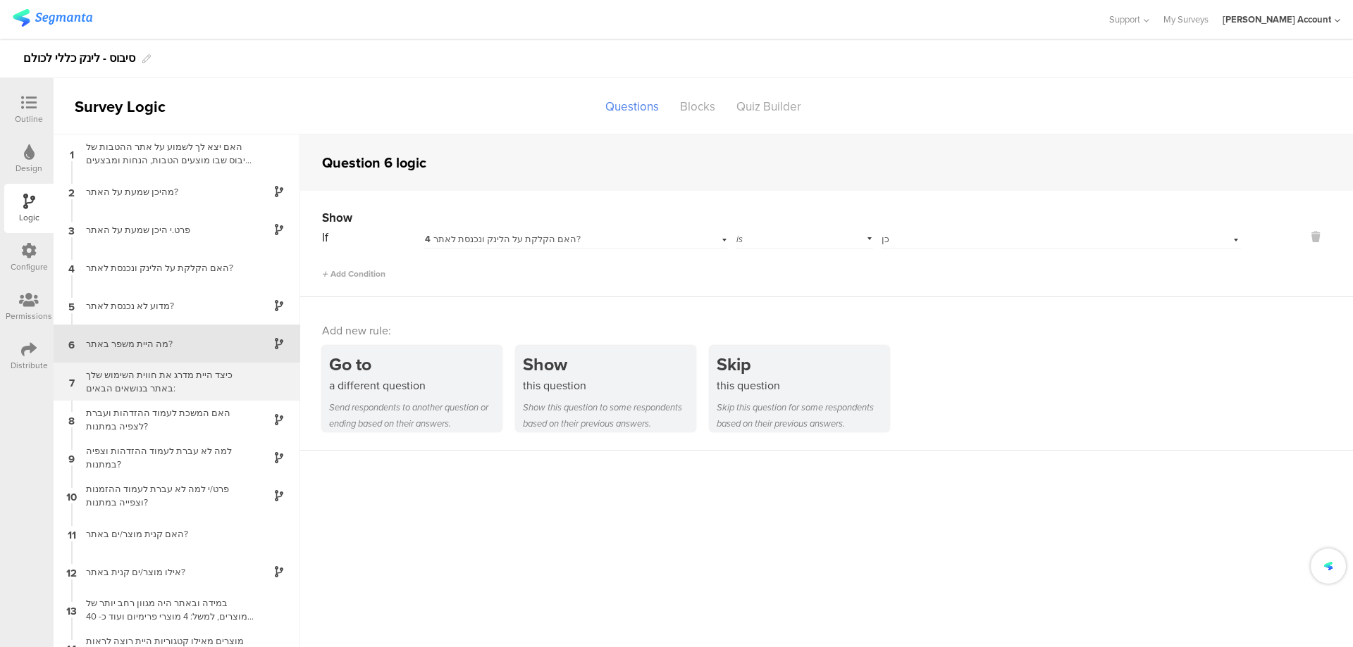
click at [183, 373] on div "כיצד היית מדרג את חווית השימוש שלך באתר בנושאים הבאים:" at bounding box center [165, 381] width 176 height 27
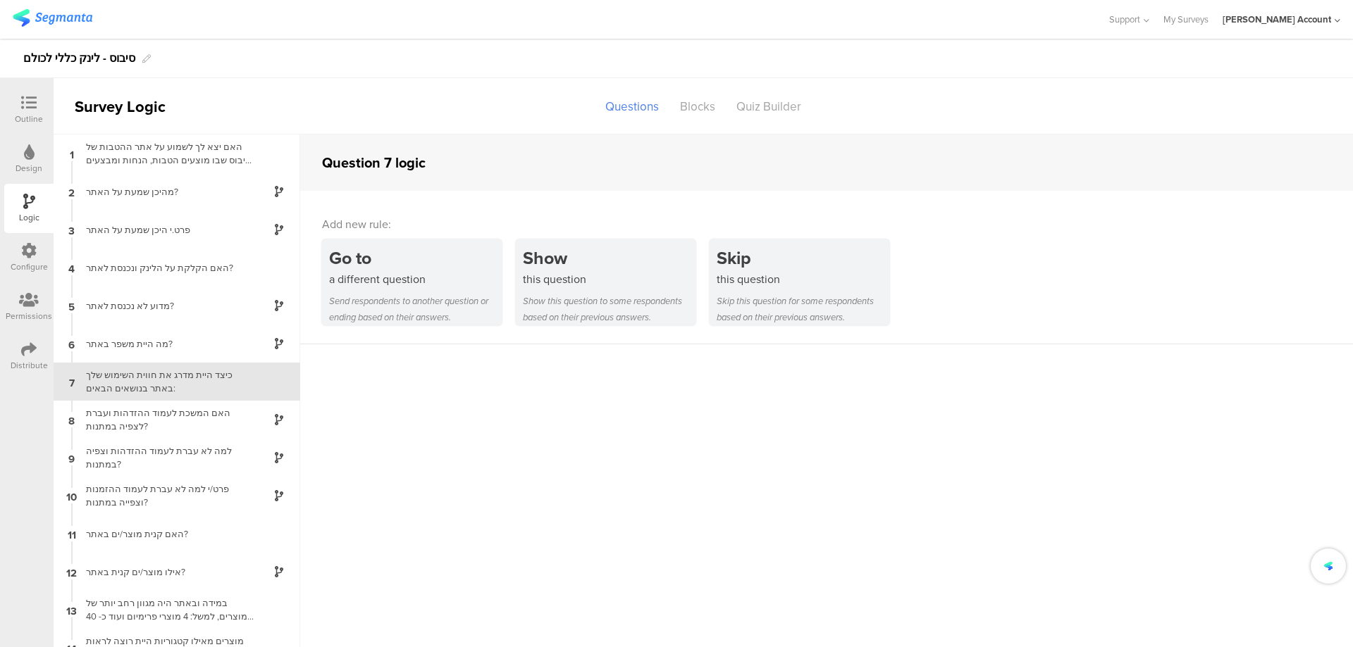
scroll to position [19, 0]
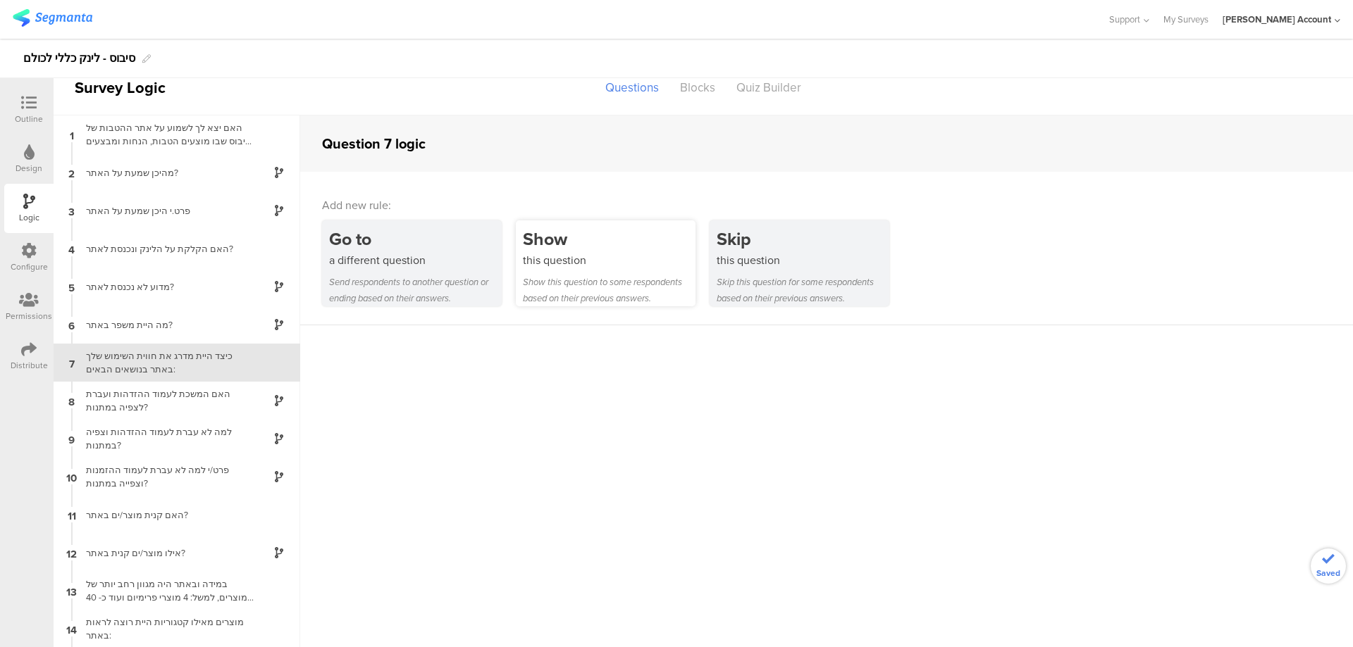
click at [576, 252] on div "this question" at bounding box center [609, 260] width 173 height 16
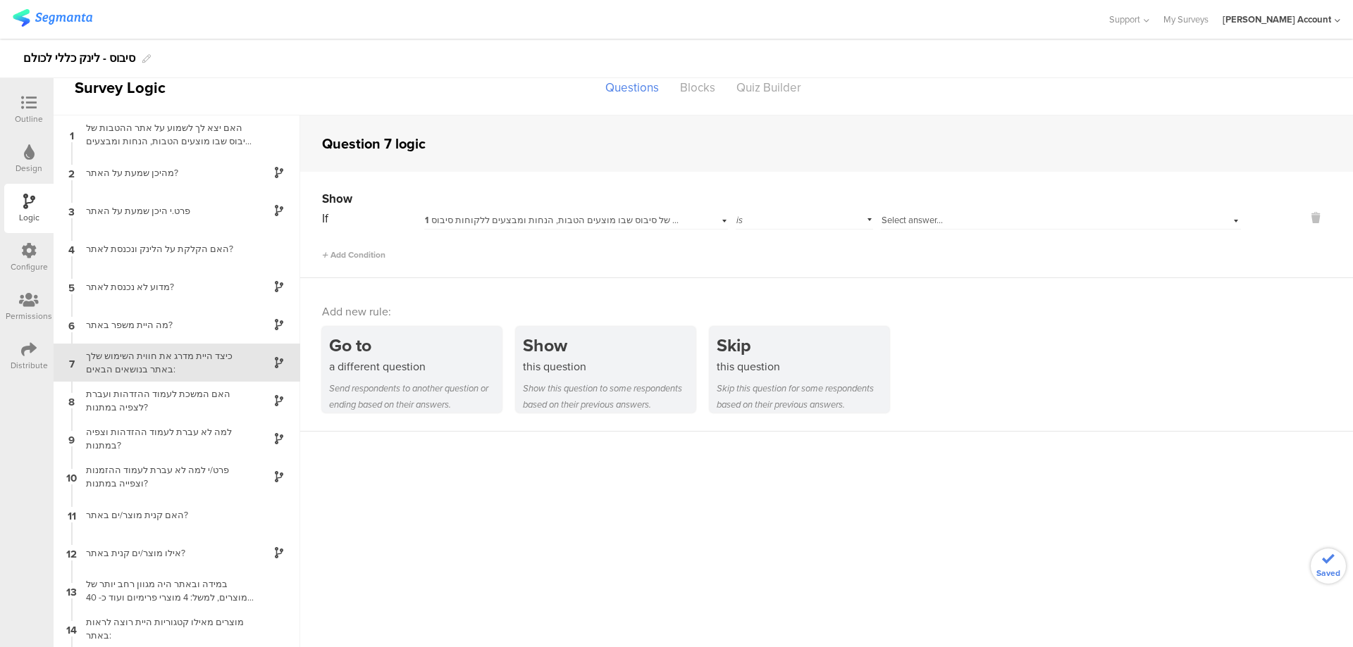
click at [516, 213] on div "1 האם יצא לך לשמוע על אתר ההטבות של סיבוס שבו מוצעים הטבות, הנחות ומבצעים ללקוח…" at bounding box center [575, 219] width 303 height 22
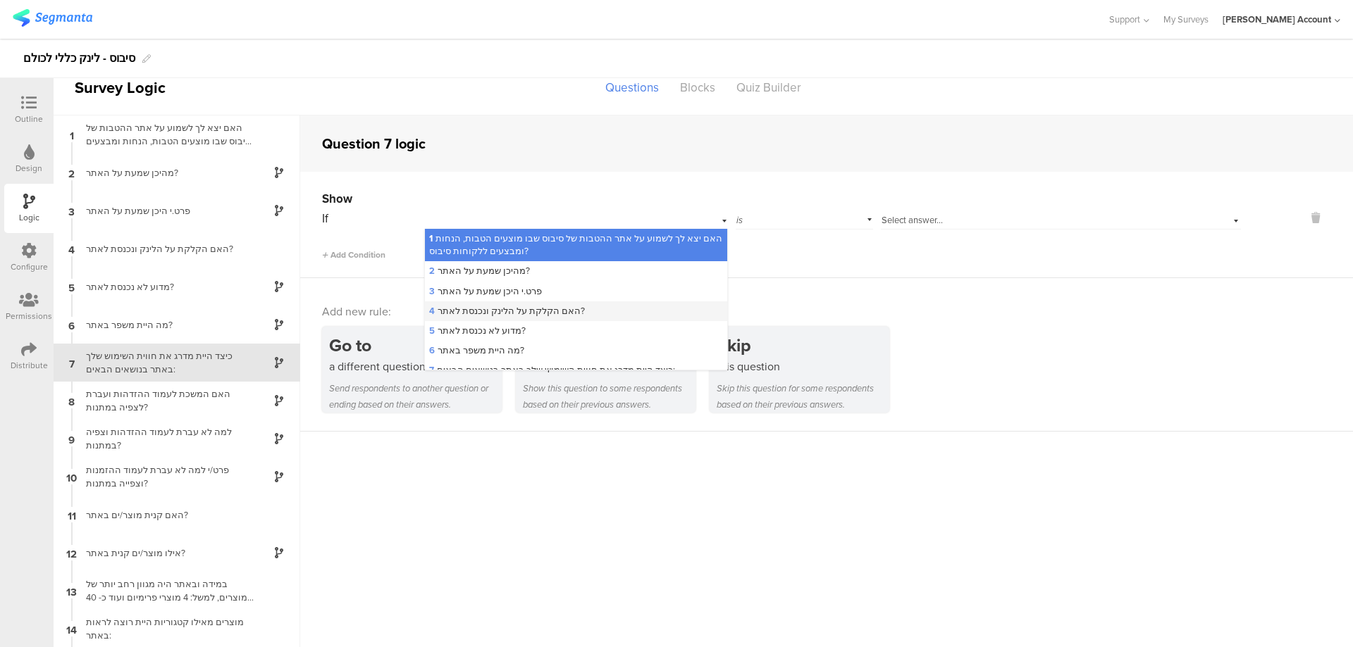
click at [521, 310] on span "4 האם הקלקת על הלינק ונכנסת לאתר?" at bounding box center [507, 310] width 156 height 13
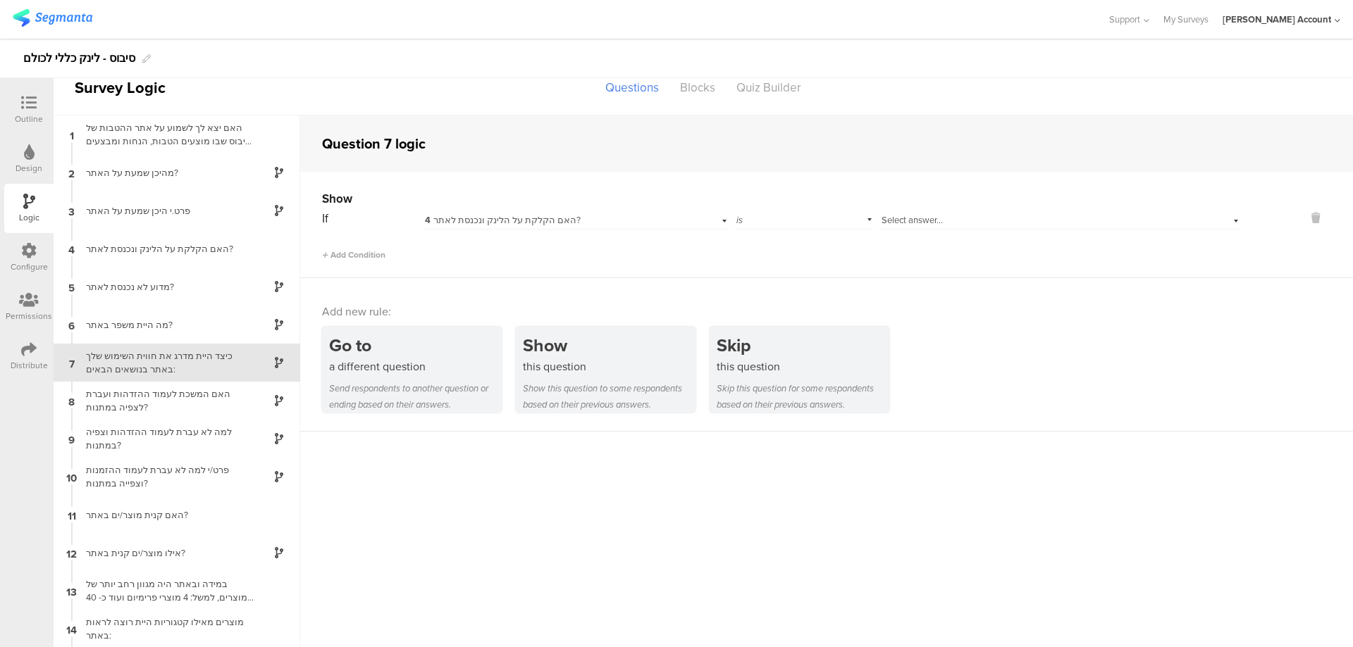
click at [886, 219] on span "Select answer..." at bounding box center [911, 219] width 61 height 13
click at [910, 240] on div "כן" at bounding box center [1060, 239] width 359 height 20
click at [151, 395] on div "האם המשכת לעמוד ההזדהות ועברת לצפיה במתנות?" at bounding box center [165, 400] width 176 height 27
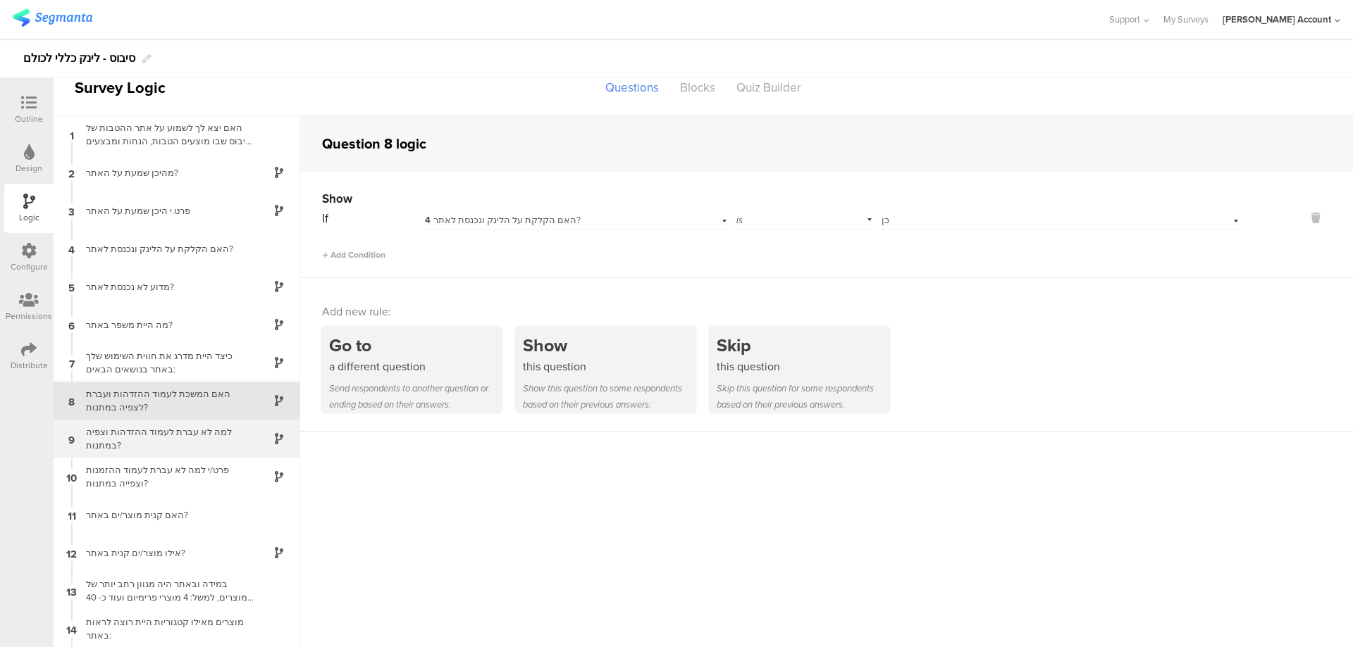
scroll to position [1, 0]
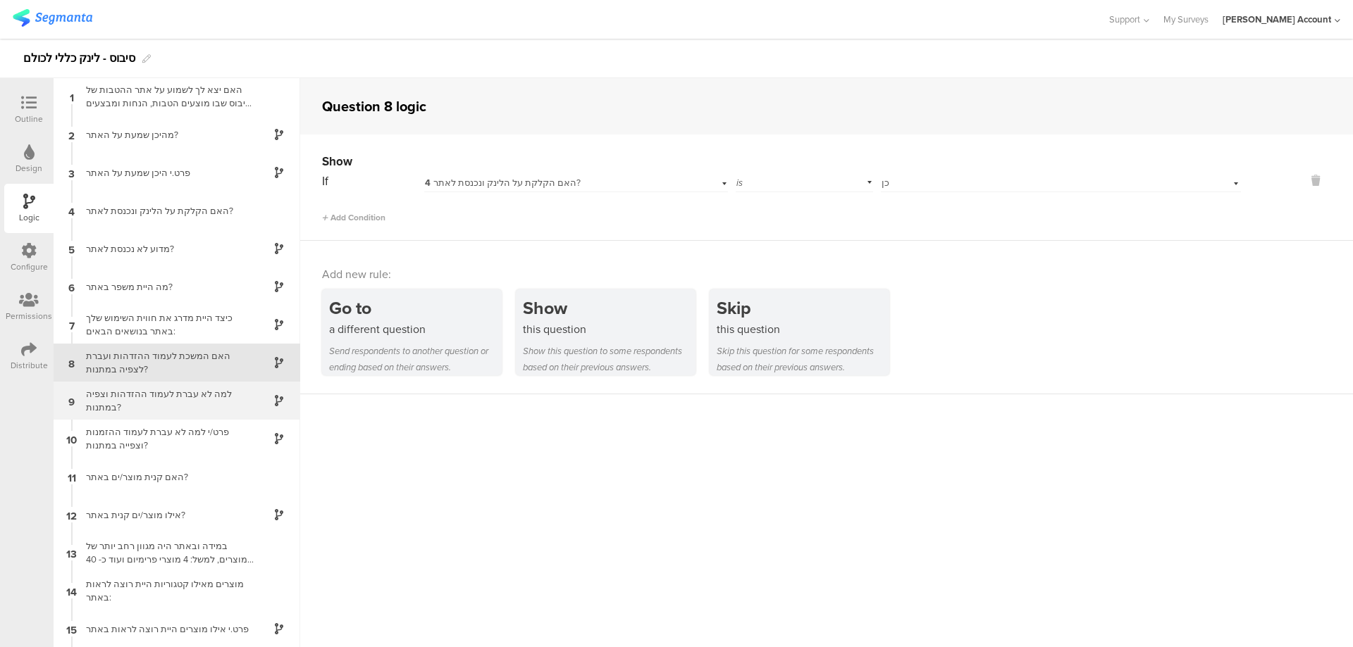
click at [220, 399] on div "למה לא עברת לעמוד ההזדהות וצפיה במתנות?" at bounding box center [165, 400] width 176 height 27
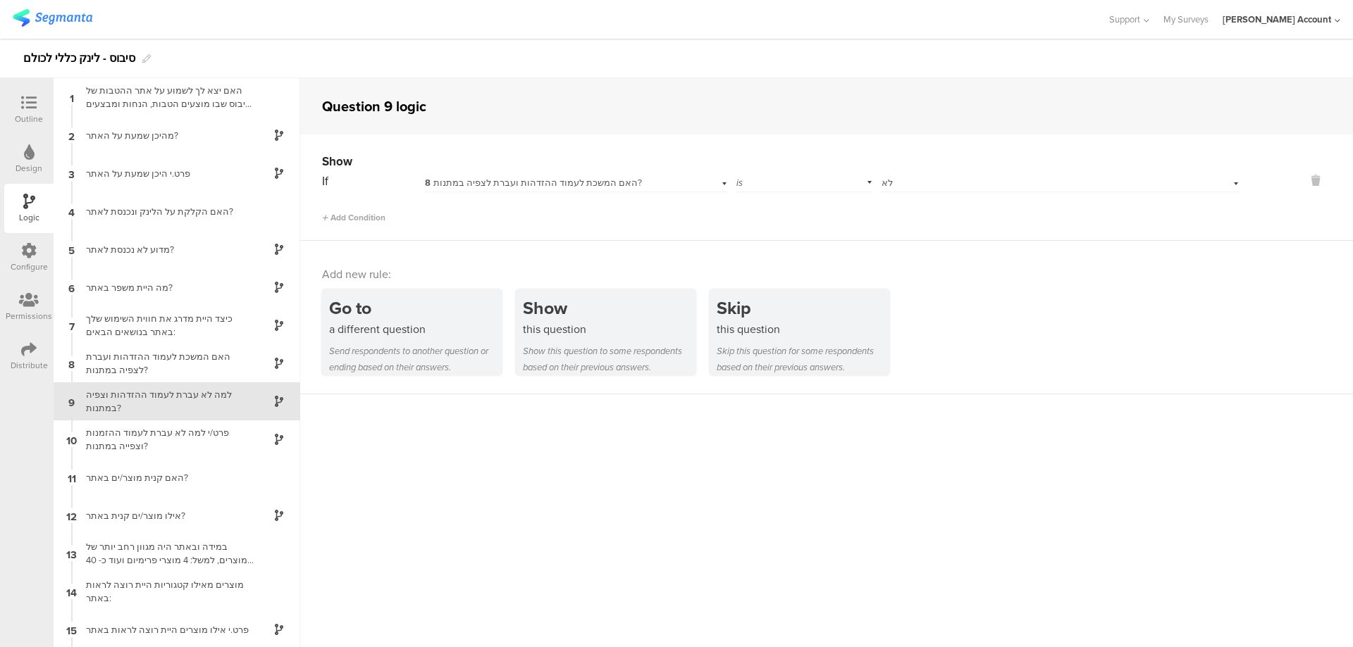
scroll to position [39, 0]
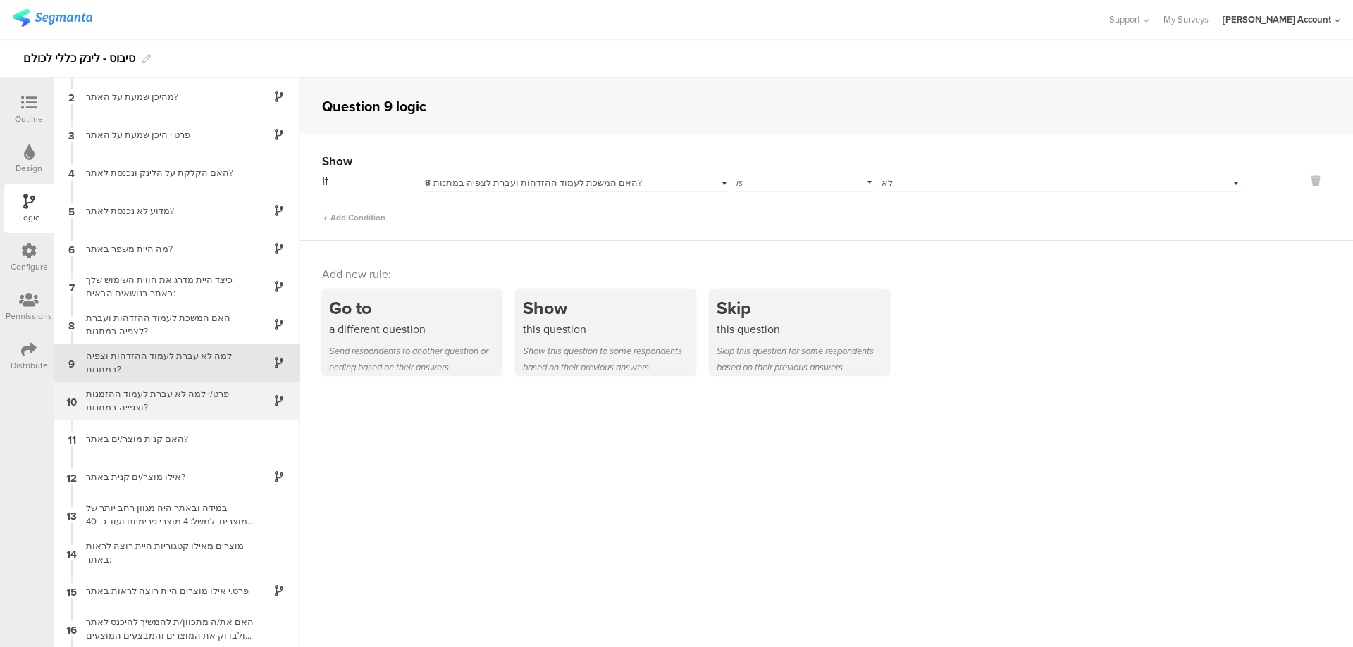
click at [220, 402] on div "פרט/י למה לא עברת לעמוד ההזמנות וצפייה במתנות?" at bounding box center [165, 400] width 176 height 27
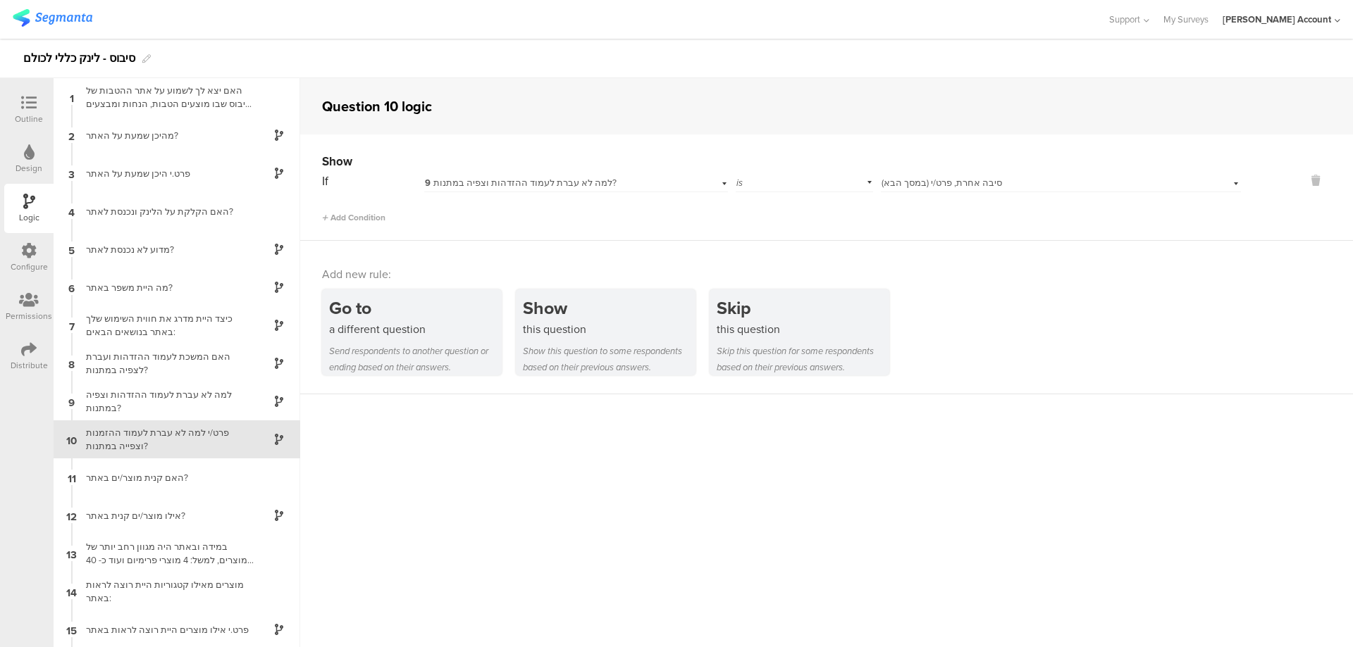
scroll to position [77, 0]
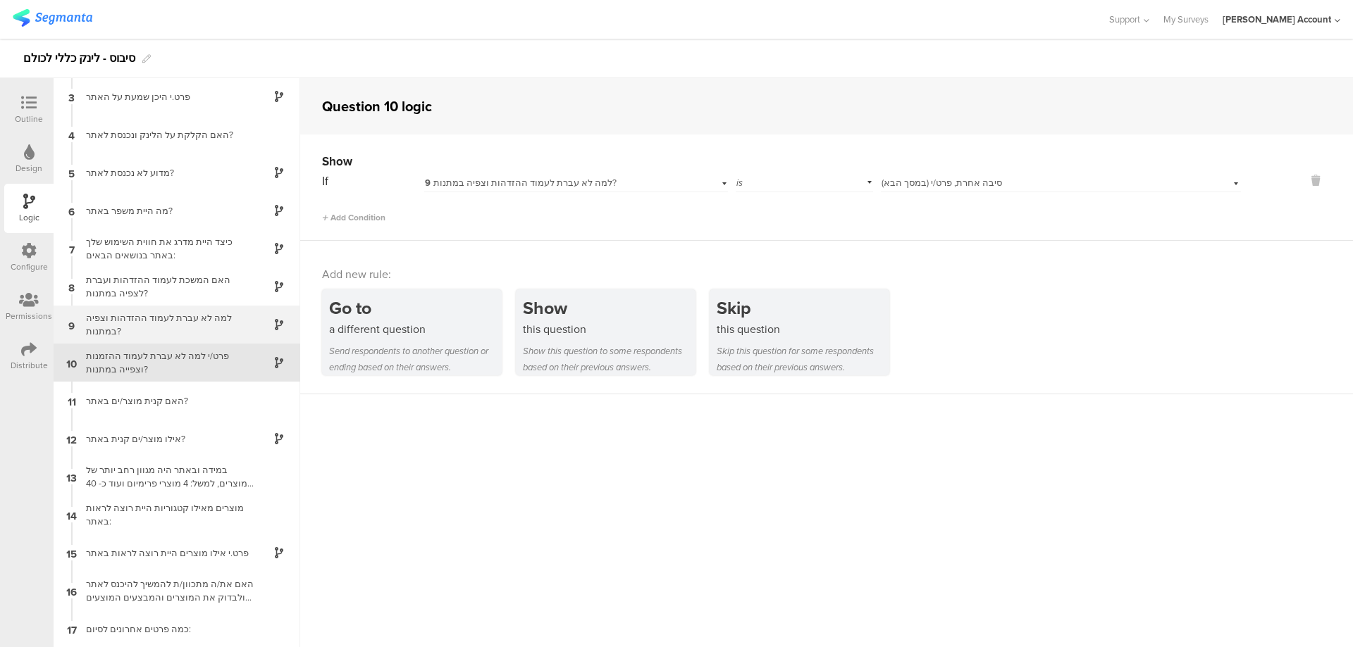
click at [182, 327] on div "למה לא עברת לעמוד ההזדהות וצפיה במתנות?" at bounding box center [165, 324] width 176 height 27
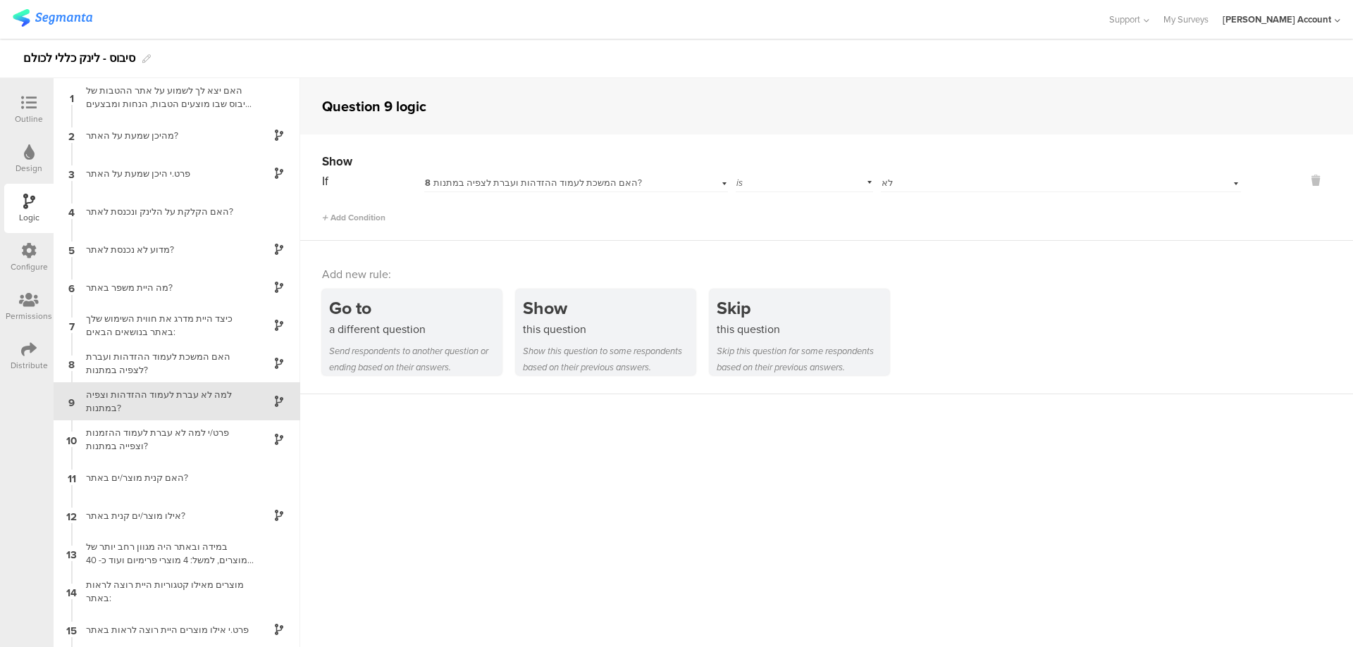
scroll to position [39, 0]
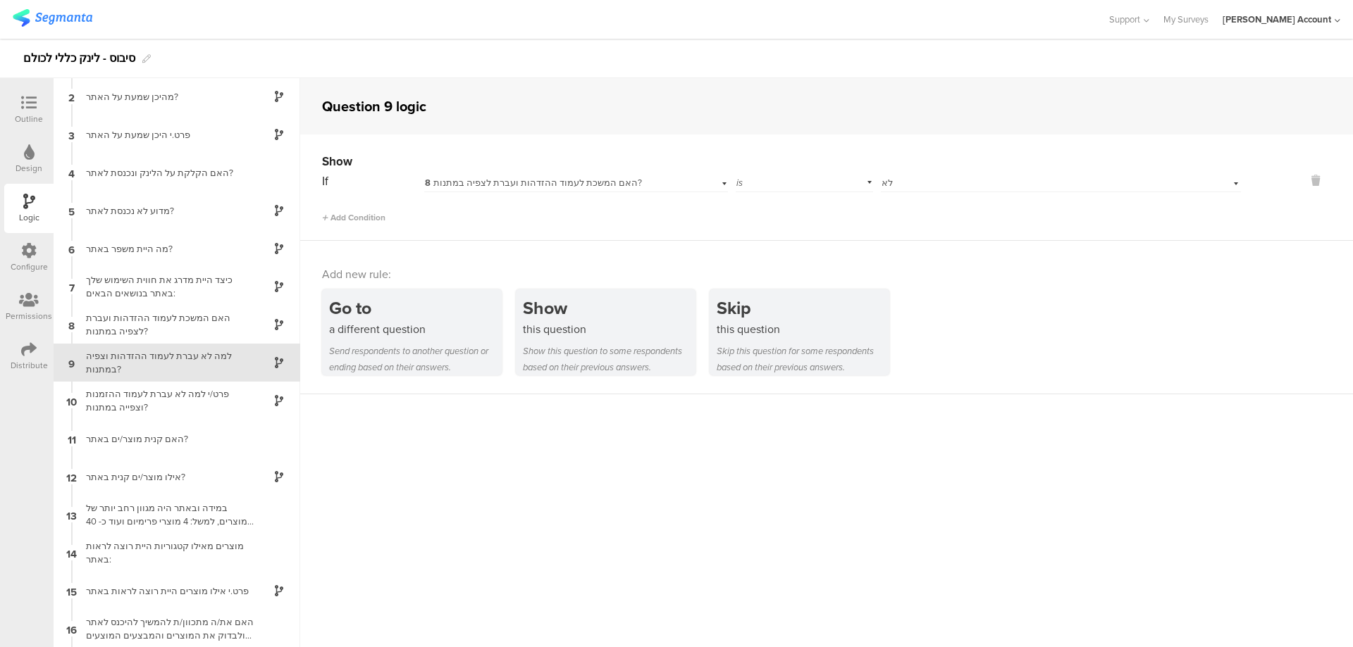
click at [30, 107] on icon at bounding box center [28, 102] width 15 height 15
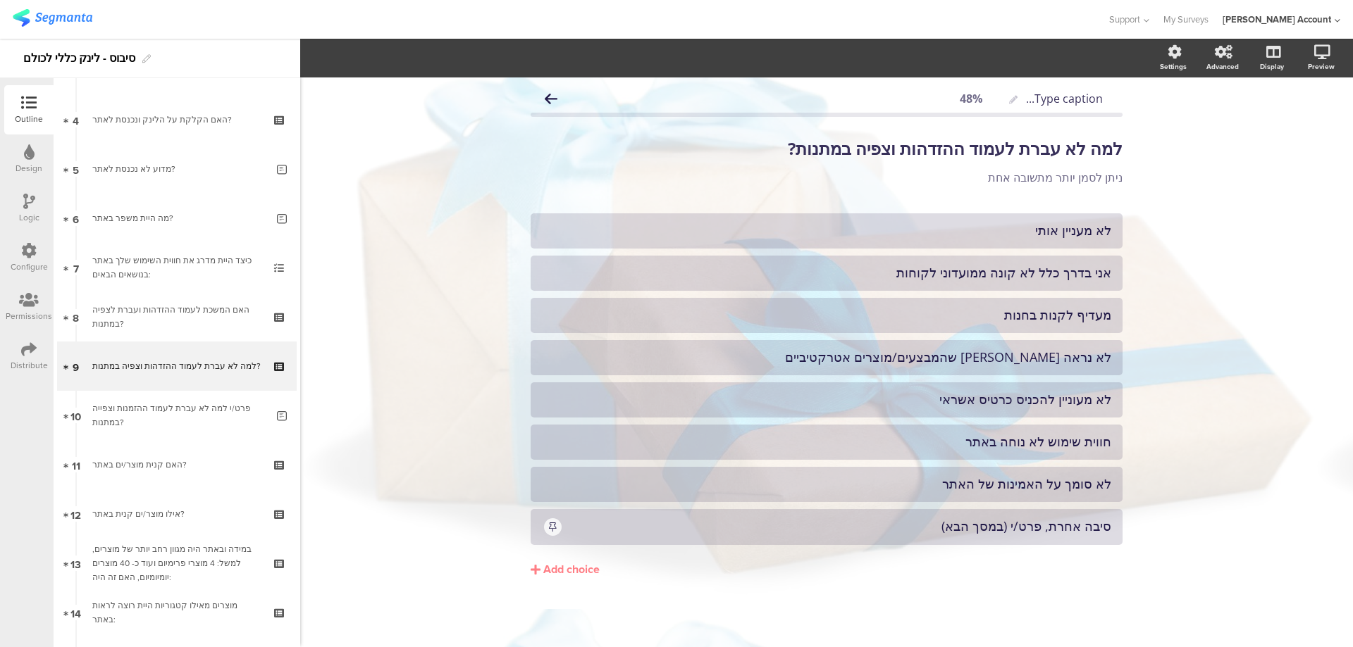
scroll to position [191, 0]
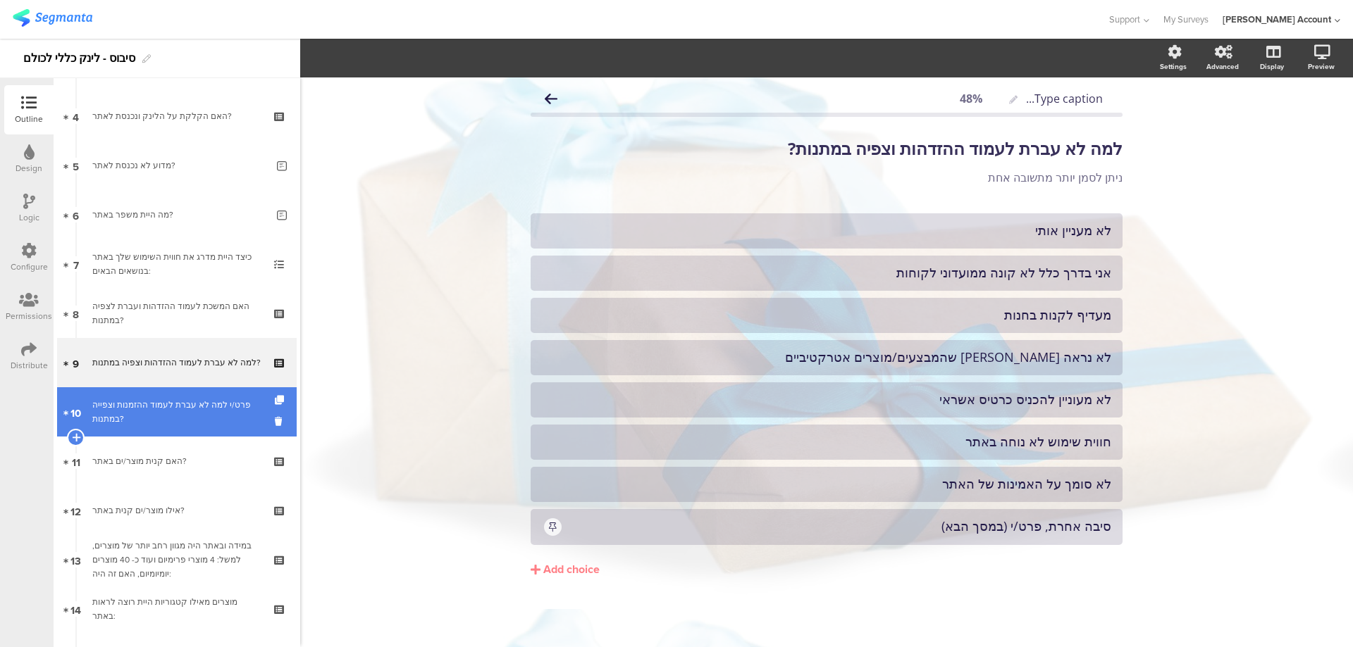
click at [219, 410] on div "פרט/י למה לא עברת לעמוד ההזמנות וצפייה במתנות?" at bounding box center [179, 412] width 174 height 28
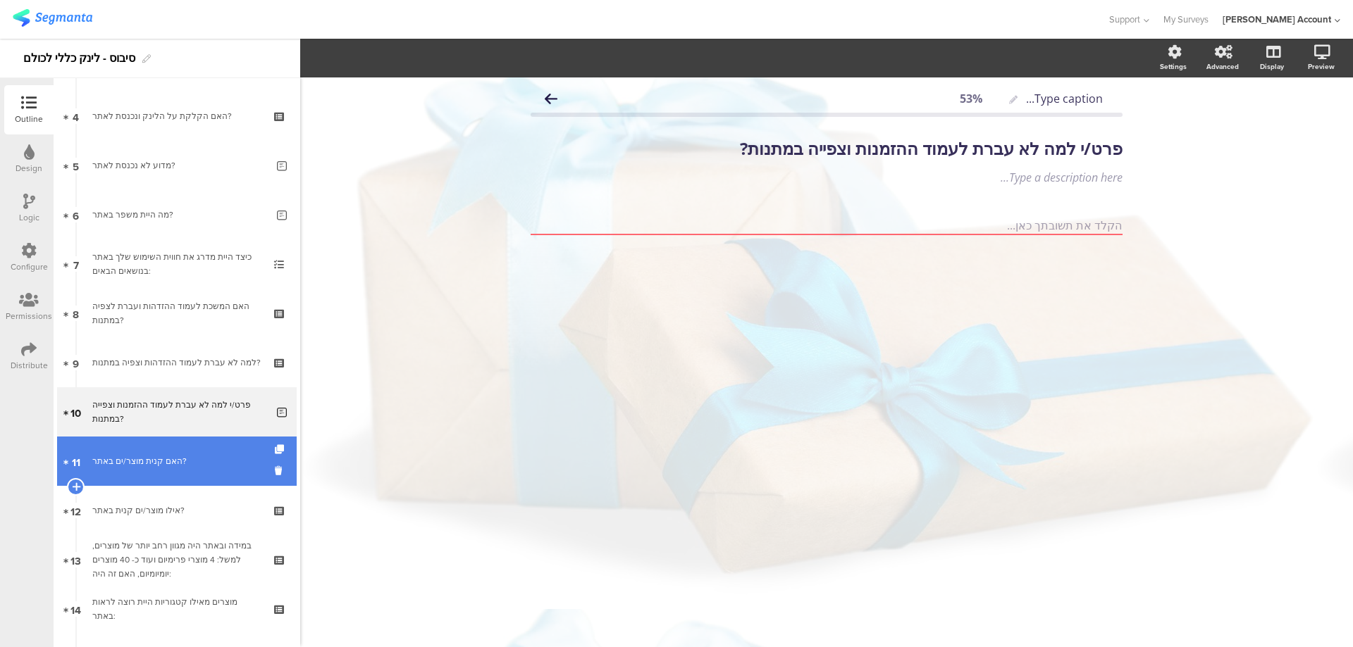
click at [209, 457] on div "האם קנית מוצר/ים באתר?" at bounding box center [176, 461] width 168 height 14
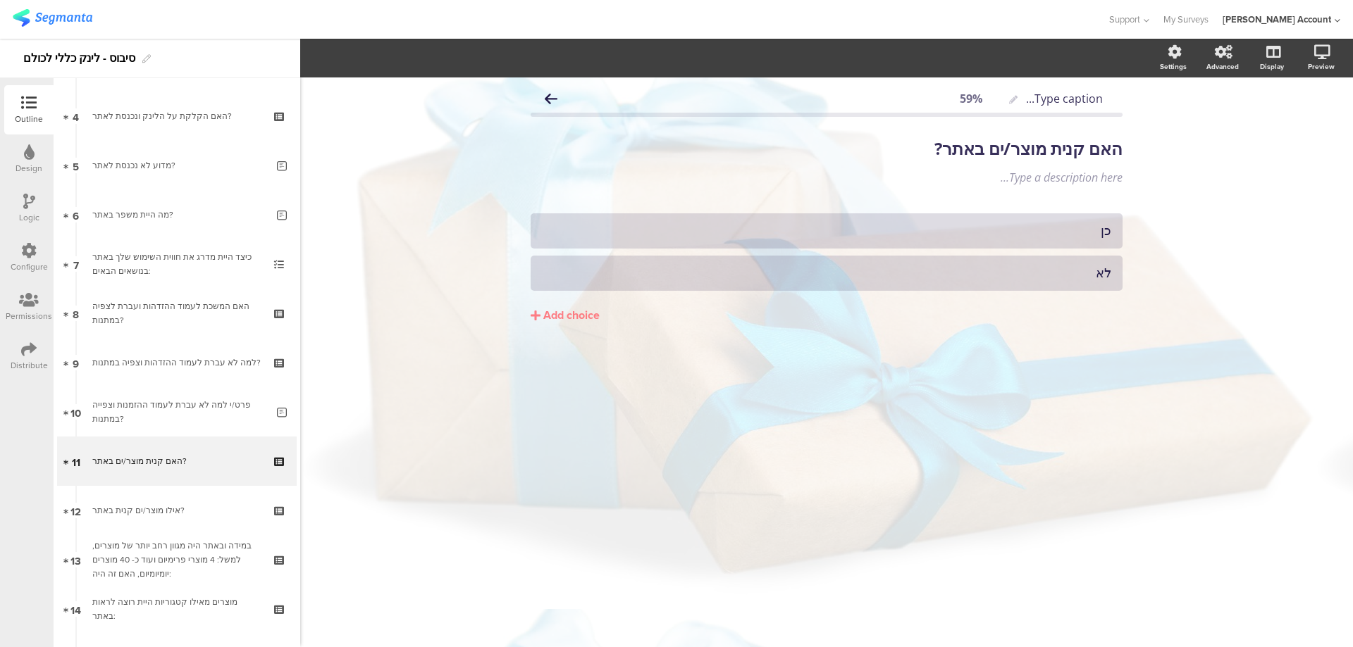
click at [26, 209] on div at bounding box center [29, 203] width 12 height 18
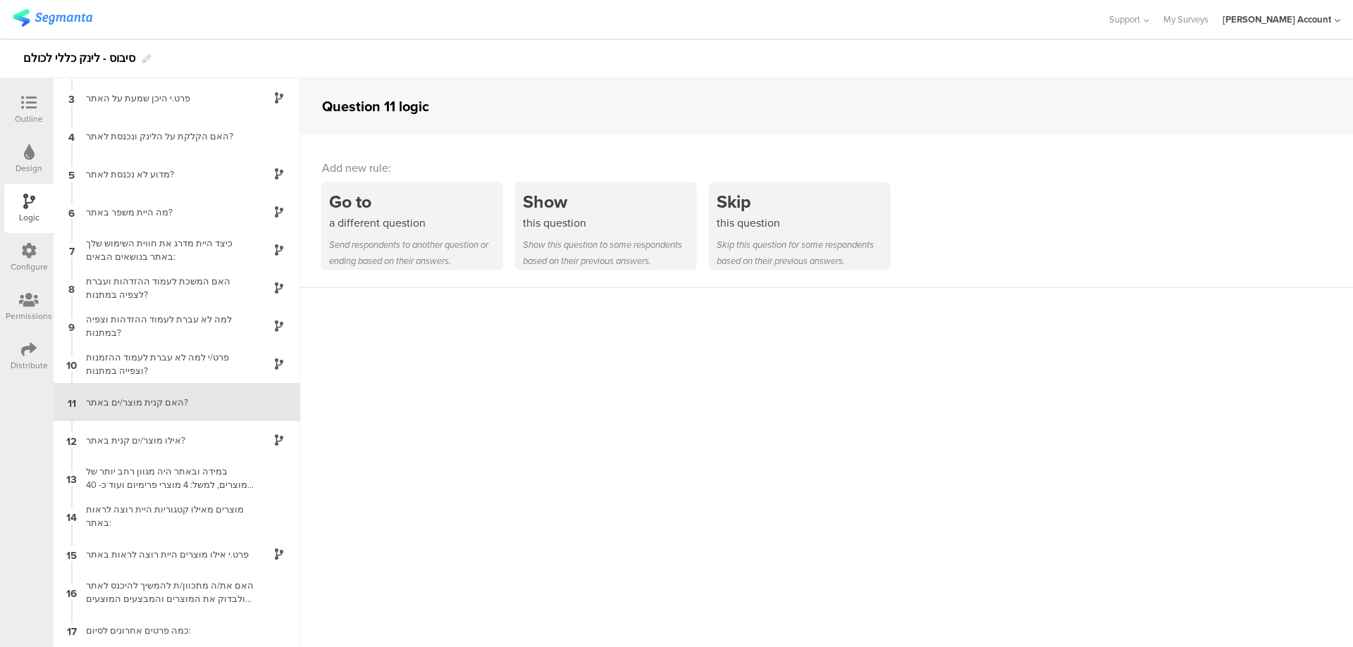
scroll to position [77, 0]
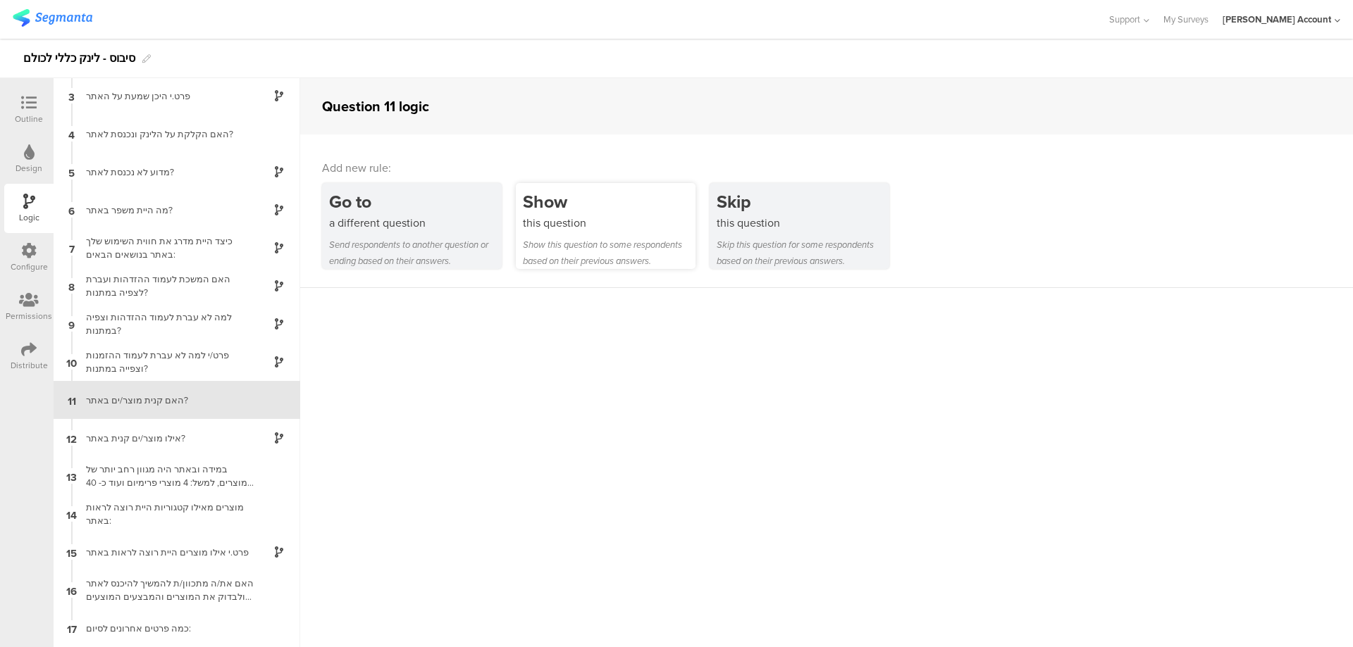
click at [593, 215] on div "this question" at bounding box center [609, 223] width 173 height 16
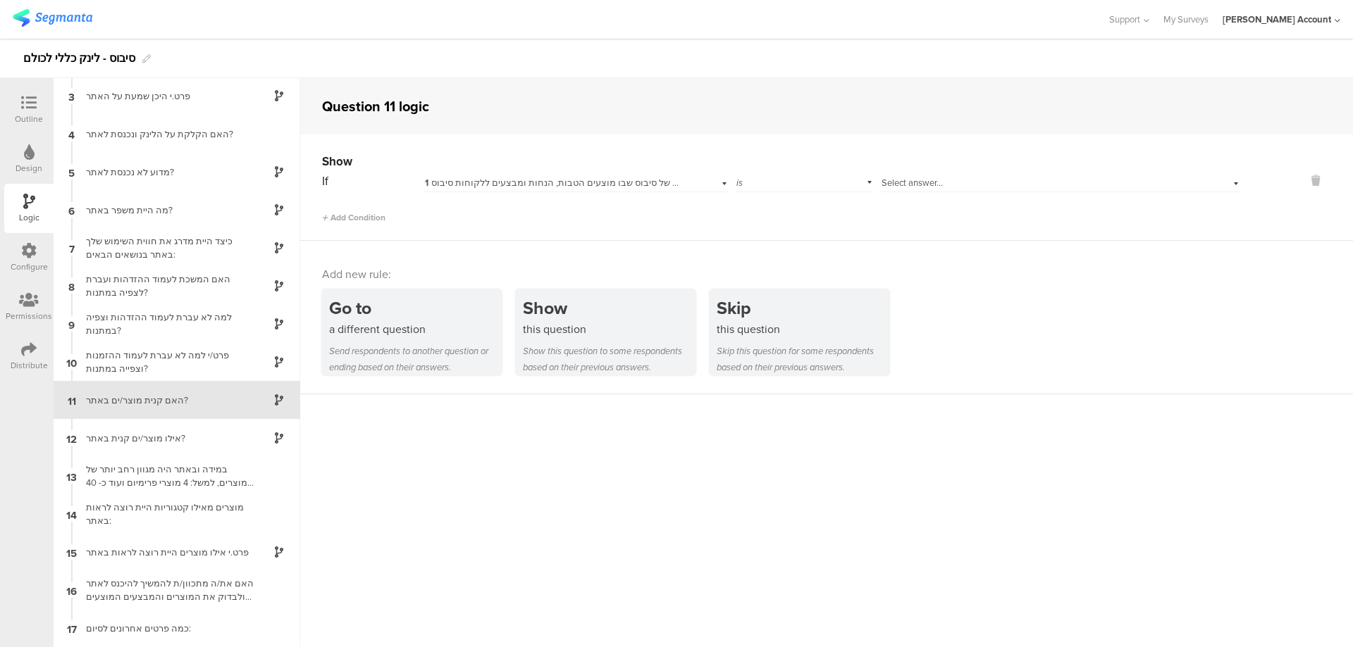
click at [607, 181] on span "1 האם יצא לך לשמוע על אתר ההטבות של סיבוס שבו מוצעים הטבות, הנחות ומבצעים ללקוח…" at bounding box center [622, 182] width 395 height 13
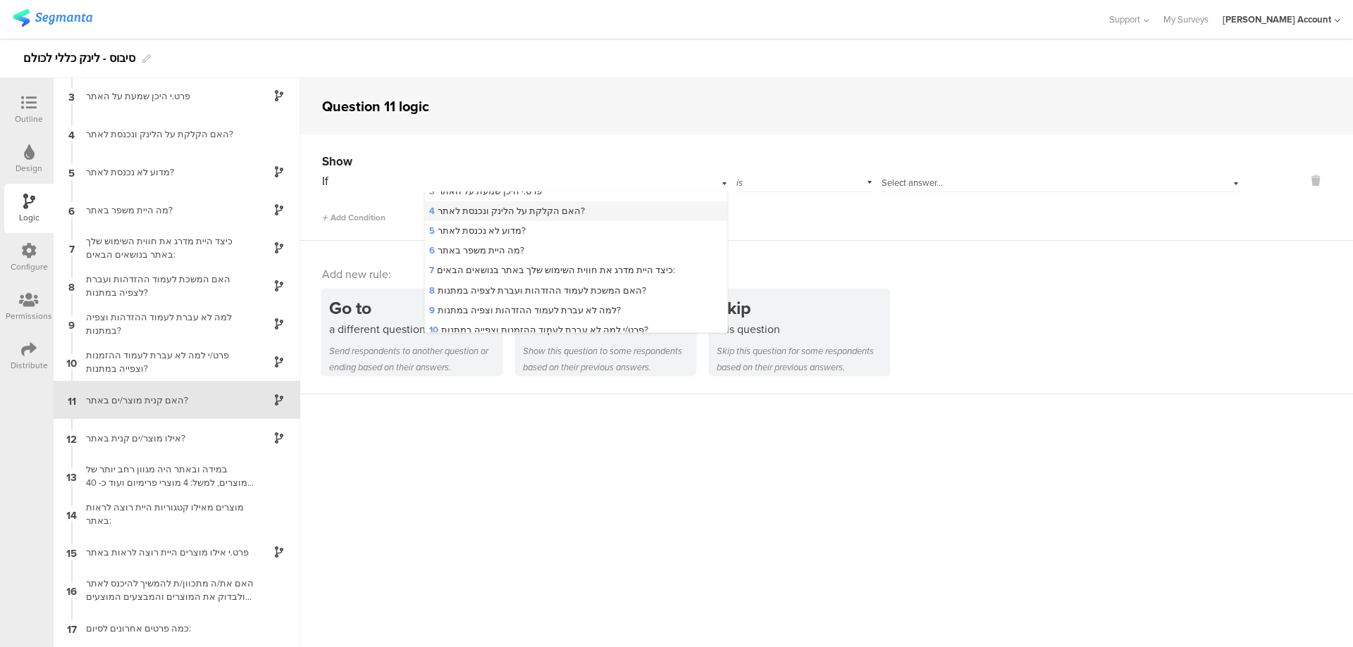
scroll to position [94, 0]
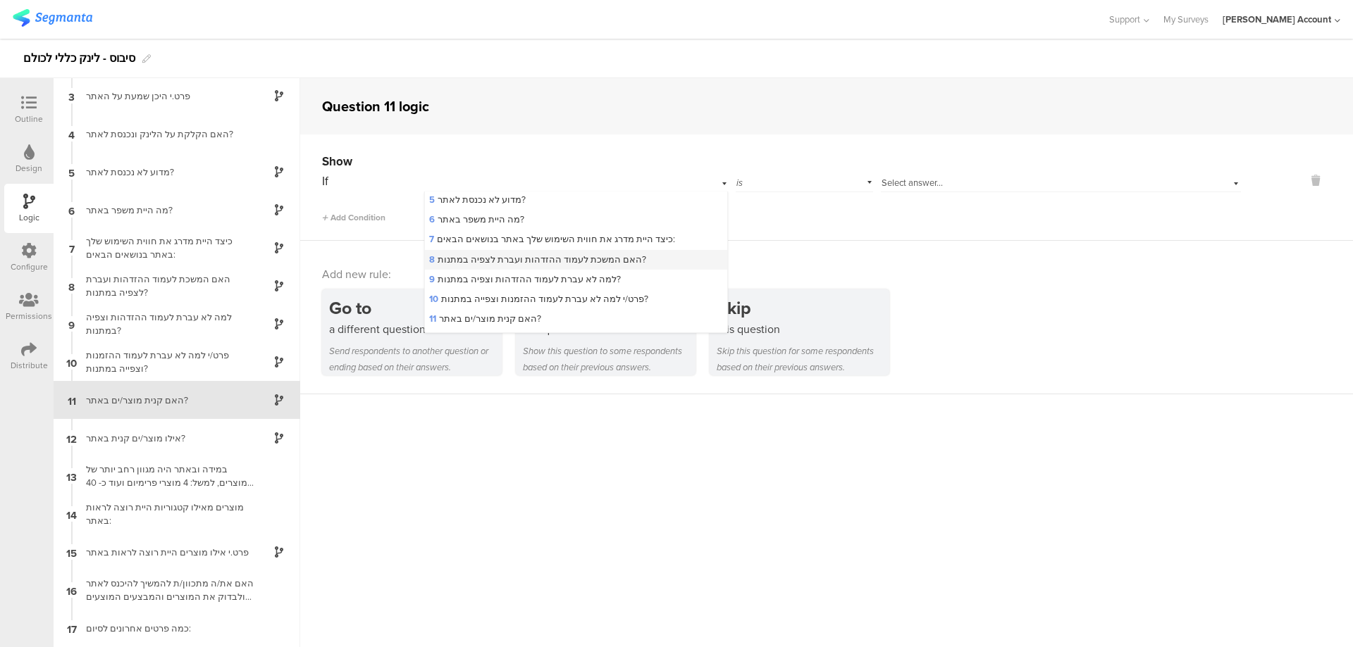
click at [597, 254] on span "8 האם המשכת לעמוד ההזדהות ועברת לצפיה במתנות?" at bounding box center [537, 259] width 217 height 13
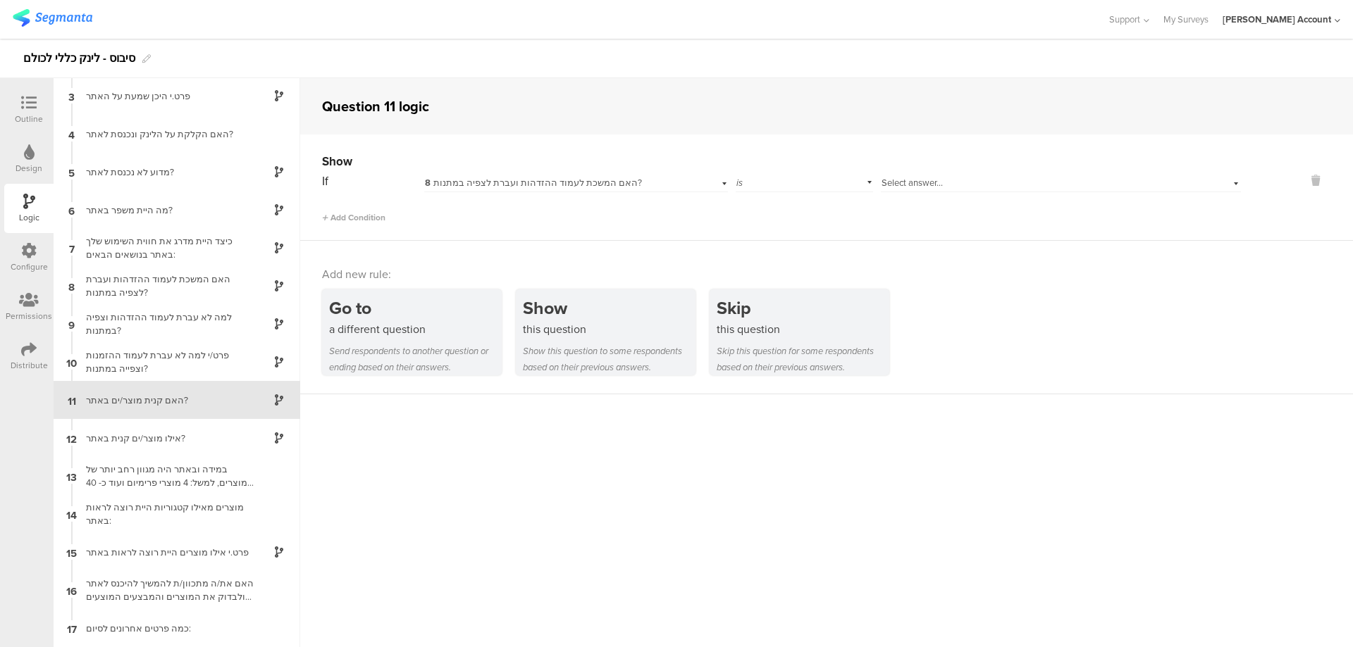
click at [925, 183] on span "Select answer..." at bounding box center [911, 182] width 61 height 13
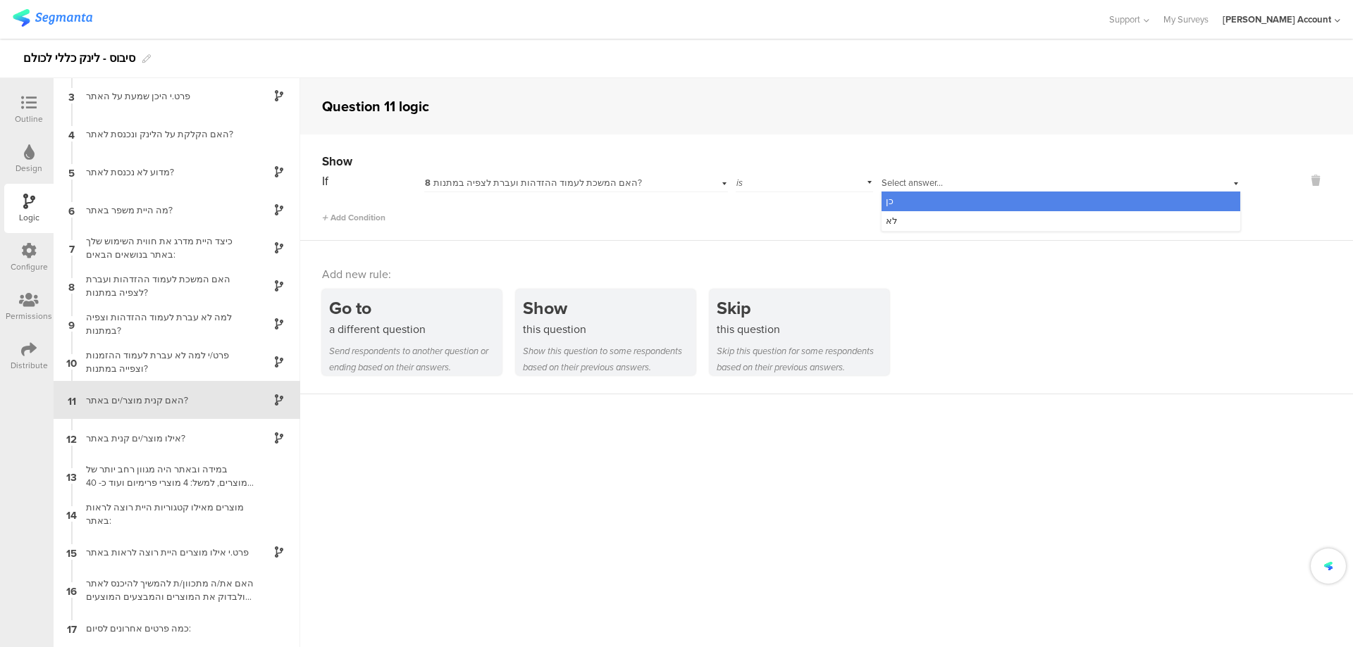
click at [939, 201] on div "כן" at bounding box center [1060, 202] width 359 height 20
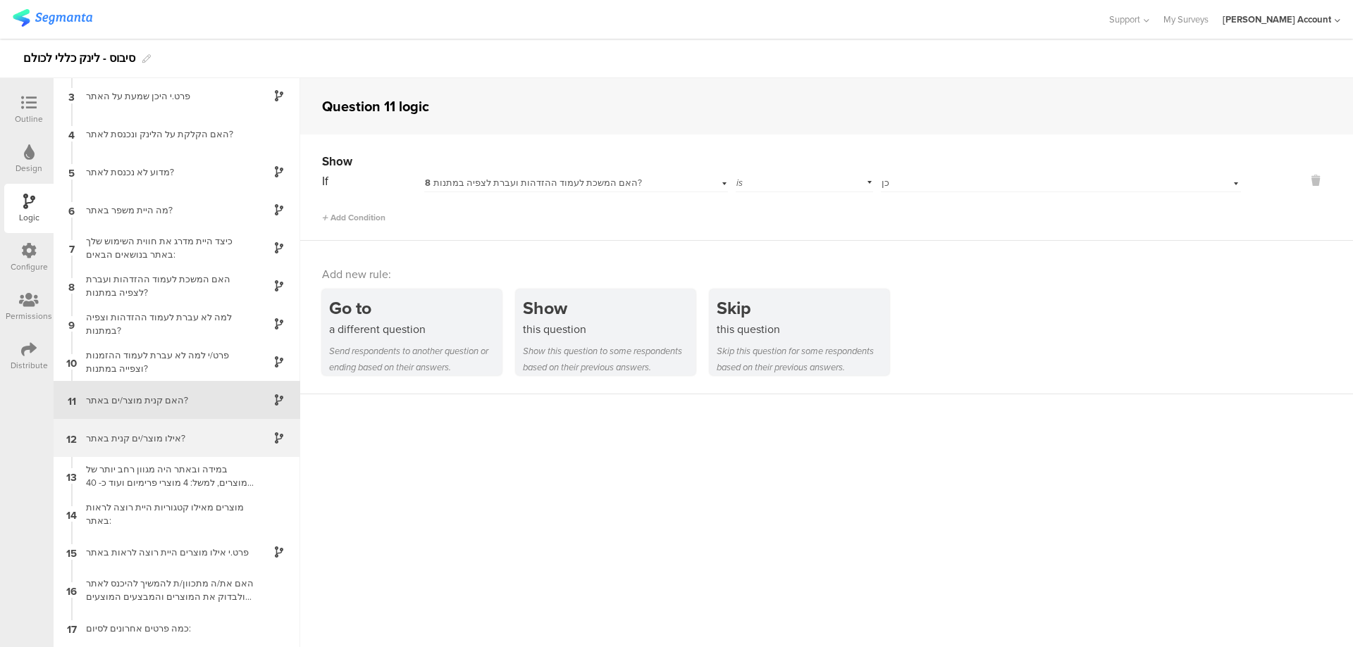
click at [213, 438] on div "אילו מוצר/ים קנית באתר?" at bounding box center [165, 438] width 176 height 13
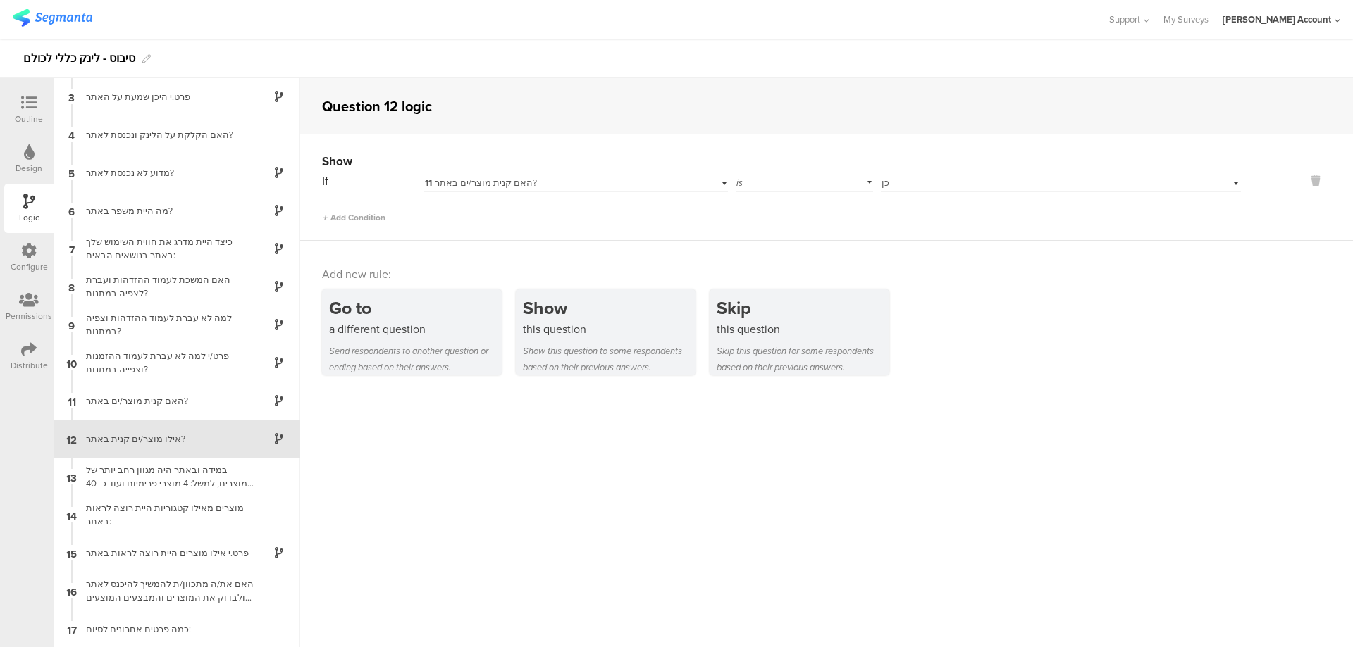
scroll to position [77, 0]
click at [182, 437] on div "אילו מוצר/ים קנית באתר?" at bounding box center [165, 438] width 176 height 13
click at [33, 108] on icon at bounding box center [28, 102] width 15 height 15
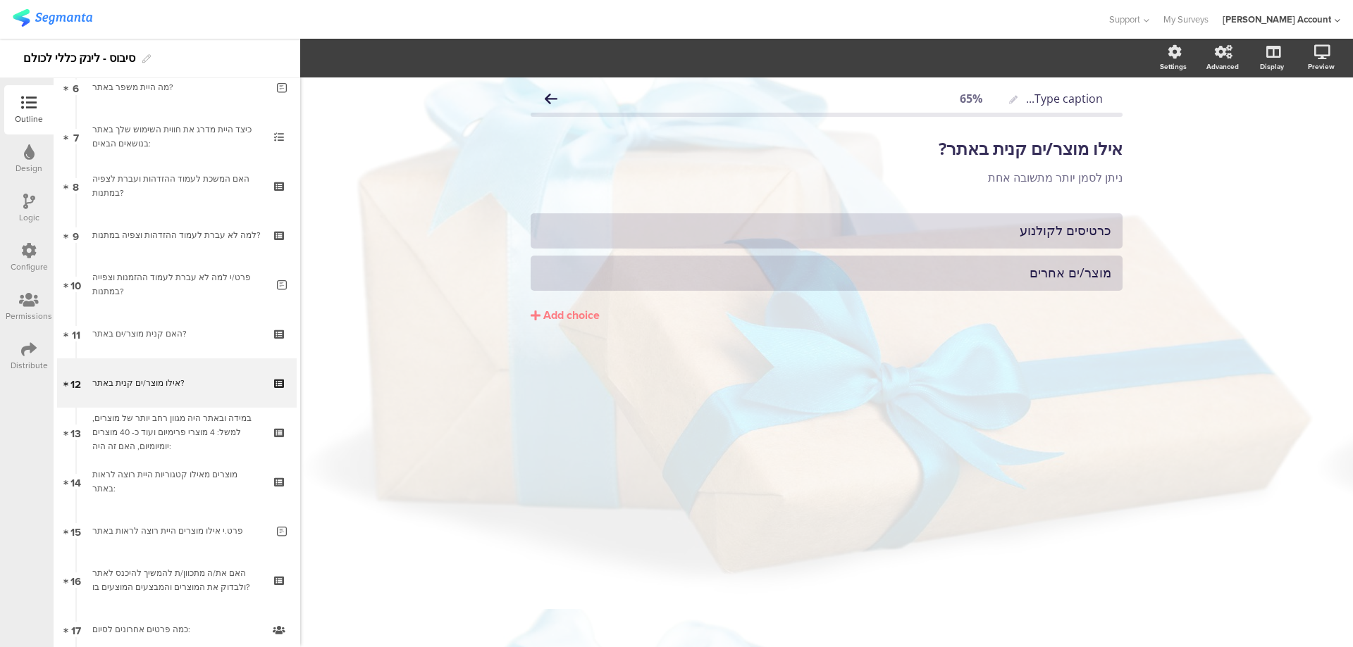
scroll to position [339, 0]
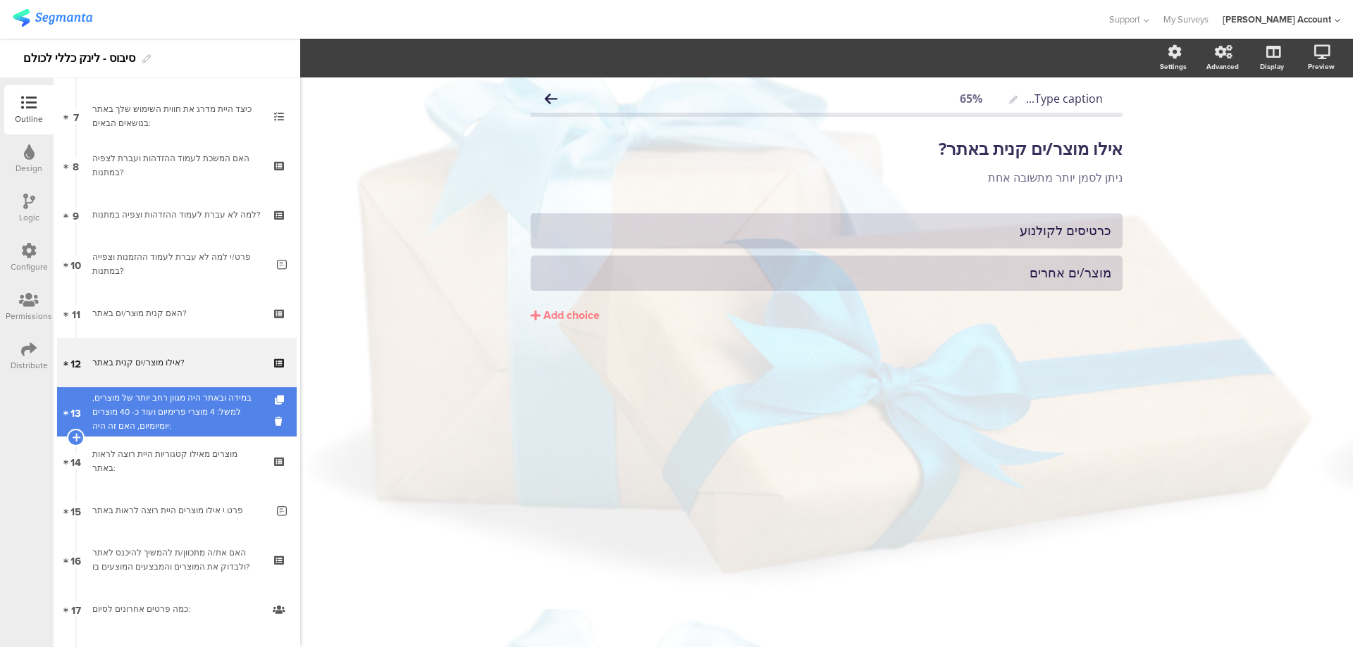
click at [195, 402] on div "במידה ובאתר היה מגוון רחב יותר של מוצרים, למשל: 4 מוצרי פרימיום ועוד כ- 40 מוצר…" at bounding box center [176, 412] width 168 height 42
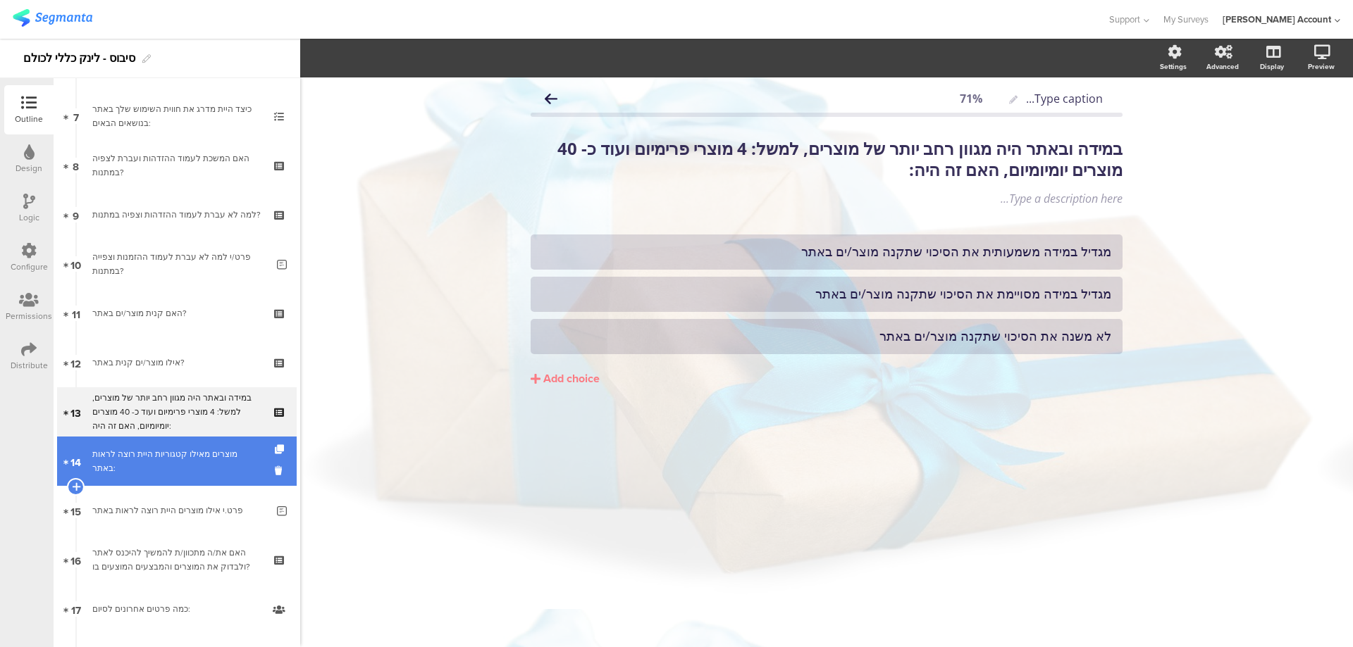
click at [190, 471] on link "14 מוצרים מאילו קטגוריות היית רוצה לראות באתר:" at bounding box center [177, 461] width 240 height 49
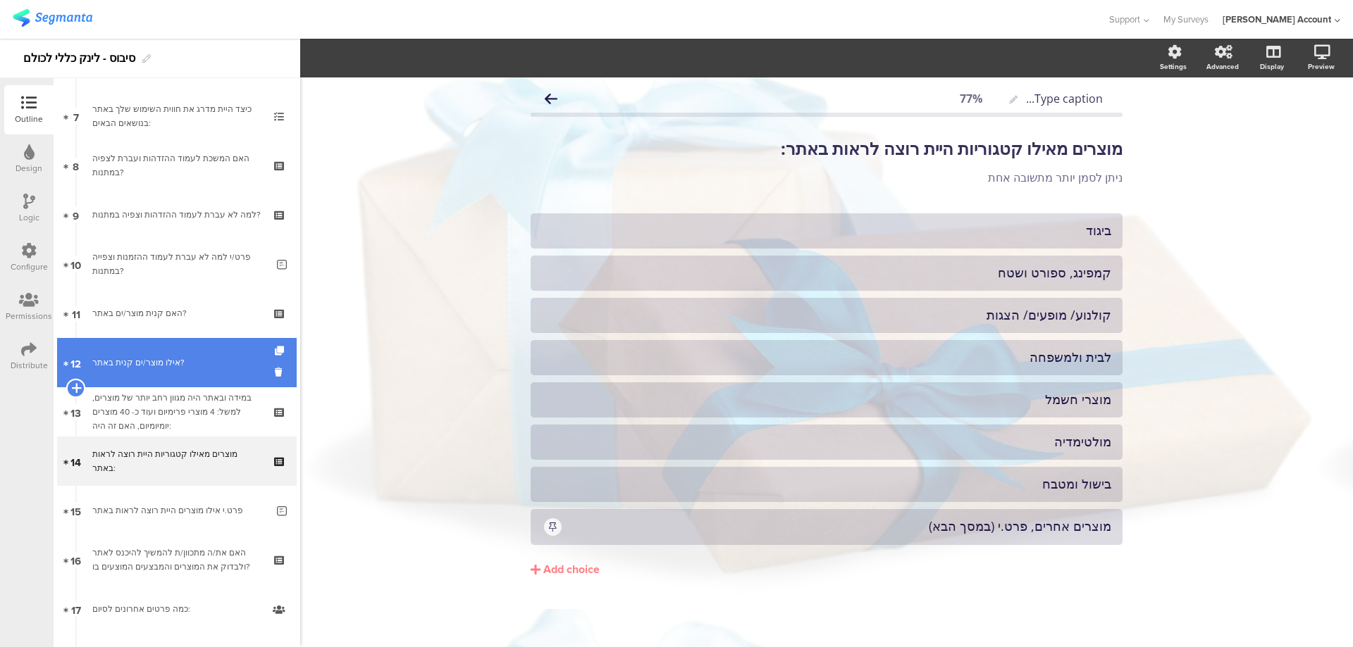
click at [76, 387] on icon at bounding box center [75, 388] width 9 height 13
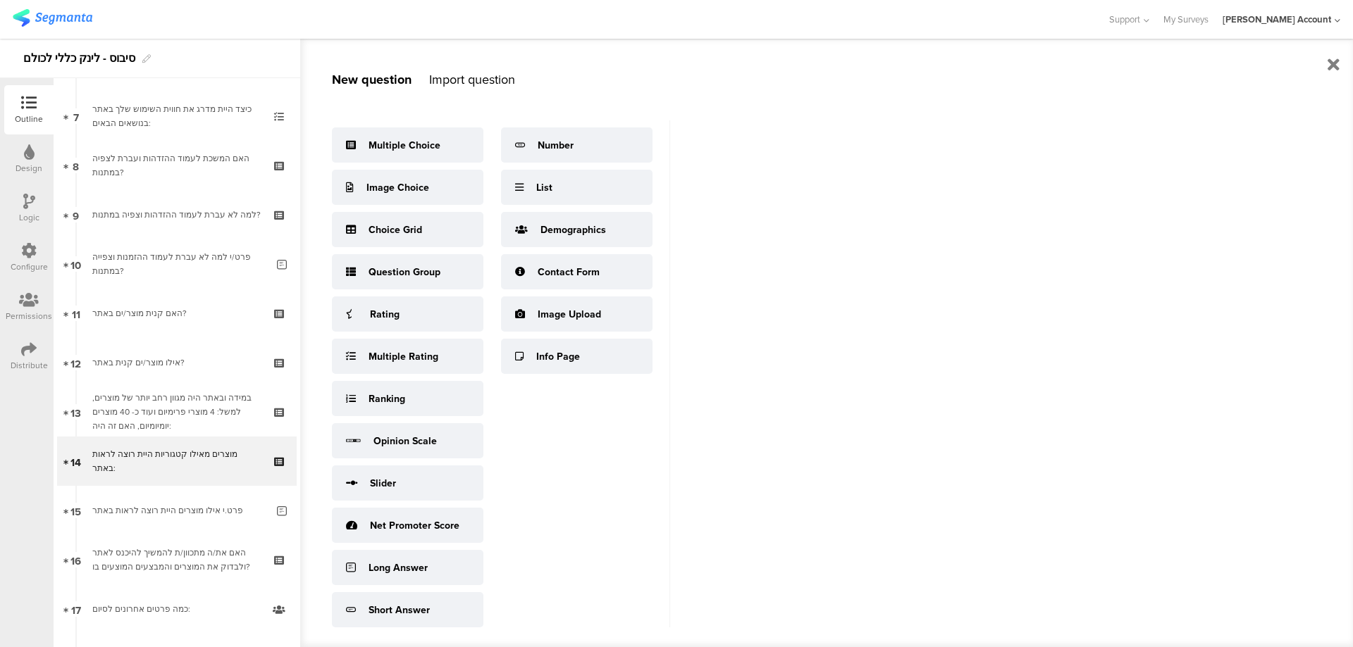
click at [429, 163] on div "Multiple Choice Image Choice Choice Grid Question Group Rating Multiple Rating …" at bounding box center [501, 373] width 338 height 507
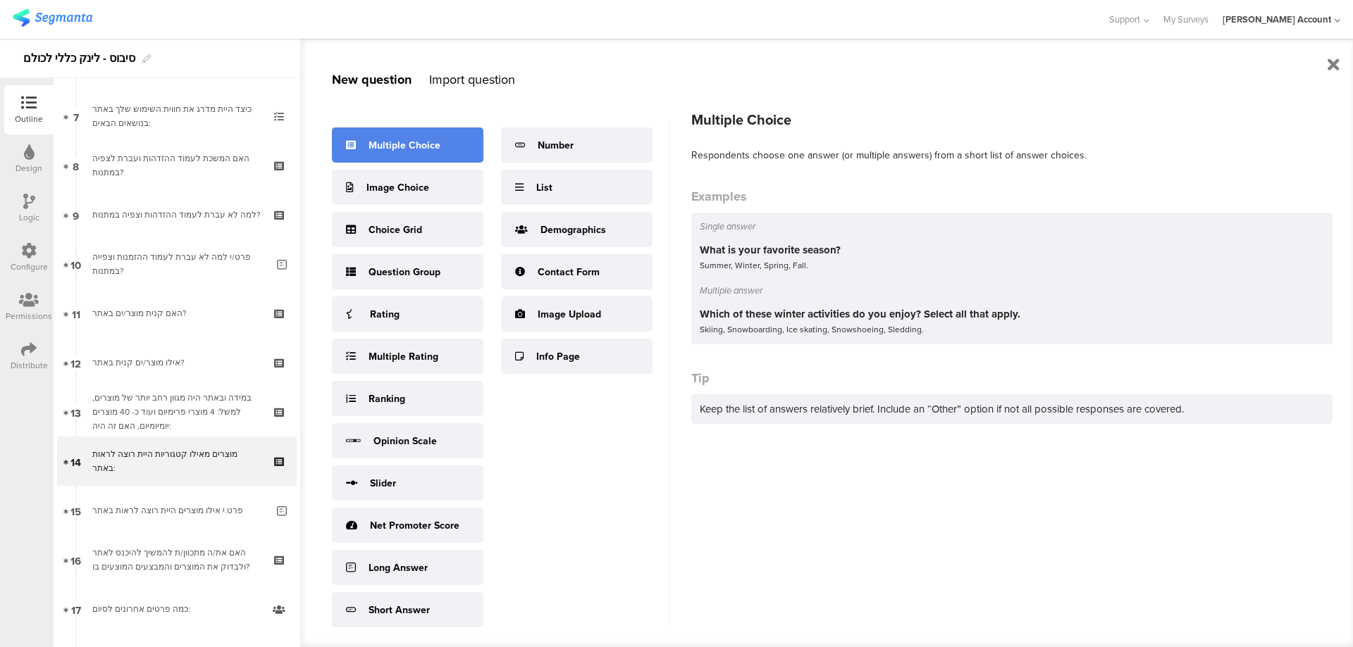
click at [432, 154] on div "Multiple Choice" at bounding box center [407, 145] width 151 height 35
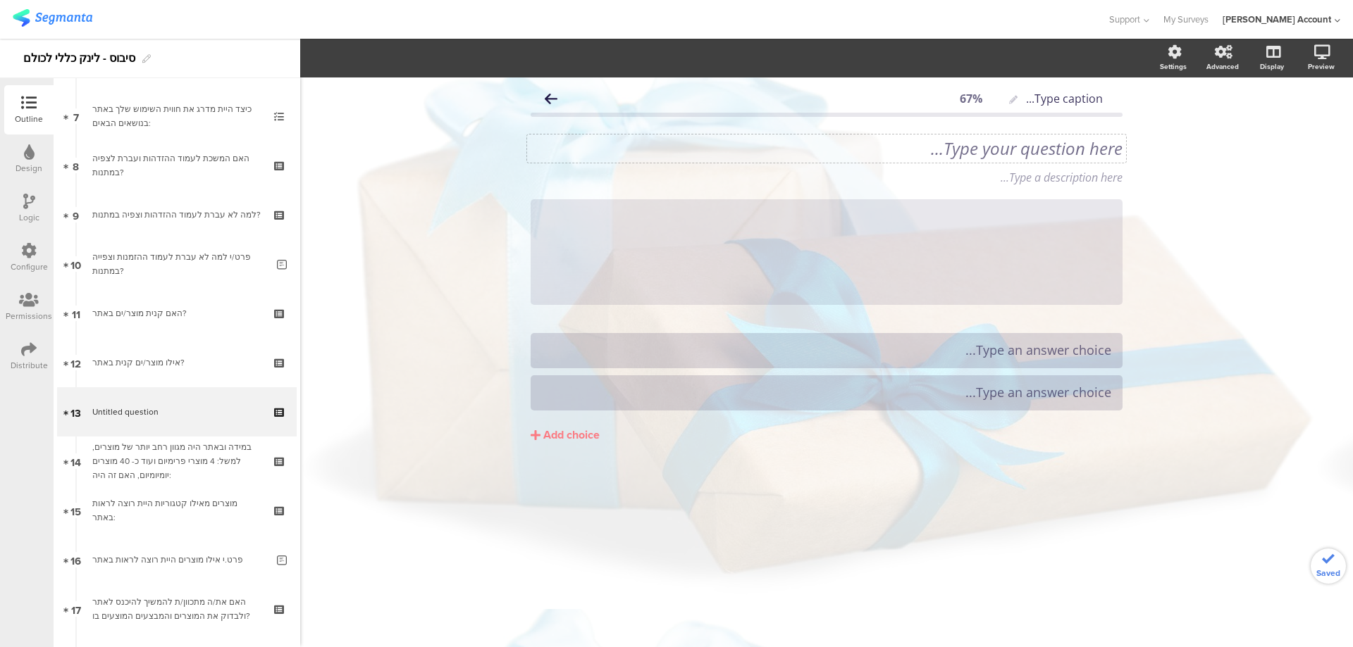
click at [1024, 139] on div "Type your question here..." at bounding box center [826, 149] width 599 height 28
click at [573, 439] on div "Add choice" at bounding box center [571, 435] width 56 height 15
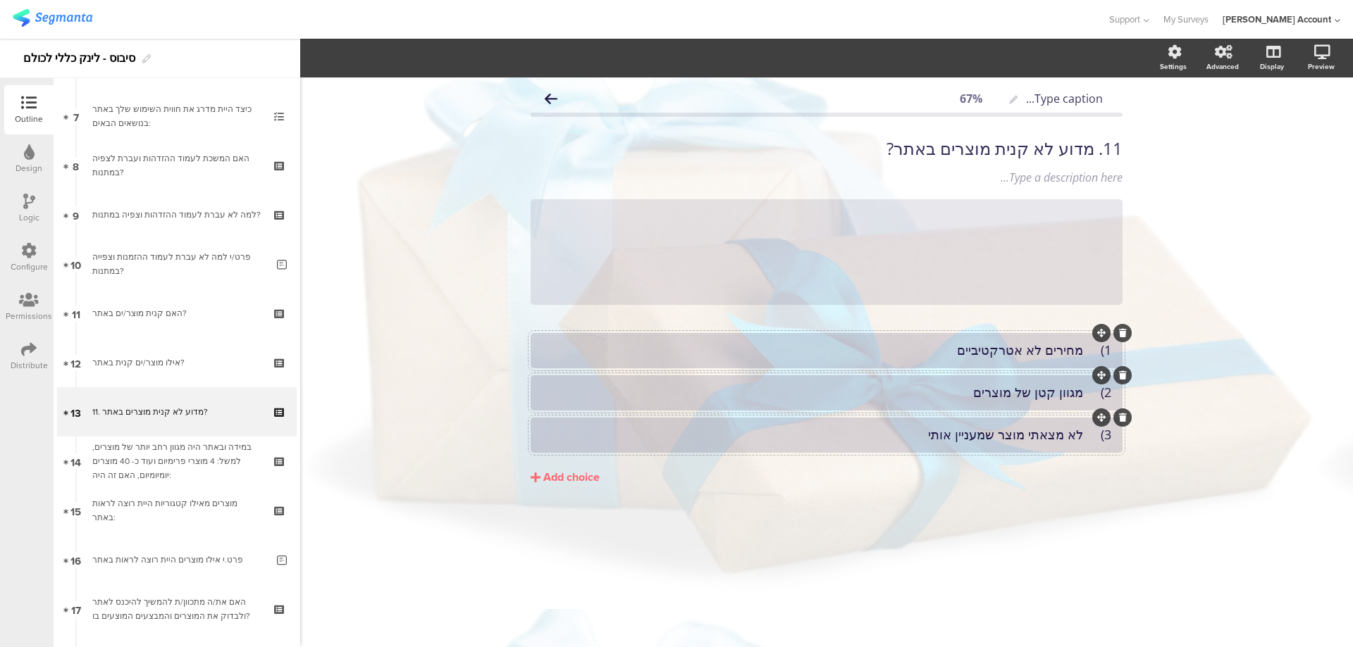
click at [579, 476] on div "Add choice" at bounding box center [571, 478] width 56 height 15
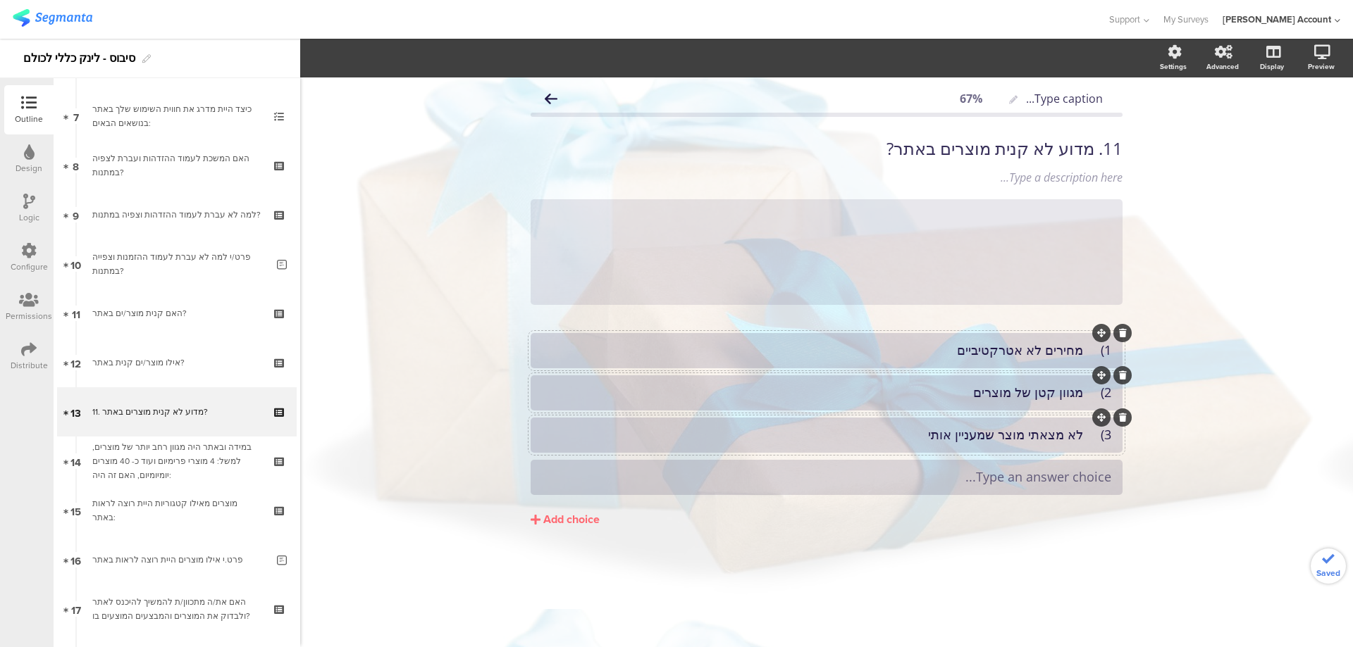
click at [948, 469] on div "Type an answer choice..." at bounding box center [826, 477] width 569 height 16
click at [569, 516] on div "Add choice" at bounding box center [571, 520] width 56 height 15
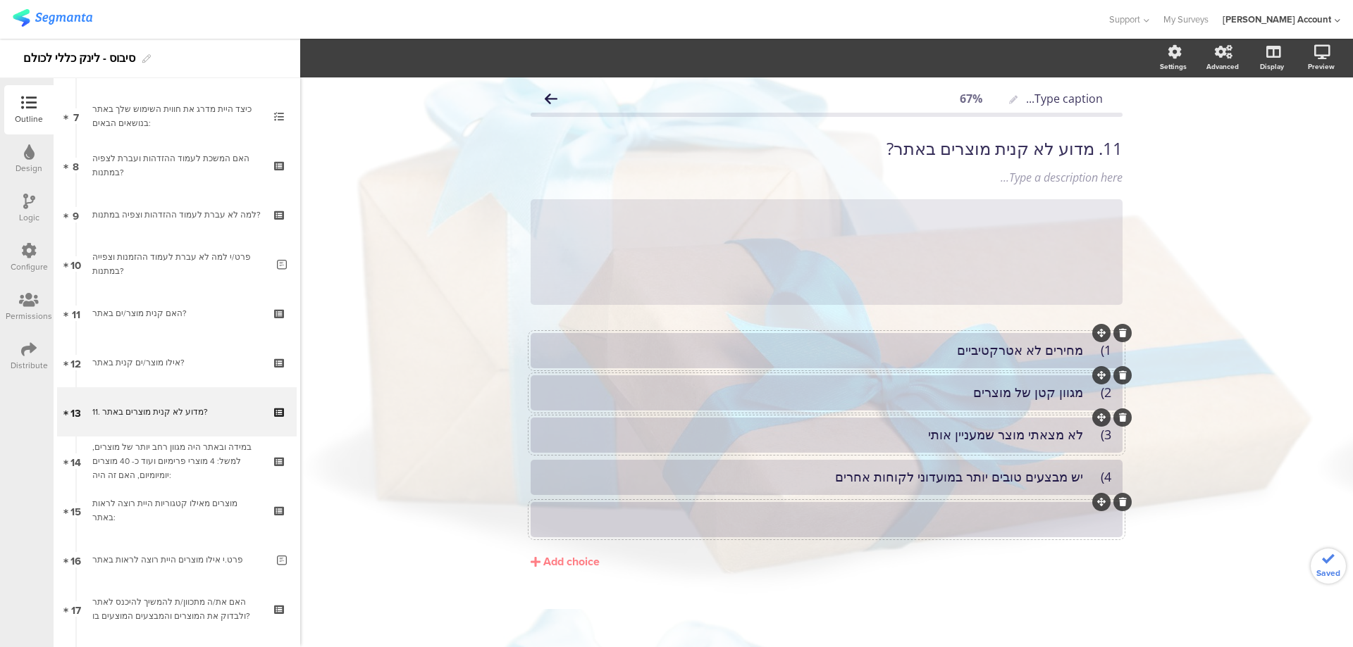
drag, startPoint x: 968, startPoint y: 512, endPoint x: 975, endPoint y: 514, distance: 7.4
click at [1087, 521] on div "5) סיבה אחרת, פרט ___________________" at bounding box center [826, 519] width 569 height 16
click at [1085, 480] on div "4) יש מבצעים טובים יותר במועדוני לקוחות אחרים" at bounding box center [826, 477] width 569 height 16
click at [1089, 439] on div "3) לא מצאתי מוצר שמעניין אותי" at bounding box center [826, 435] width 569 height 16
click at [1087, 395] on div "2) מגוון קטן של מוצרים" at bounding box center [826, 393] width 569 height 16
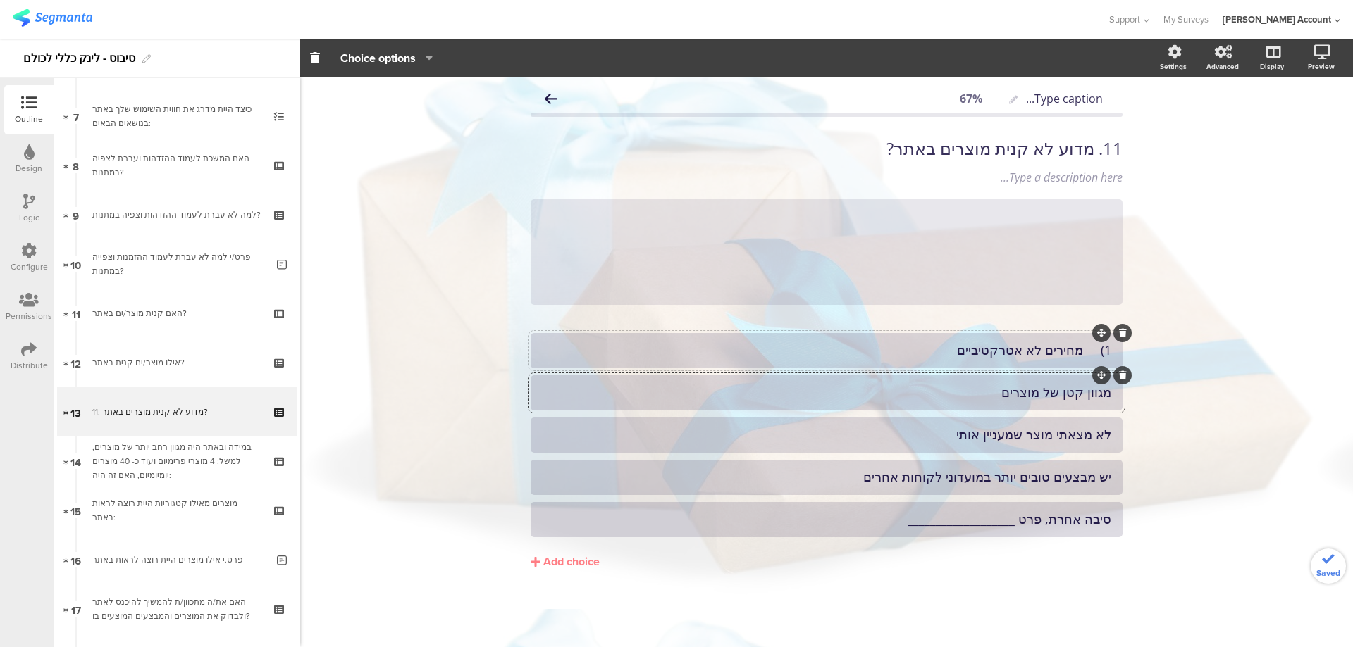
click at [1086, 354] on div "1) מחירים לא אטרקטיביים" at bounding box center [826, 350] width 569 height 16
click at [1093, 150] on div "11. מדוע לא קנית מוצרים באתר? 11. מדוע לא קנית מוצרים באתר?" at bounding box center [826, 149] width 599 height 28
click at [1093, 149] on p "מדוע לא קנית מוצרים באתר?" at bounding box center [826, 148] width 592 height 21
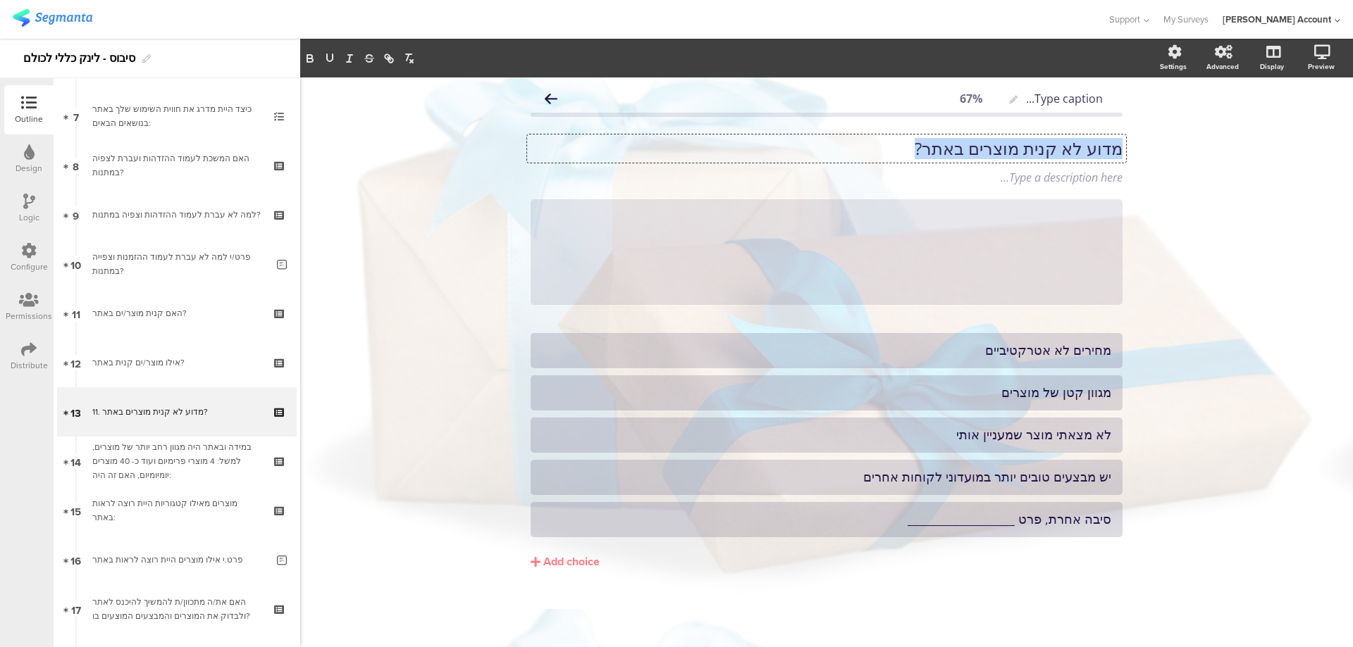
click at [1093, 149] on p "מדוע לא קנית מוצרים באתר?" at bounding box center [826, 148] width 592 height 21
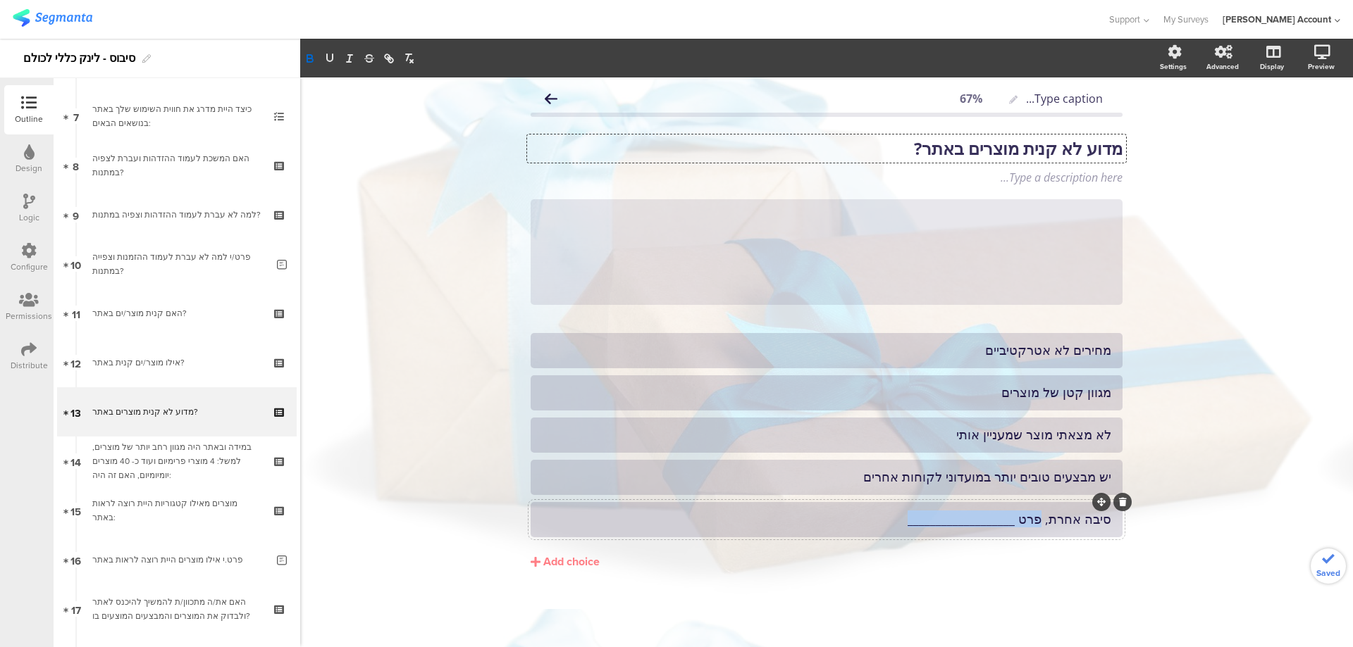
drag, startPoint x: 867, startPoint y: 519, endPoint x: 1047, endPoint y: 519, distance: 180.4
click at [1047, 519] on div "סיבה אחרת, פרט ___________________" at bounding box center [826, 519] width 569 height 16
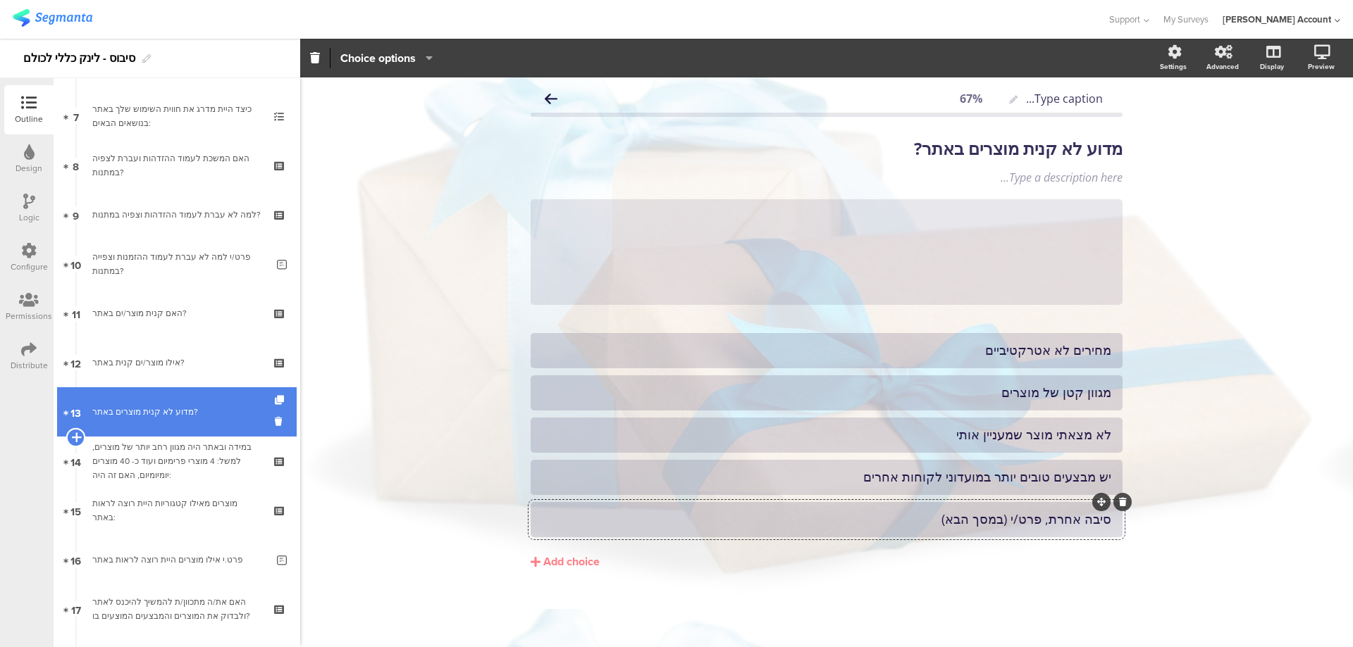
click at [75, 435] on icon at bounding box center [75, 437] width 9 height 13
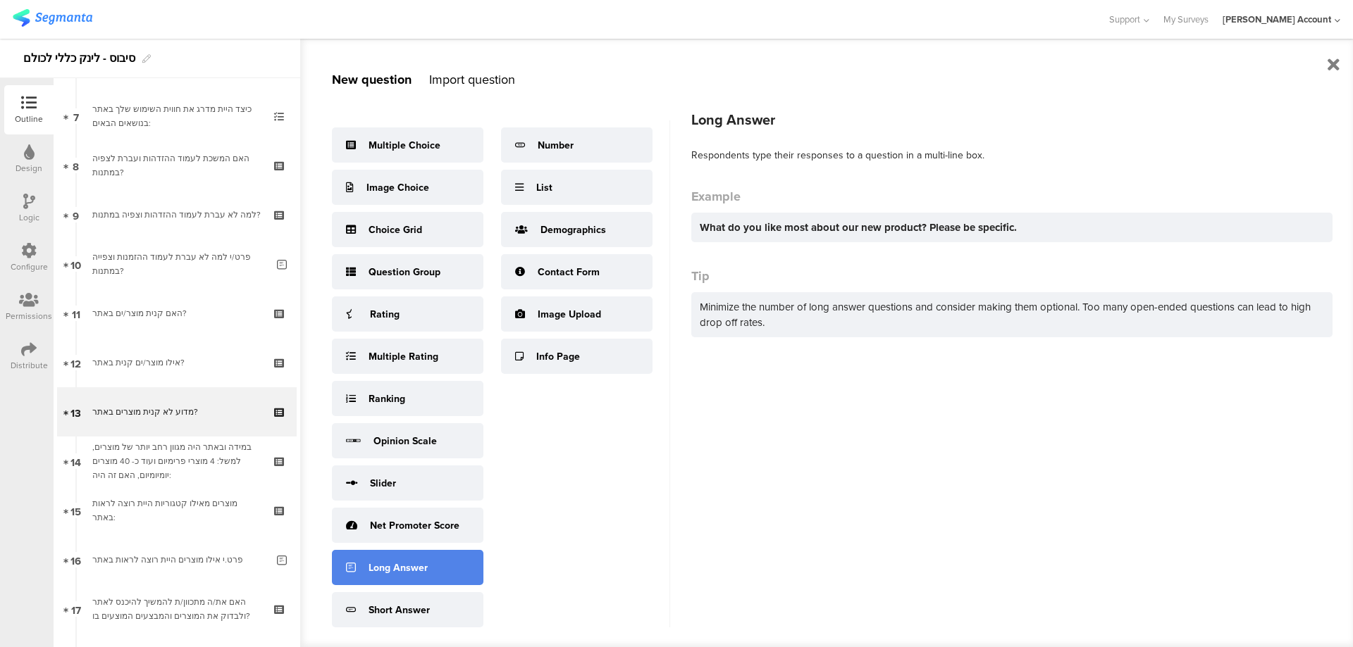
click at [425, 559] on div "Long Answer" at bounding box center [407, 567] width 151 height 35
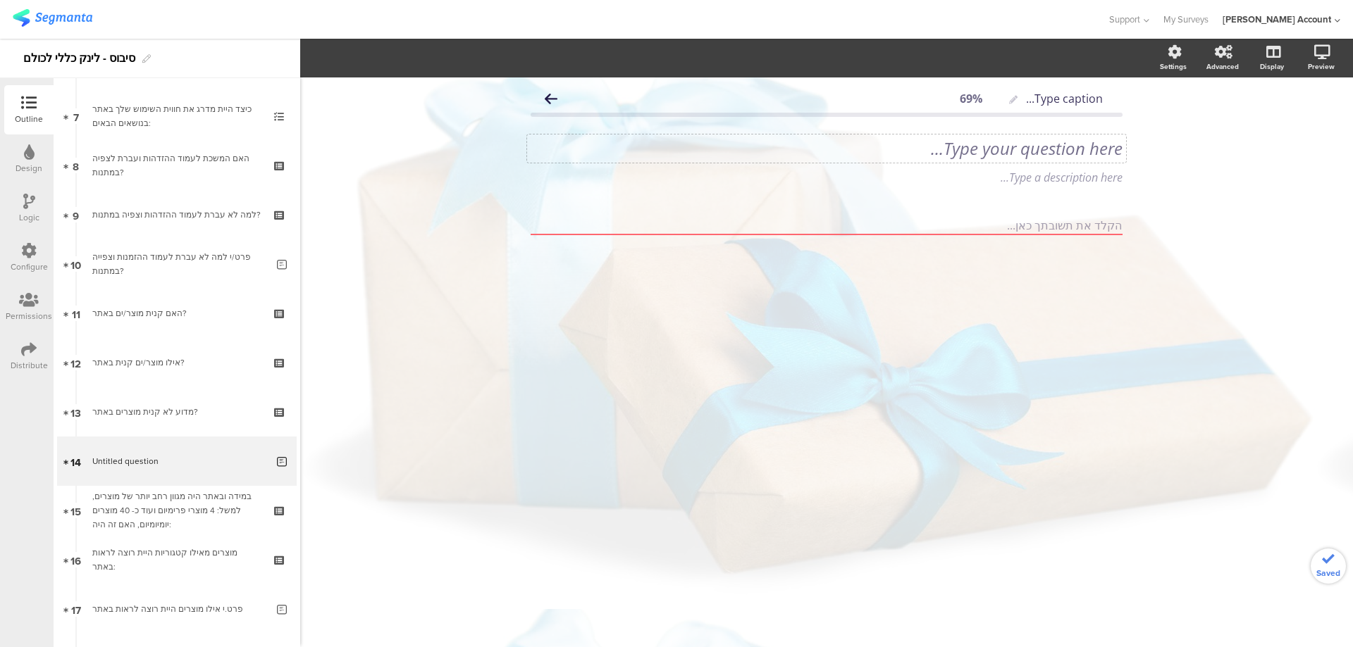
click at [1100, 149] on div "Type your question here..." at bounding box center [826, 149] width 599 height 28
click at [1099, 146] on p "פרט/י מדוע לא קנית מוצרים באתר?" at bounding box center [826, 148] width 592 height 21
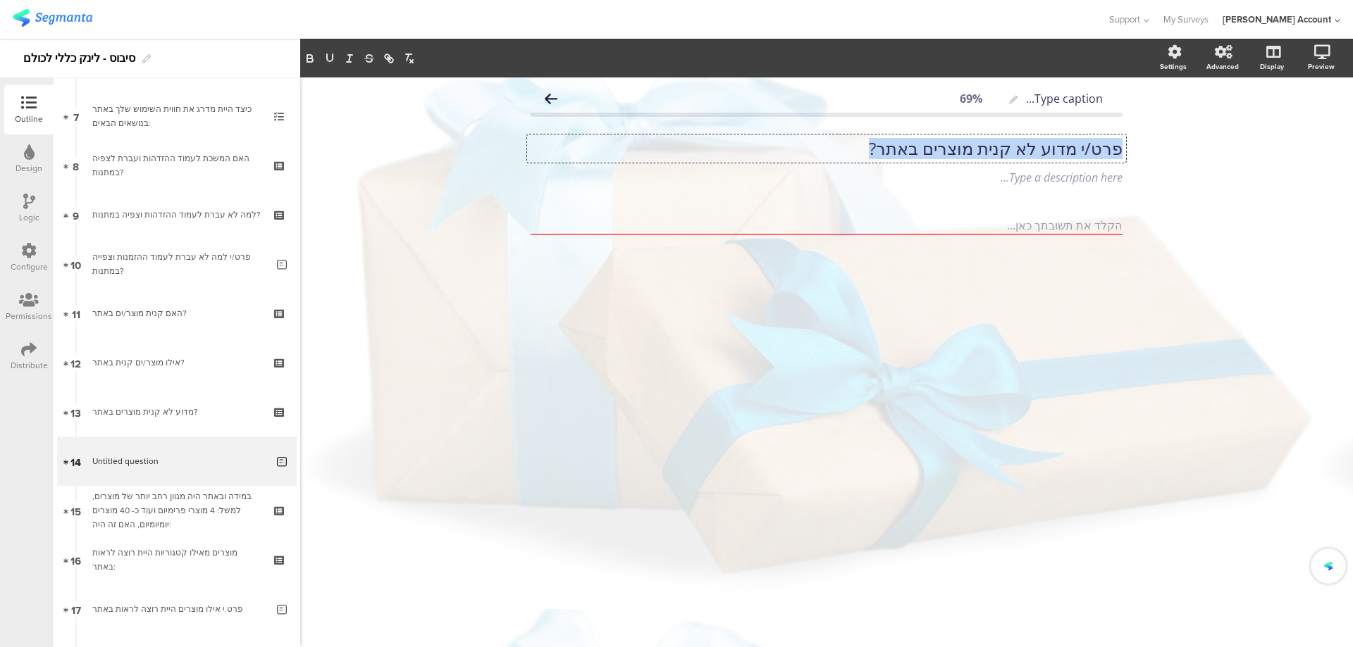
click at [1098, 148] on p "פרט/י מדוע לא קנית מוצרים באתר?" at bounding box center [826, 148] width 592 height 21
click at [23, 197] on icon at bounding box center [29, 201] width 12 height 15
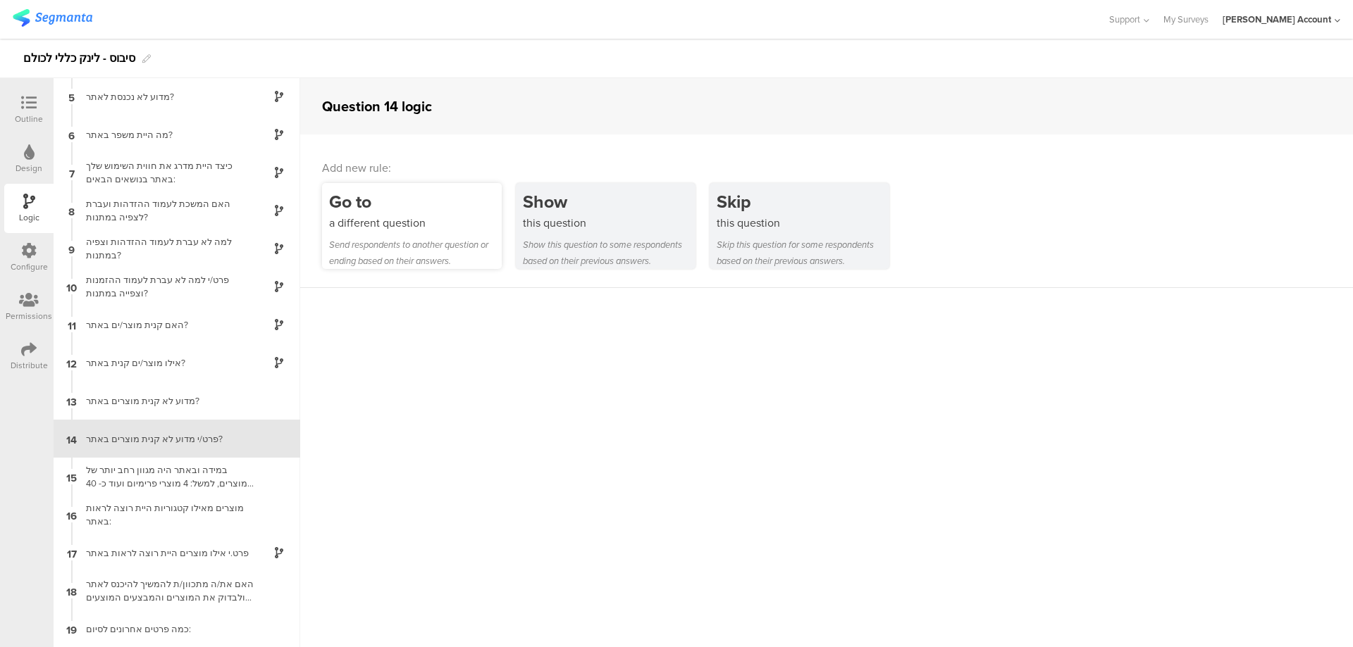
scroll to position [154, 0]
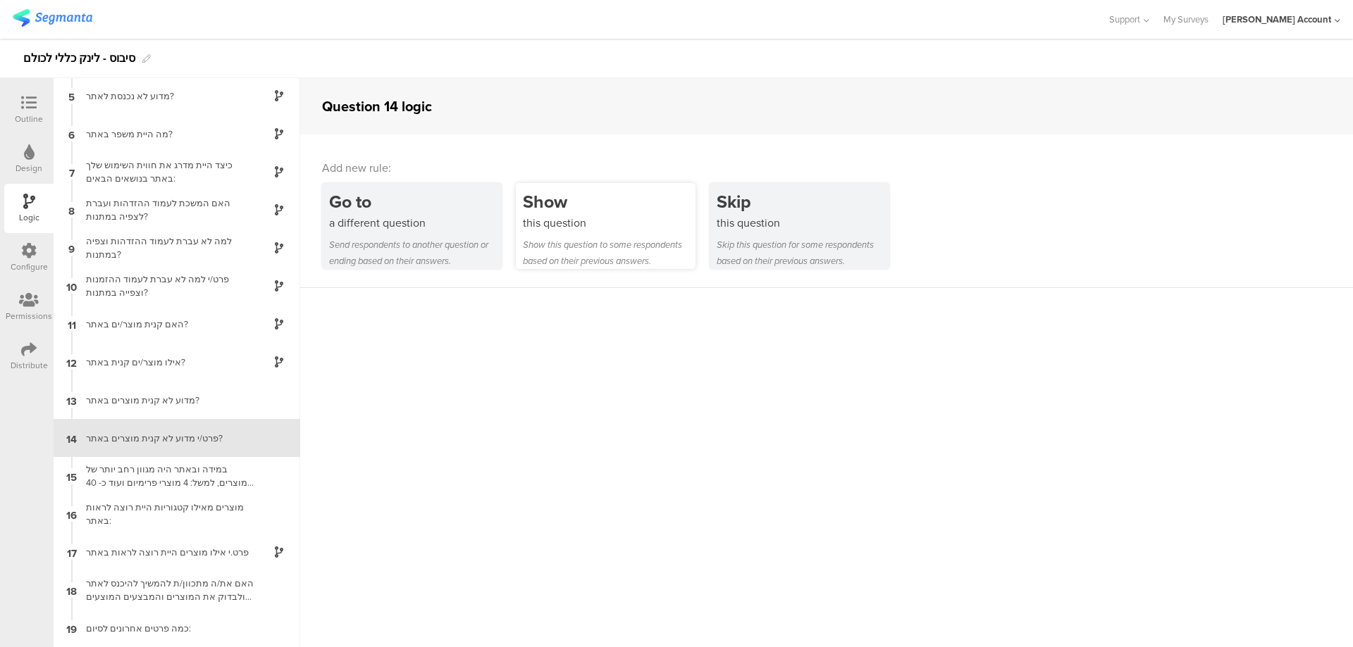
click at [542, 204] on div "Show" at bounding box center [609, 202] width 173 height 26
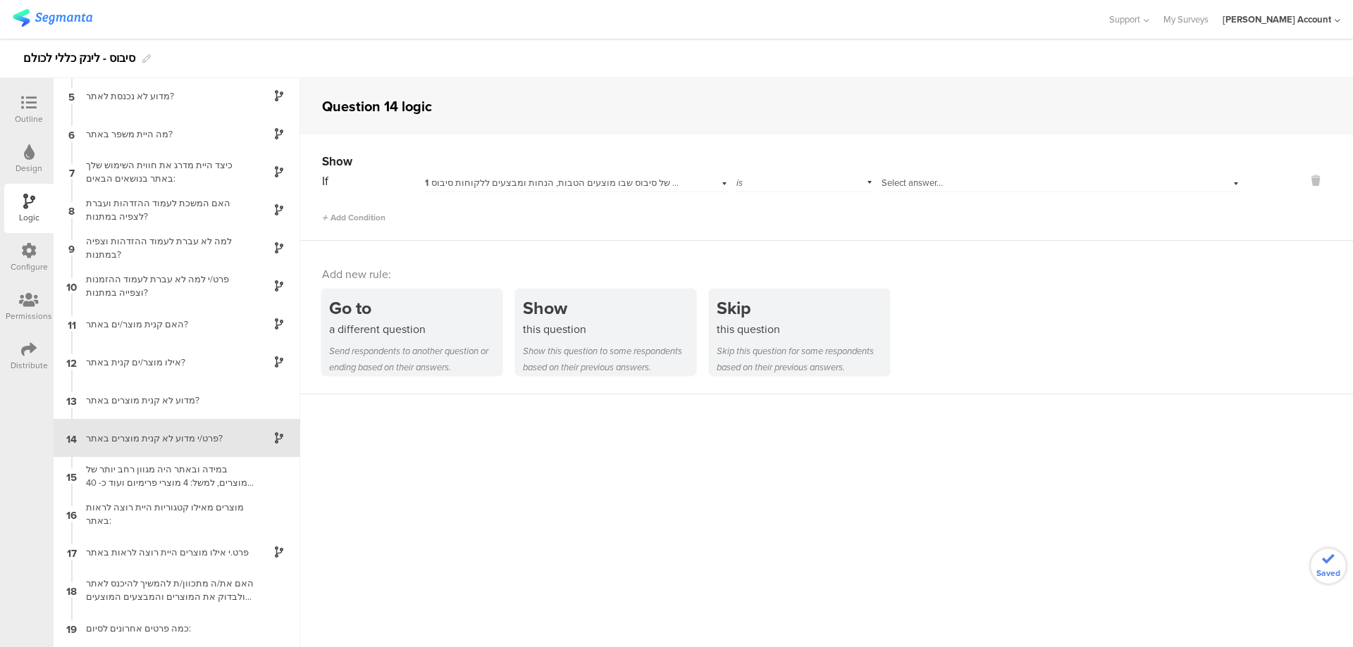
click at [581, 178] on span "1 האם יצא לך לשמוע על אתר ההטבות של סיבוס שבו מוצעים הטבות, הנחות ומבצעים ללקוח…" at bounding box center [622, 182] width 395 height 13
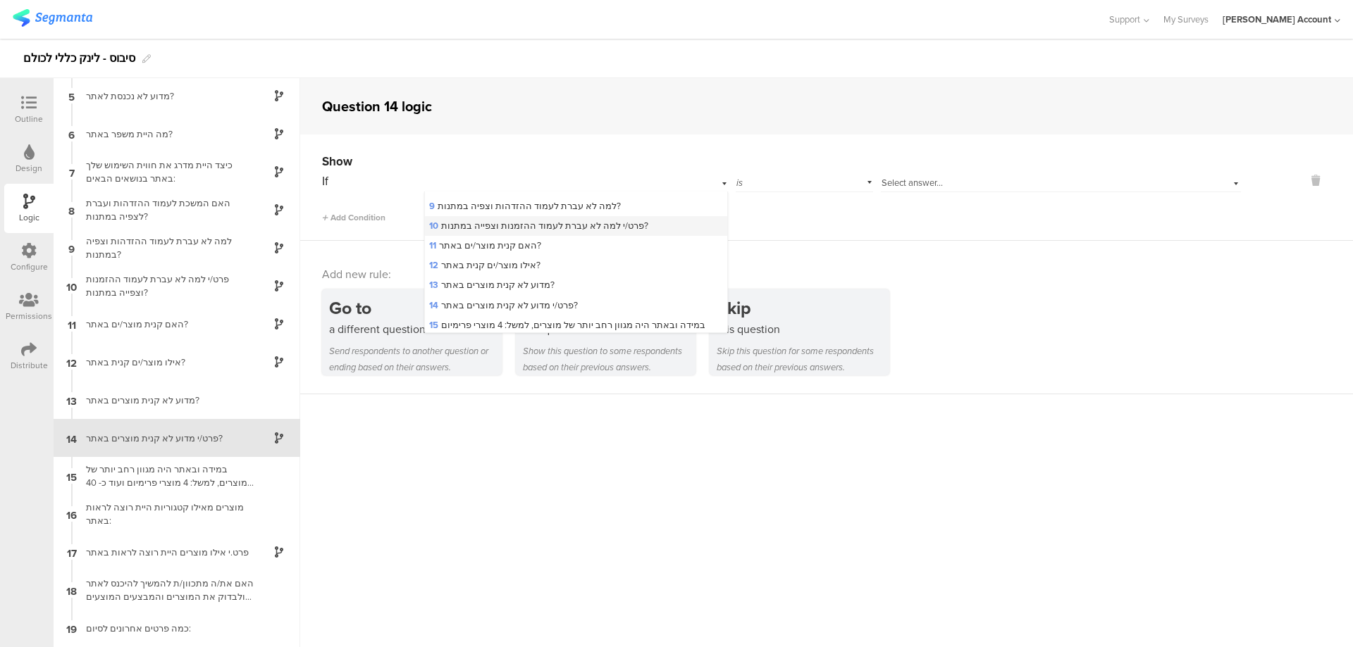
scroll to position [188, 0]
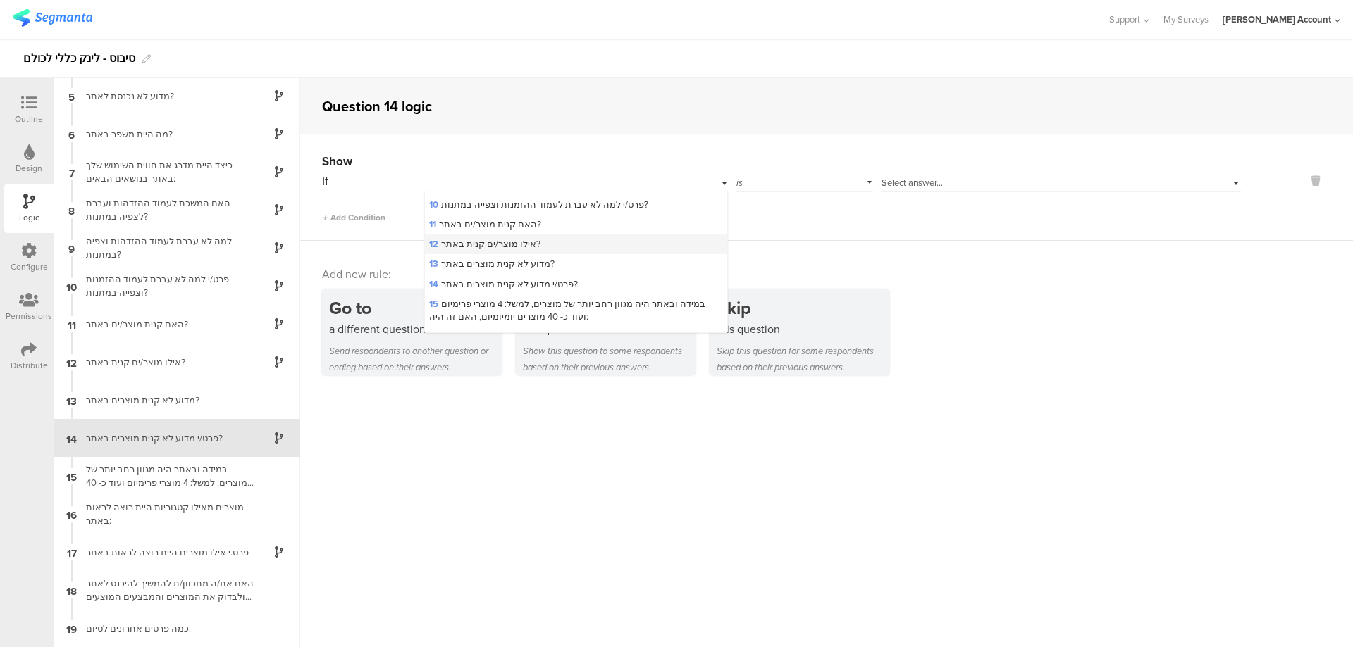
click at [585, 253] on div "12 אילו מוצר/ים קנית באתר?" at bounding box center [576, 245] width 302 height 20
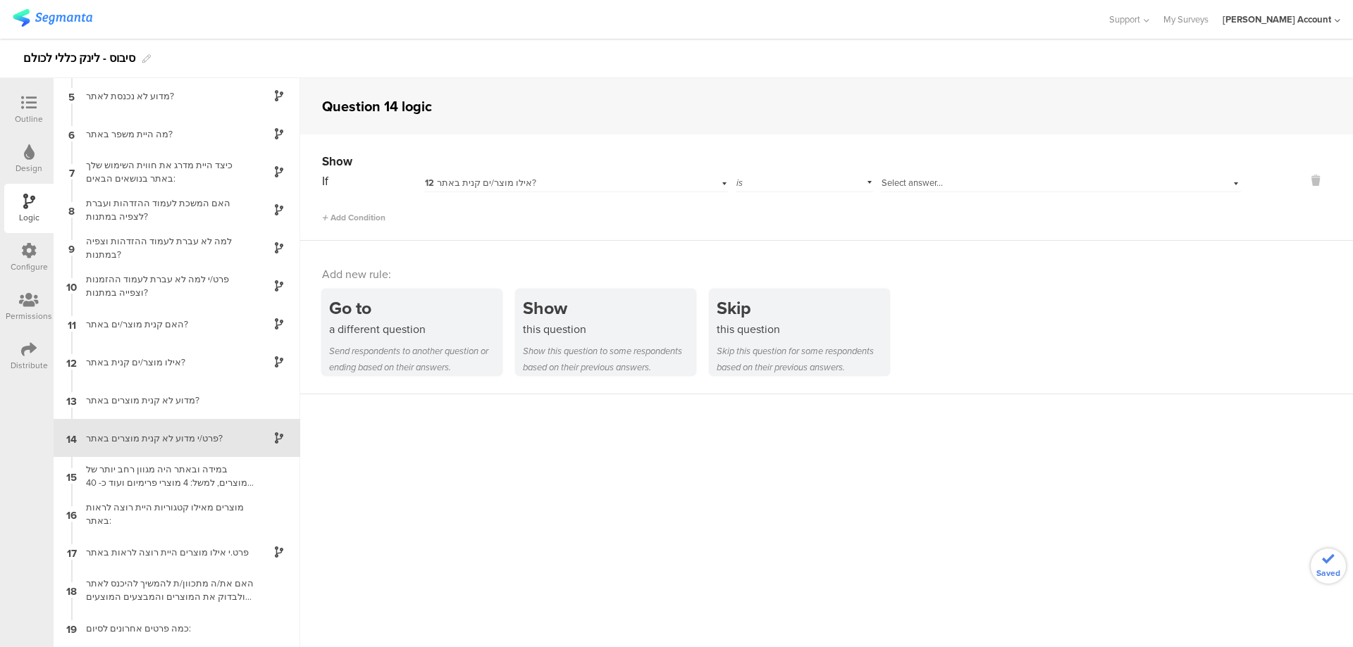
click at [516, 181] on span "12 אילו מוצר/ים קנית באתר?" at bounding box center [480, 182] width 111 height 13
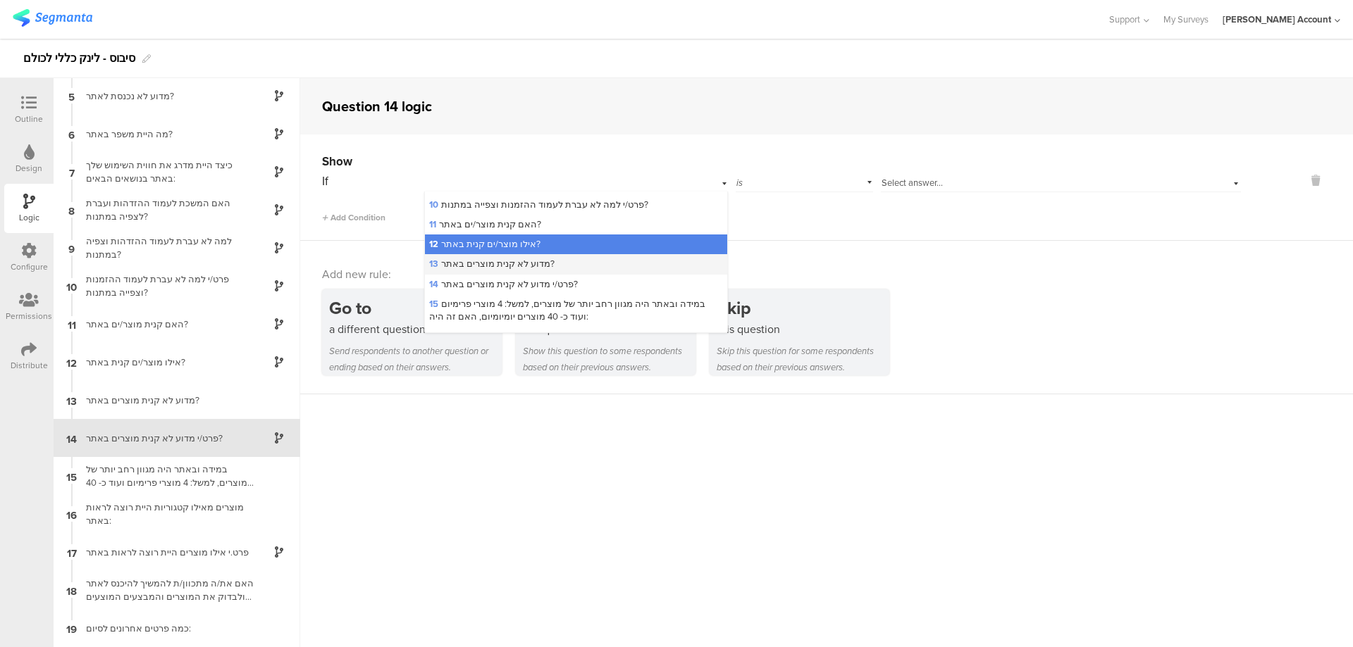
click at [517, 259] on span "13 מדוע לא קנית מוצרים באתר?" at bounding box center [491, 263] width 125 height 13
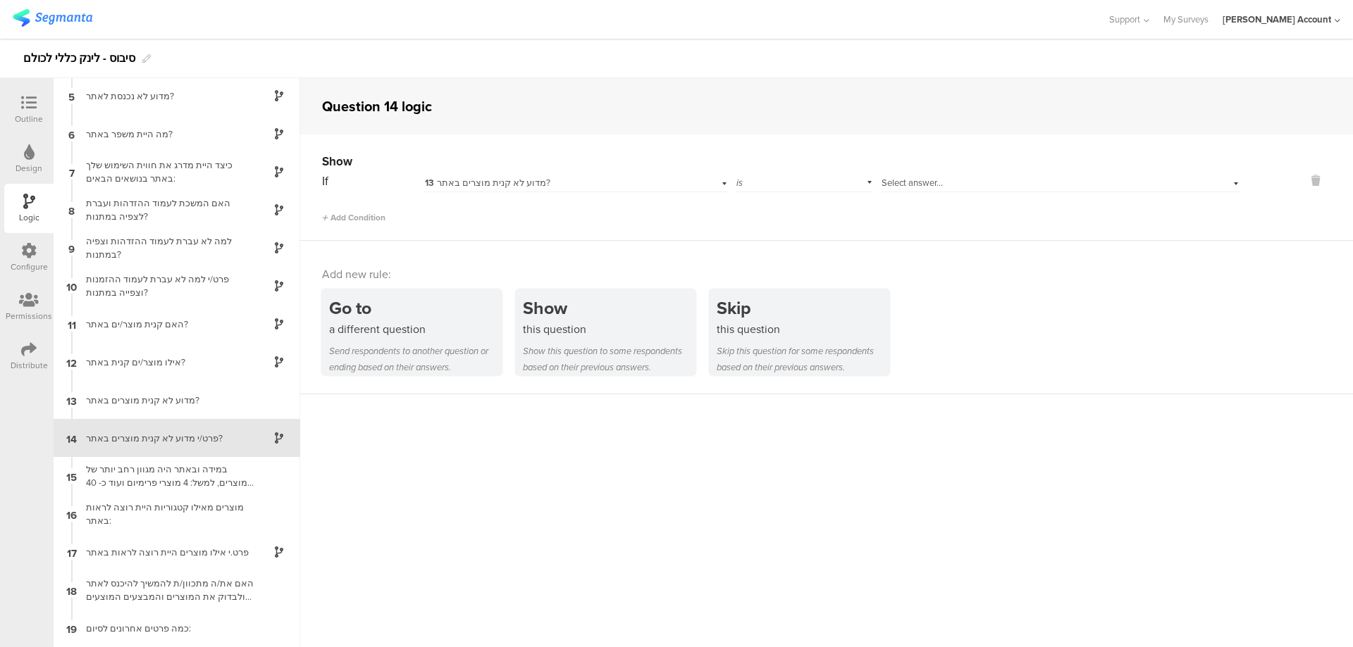
click at [916, 182] on span "Select answer..." at bounding box center [911, 182] width 61 height 13
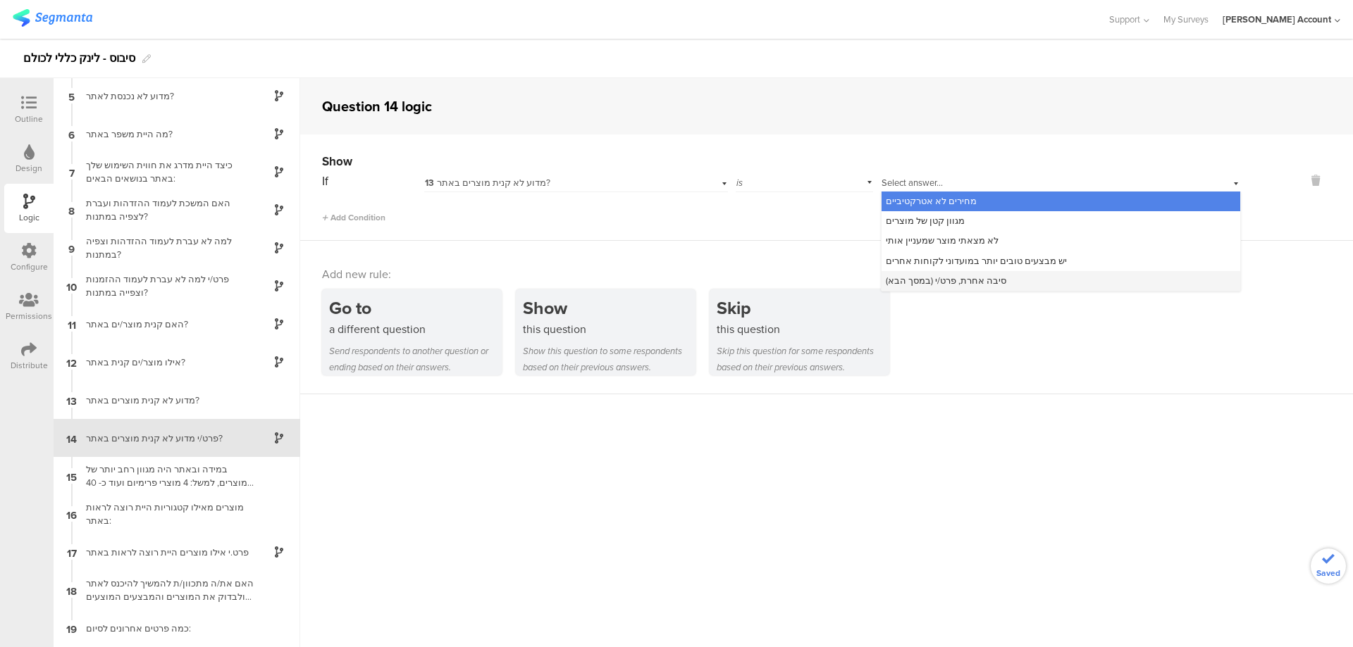
click at [955, 278] on span "סיבה אחרת, פרט/י (במסך הבא)" at bounding box center [946, 280] width 120 height 13
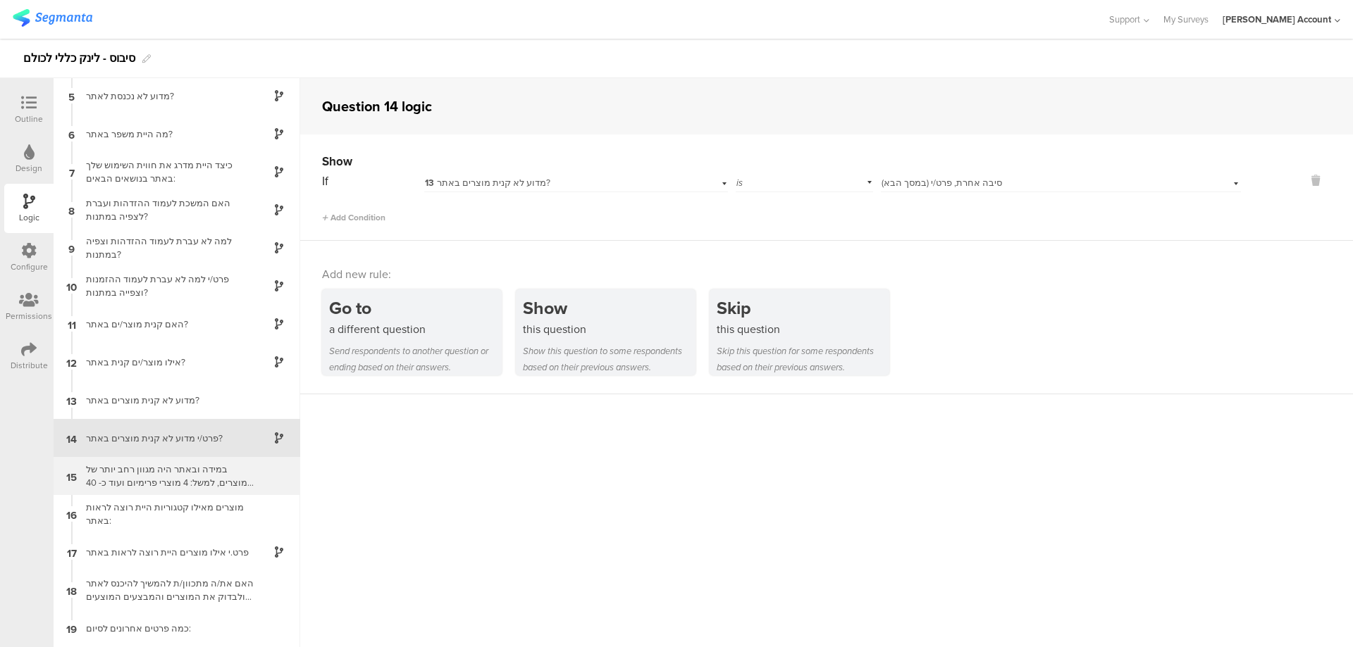
click at [233, 473] on div "במידה ובאתר היה מגוון רחב יותר של מוצרים, למשל: 4 מוצרי פרימיום ועוד כ- 40 מוצר…" at bounding box center [165, 476] width 176 height 27
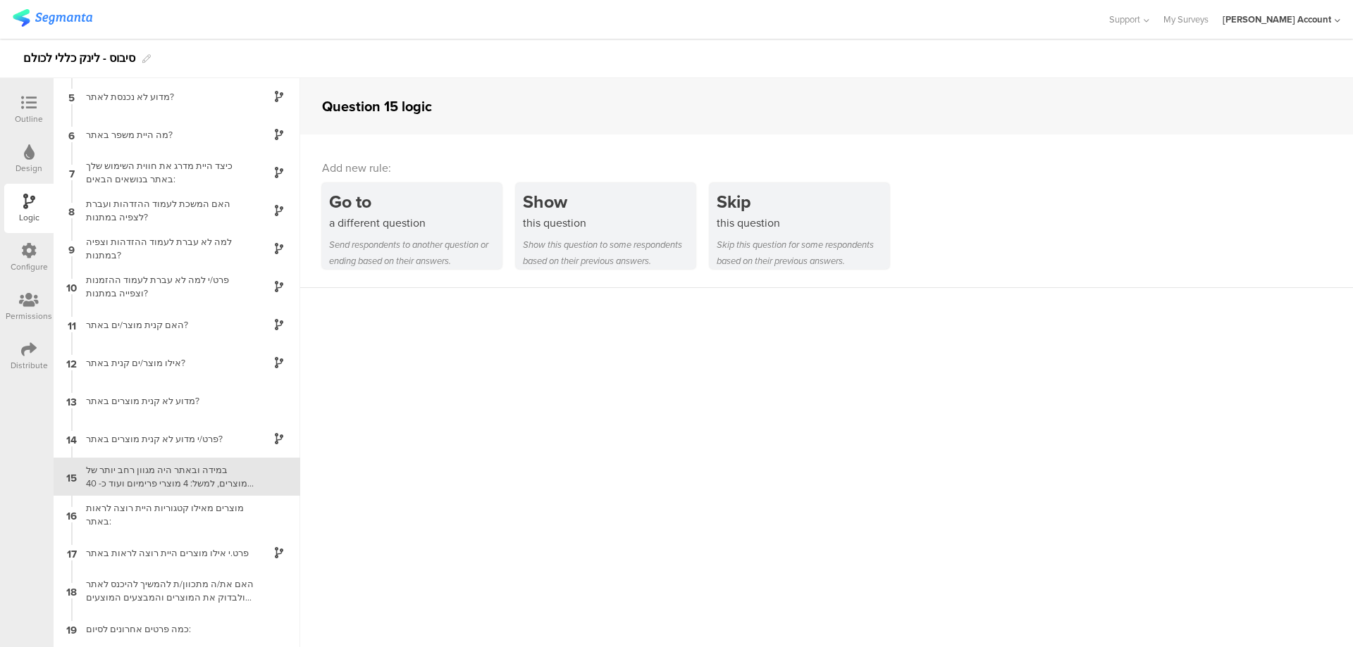
scroll to position [154, 0]
click at [230, 509] on div "מוצרים מאילו קטגוריות היית רוצה לראות באתר:" at bounding box center [165, 514] width 176 height 27
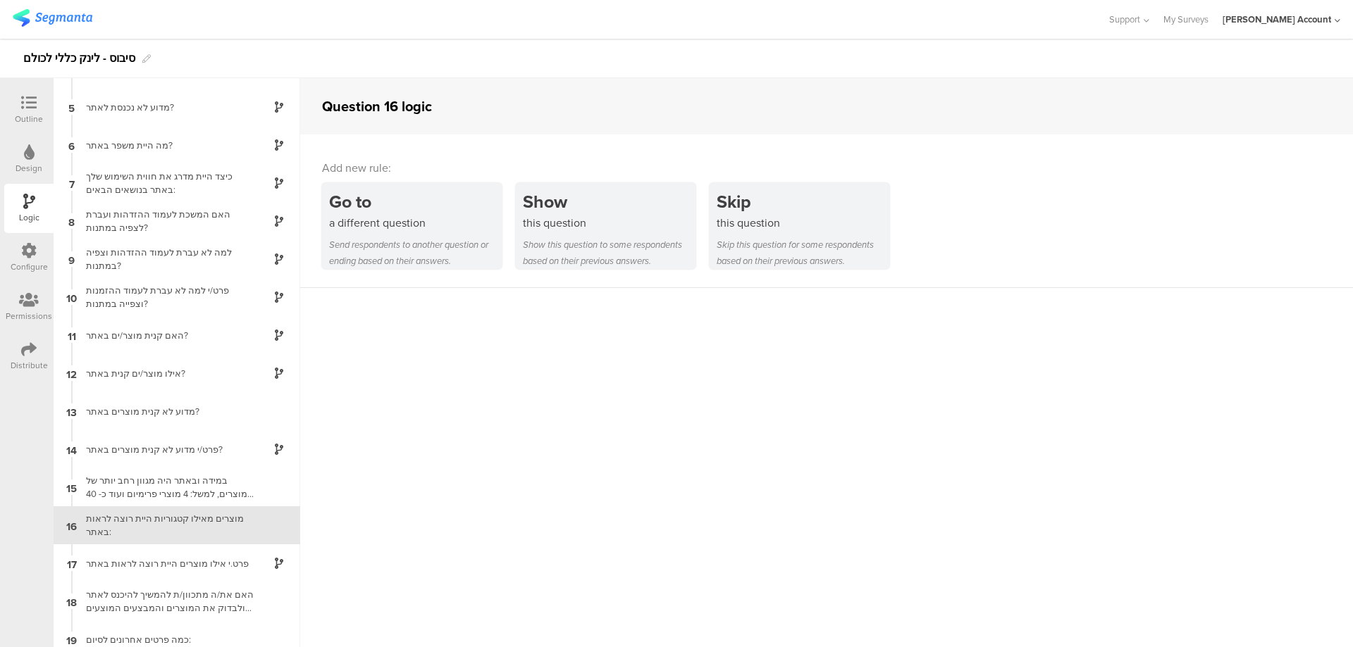
scroll to position [154, 0]
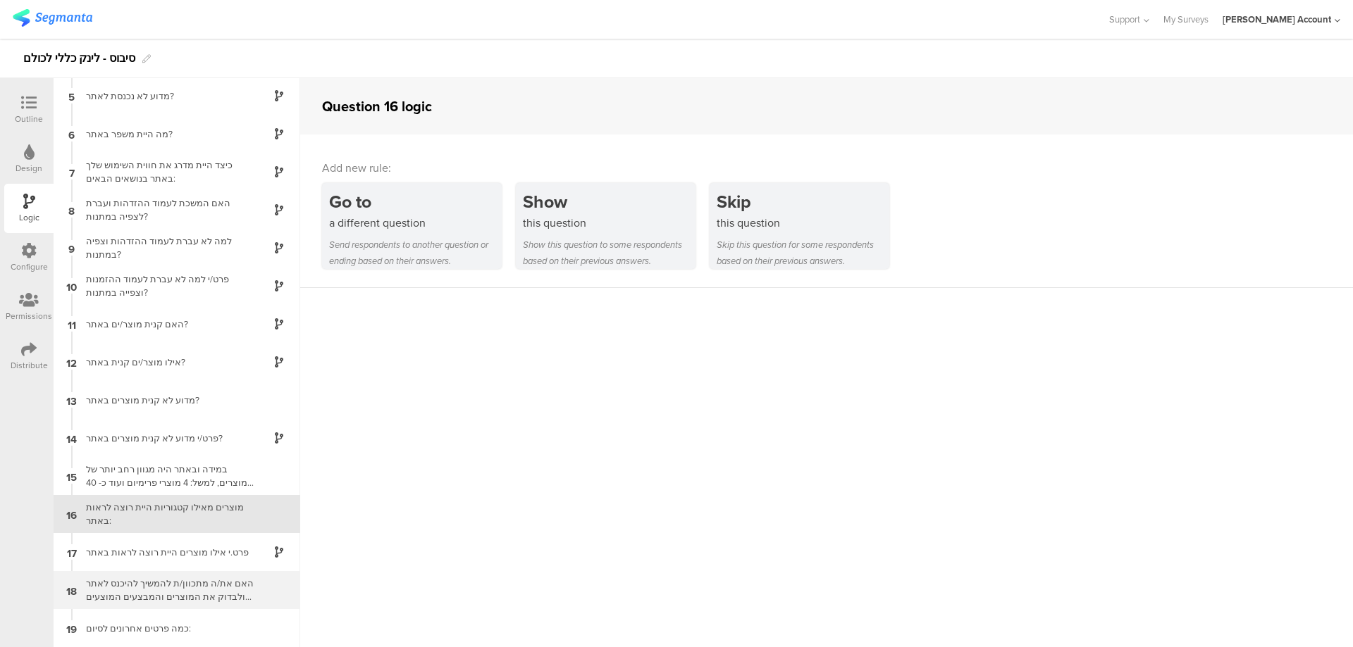
click at [245, 589] on div "18 האם את/ה מתכוון/ת להמשיך להיכנס לאתר ולבדוק את המוצרים והמבצעים המוצעים בו?" at bounding box center [177, 590] width 247 height 38
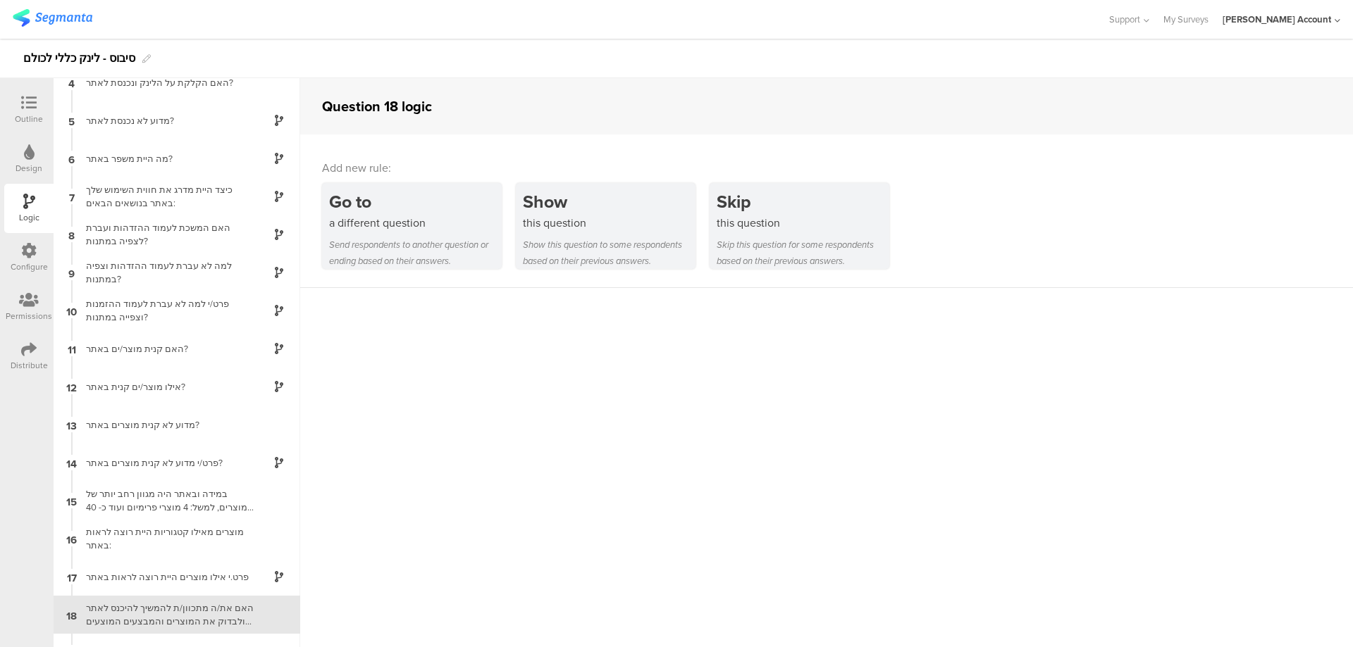
scroll to position [154, 0]
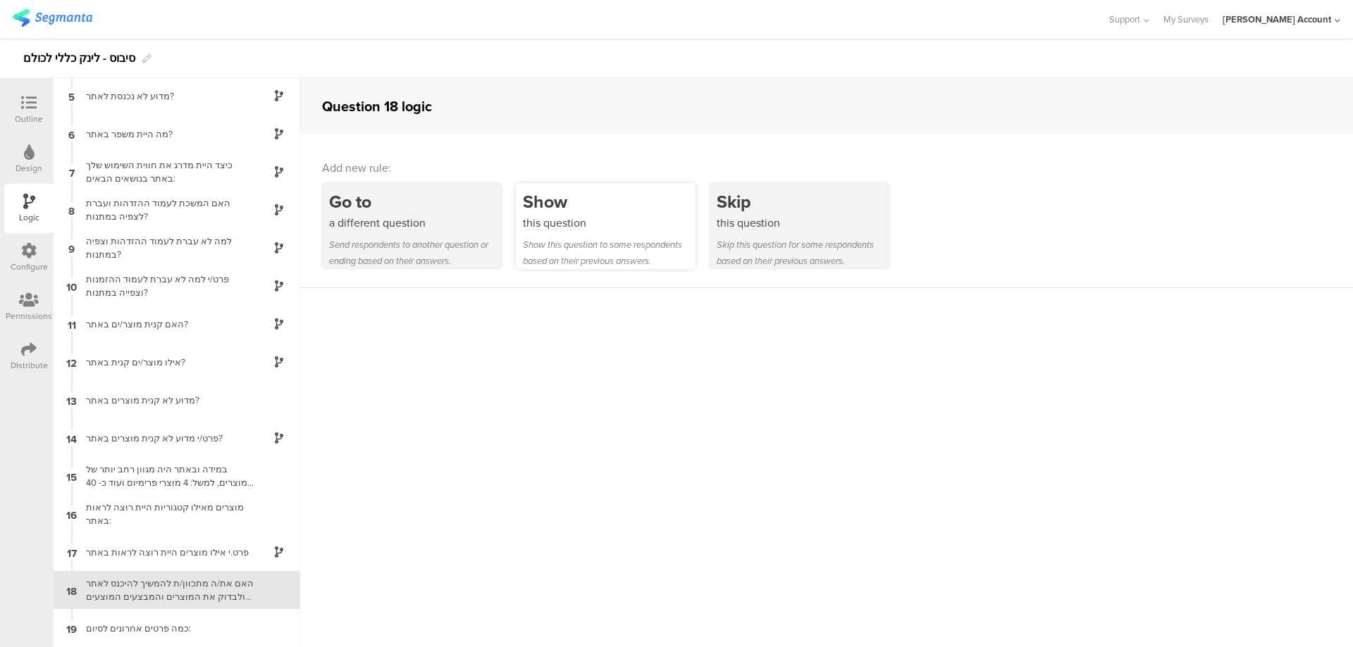
click at [595, 219] on div "this question" at bounding box center [609, 223] width 173 height 16
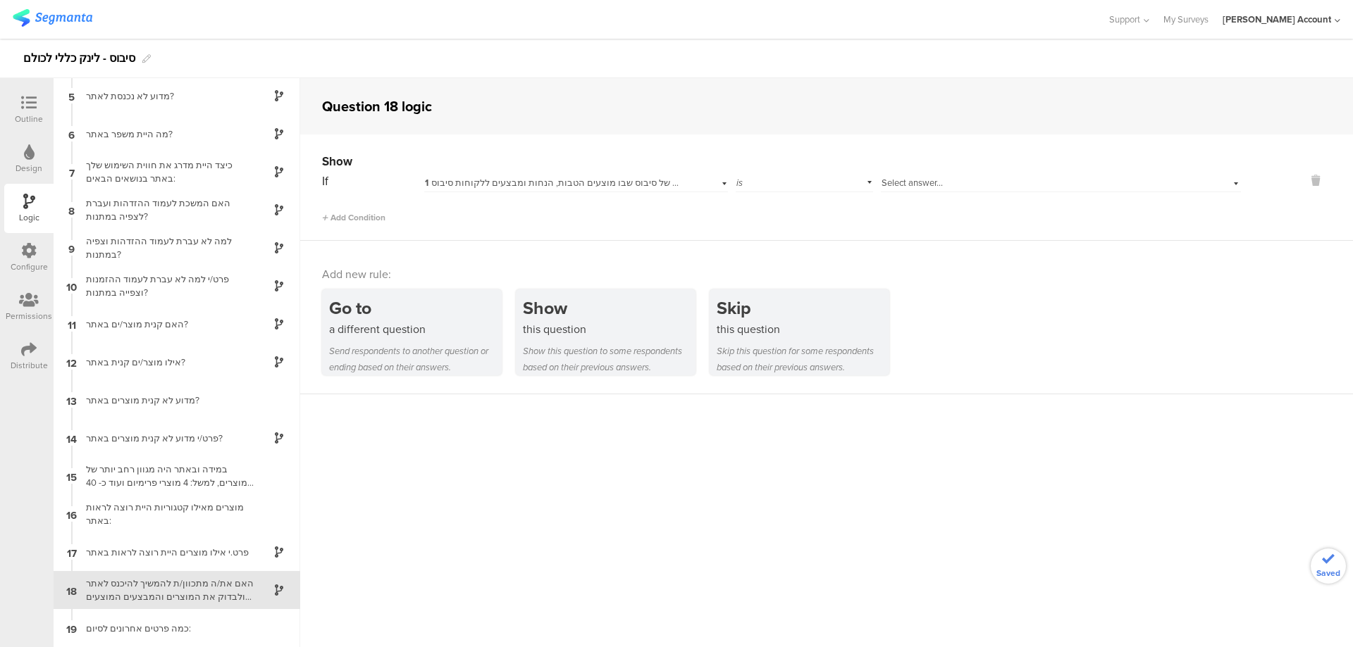
click at [647, 185] on span "1 האם יצא לך לשמוע על אתר ההטבות של סיבוס שבו מוצעים הטבות, הנחות ומבצעים ללקוח…" at bounding box center [622, 182] width 395 height 13
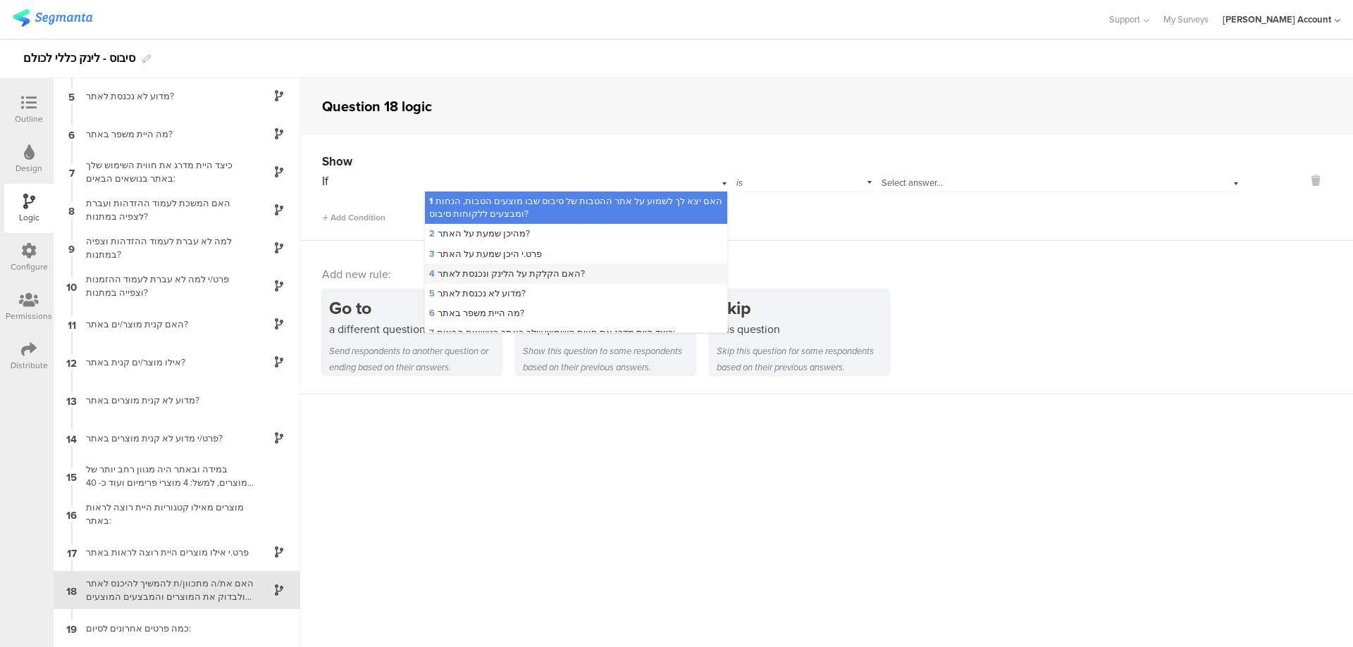
click at [631, 273] on div "4 האם הקלקת על הלינק ונכנסת לאתר?" at bounding box center [576, 274] width 302 height 20
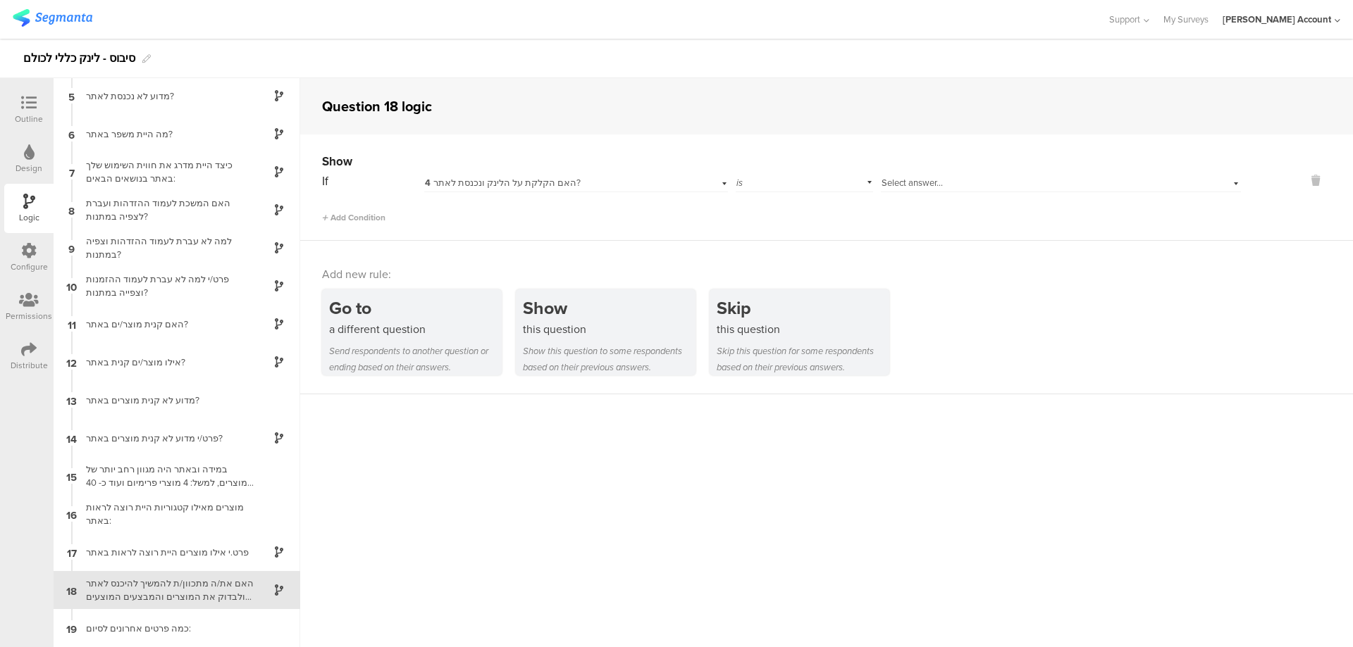
click at [972, 180] on div "Select answer..." at bounding box center [1034, 183] width 306 height 13
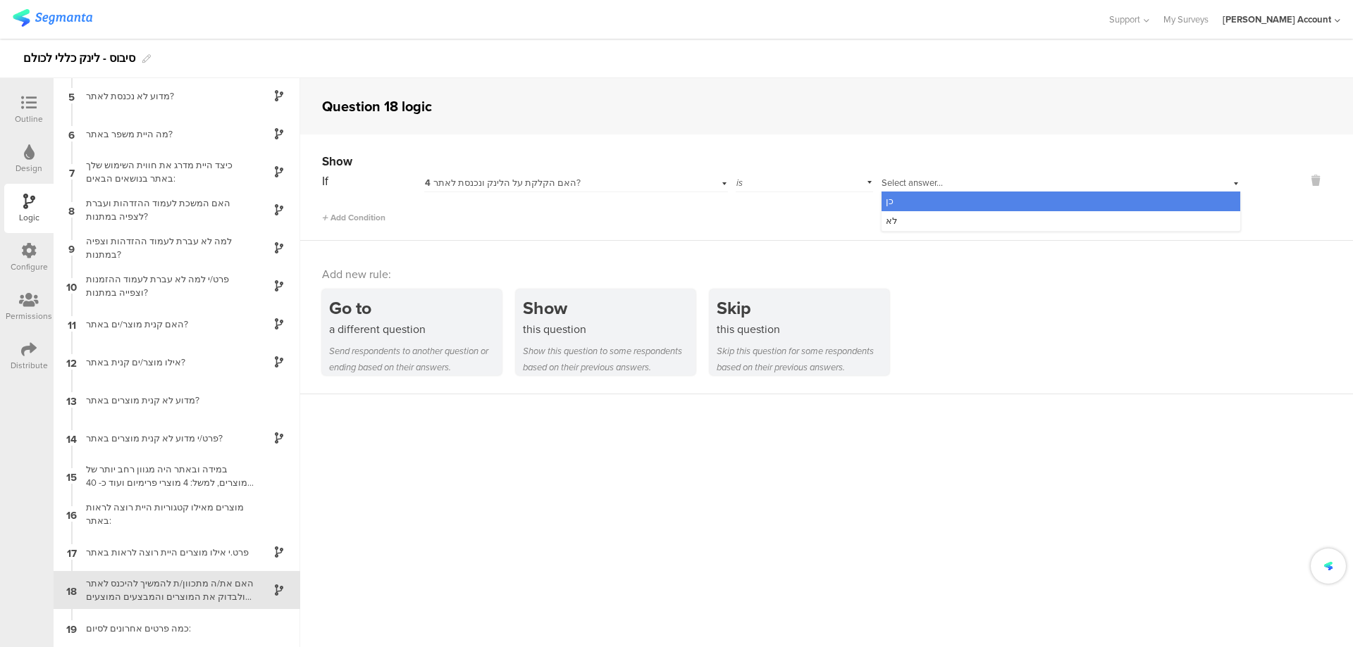
click at [1003, 199] on div "כן" at bounding box center [1060, 202] width 359 height 20
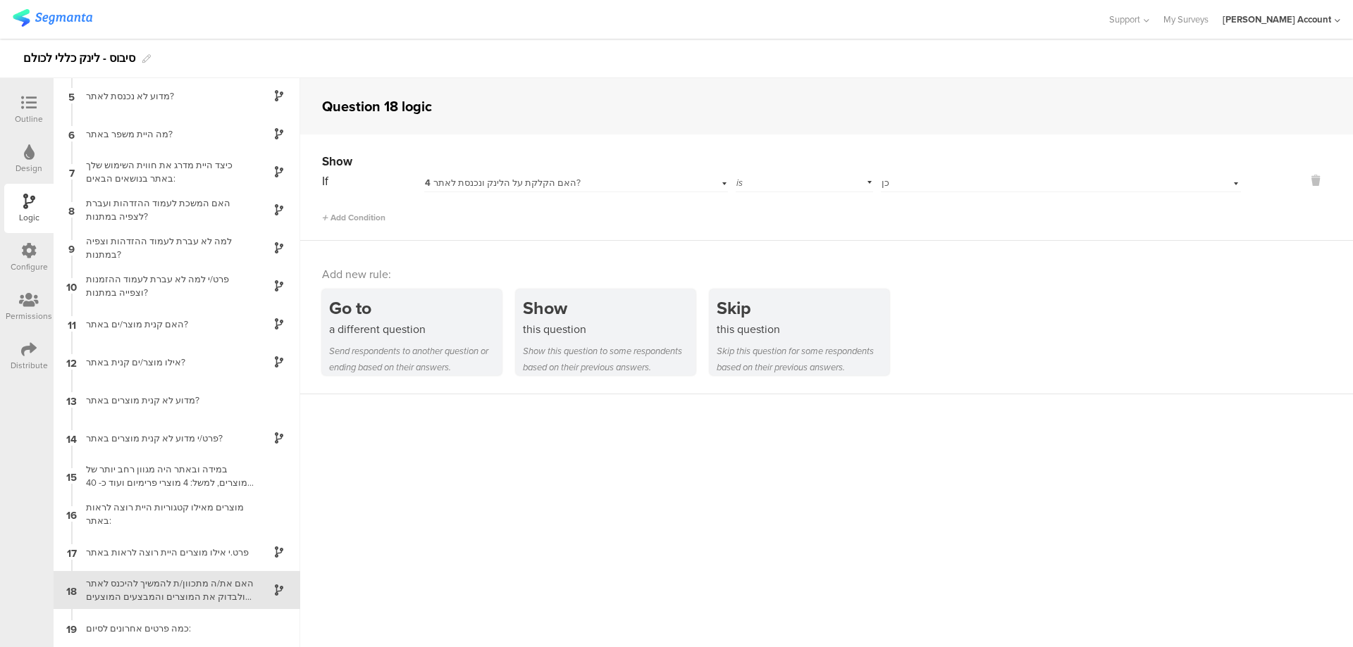
click at [34, 98] on icon at bounding box center [28, 102] width 15 height 15
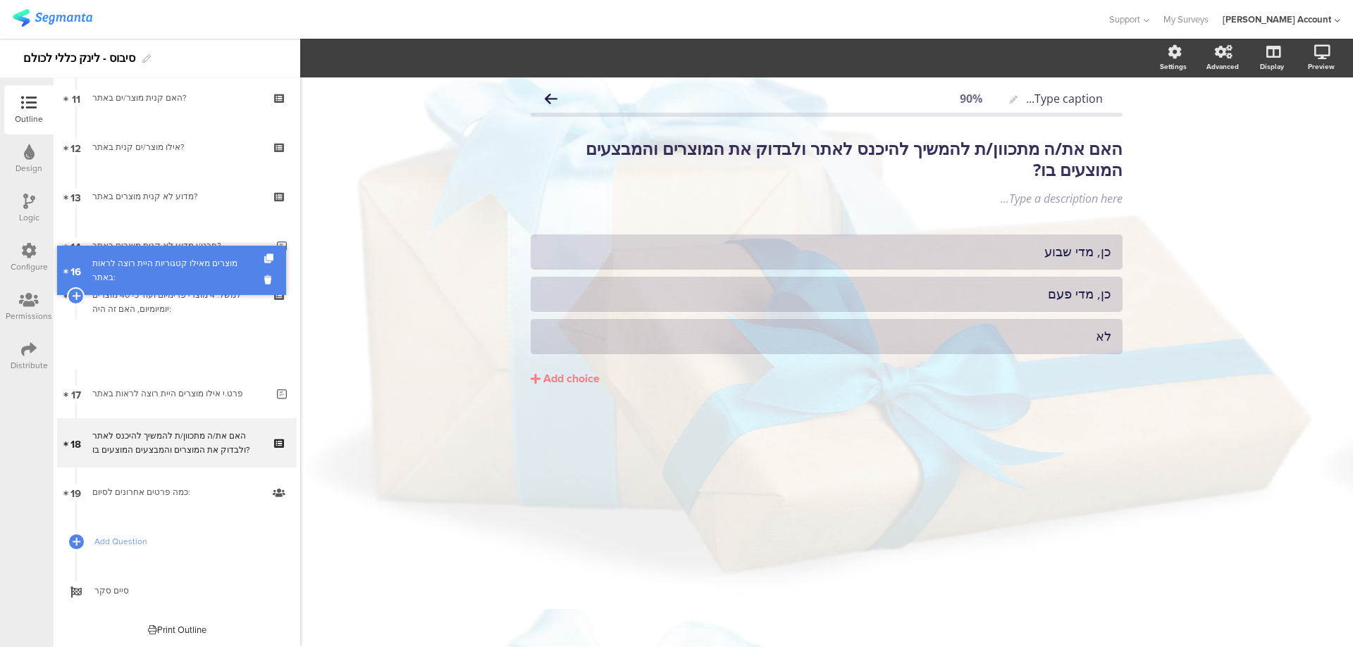
scroll to position [505, 0]
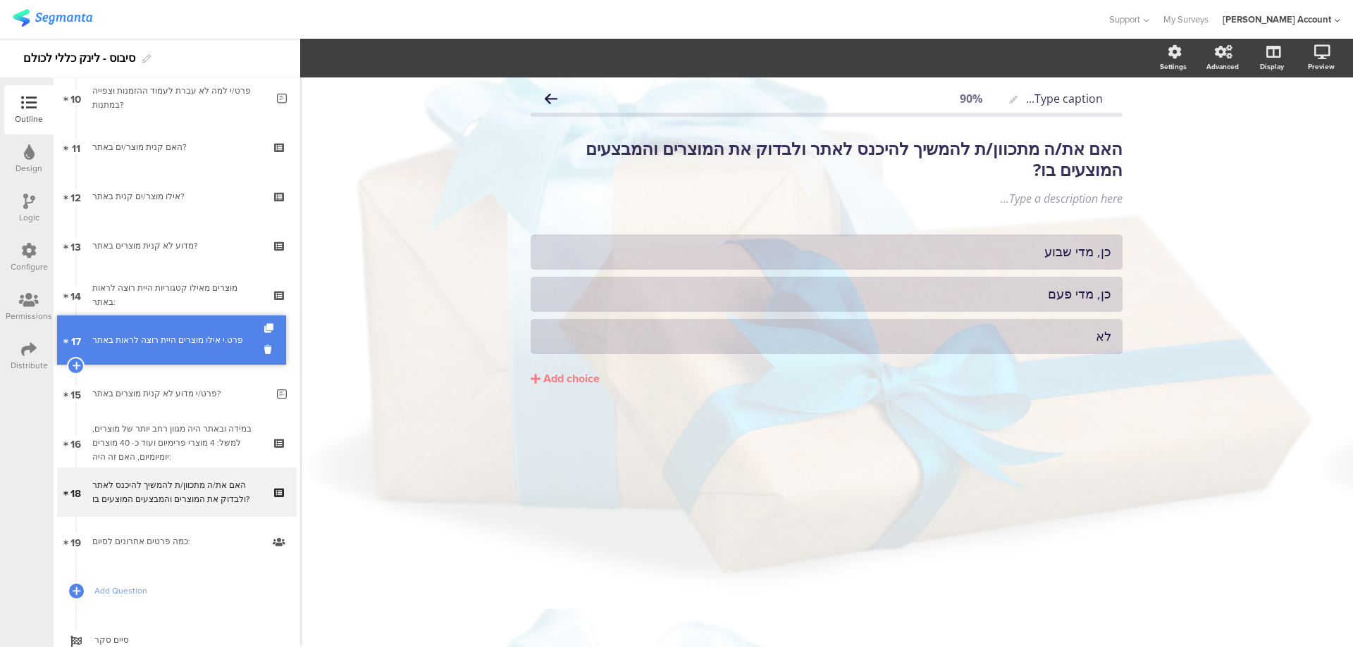
drag, startPoint x: 235, startPoint y: 446, endPoint x: 244, endPoint y: 343, distance: 103.2
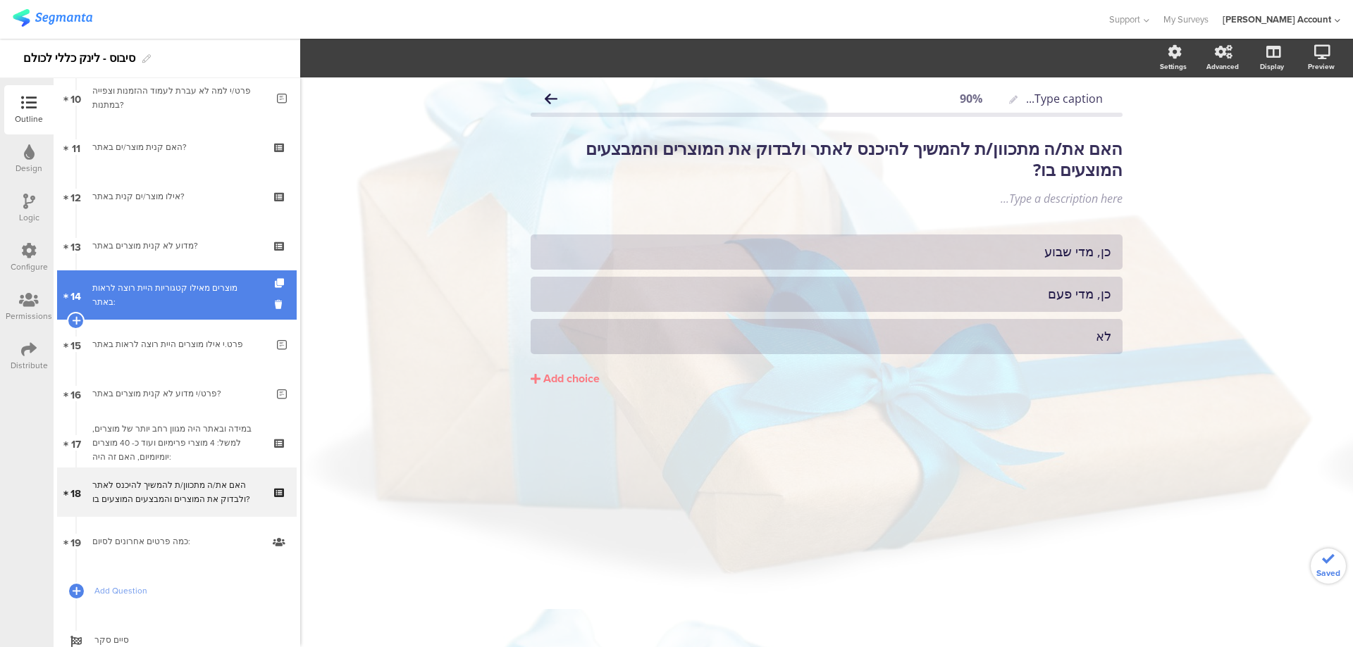
click at [223, 304] on link "14 מוצרים מאילו קטגוריות היית רוצה לראות באתר:" at bounding box center [177, 295] width 240 height 49
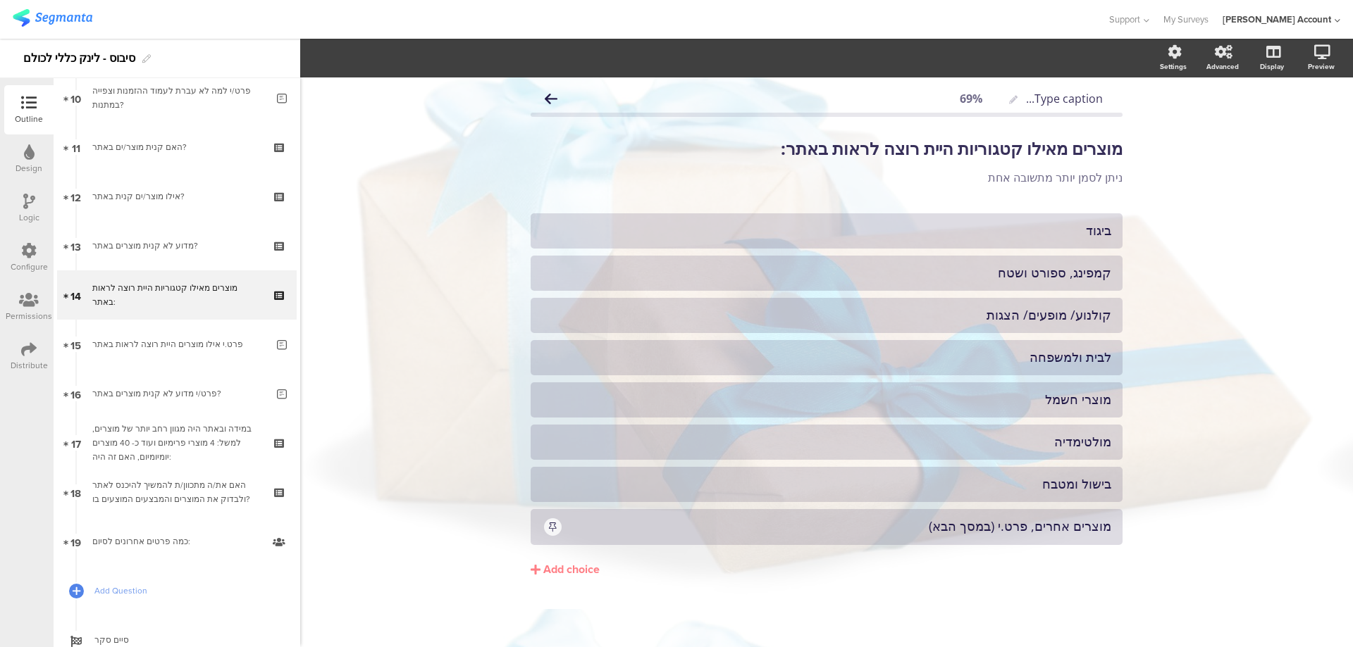
click at [28, 210] on div at bounding box center [29, 203] width 12 height 18
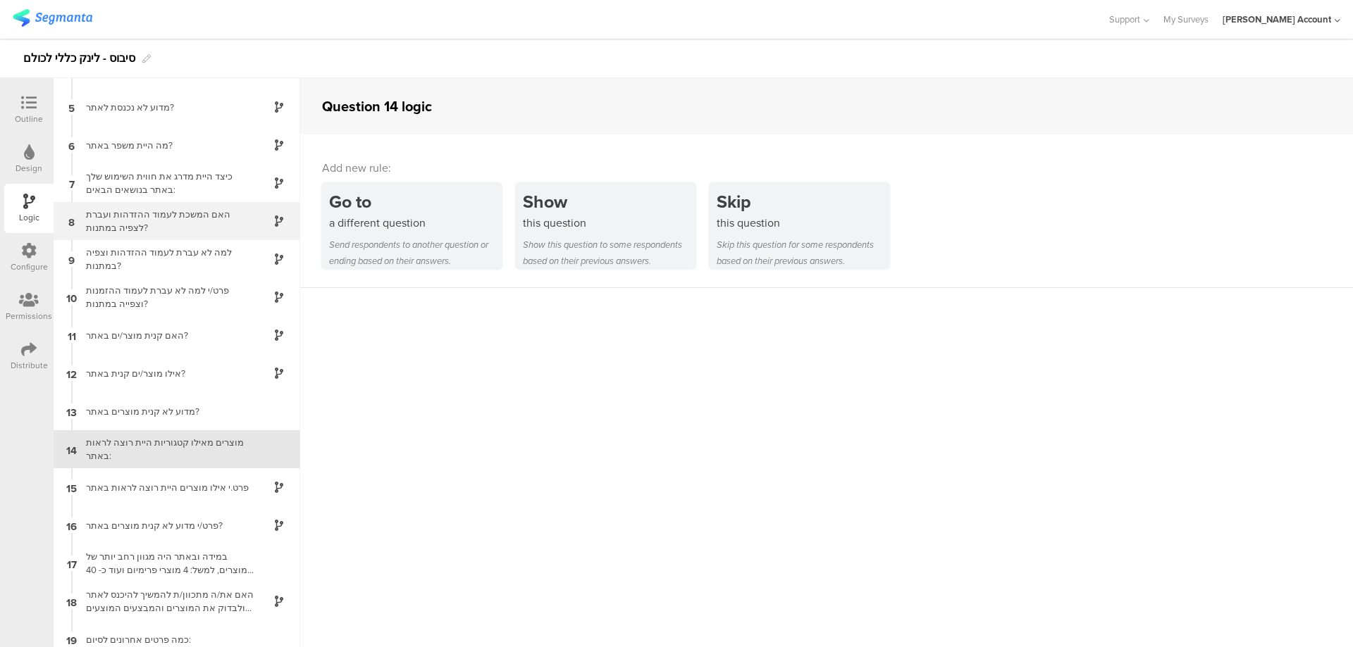
scroll to position [154, 0]
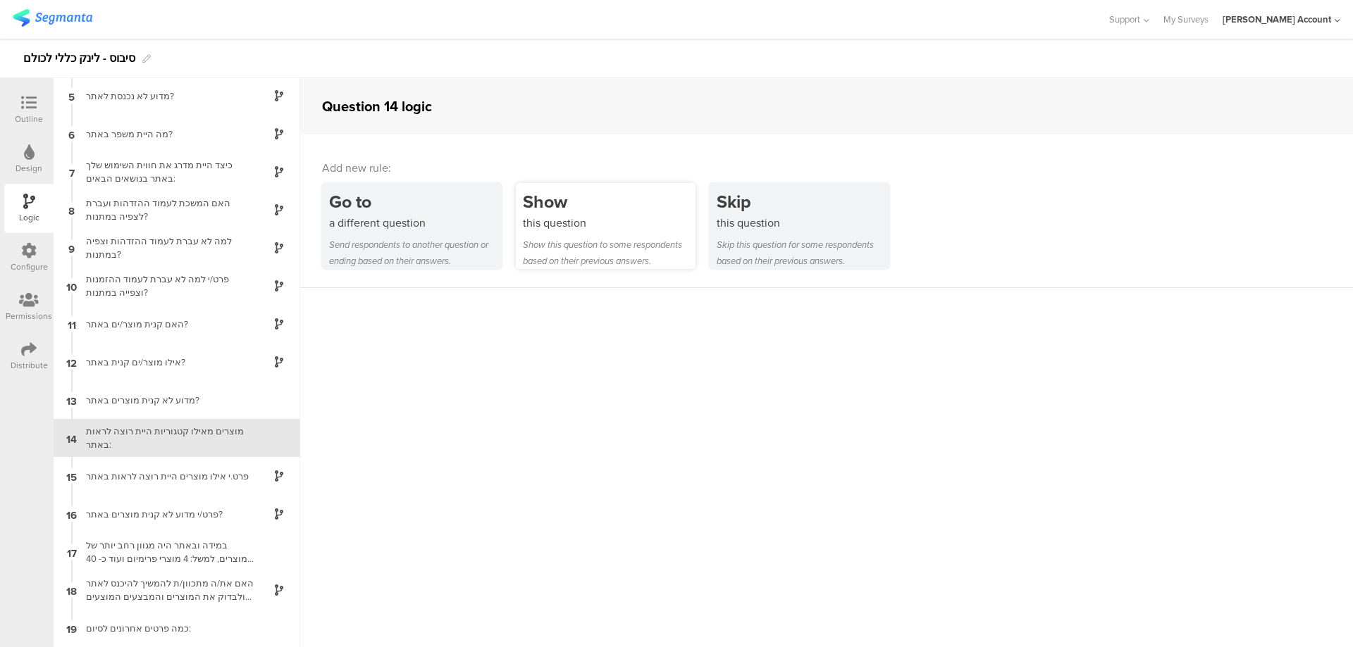
click at [569, 199] on div "Show" at bounding box center [609, 202] width 173 height 26
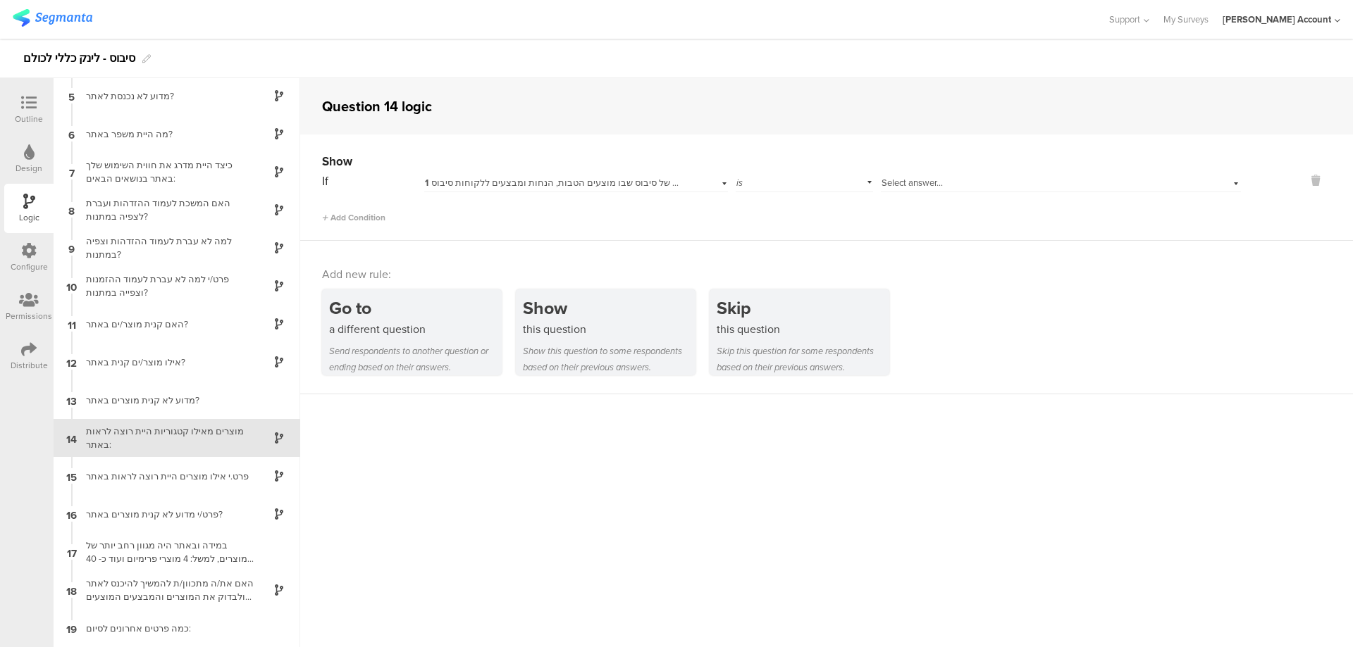
click at [612, 182] on span "1 האם יצא לך לשמוע על אתר ההטבות של סיבוס שבו מוצעים הטבות, הנחות ומבצעים ללקוח…" at bounding box center [622, 182] width 395 height 13
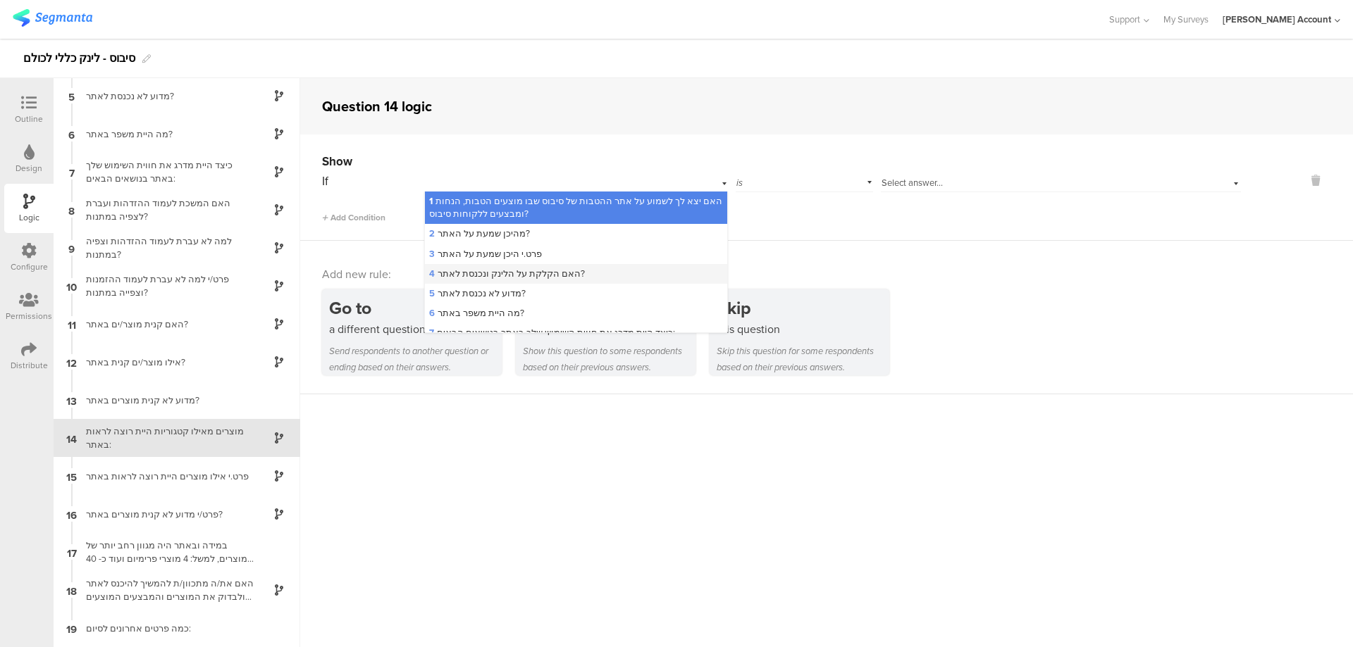
click at [609, 268] on div "4 האם הקלקת על הלינק ונכנסת לאתר?" at bounding box center [576, 274] width 302 height 20
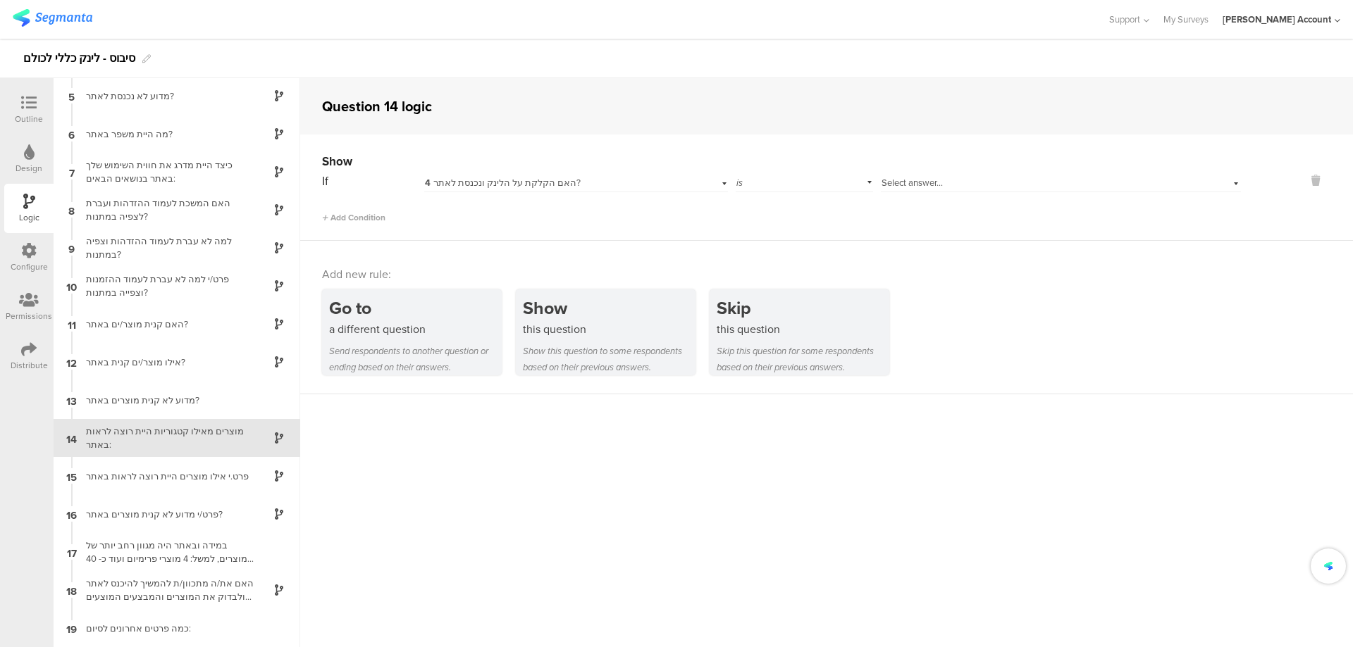
click at [936, 182] on span "Select answer..." at bounding box center [911, 182] width 61 height 13
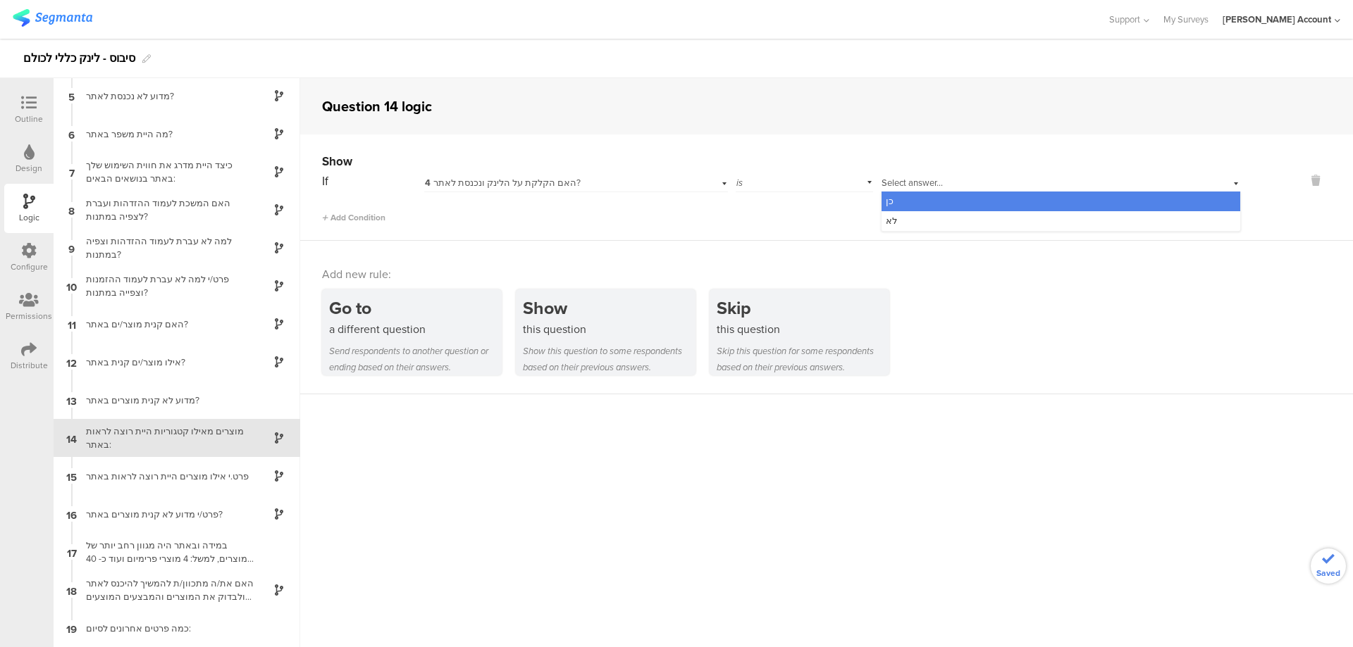
click at [948, 198] on div "כן" at bounding box center [1060, 202] width 359 height 20
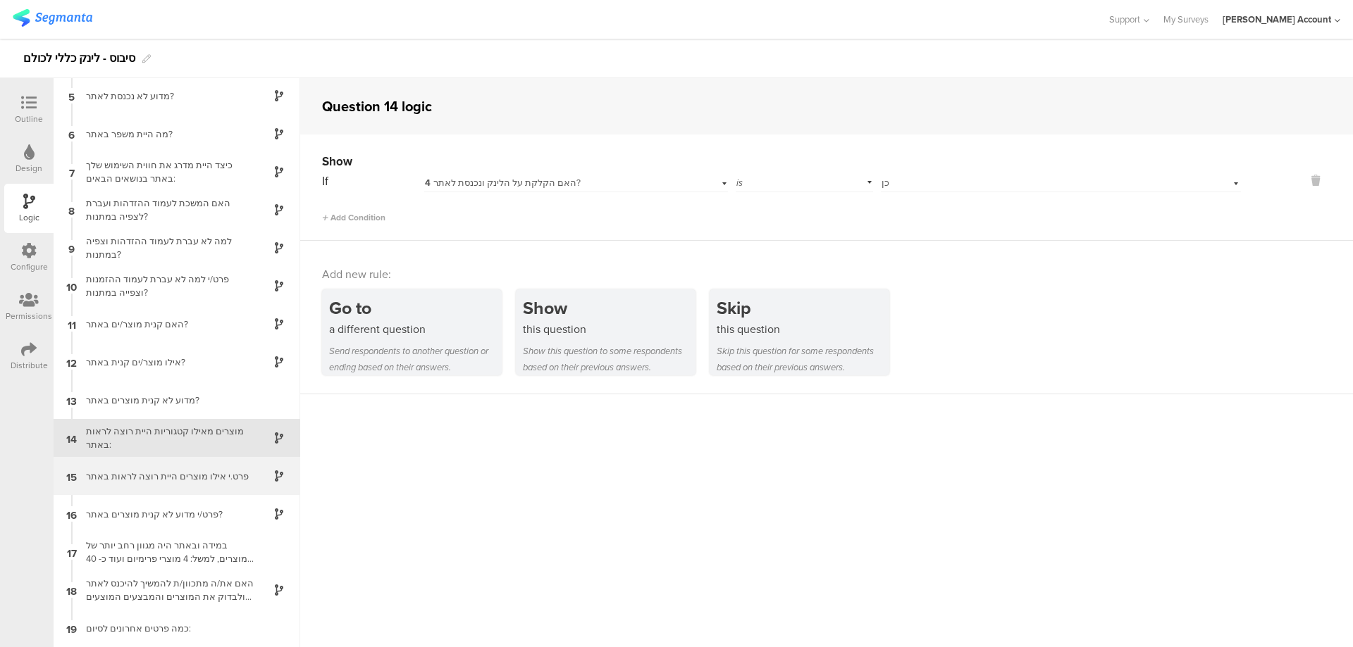
click at [223, 471] on div "פרט.י אילו מוצרים היית רוצה לראות באתר" at bounding box center [165, 476] width 176 height 13
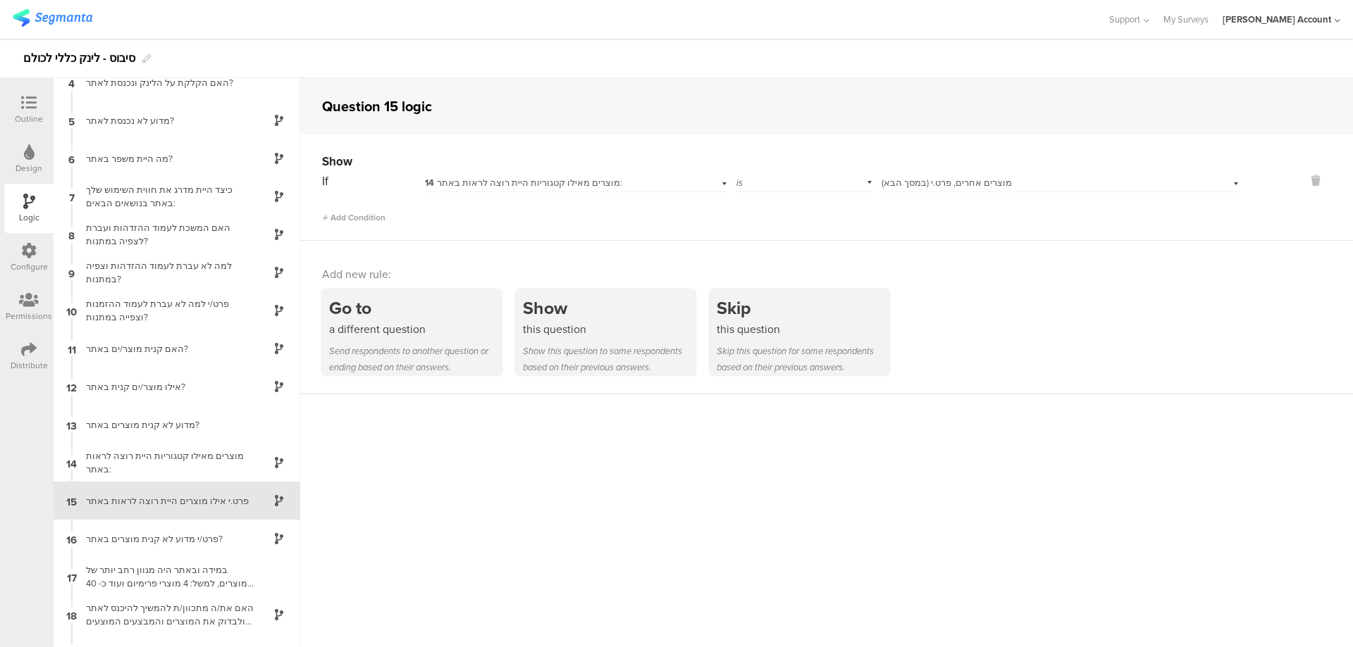
scroll to position [154, 0]
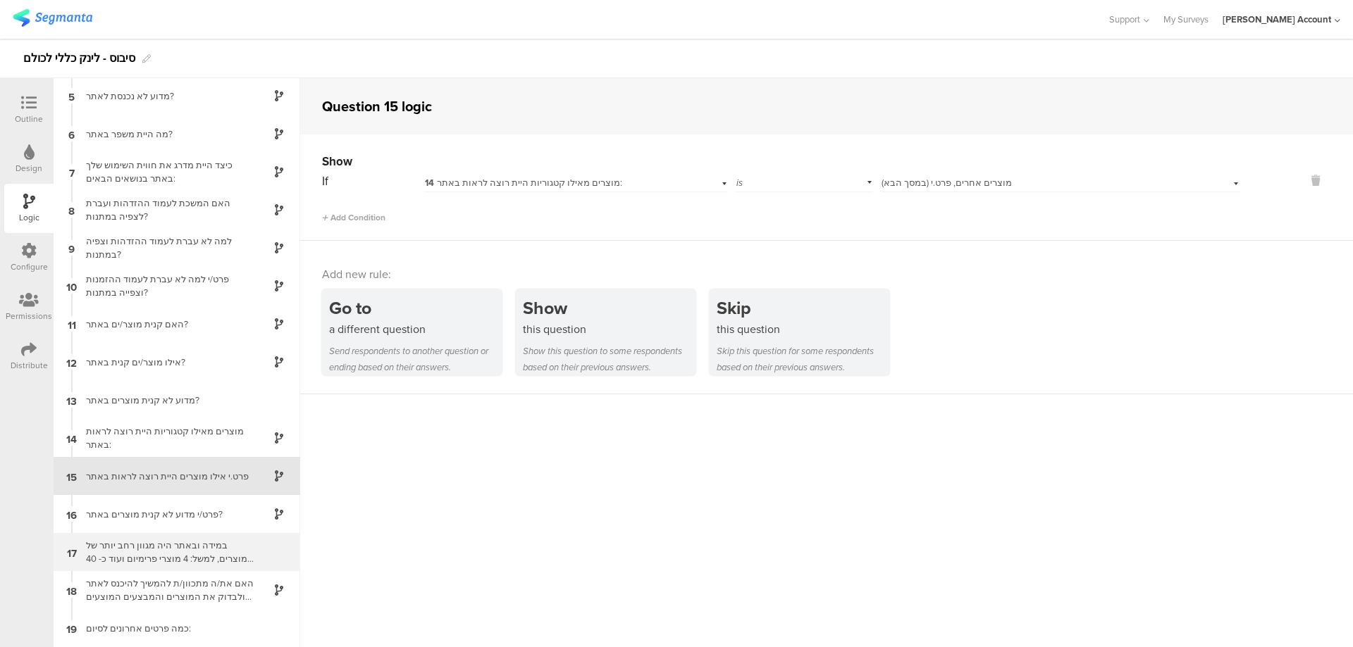
click at [181, 550] on div "במידה ובאתר היה מגוון רחב יותר של מוצרים, למשל: 4 מוצרי פרימיום ועוד כ- 40 מוצר…" at bounding box center [165, 552] width 176 height 27
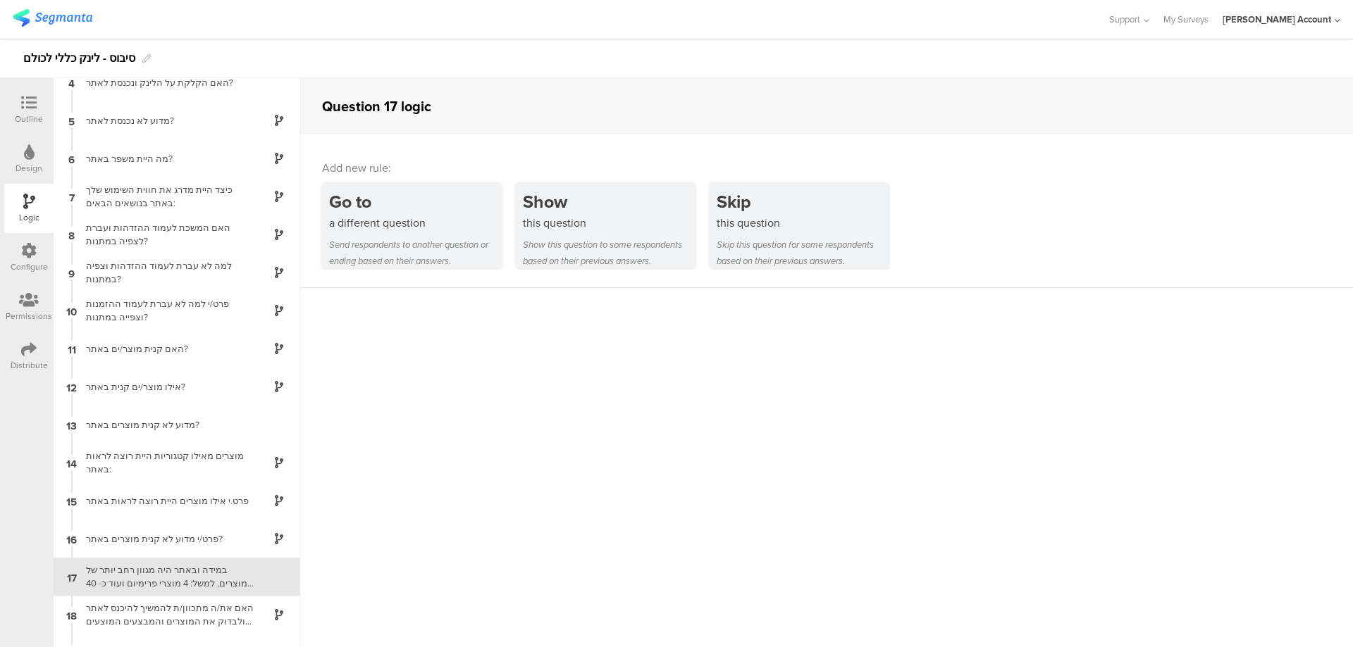
scroll to position [154, 0]
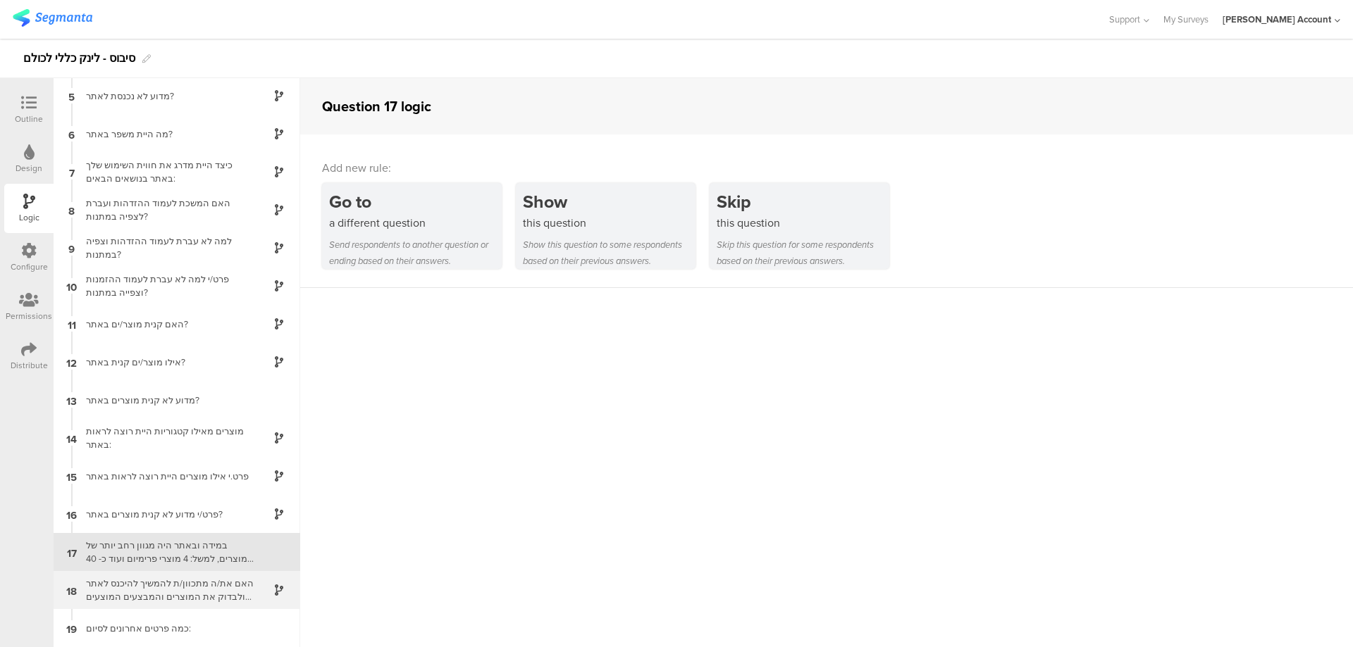
click at [235, 585] on div "האם את/ה מתכוון/ת להמשיך להיכנס לאתר ולבדוק את המוצרים והמבצעים המוצעים בו?" at bounding box center [165, 590] width 176 height 27
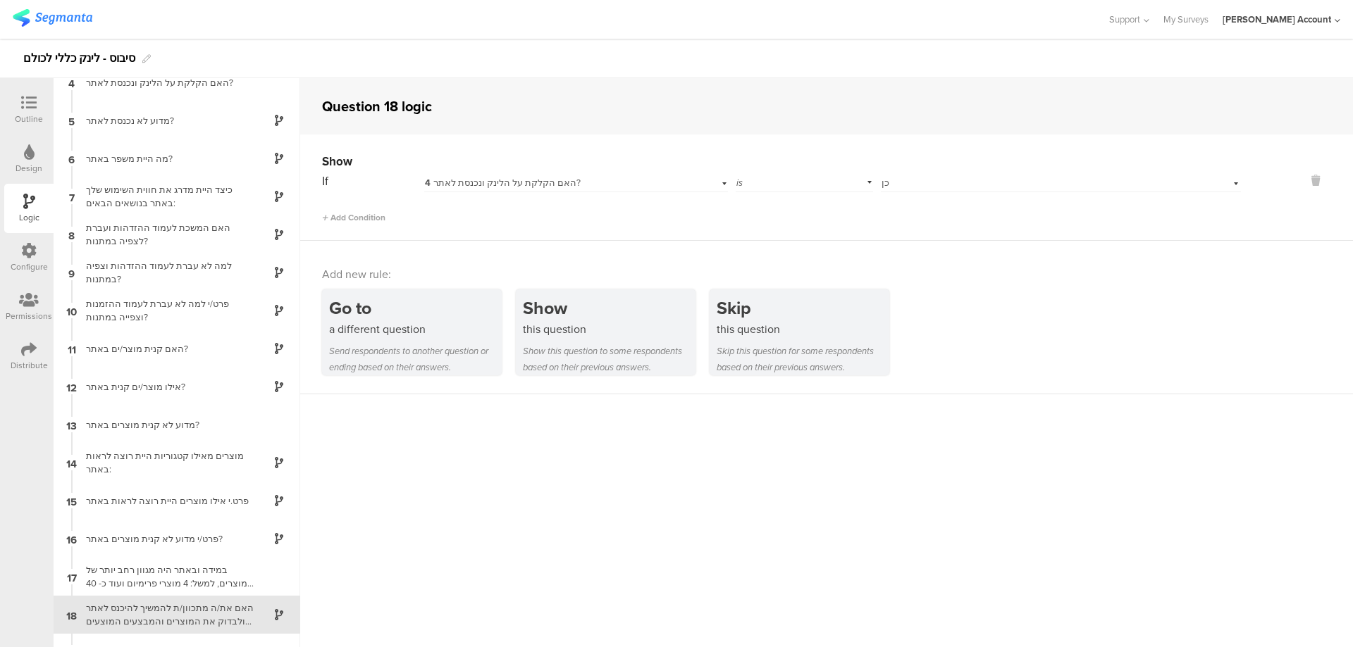
scroll to position [154, 0]
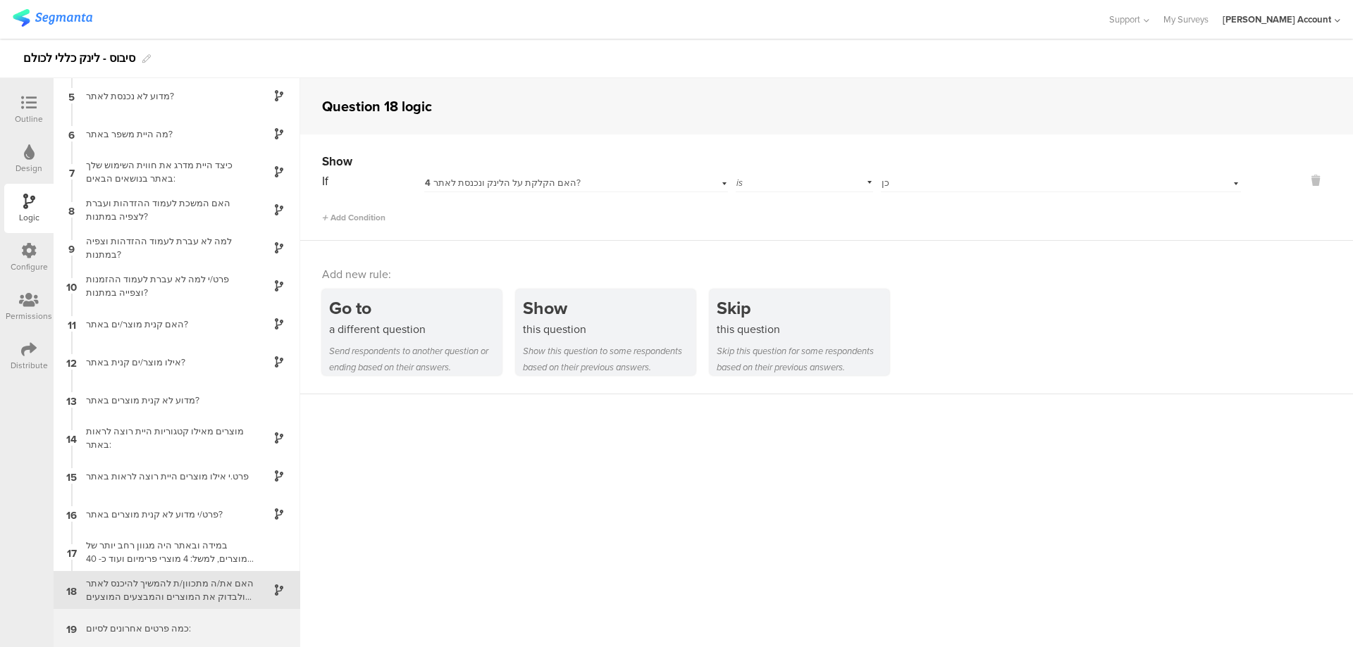
click at [191, 623] on div "כמה פרטים אחרונים לסיום:" at bounding box center [165, 628] width 176 height 13
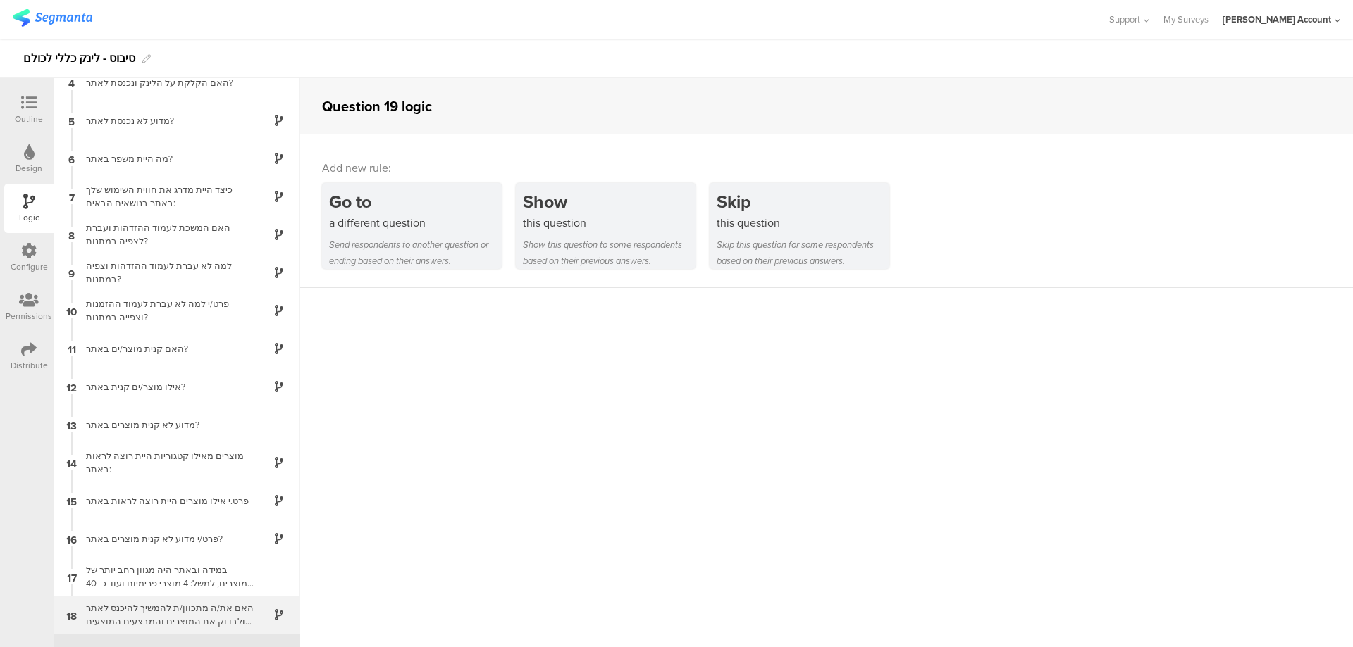
scroll to position [154, 0]
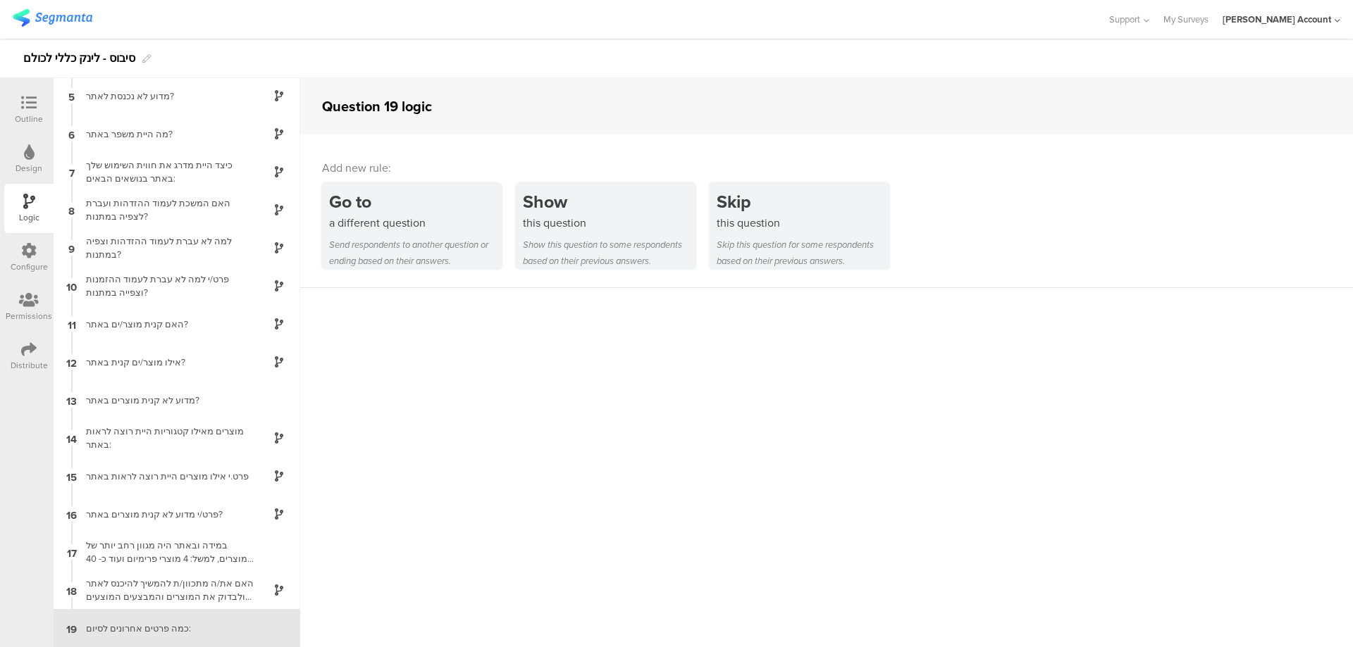
click at [25, 95] on icon at bounding box center [28, 102] width 15 height 15
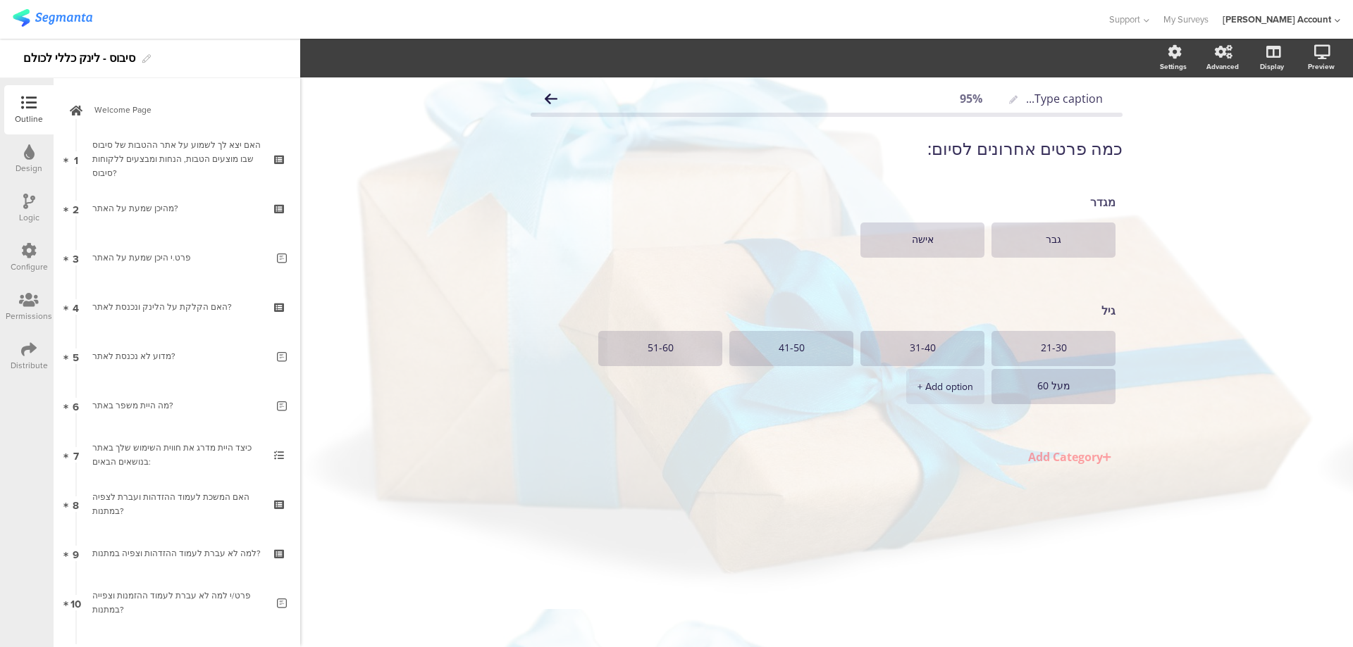
click at [28, 195] on icon at bounding box center [29, 201] width 12 height 15
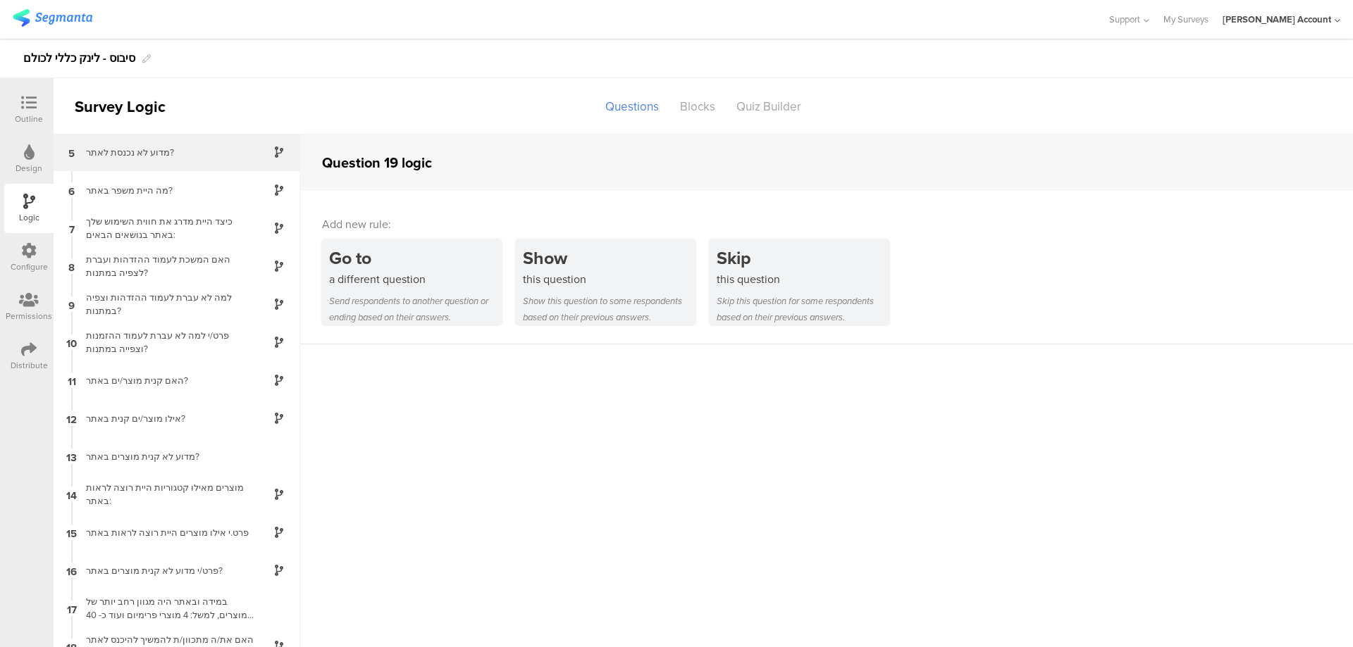
click at [197, 155] on div "מדוע לא נכנסת לאתר?" at bounding box center [165, 152] width 176 height 13
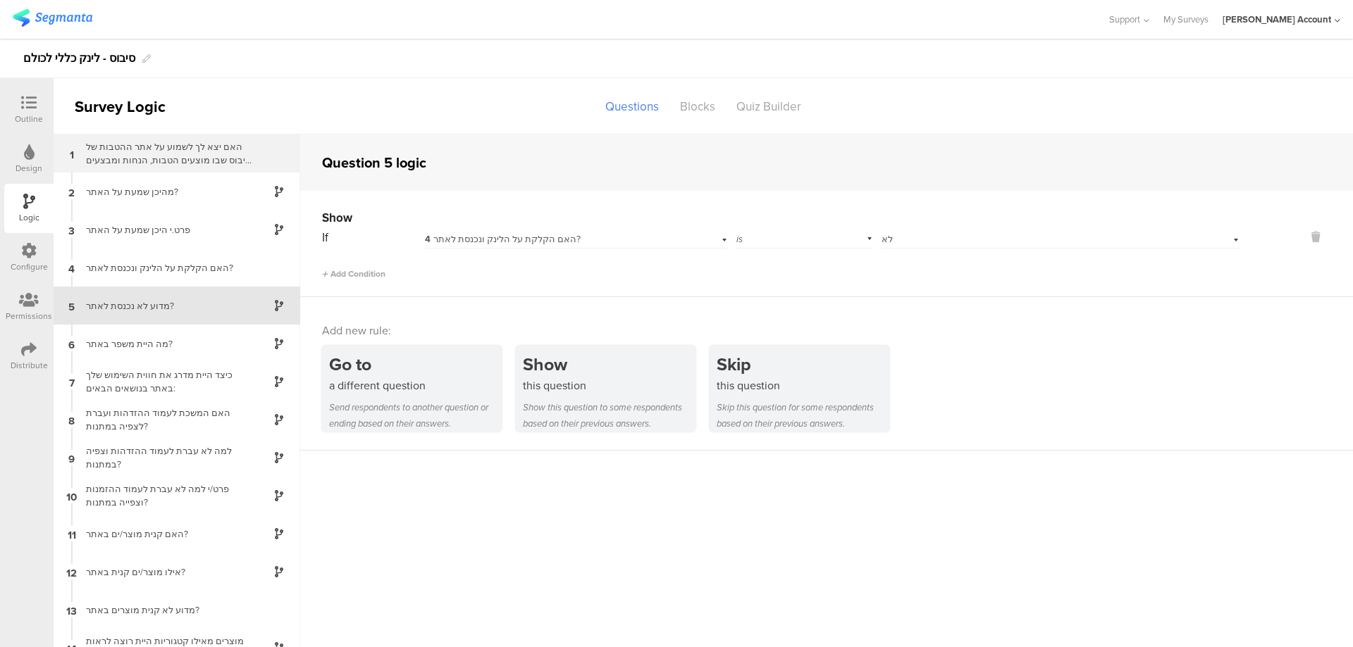
click at [201, 151] on div "האם יצא לך לשמוע על אתר ההטבות של סיבוס שבו מוצעים הטבות, הנחות ומבצעים ללקוחות…" at bounding box center [165, 153] width 176 height 27
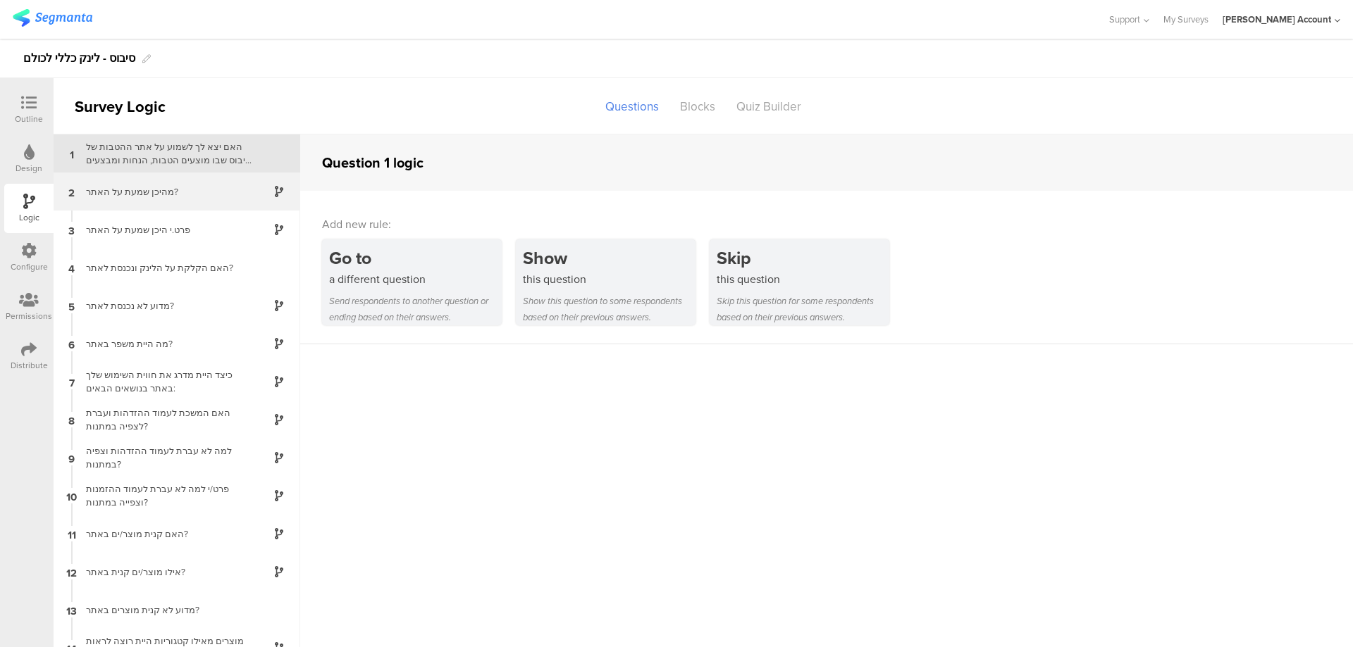
click at [194, 183] on div "2 מהיכן שמעת על האתר?" at bounding box center [177, 192] width 247 height 38
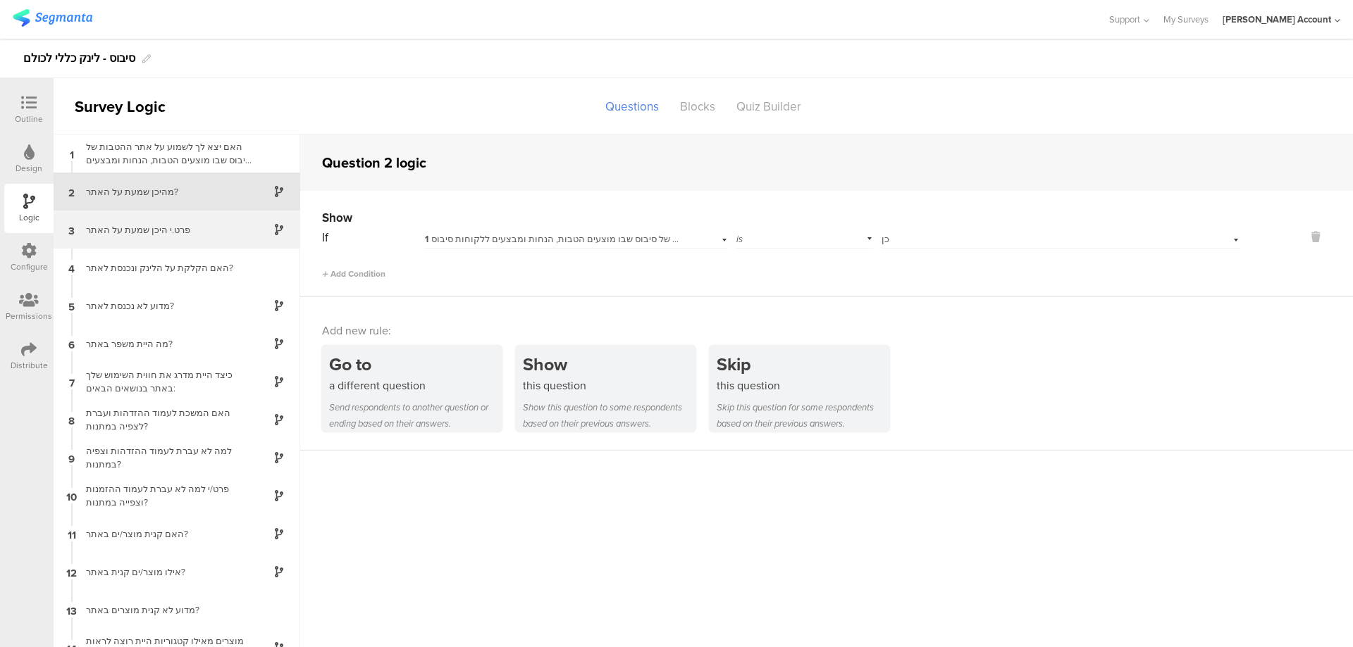
click at [194, 223] on div "פרט.י היכן שמעת על האתר" at bounding box center [165, 229] width 176 height 13
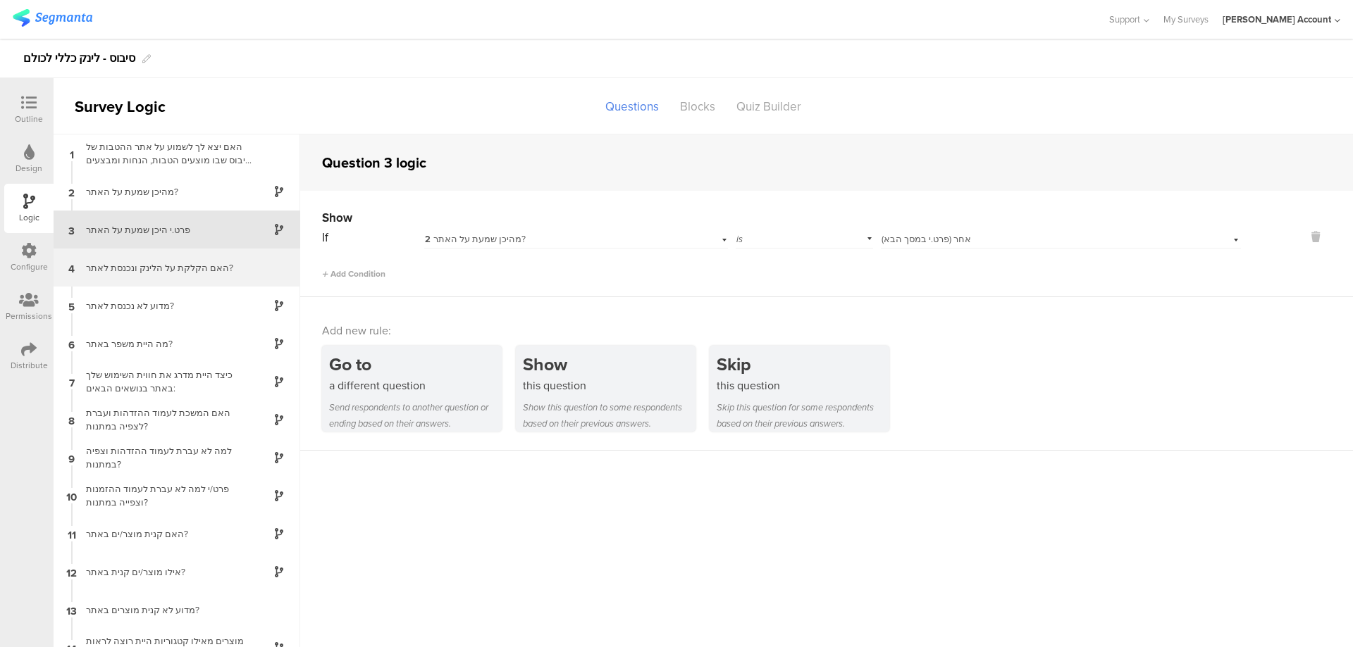
click at [204, 269] on div "האם הקלקת על הלינק ונכנסת לאתר?" at bounding box center [165, 267] width 176 height 13
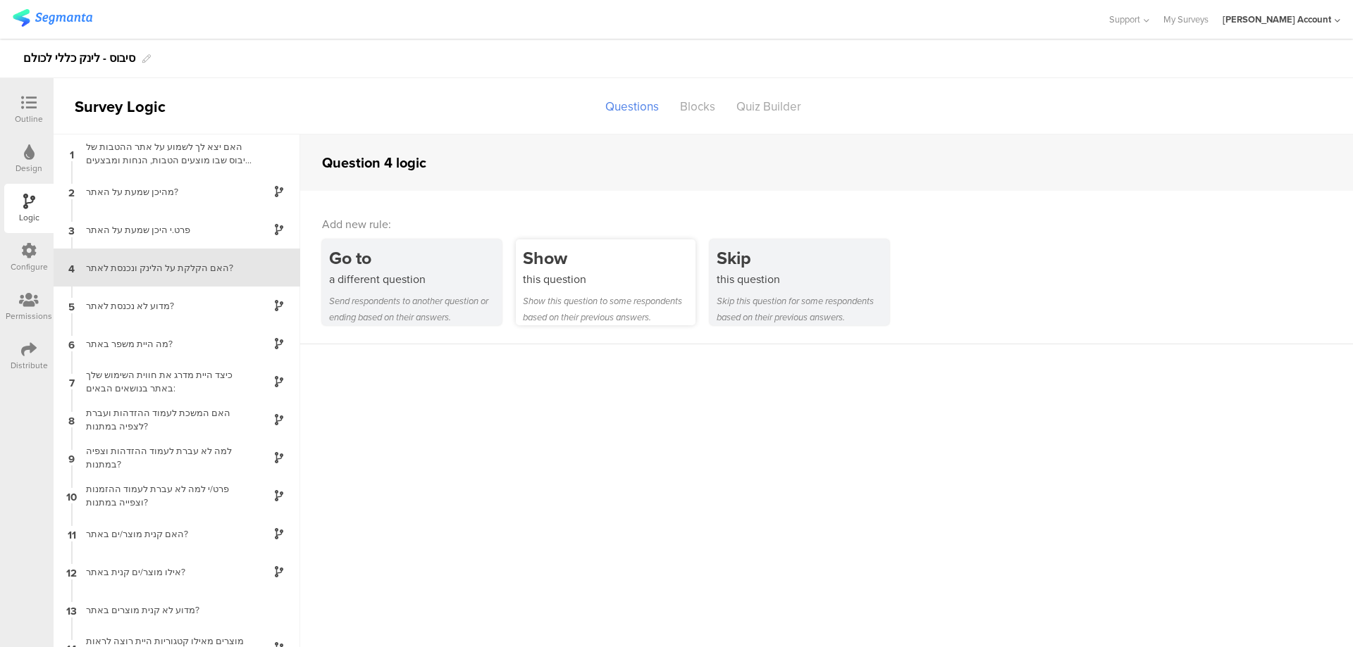
click at [562, 258] on div "Show" at bounding box center [609, 258] width 173 height 26
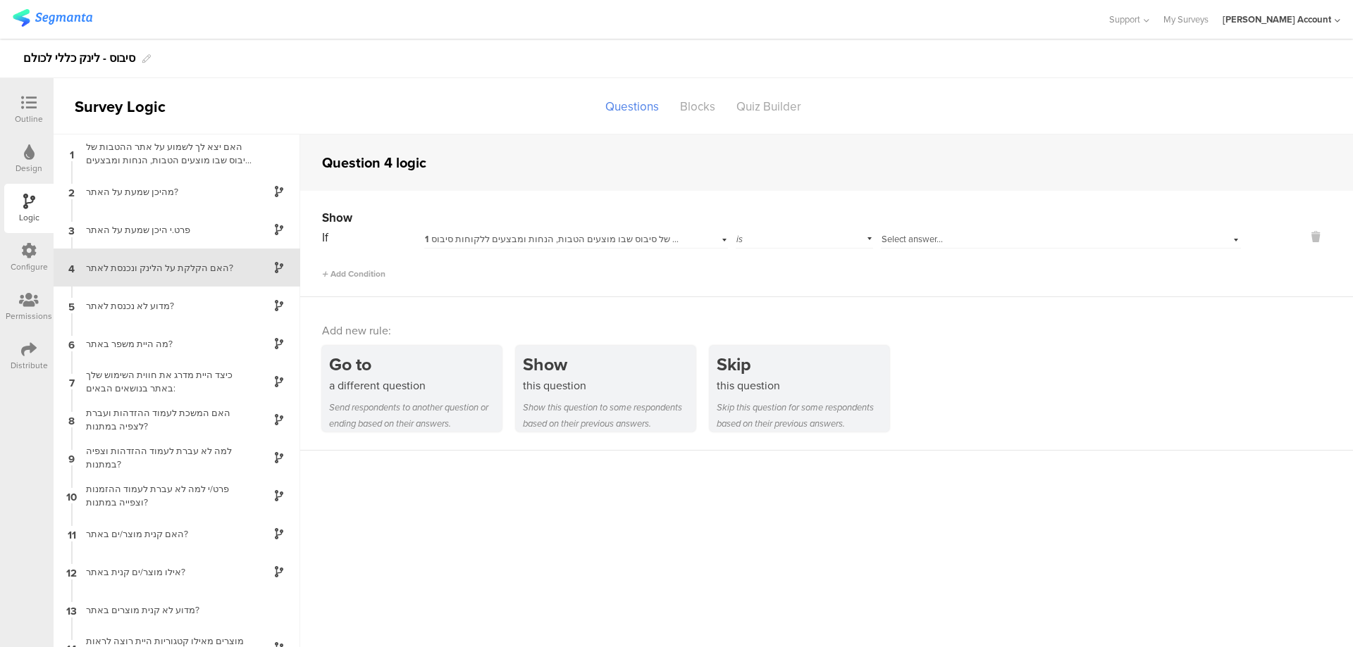
click at [968, 230] on div "Select answer..." at bounding box center [1061, 238] width 360 height 22
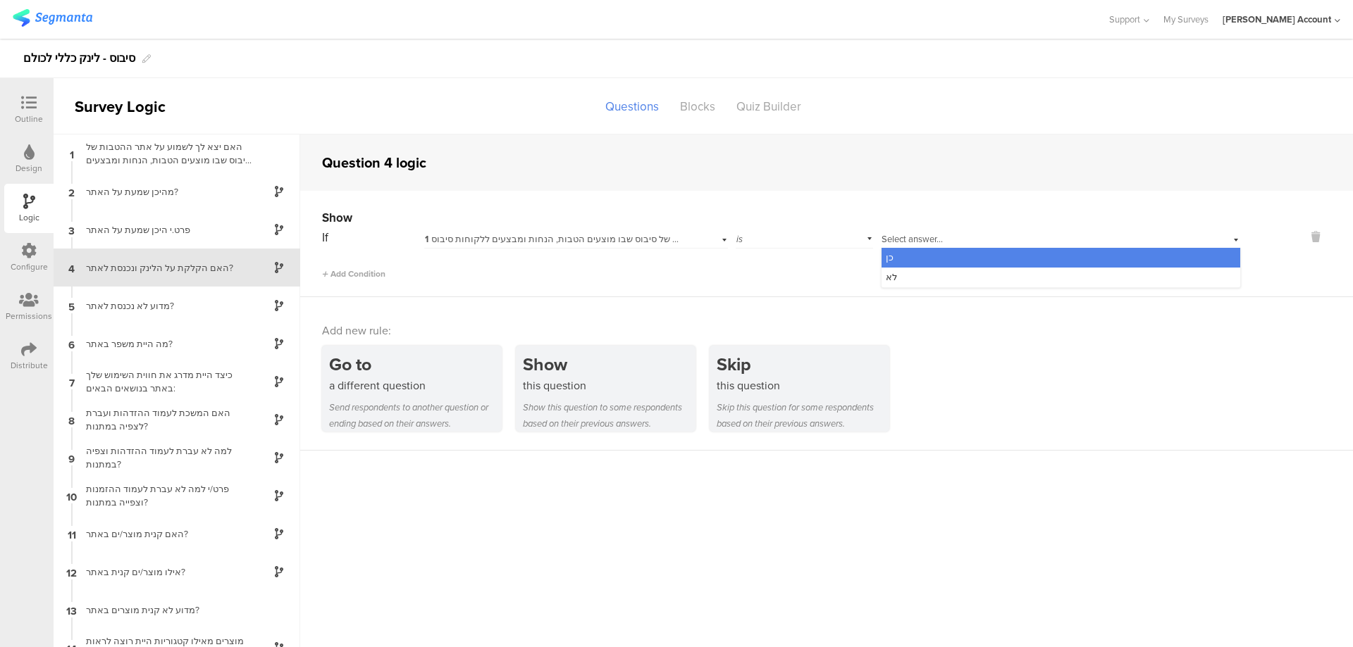
click at [968, 255] on div "כן" at bounding box center [1060, 258] width 359 height 20
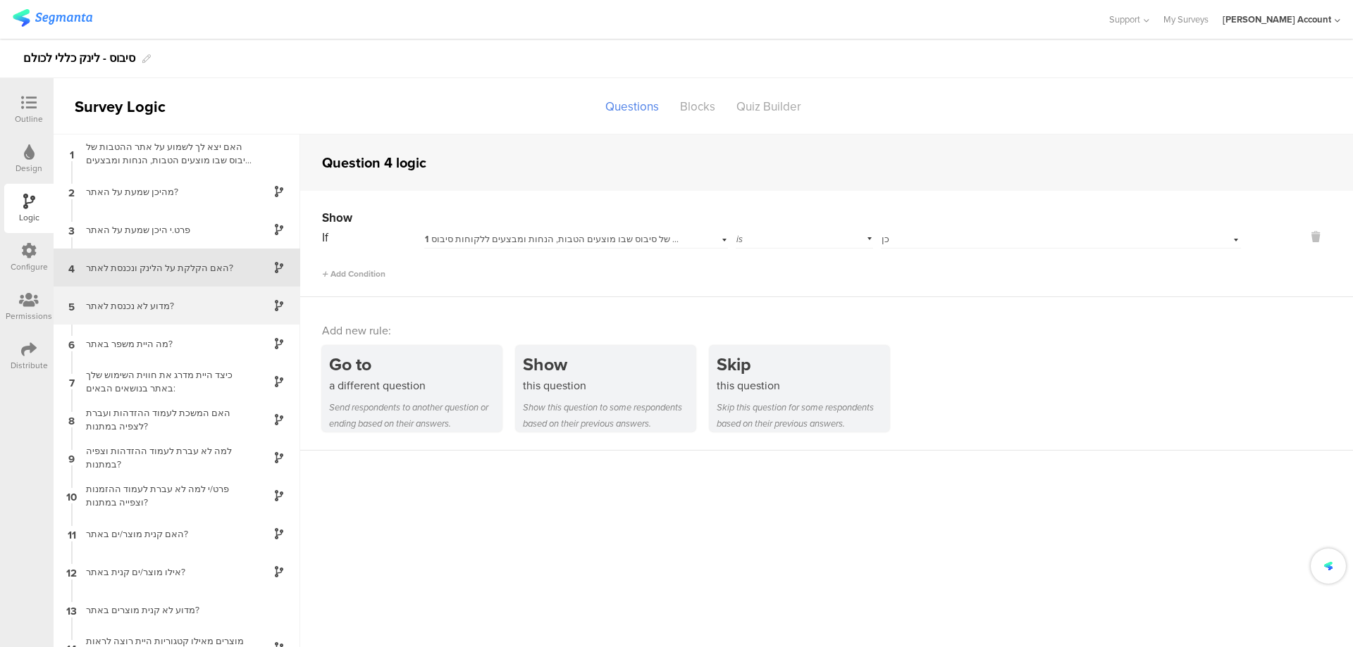
click at [228, 300] on div "מדוע לא נכנסת לאתר?" at bounding box center [165, 305] width 176 height 13
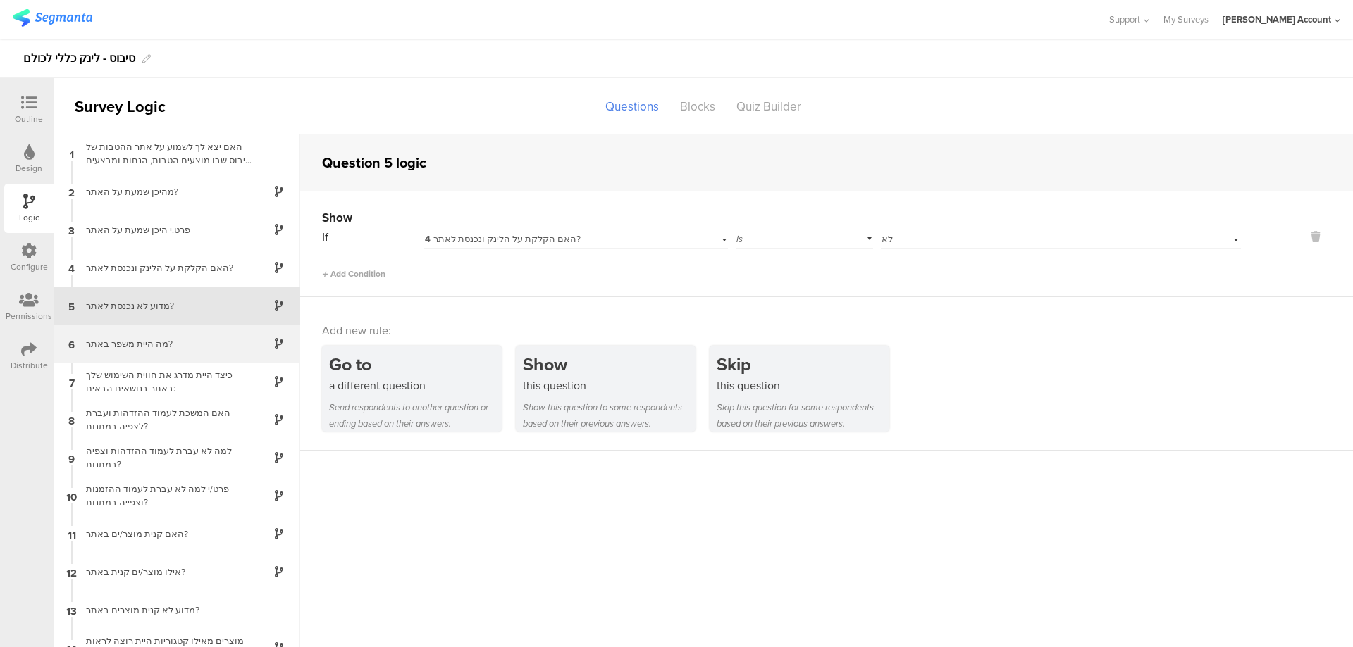
click at [218, 336] on div "6 מה היית משפר באתר?" at bounding box center [177, 344] width 247 height 38
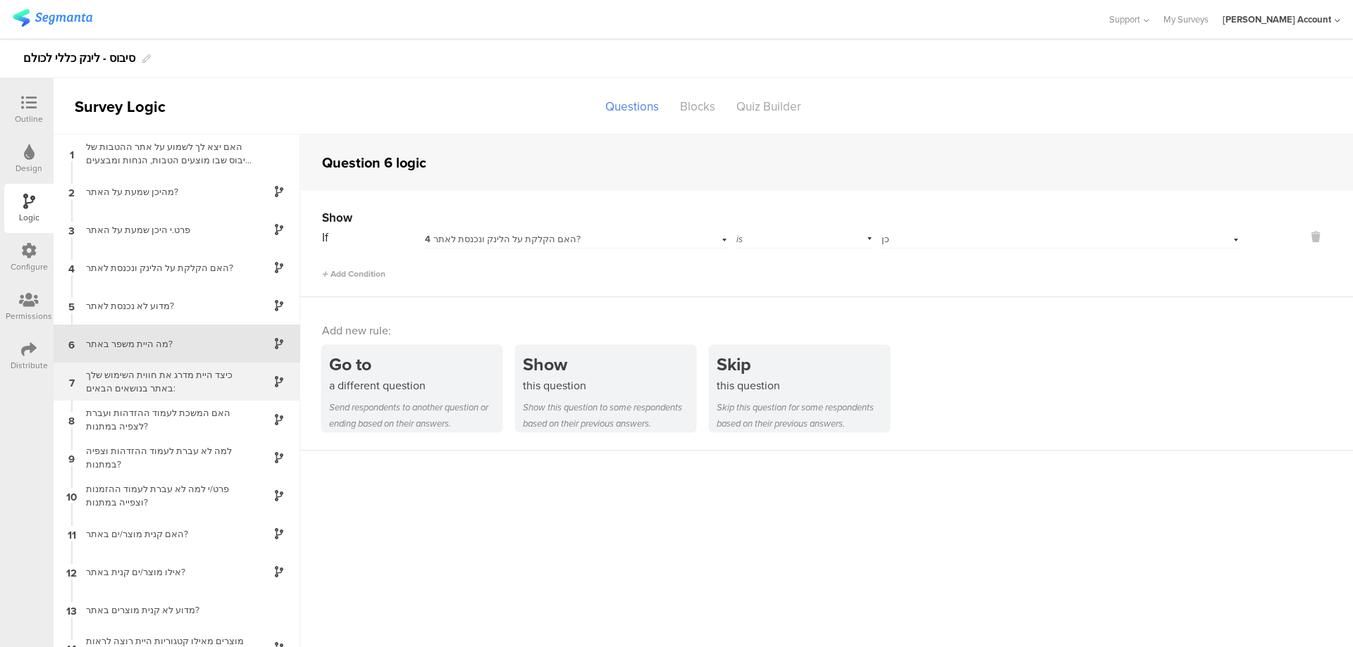
click at [225, 377] on div "כיצד היית מדרג את חווית השימוש שלך באתר בנושאים הבאים:" at bounding box center [165, 381] width 176 height 27
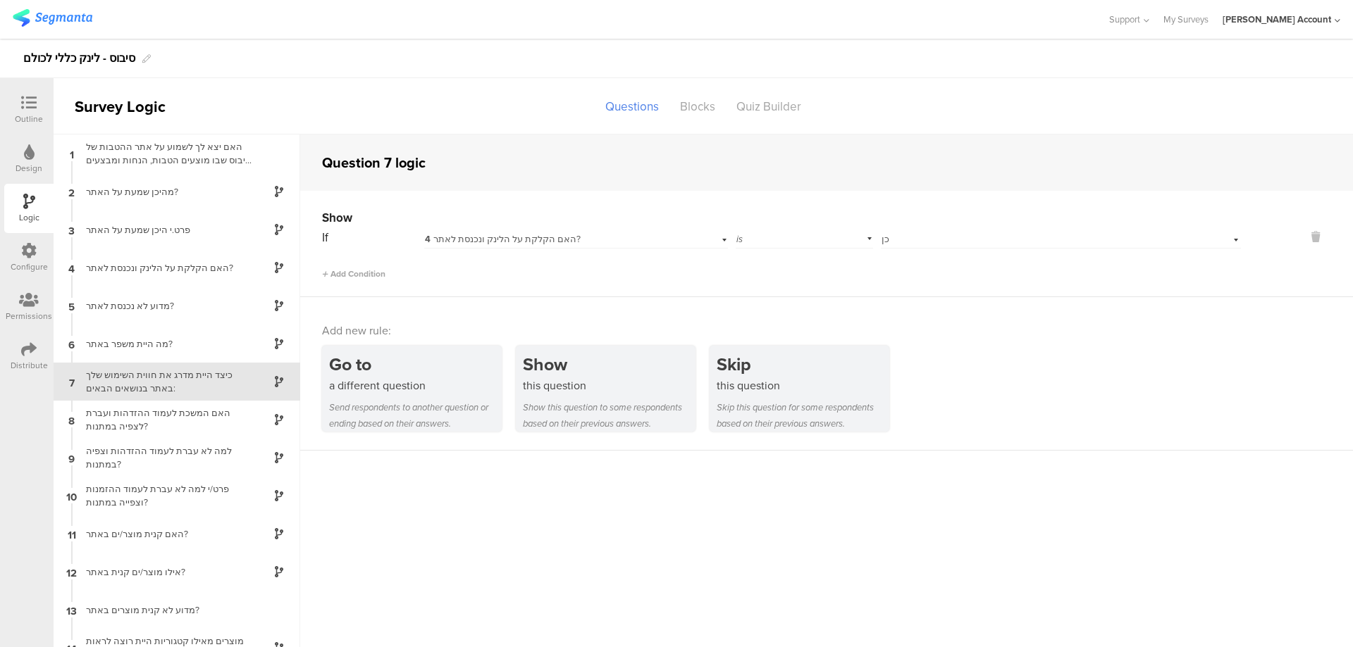
scroll to position [19, 0]
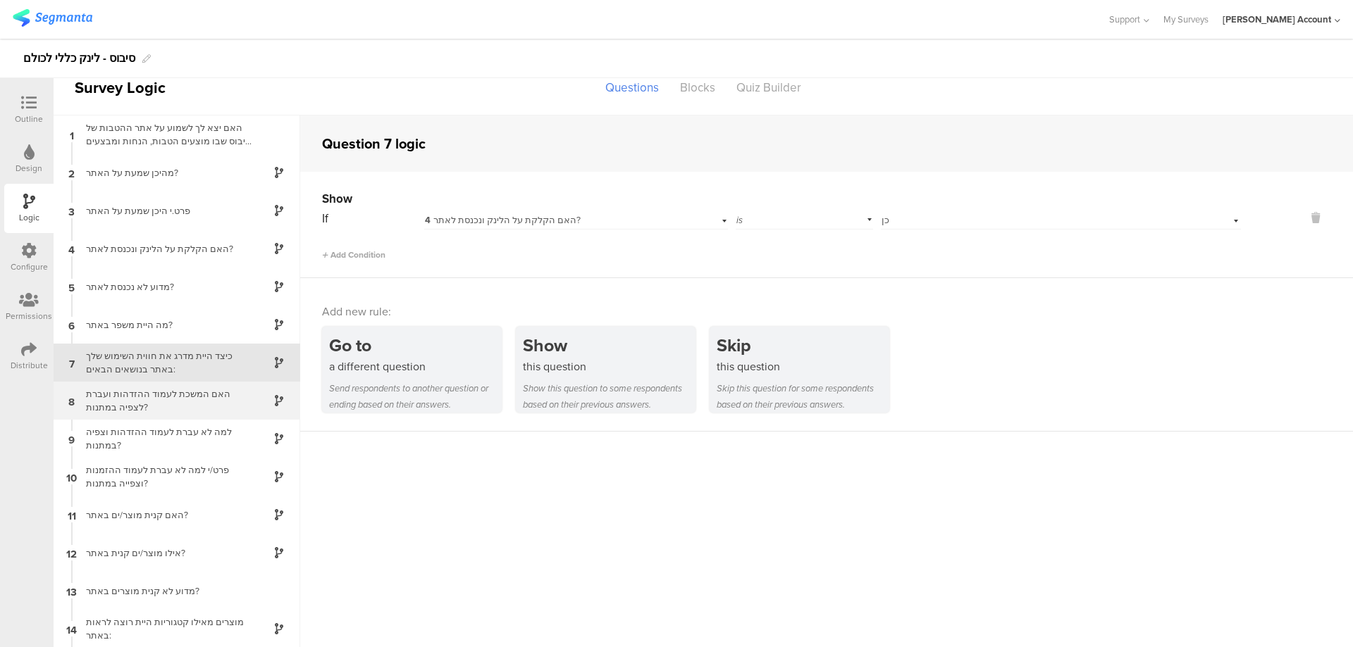
click at [236, 393] on div "האם המשכת לעמוד ההזדהות ועברת לצפיה במתנות?" at bounding box center [165, 400] width 176 height 27
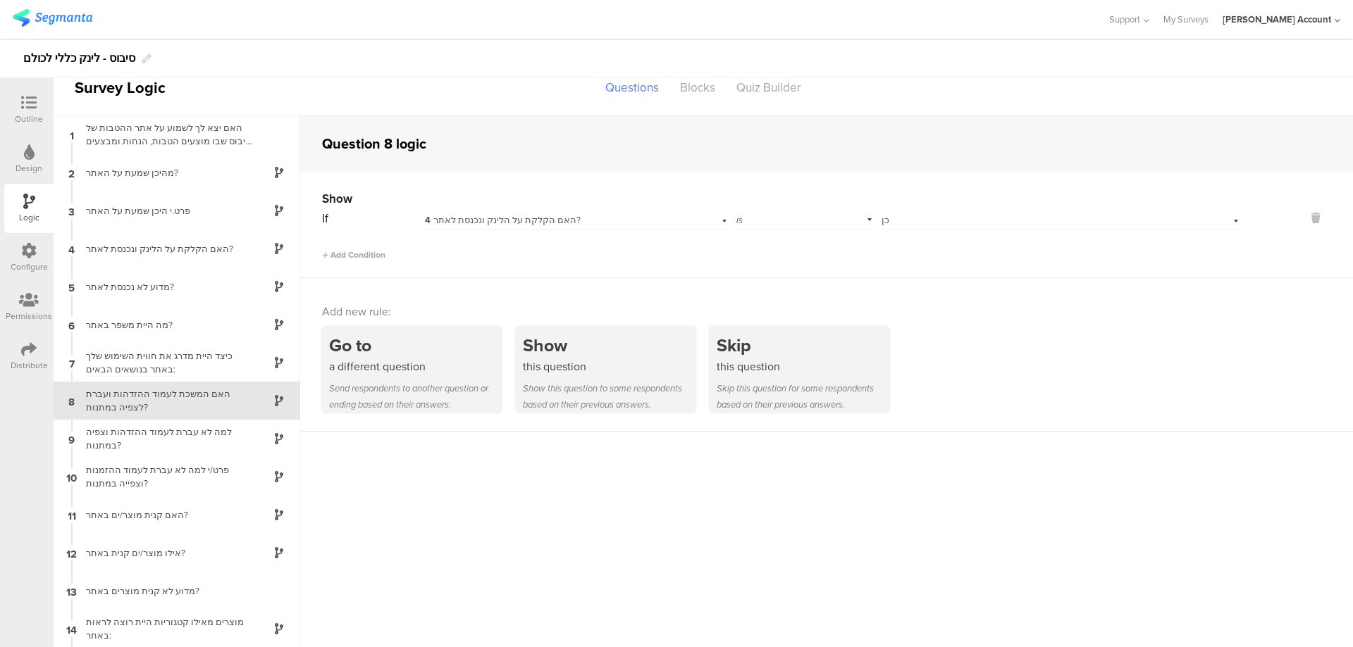
scroll to position [1, 0]
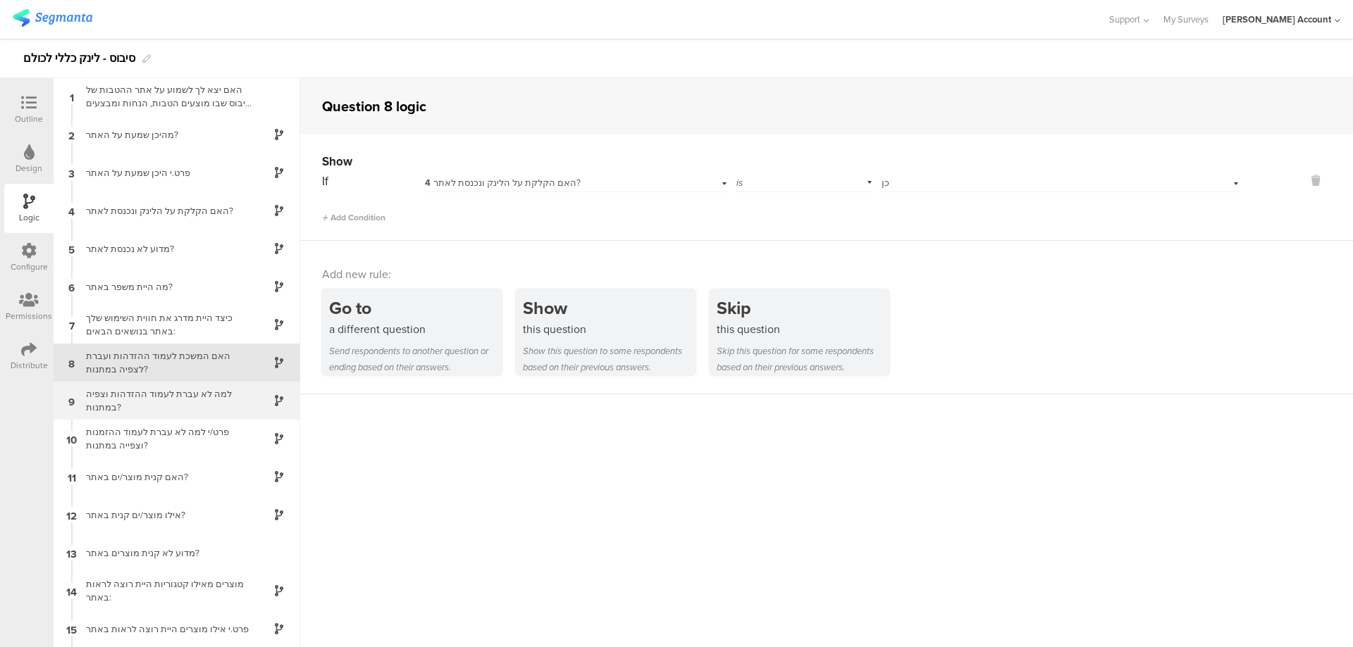
click at [237, 391] on div "למה לא עברת לעמוד ההזדהות וצפיה במתנות?" at bounding box center [165, 400] width 176 height 27
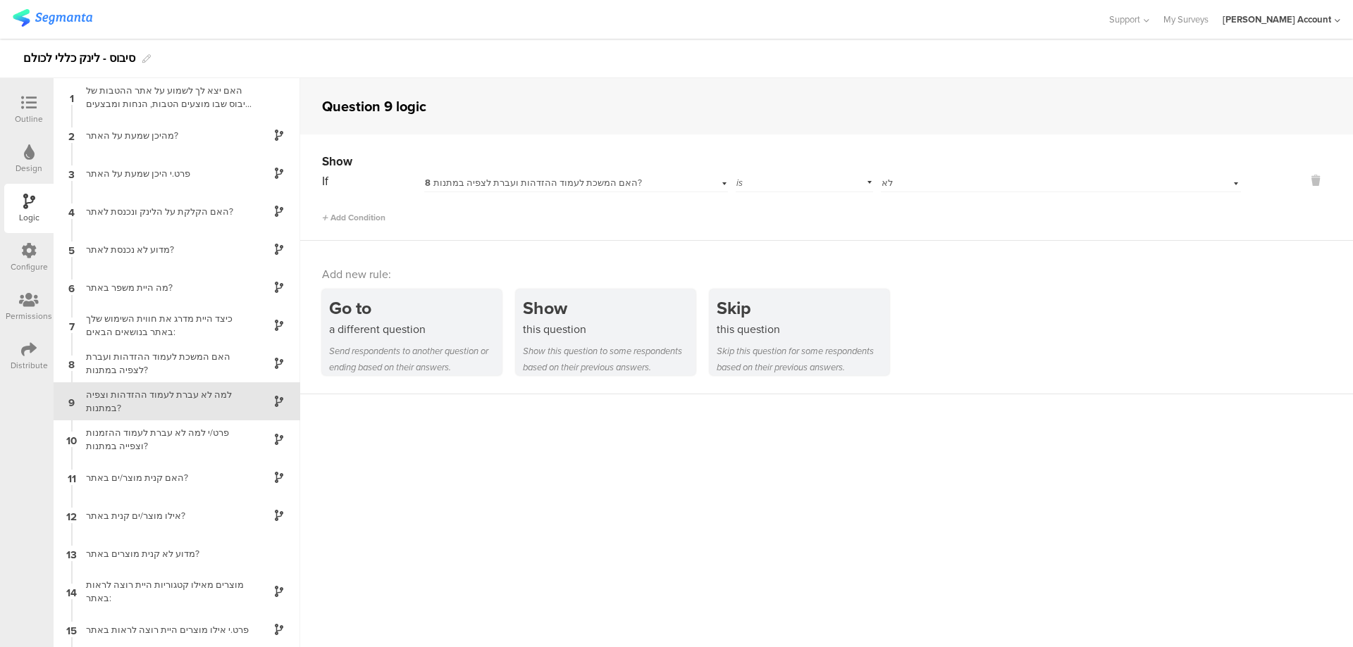
scroll to position [39, 0]
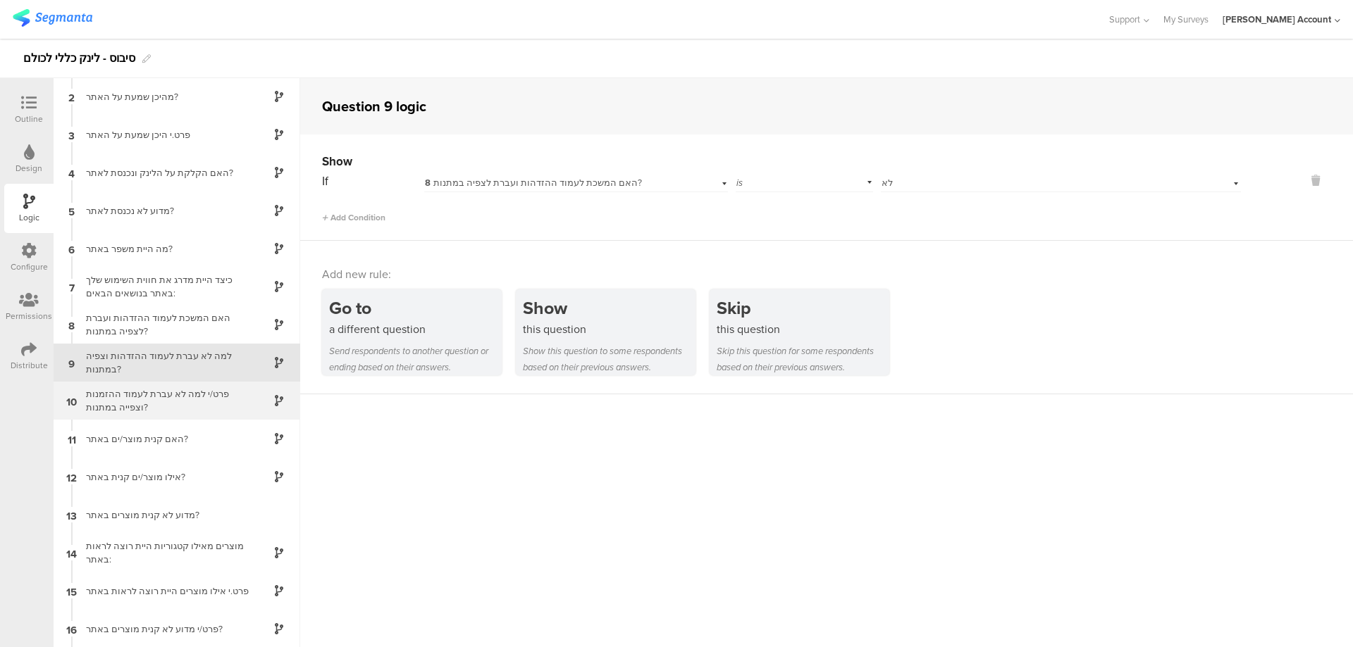
click at [237, 395] on div "פרט/י למה לא עברת לעמוד ההזמנות וצפייה במתנות?" at bounding box center [165, 400] width 176 height 27
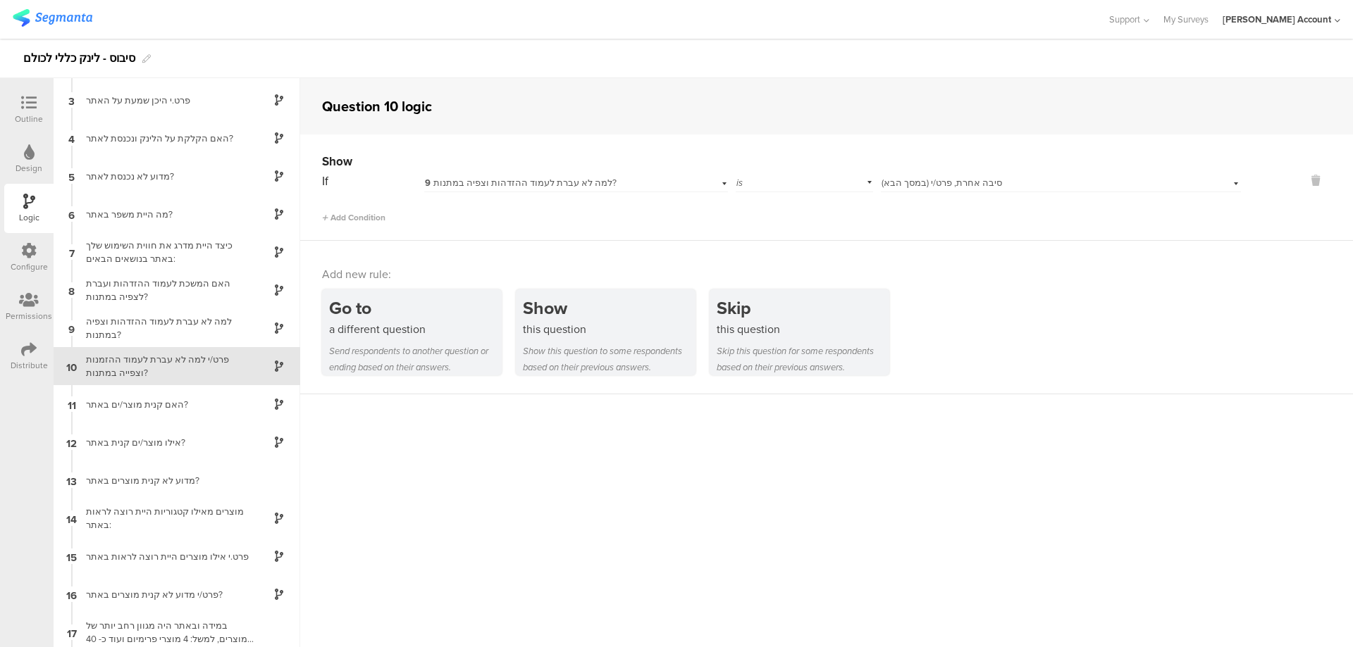
scroll to position [77, 0]
click at [241, 398] on div "האם קנית מוצר/ים באתר?" at bounding box center [165, 401] width 176 height 13
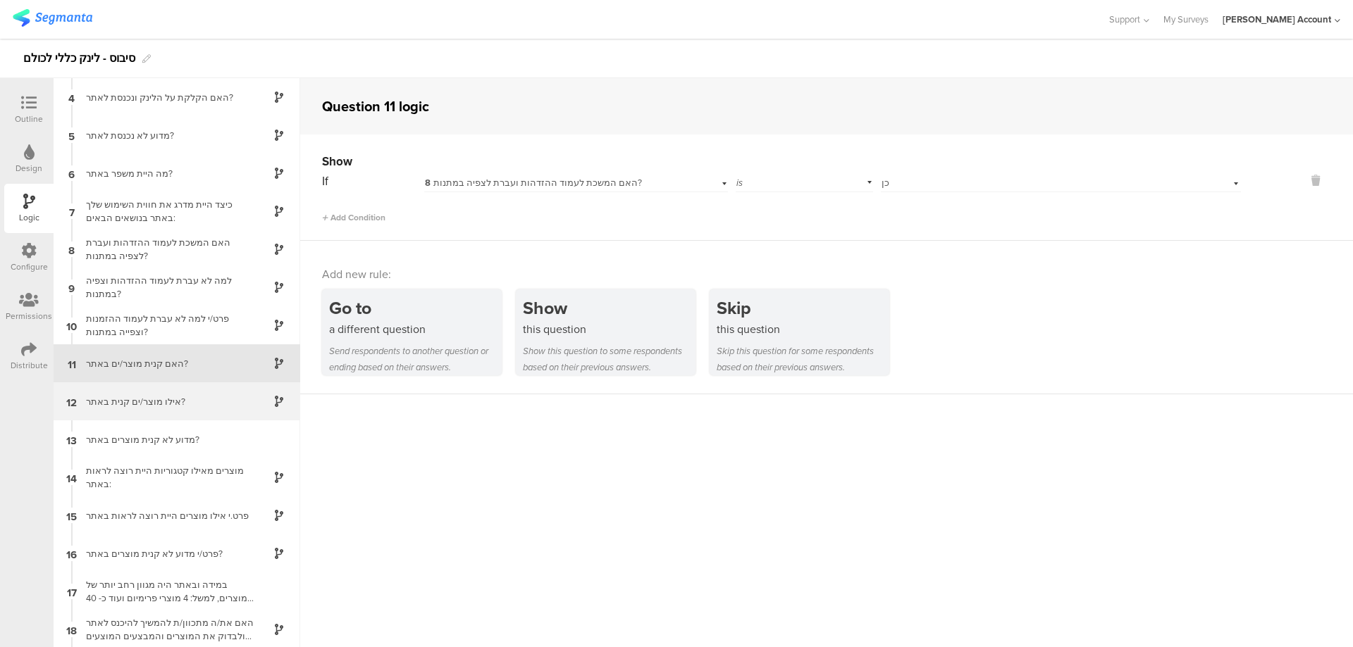
scroll to position [115, 0]
click at [230, 397] on div "אילו מוצר/ים קנית באתר?" at bounding box center [165, 401] width 176 height 13
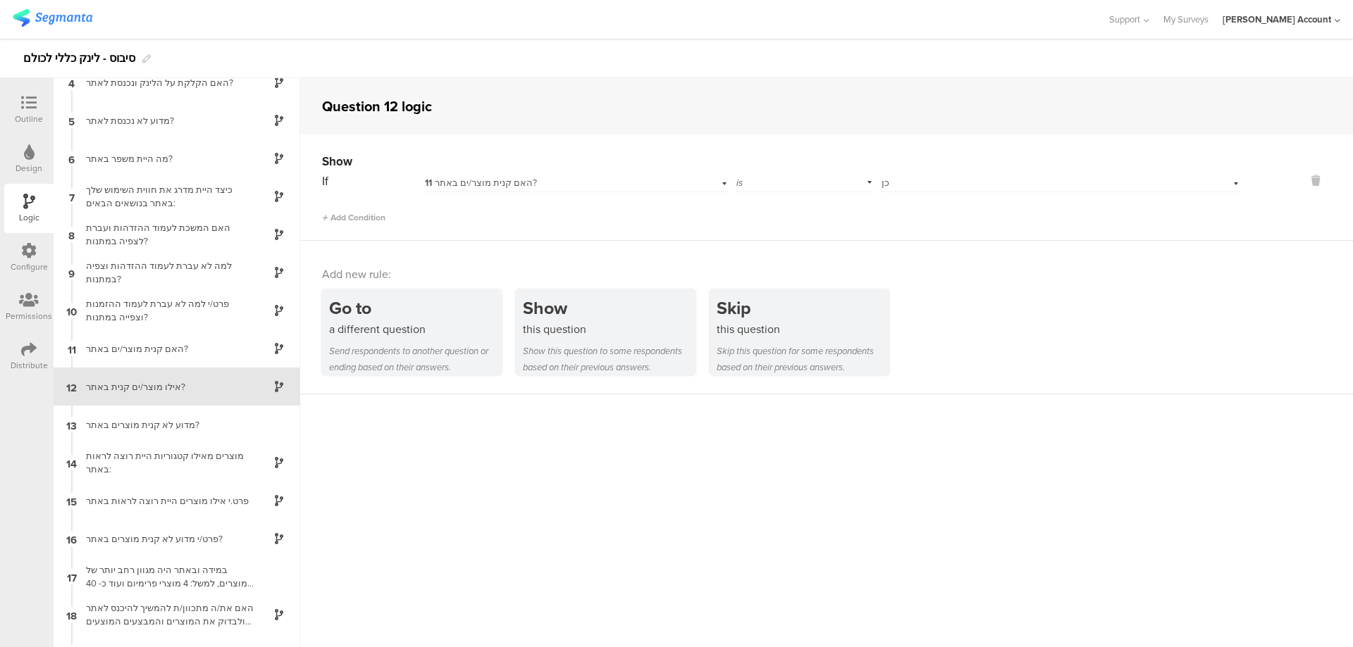
scroll to position [153, 0]
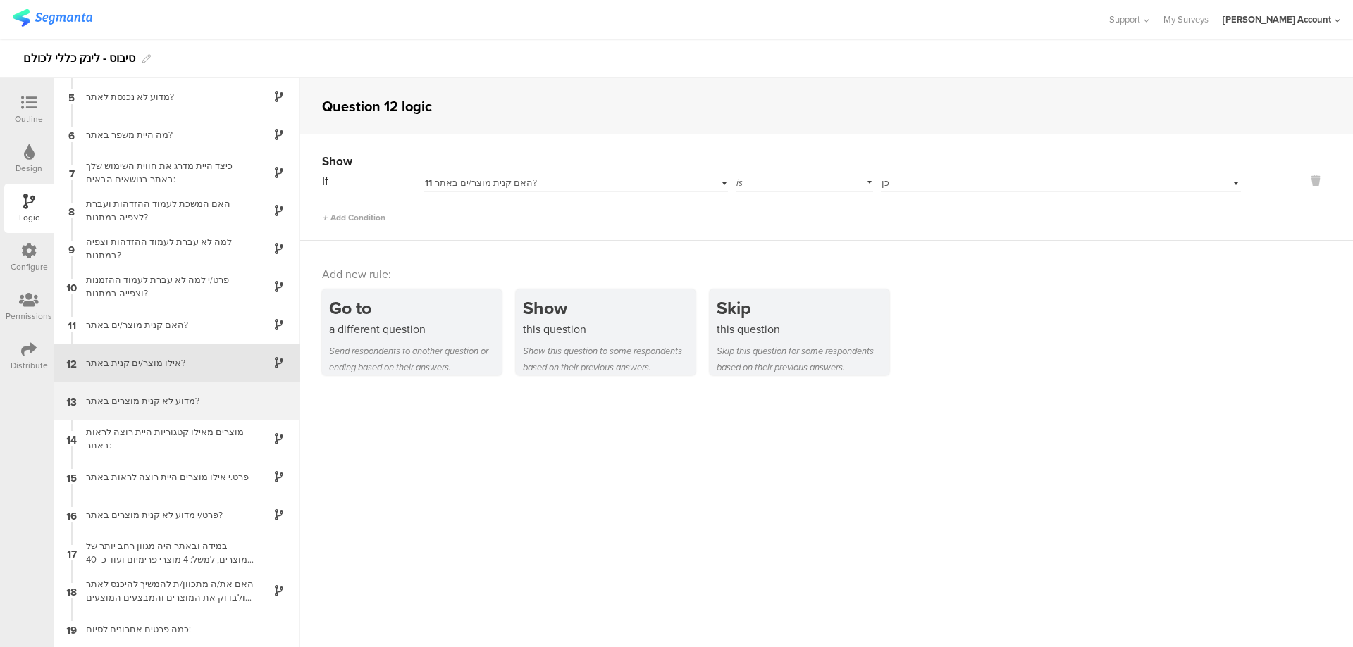
click at [230, 397] on div "מדוע לא קנית מוצרים באתר?" at bounding box center [165, 401] width 176 height 13
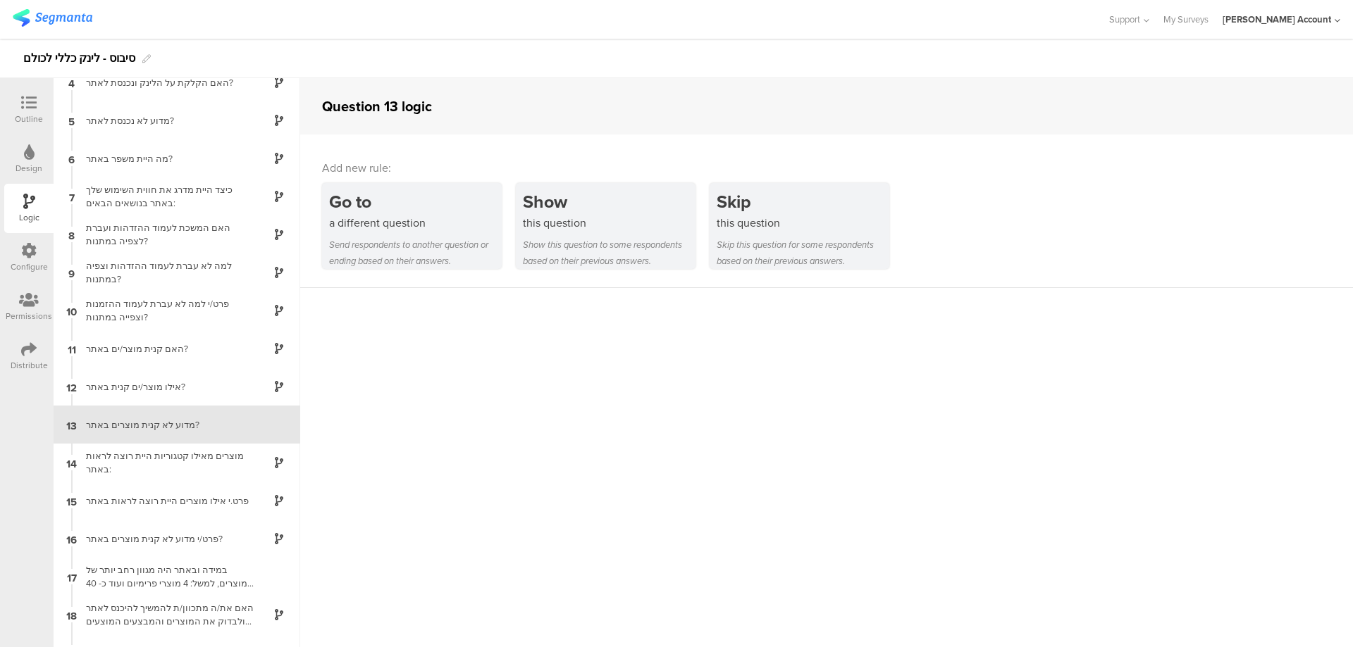
scroll to position [154, 0]
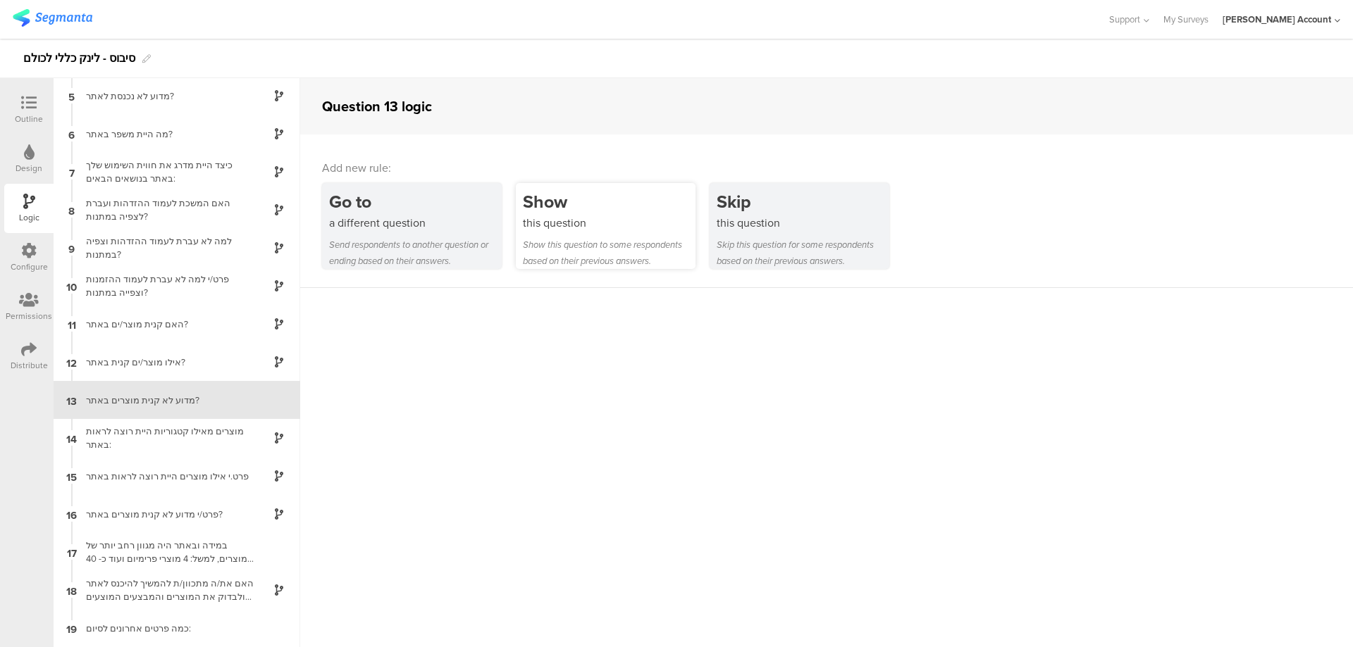
click at [590, 199] on div "Show" at bounding box center [609, 202] width 173 height 26
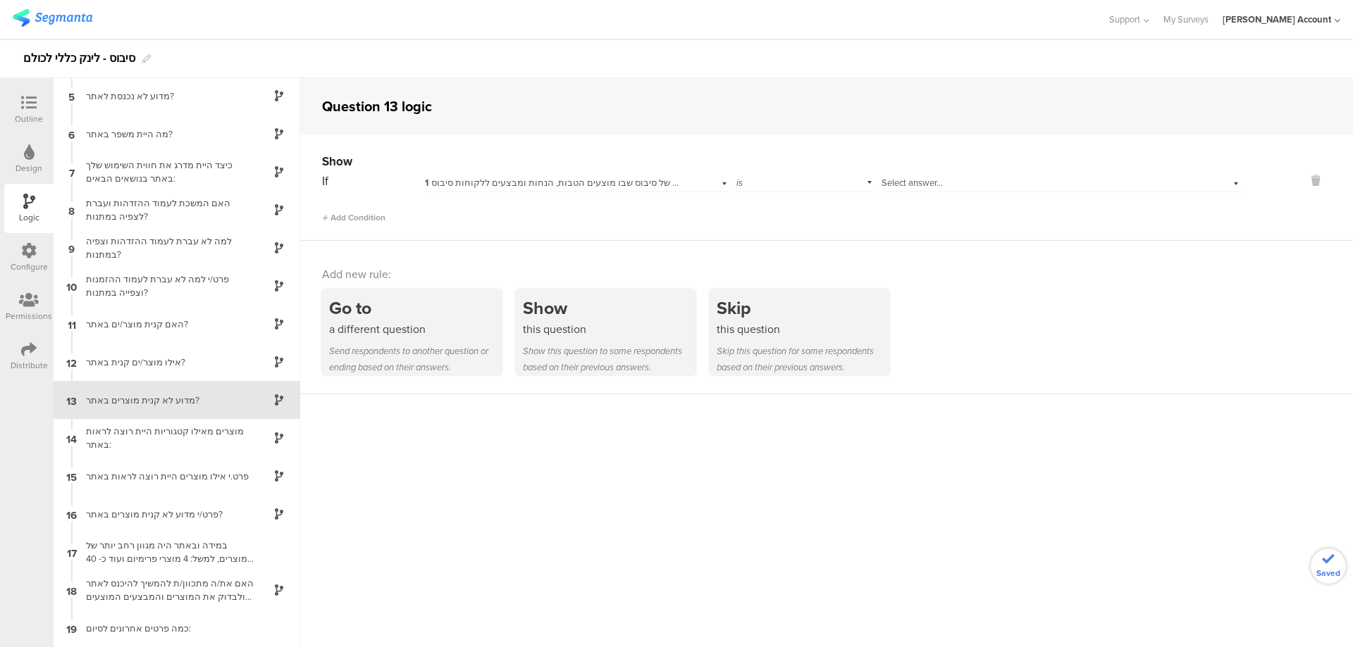
click at [561, 185] on span "1 האם יצא לך לשמוע על אתר ההטבות של סיבוס שבו מוצעים הטבות, הנחות ומבצעים ללקוח…" at bounding box center [622, 182] width 395 height 13
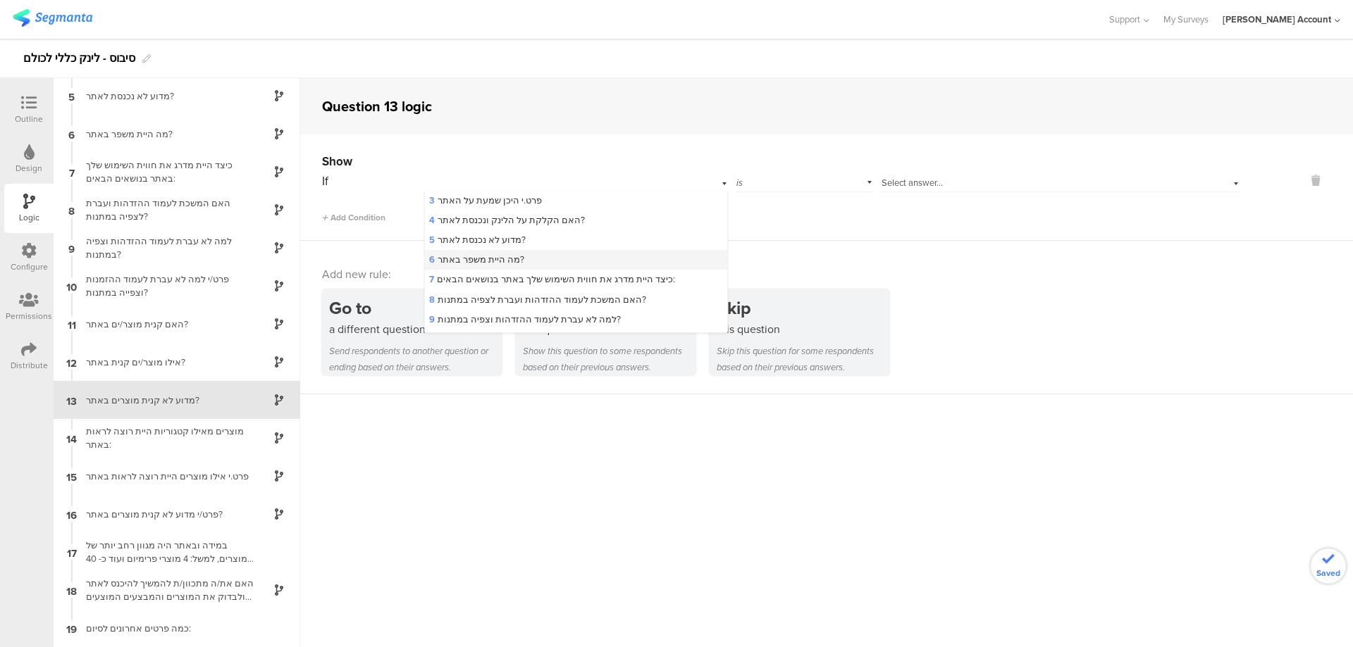
scroll to position [94, 0]
click at [499, 311] on div "11 האם קנית מוצר/ים באתר?" at bounding box center [576, 319] width 302 height 20
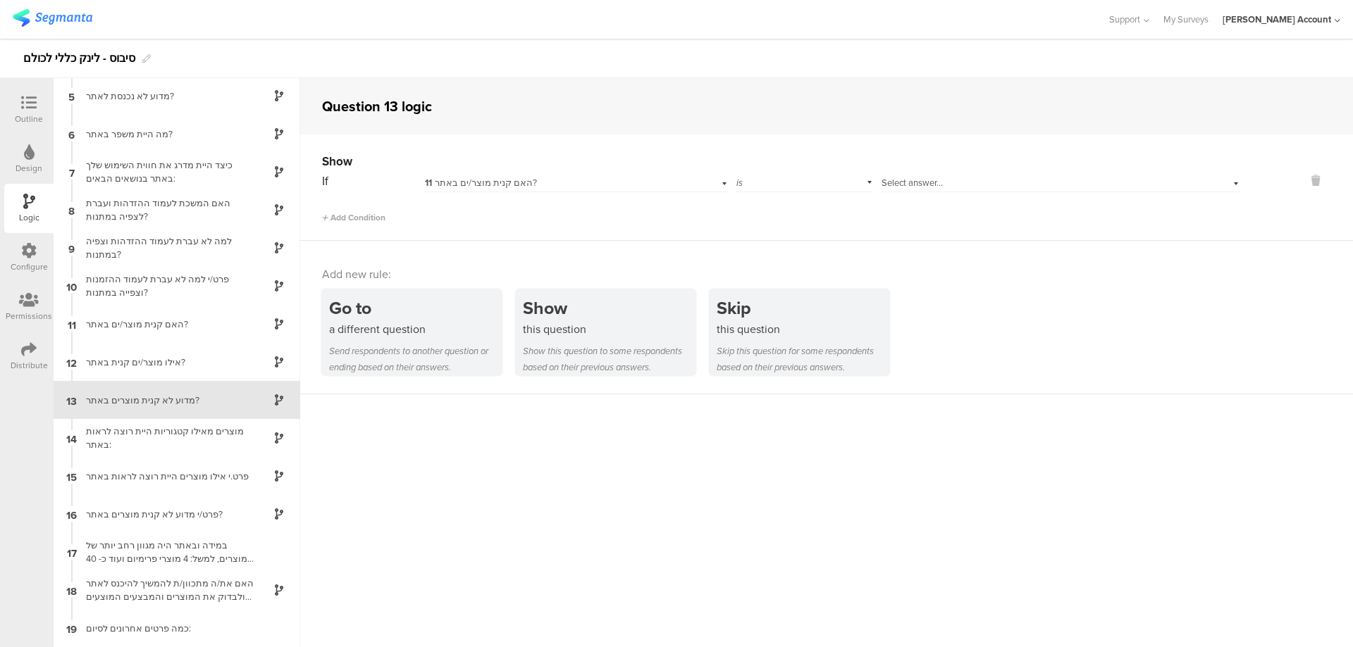
click at [897, 169] on div "Show" at bounding box center [781, 162] width 919 height 18
click at [897, 175] on div "Select answer..." at bounding box center [1061, 181] width 360 height 22
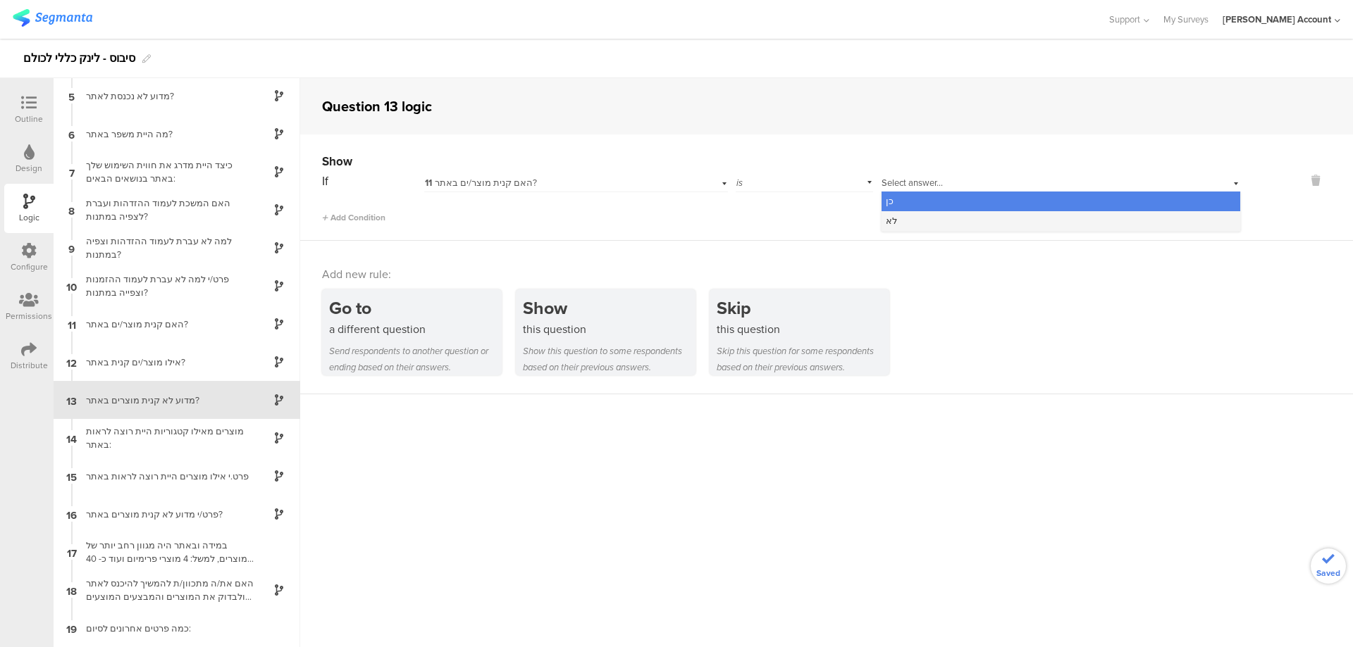
click at [920, 217] on div "לא" at bounding box center [1060, 221] width 359 height 20
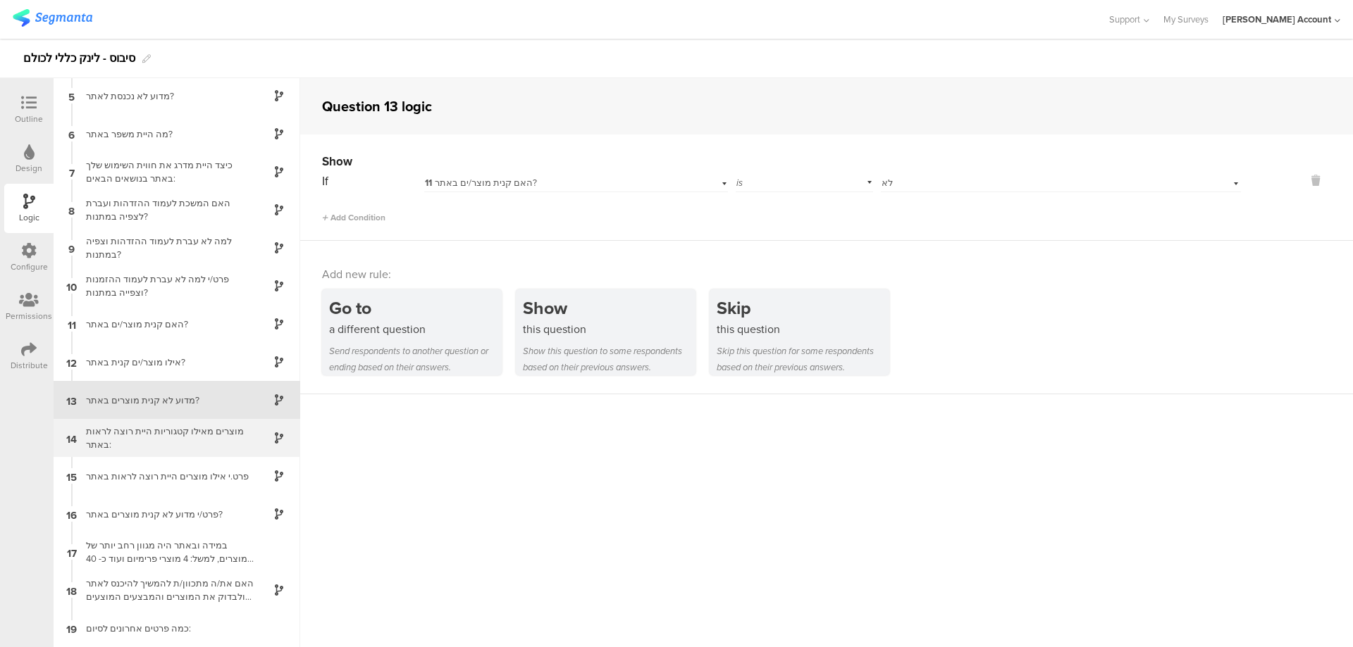
click at [225, 430] on div "מוצרים מאילו קטגוריות היית רוצה לראות באתר:" at bounding box center [165, 438] width 176 height 27
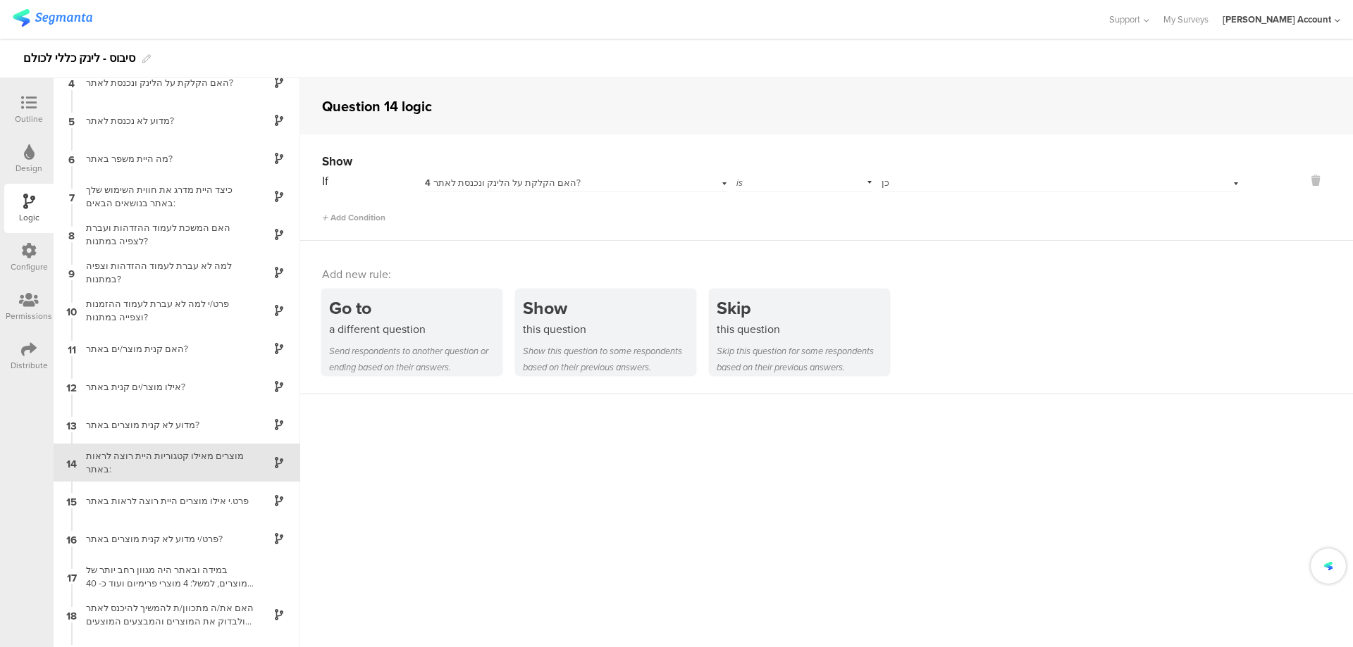
scroll to position [154, 0]
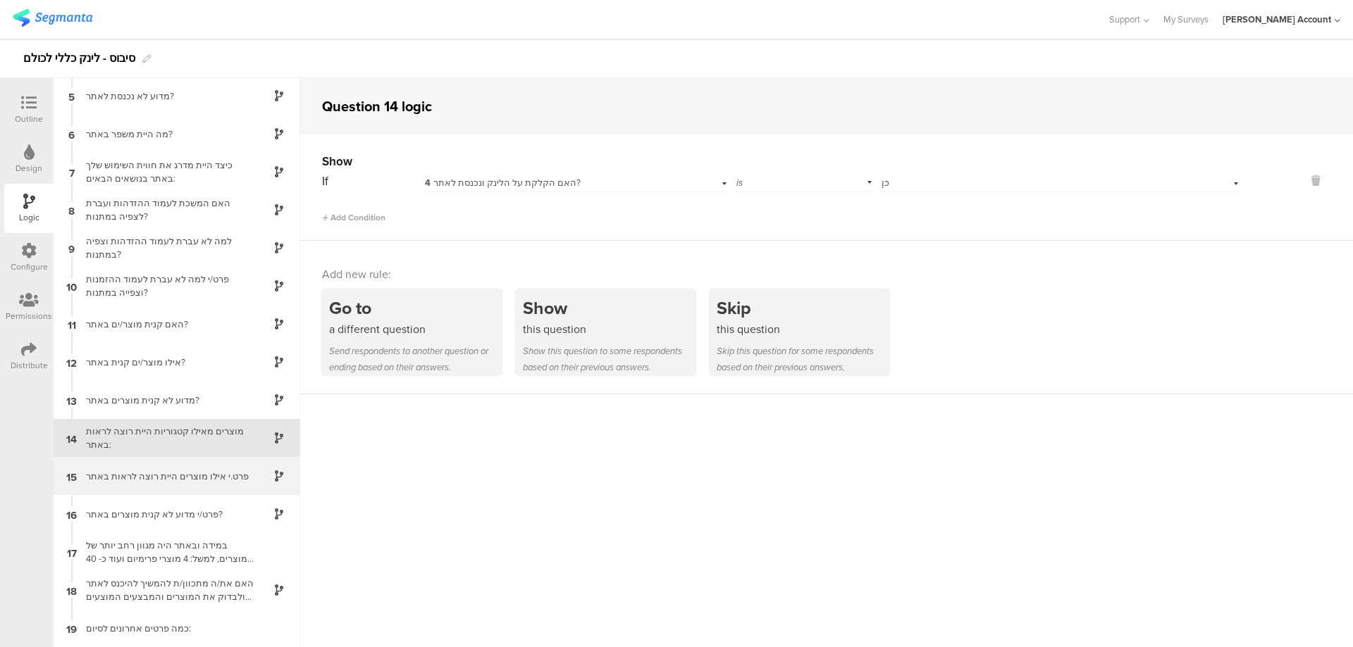
click at [239, 479] on div "פרט.י אילו מוצרים היית רוצה לראות באתר" at bounding box center [165, 476] width 176 height 13
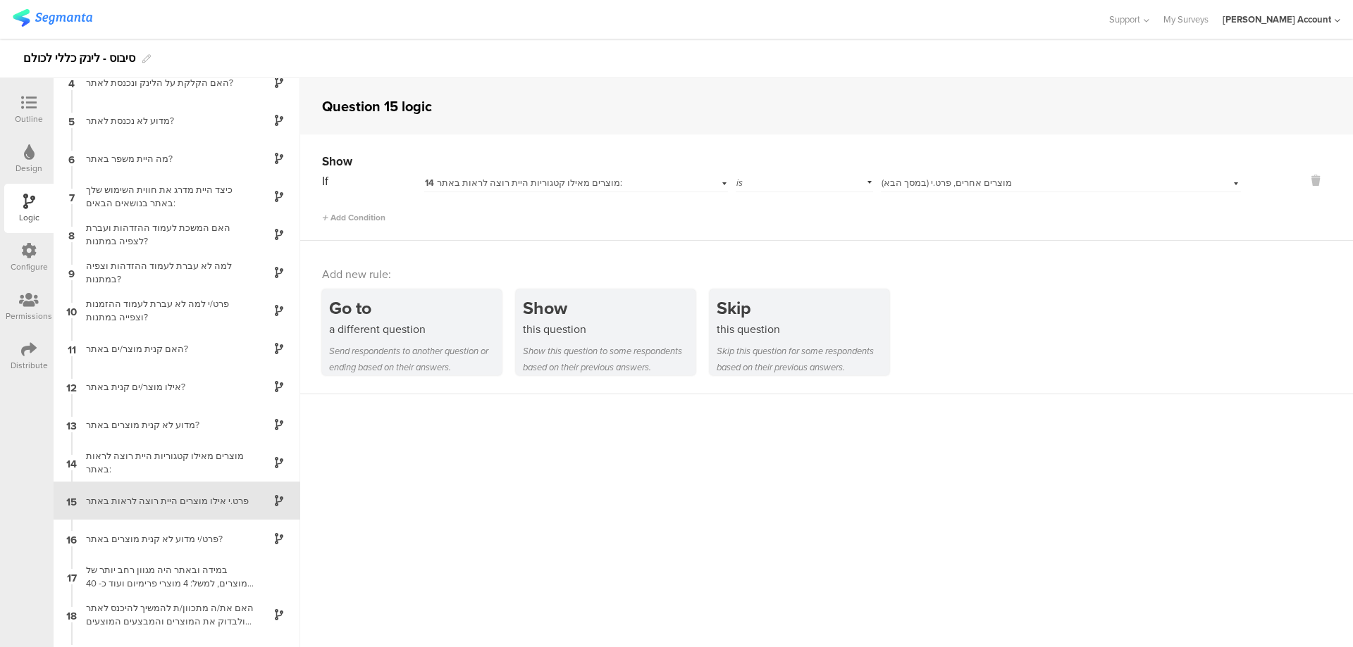
scroll to position [154, 0]
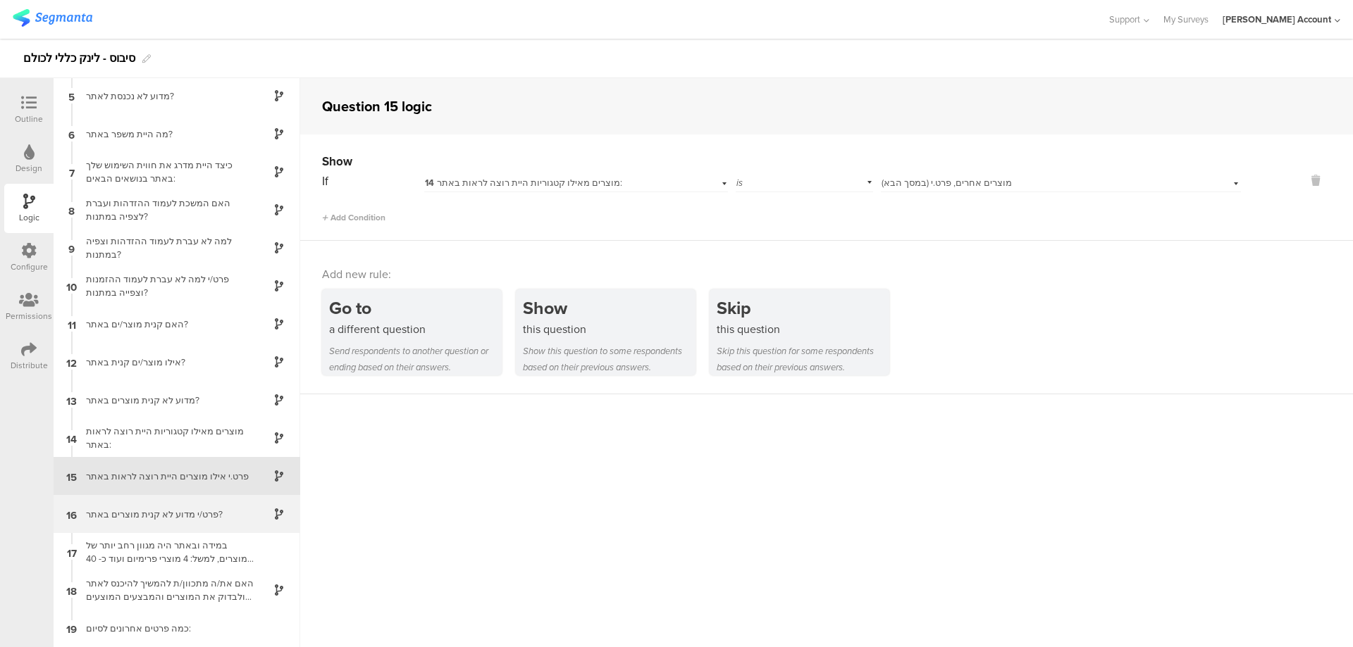
click at [229, 519] on div "פרט/י מדוע לא קנית מוצרים באתר?" at bounding box center [165, 514] width 176 height 13
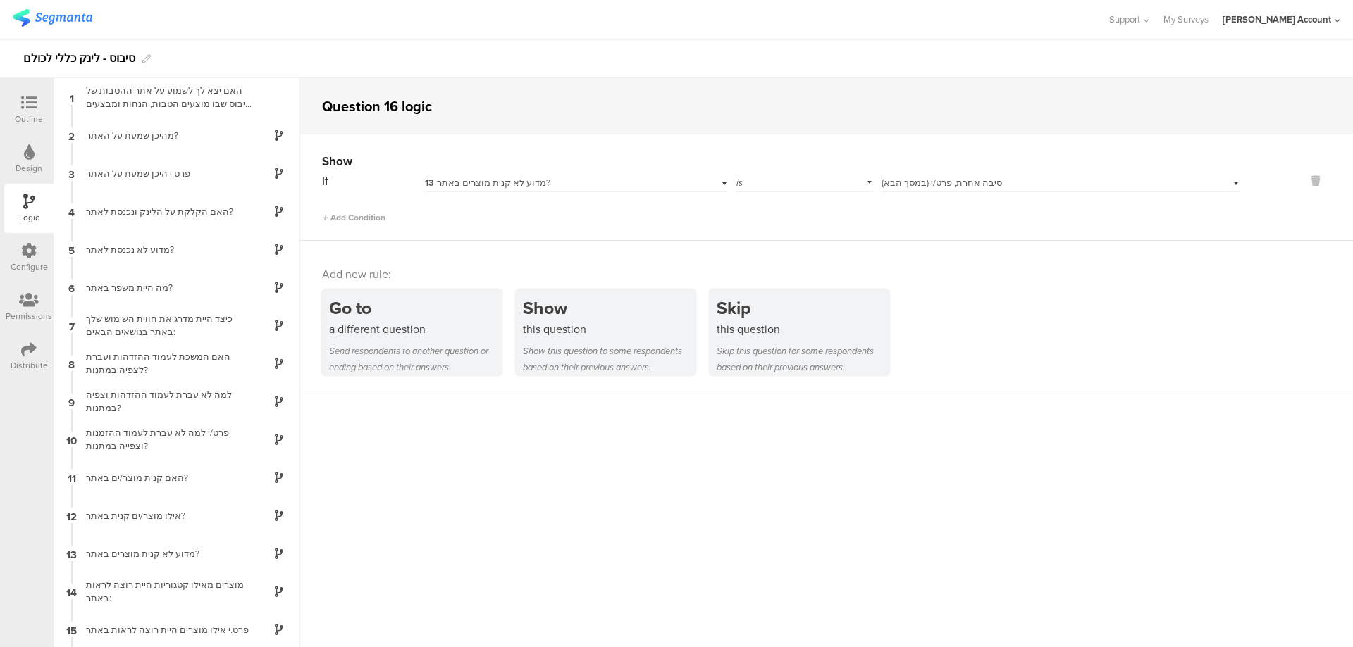
scroll to position [154, 0]
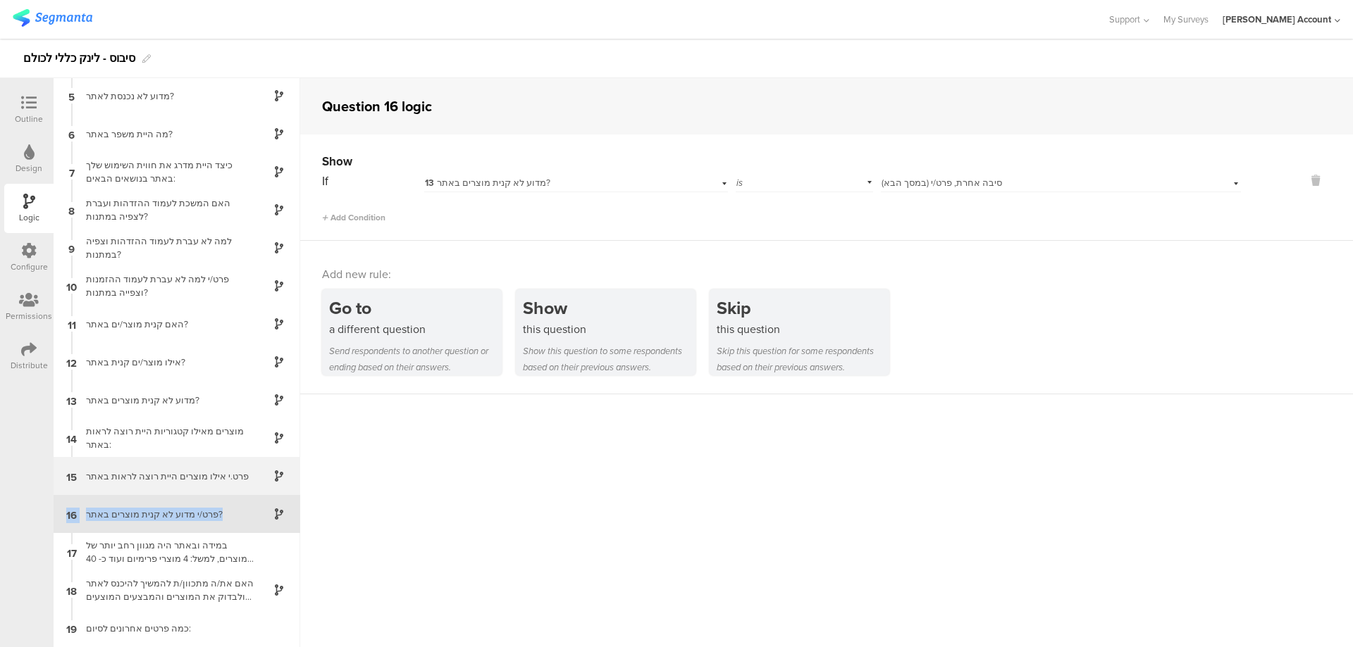
drag, startPoint x: 235, startPoint y: 514, endPoint x: 236, endPoint y: 492, distance: 21.9
click at [236, 492] on div "1 האם יצא לך לשמוע על אתר ההטבות של סיבוס שבו מוצעים הטבות, הנחות ומבצעים ללקוח…" at bounding box center [177, 362] width 247 height 569
click at [28, 113] on div "Outline" at bounding box center [29, 119] width 28 height 13
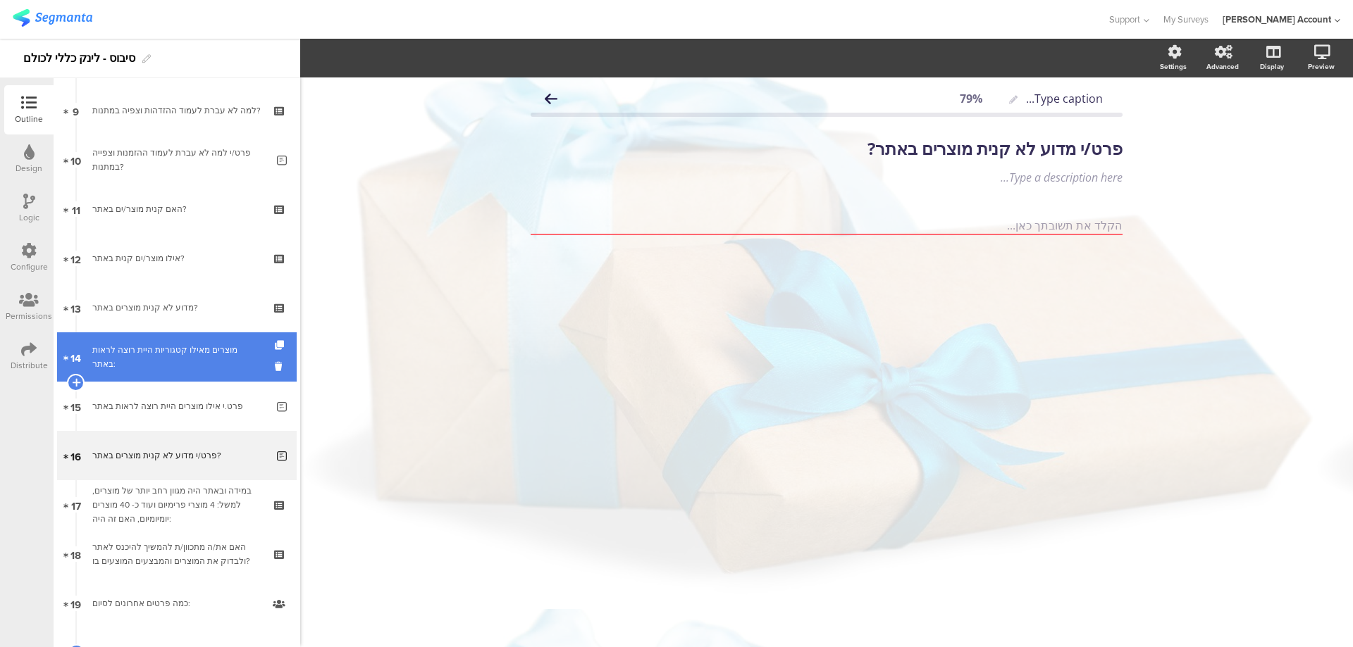
scroll to position [442, 0]
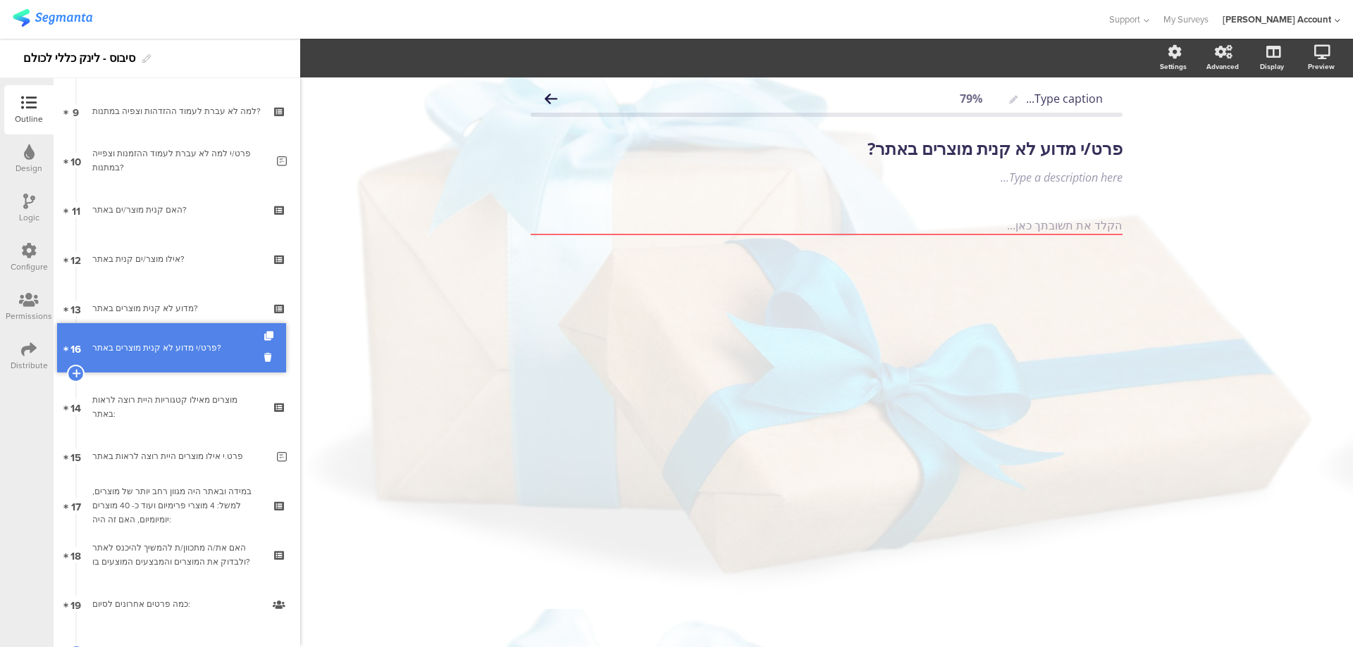
drag, startPoint x: 204, startPoint y: 455, endPoint x: 206, endPoint y: 347, distance: 108.5
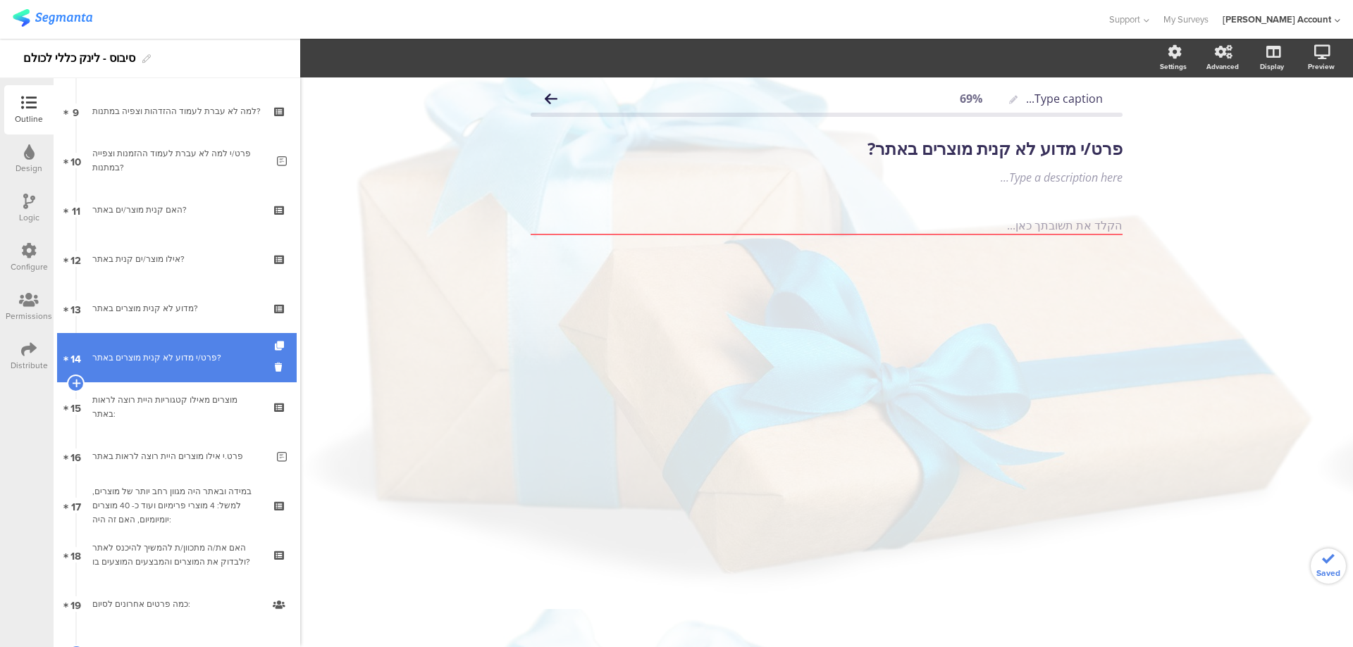
click at [205, 359] on div "פרט/י מדוע לא קנית מוצרים באתר?" at bounding box center [179, 358] width 174 height 14
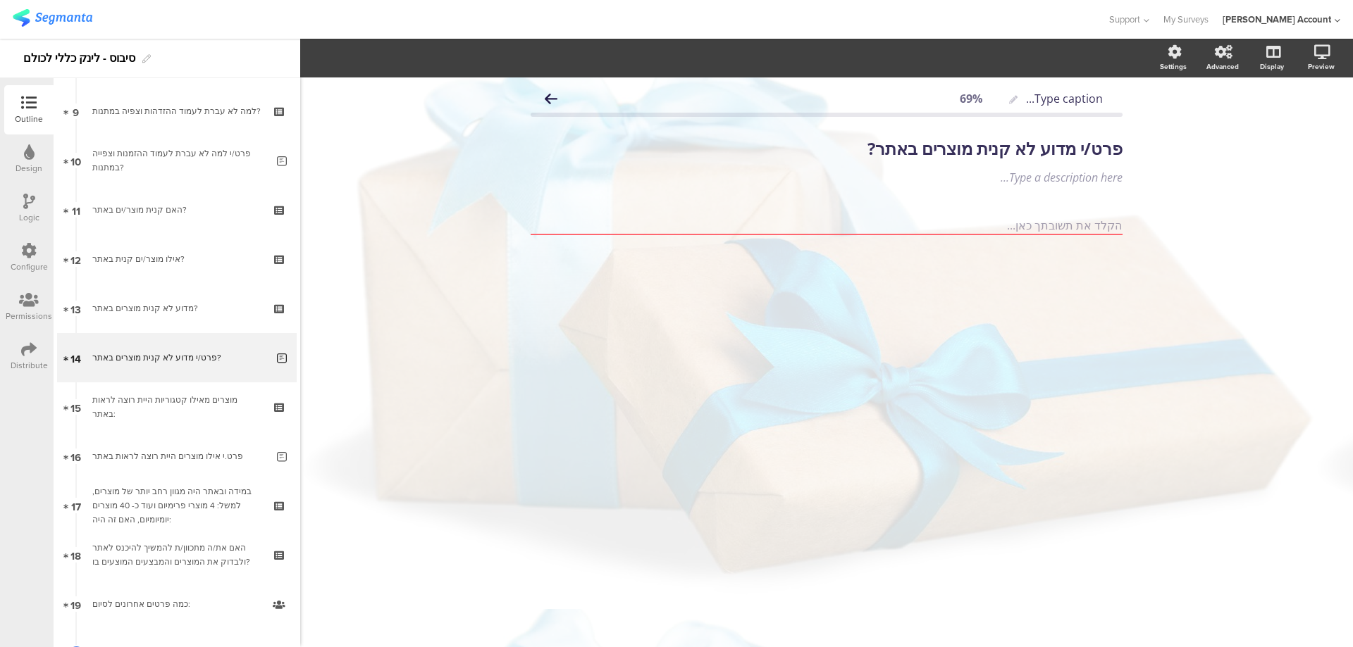
click at [29, 206] on icon at bounding box center [29, 201] width 12 height 15
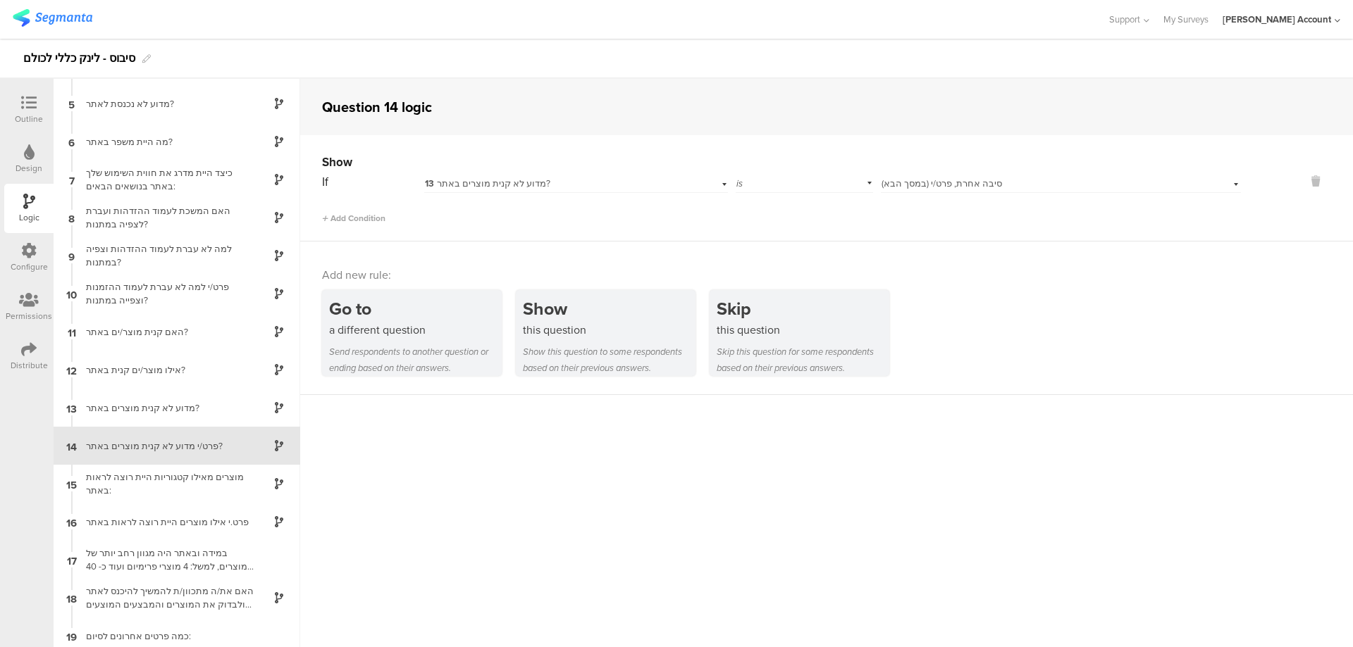
scroll to position [56, 0]
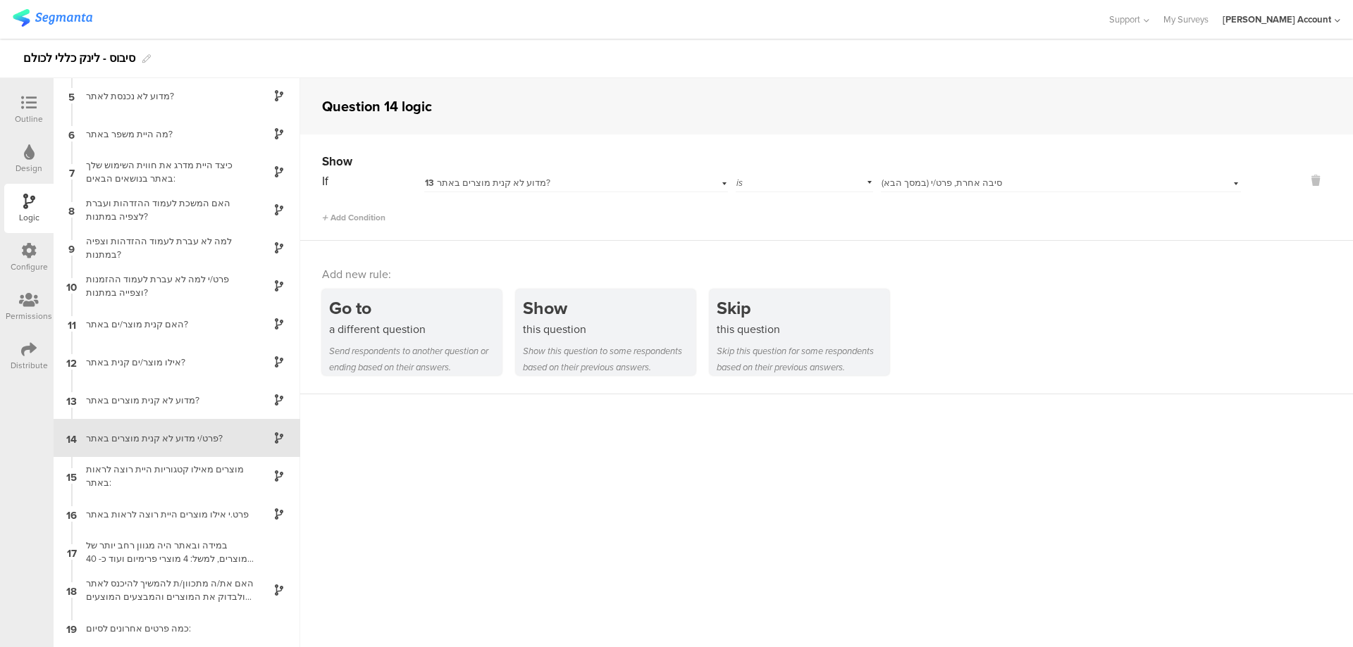
click at [892, 181] on span "סיבה אחרת, פרט/י (במסך הבא)" at bounding box center [941, 182] width 120 height 13
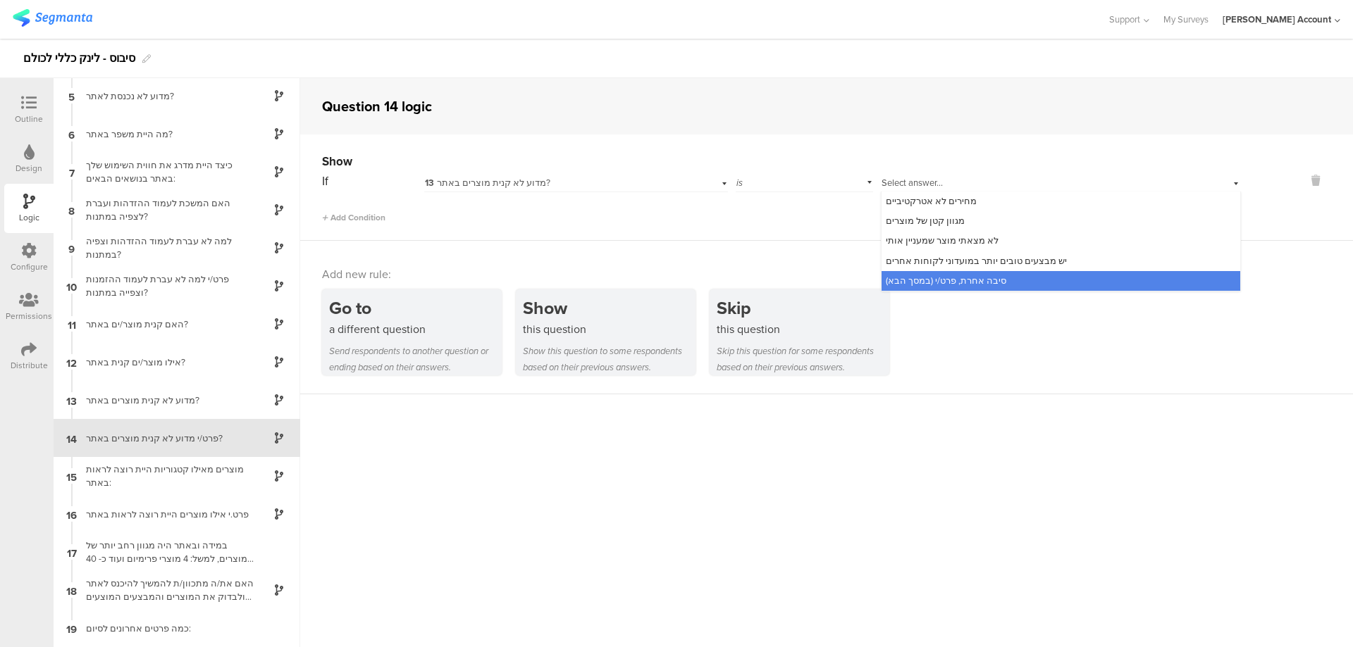
click at [984, 279] on span "סיבה אחרת, פרט/י (במסך הבא)" at bounding box center [946, 280] width 120 height 13
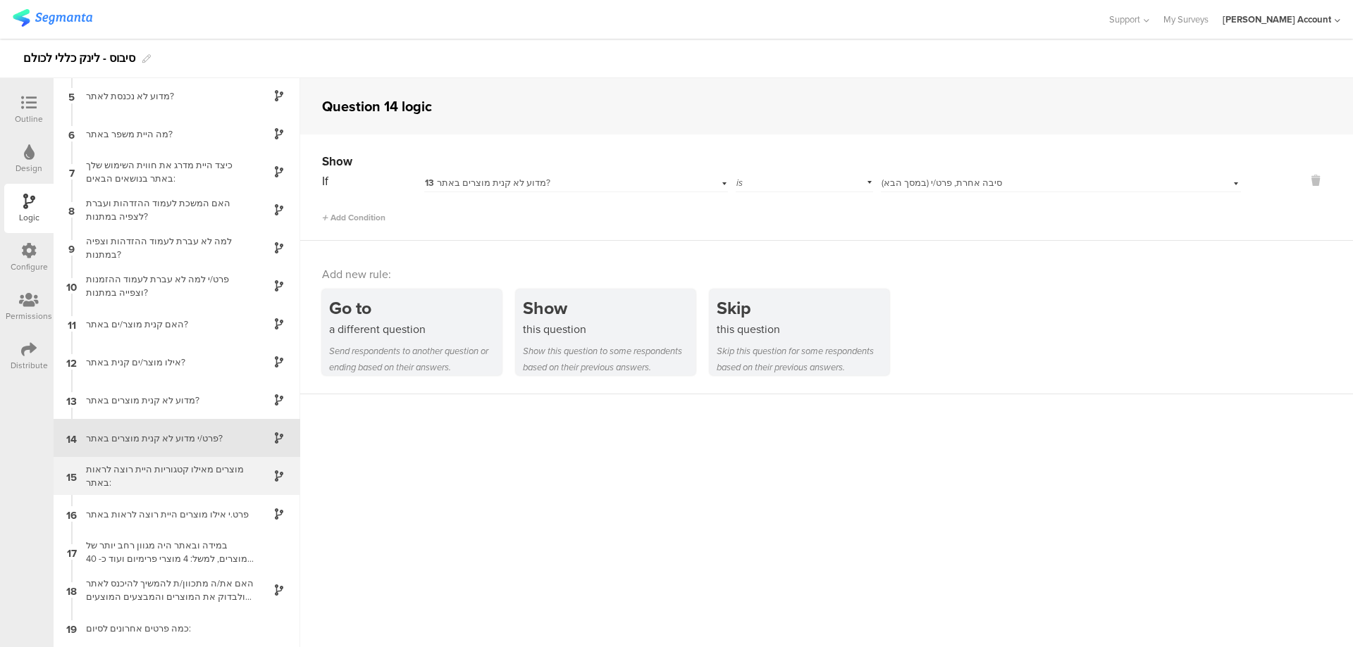
click at [184, 464] on div "מוצרים מאילו קטגוריות היית רוצה לראות באתר:" at bounding box center [165, 476] width 176 height 27
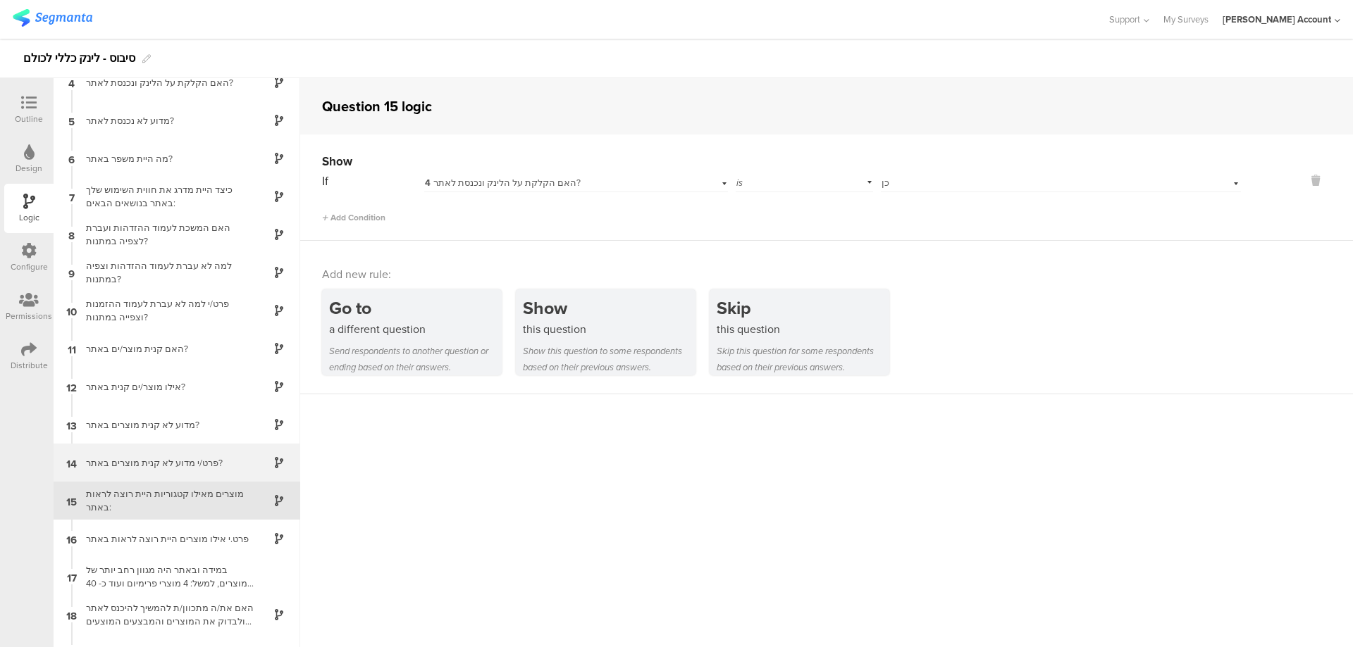
scroll to position [154, 0]
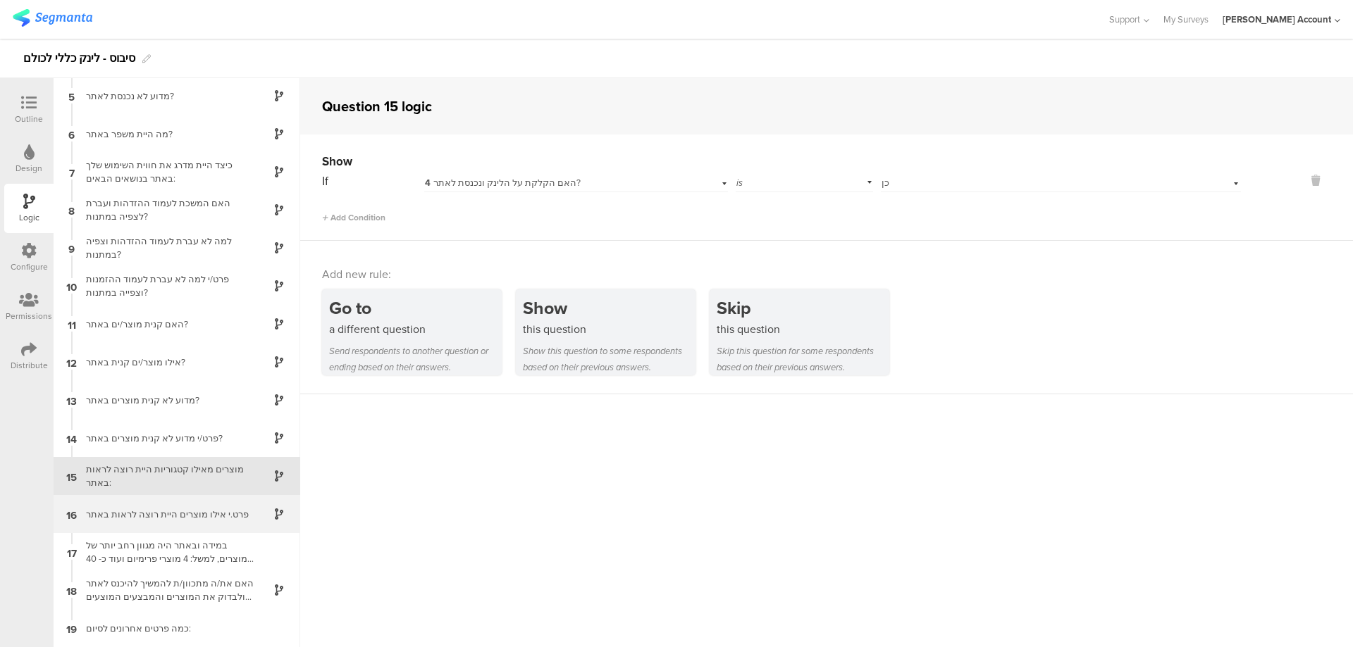
click at [156, 509] on div "פרט.י אילו מוצרים היית רוצה לראות באתר" at bounding box center [165, 514] width 176 height 13
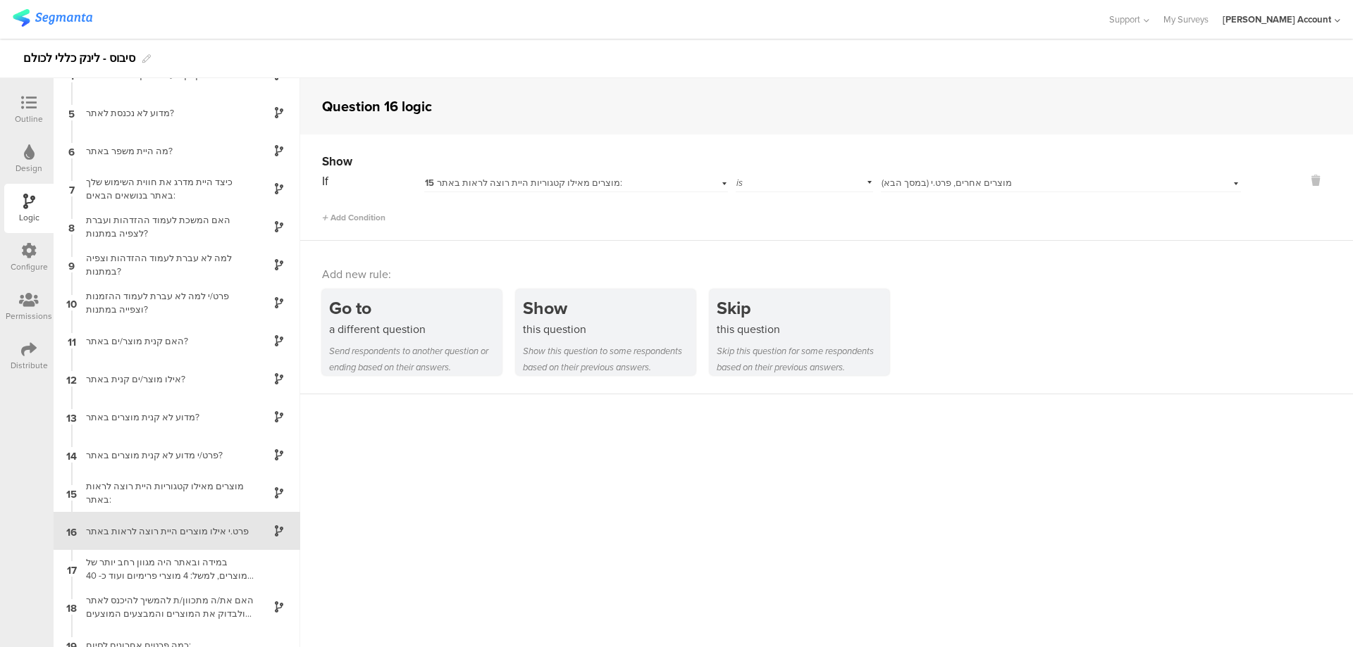
scroll to position [154, 0]
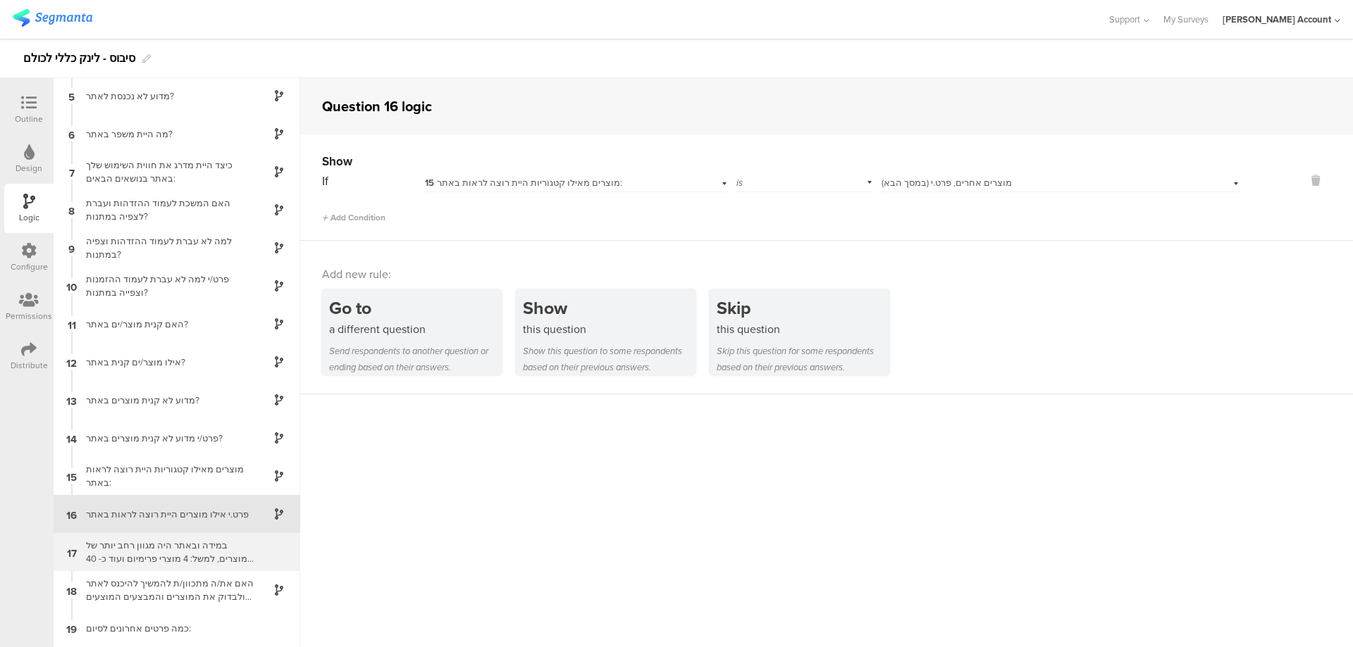
click at [204, 546] on div "במידה ובאתר היה מגוון רחב יותר של מוצרים, למשל: 4 מוצרי פרימיום ועוד כ- 40 מוצר…" at bounding box center [165, 552] width 176 height 27
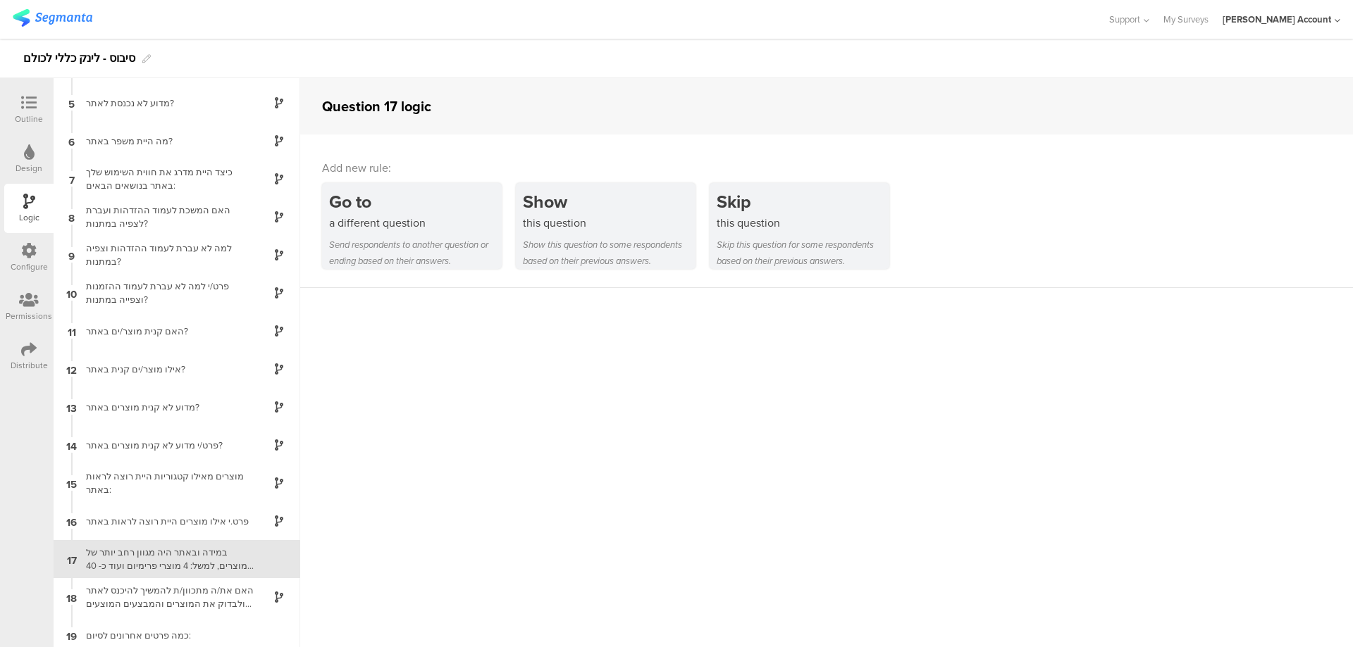
scroll to position [154, 0]
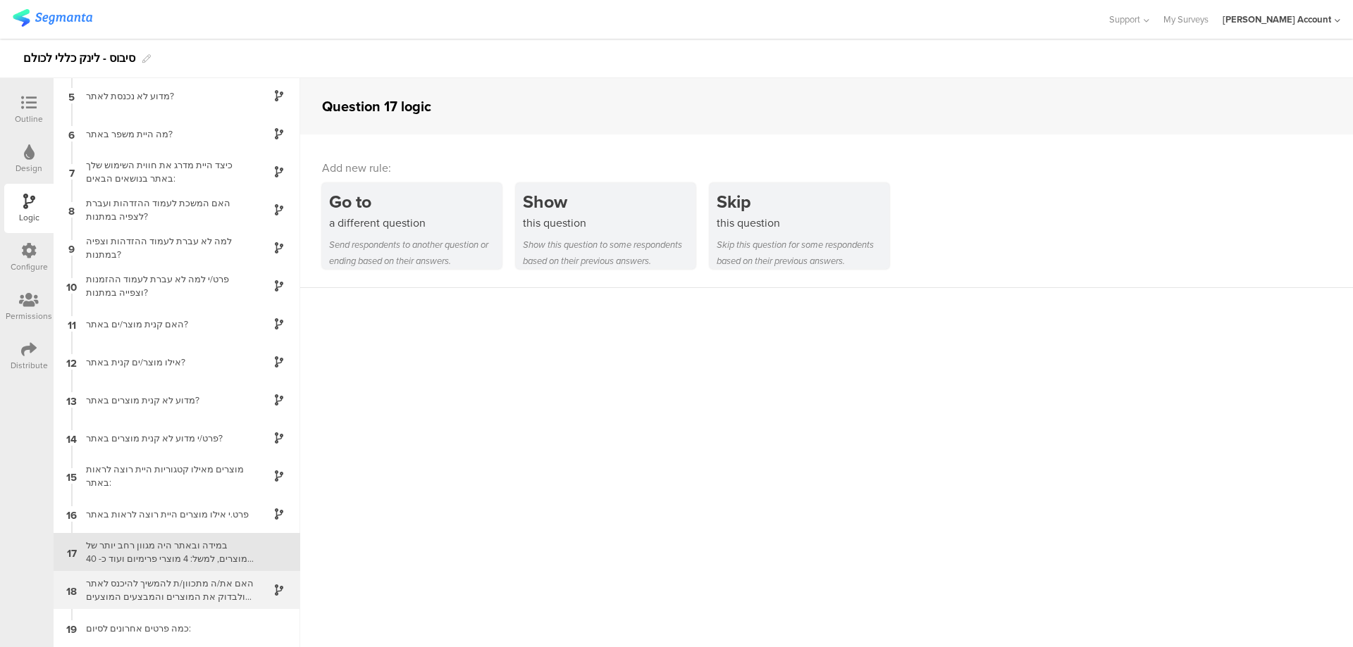
click at [231, 590] on div "האם את/ה מתכוון/ת להמשיך להיכנס לאתר ולבדוק את המוצרים והמבצעים המוצעים בו?" at bounding box center [165, 590] width 176 height 27
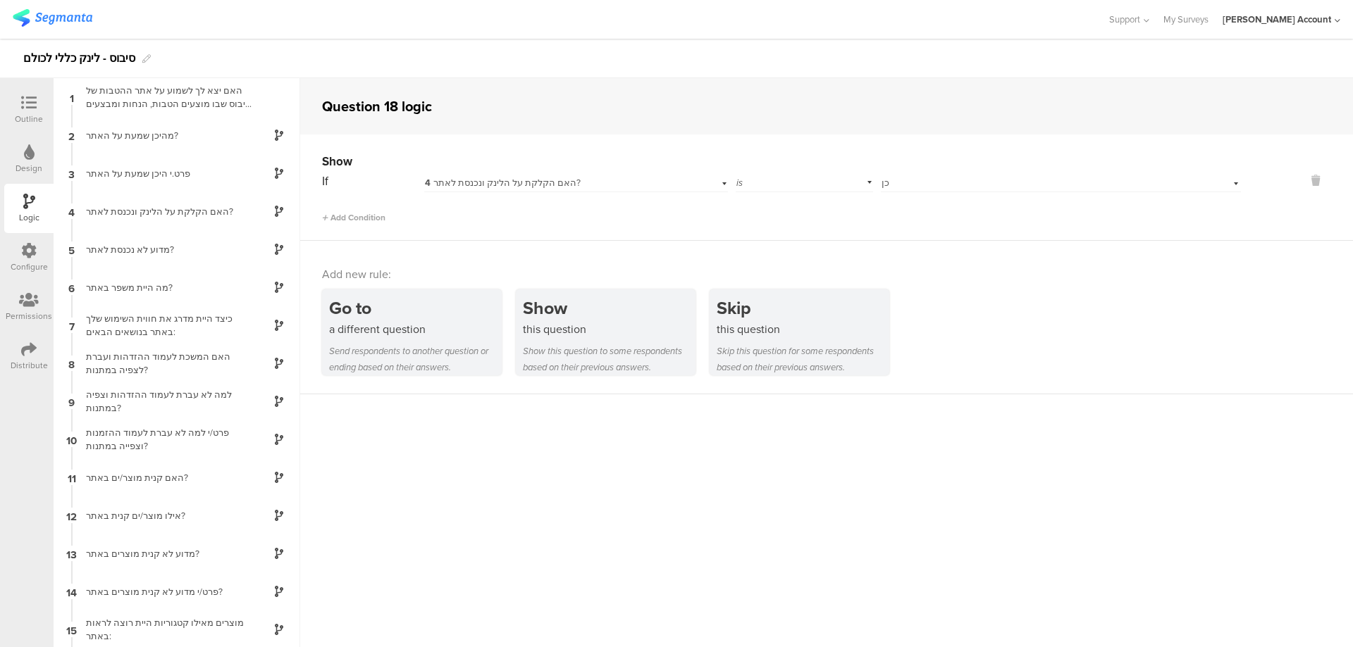
scroll to position [154, 0]
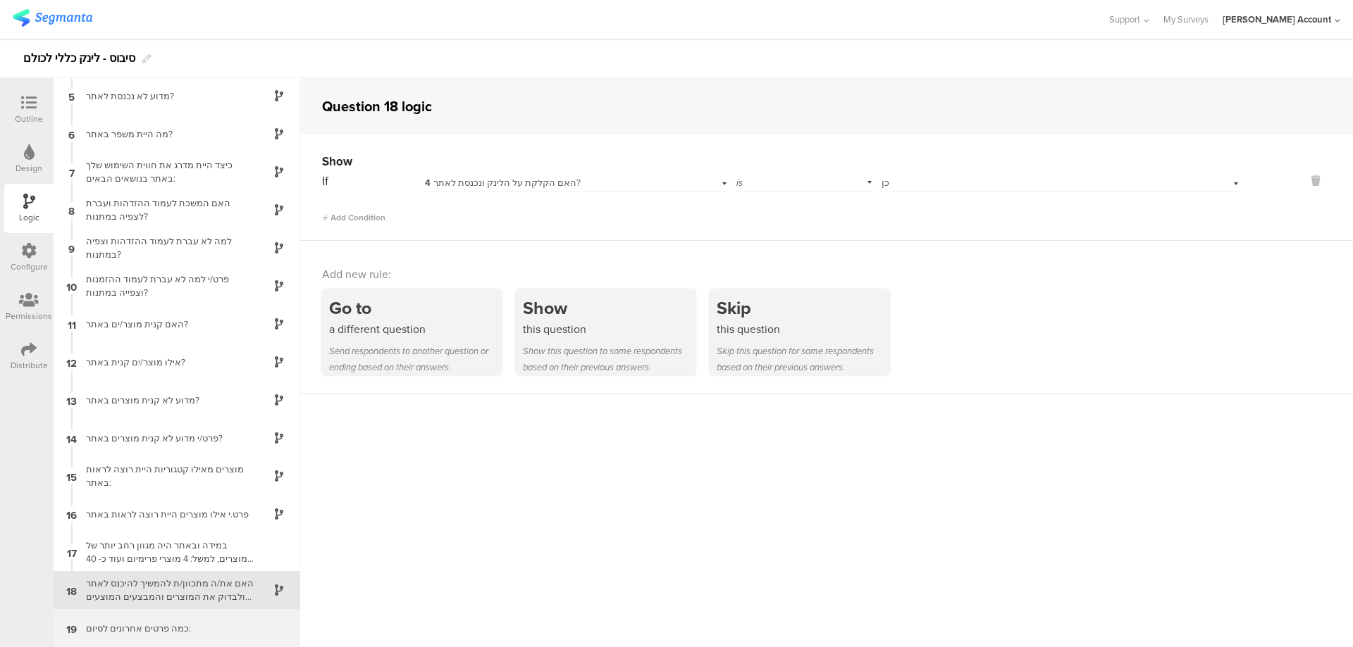
click at [207, 627] on div "כמה פרטים אחרונים לסיום:" at bounding box center [165, 628] width 176 height 13
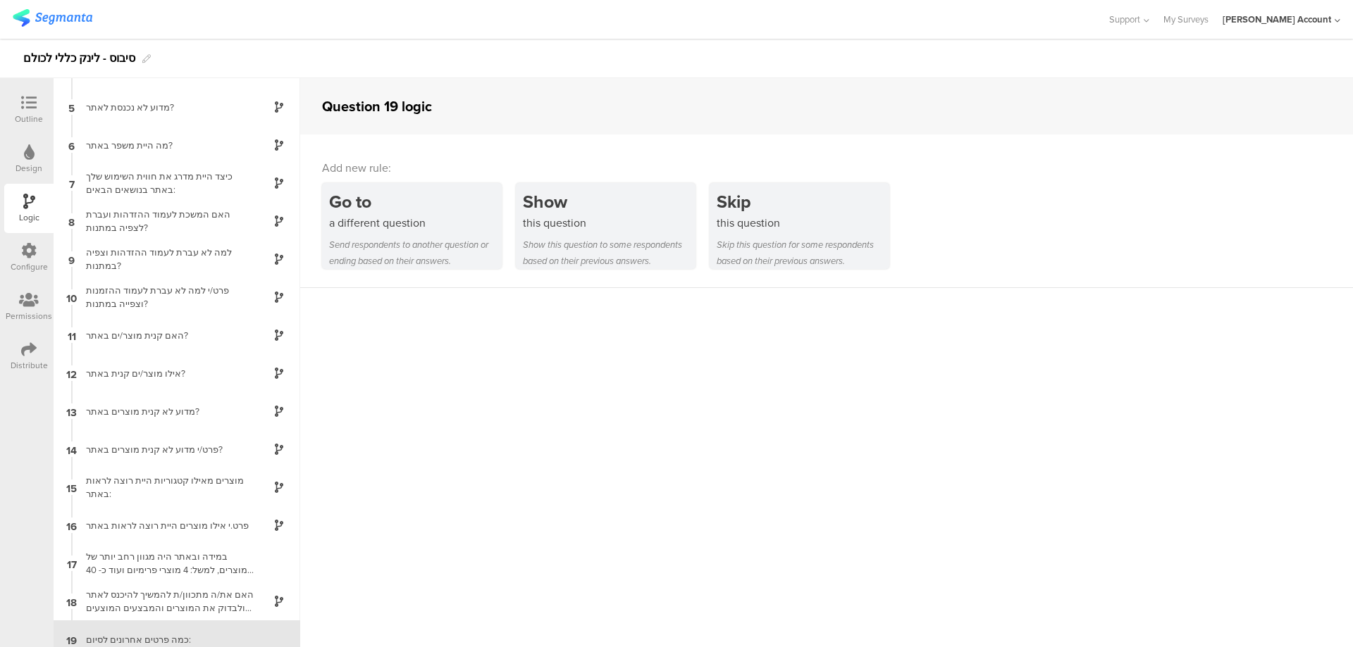
scroll to position [154, 0]
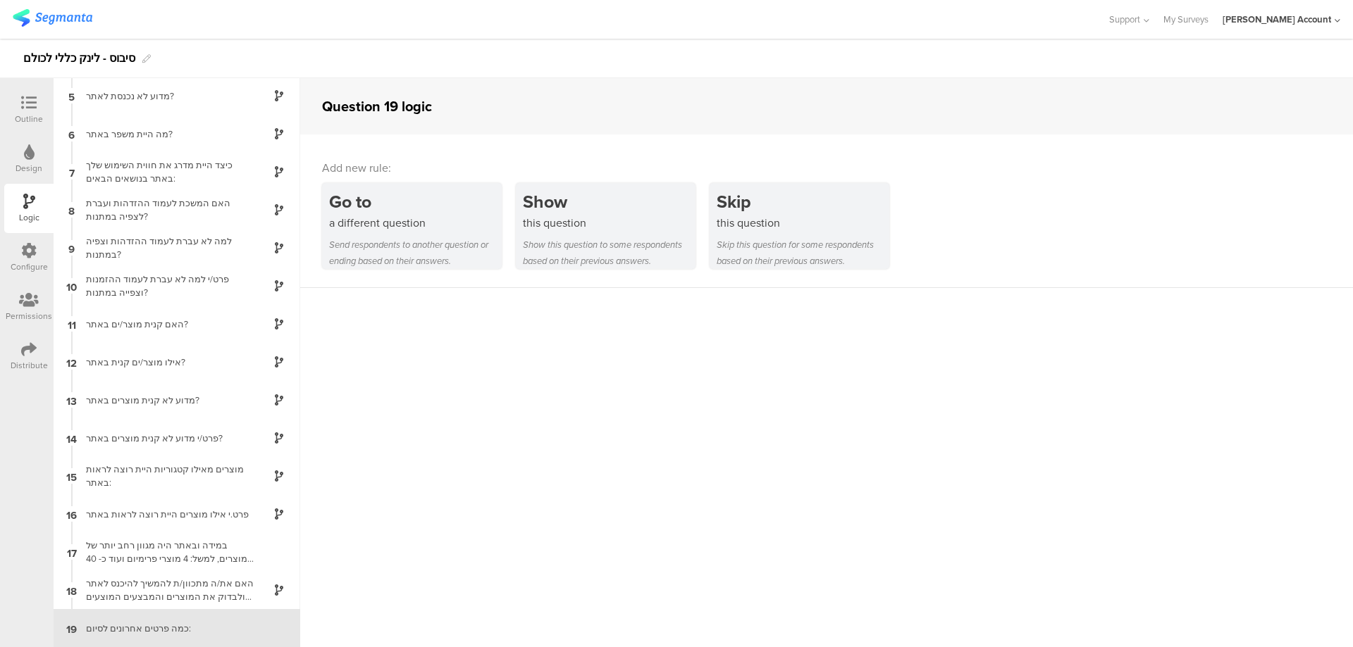
click at [32, 109] on icon at bounding box center [28, 102] width 15 height 15
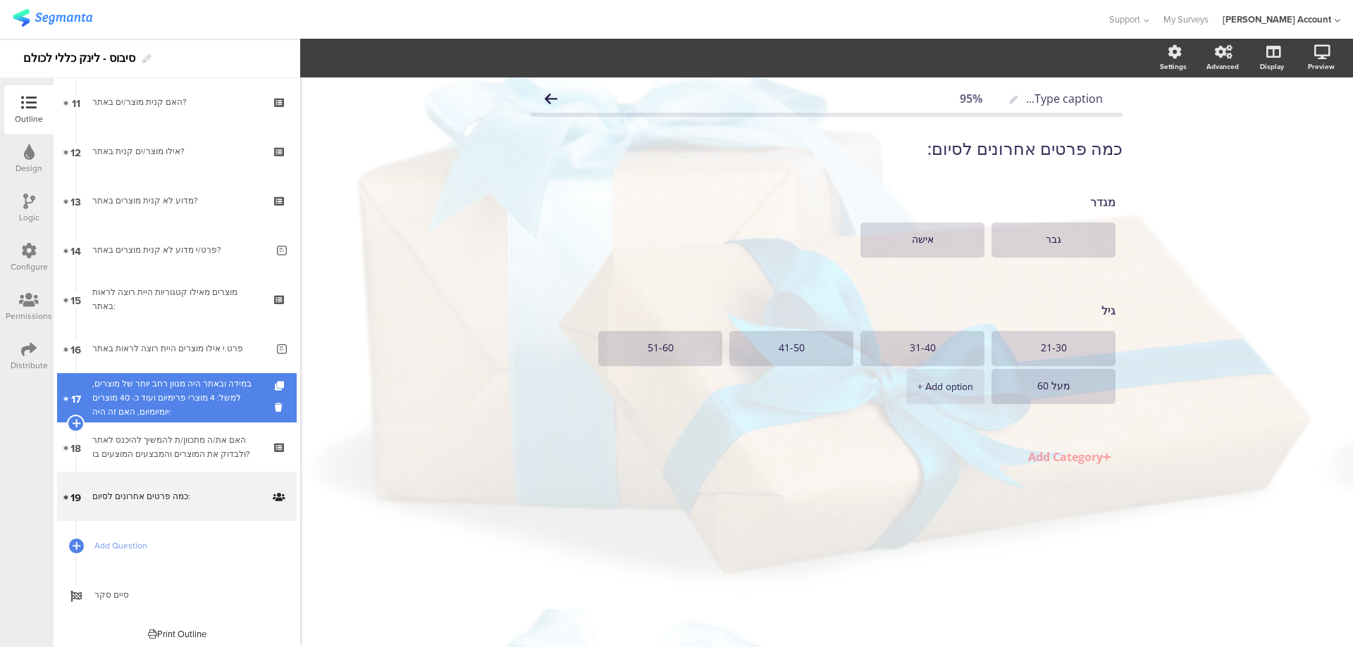
scroll to position [554, 0]
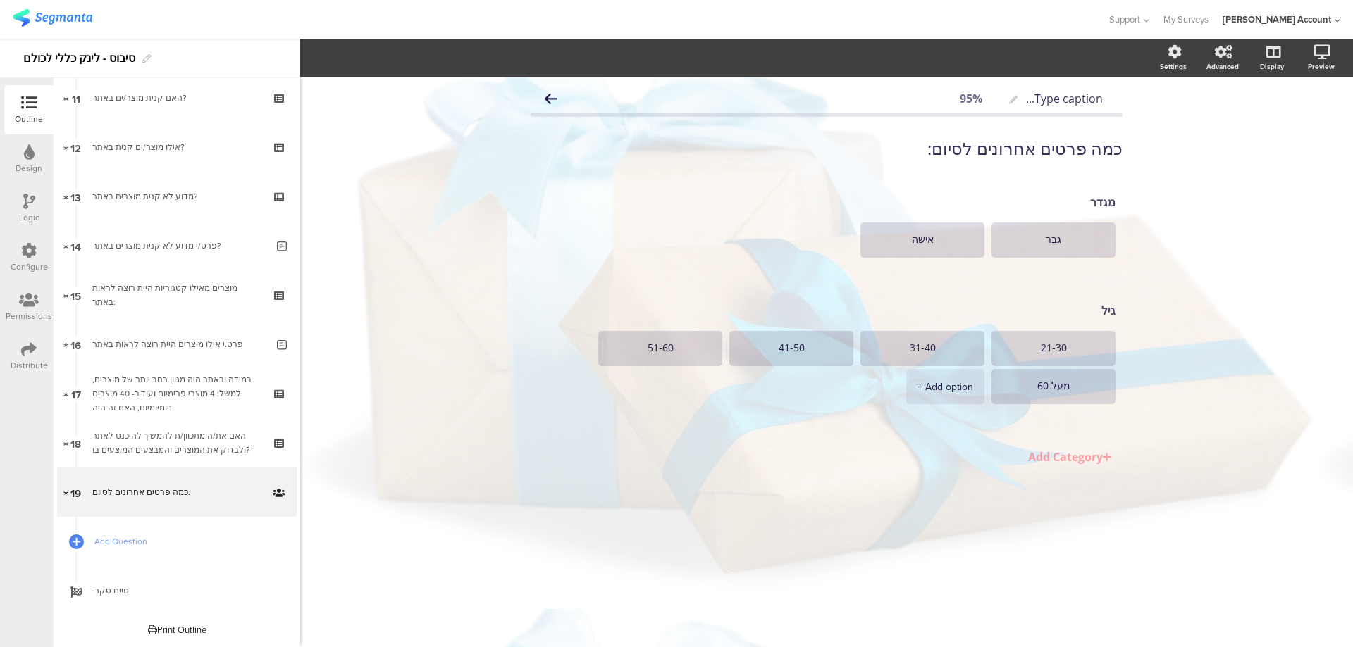
click at [31, 343] on icon at bounding box center [28, 349] width 15 height 15
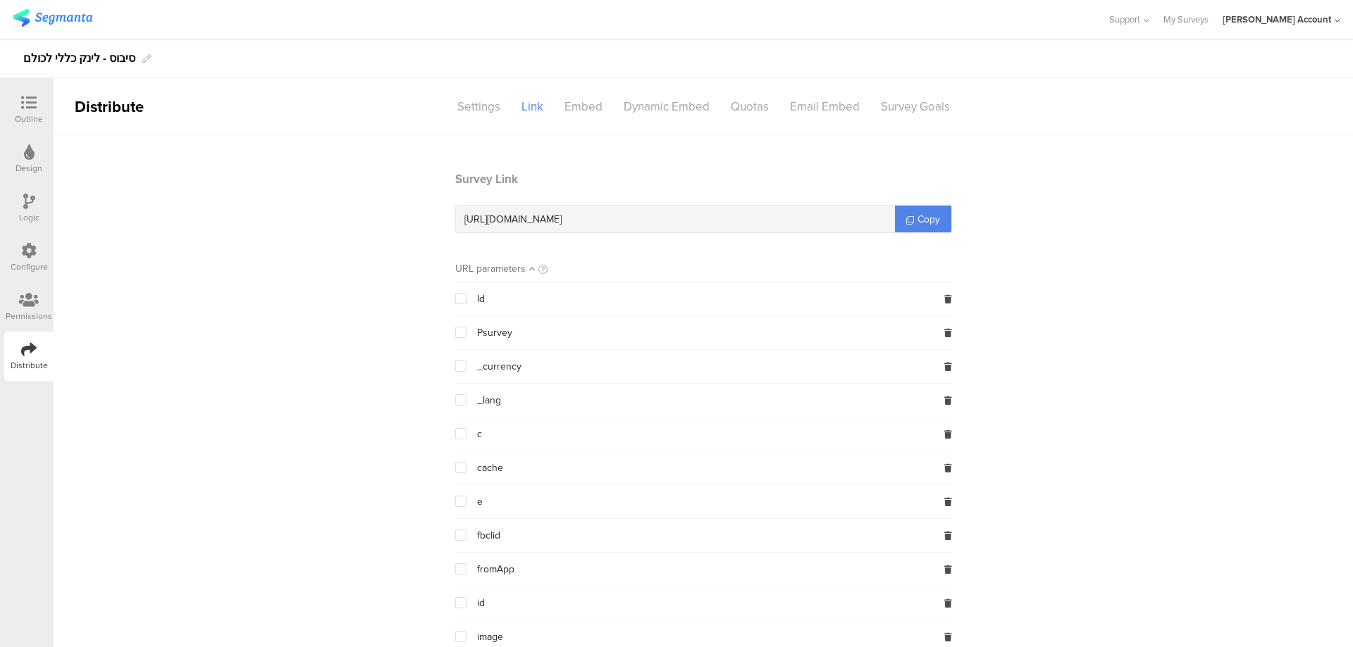
click at [561, 217] on span "[URL][DOMAIN_NAME]" at bounding box center [512, 219] width 97 height 15
copy div "[URL][DOMAIN_NAME]"
